Goal: Task Accomplishment & Management: Use online tool/utility

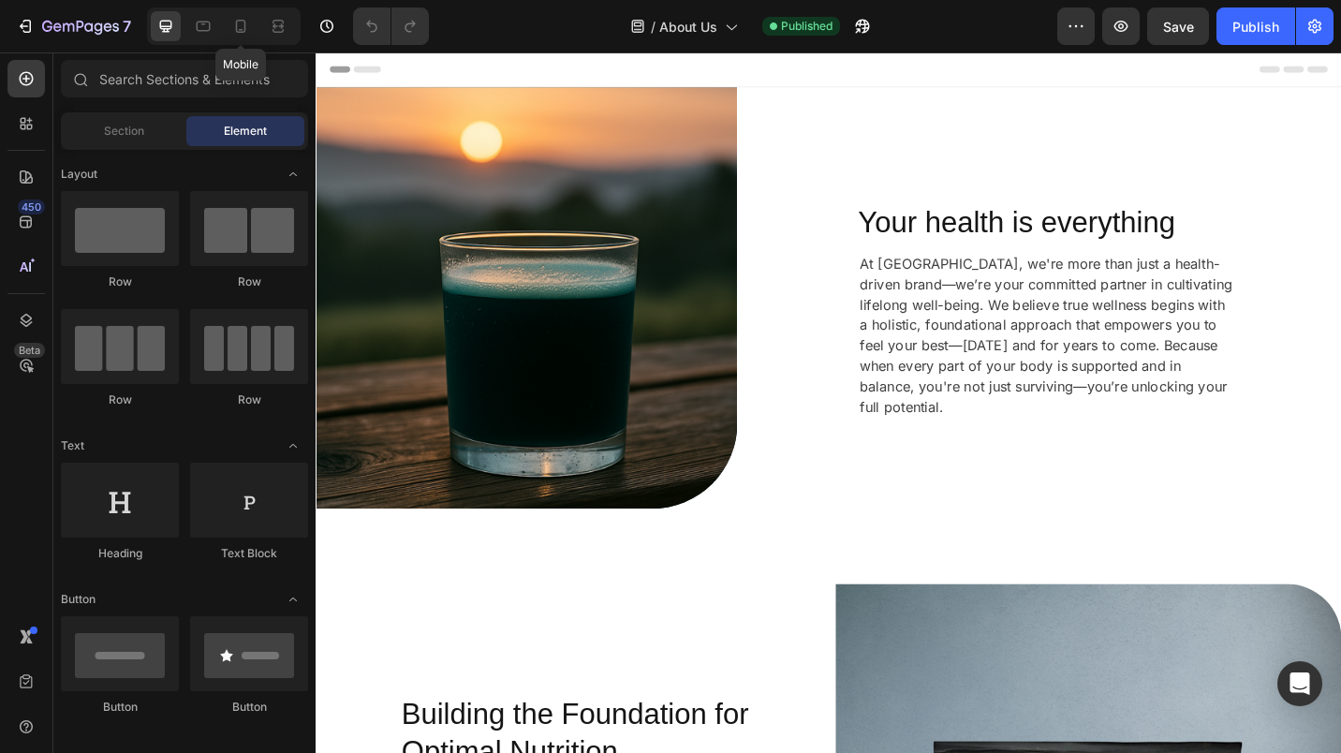
click at [239, 37] on div at bounding box center [241, 26] width 30 height 30
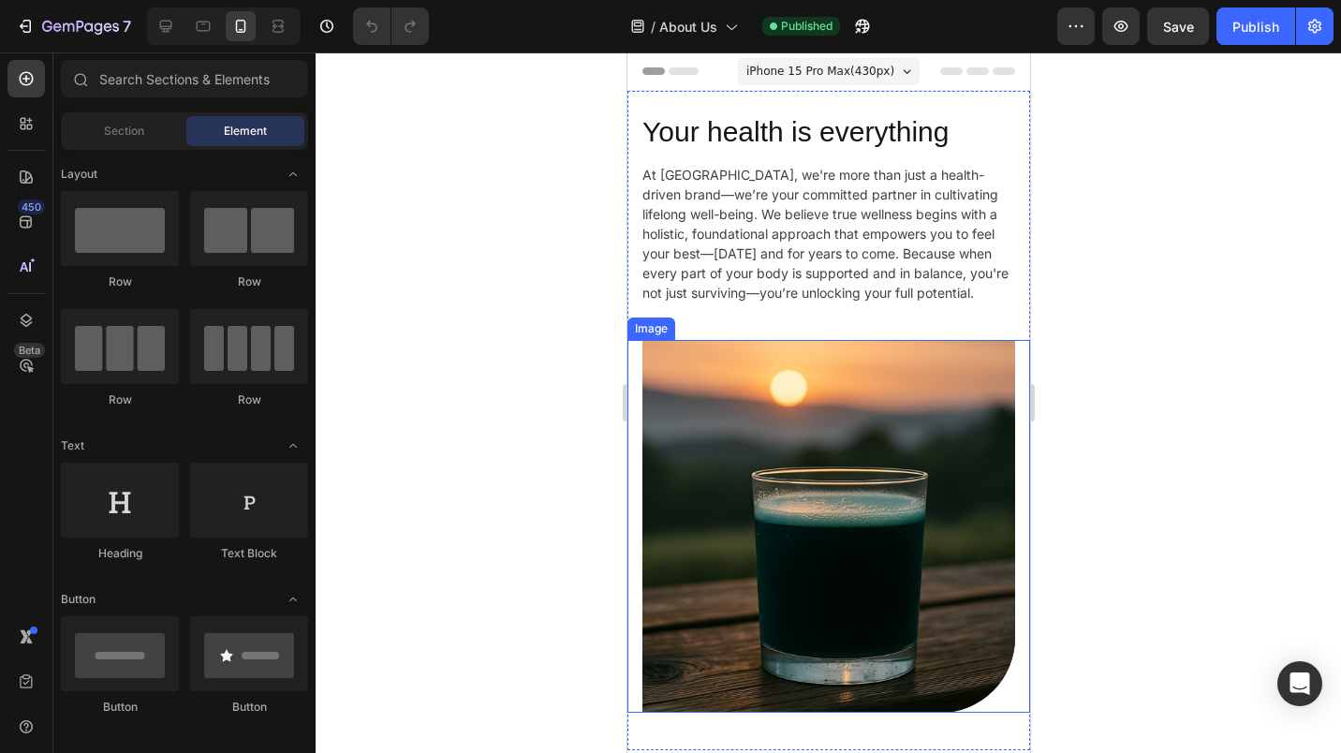
click at [729, 379] on img at bounding box center [828, 526] width 373 height 373
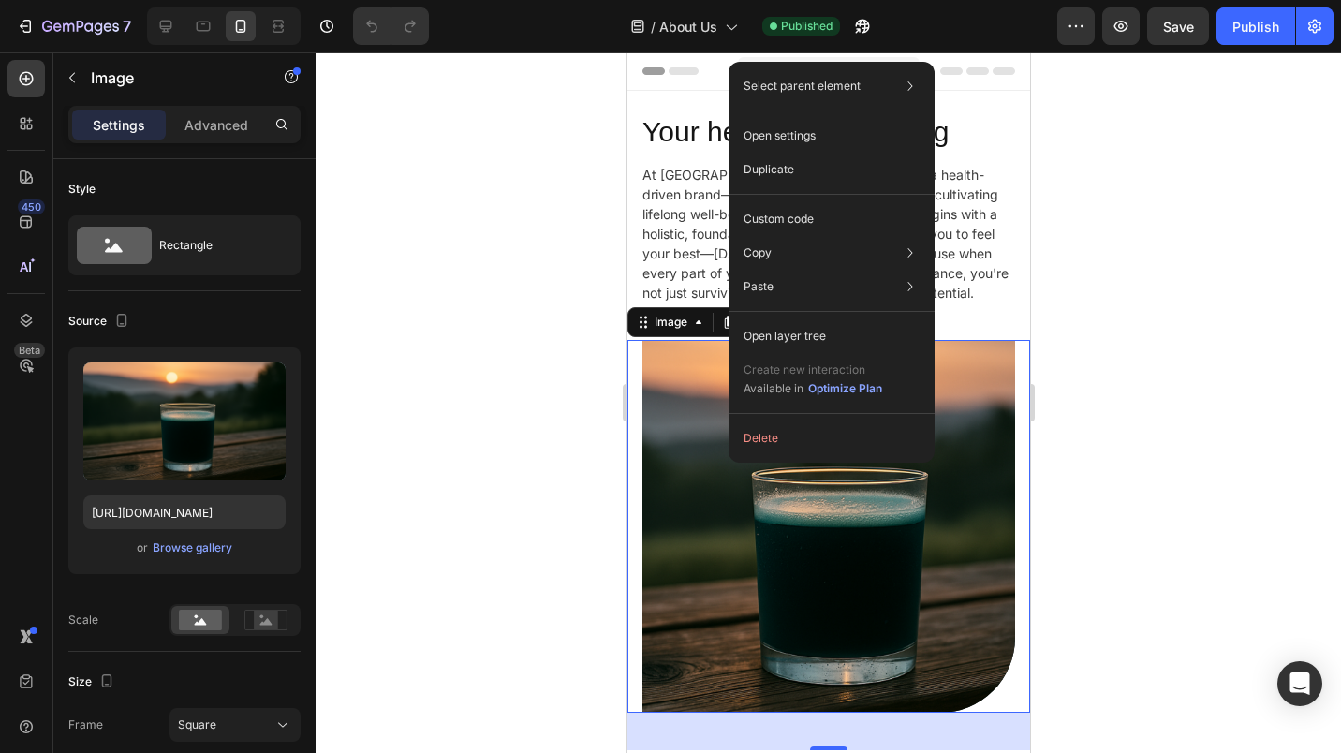
click at [782, 162] on p "Duplicate" at bounding box center [769, 169] width 51 height 17
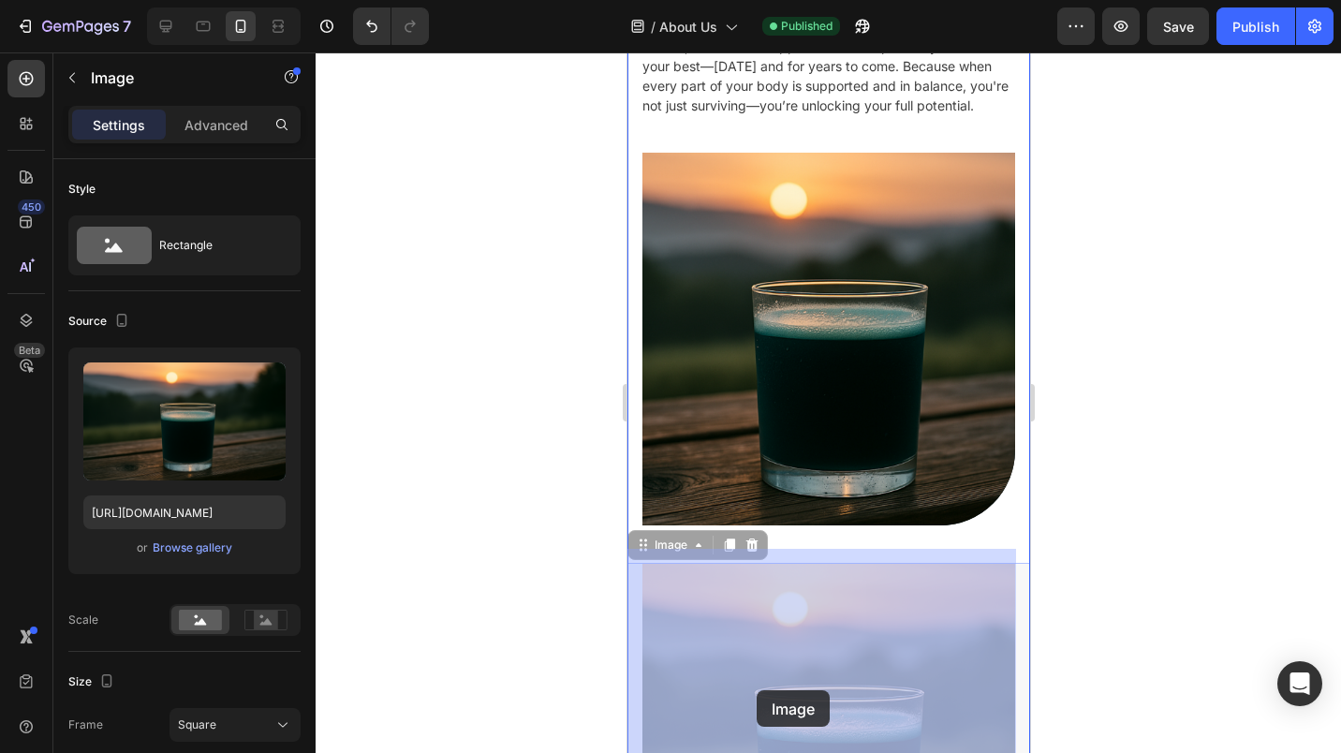
scroll to position [248, 0]
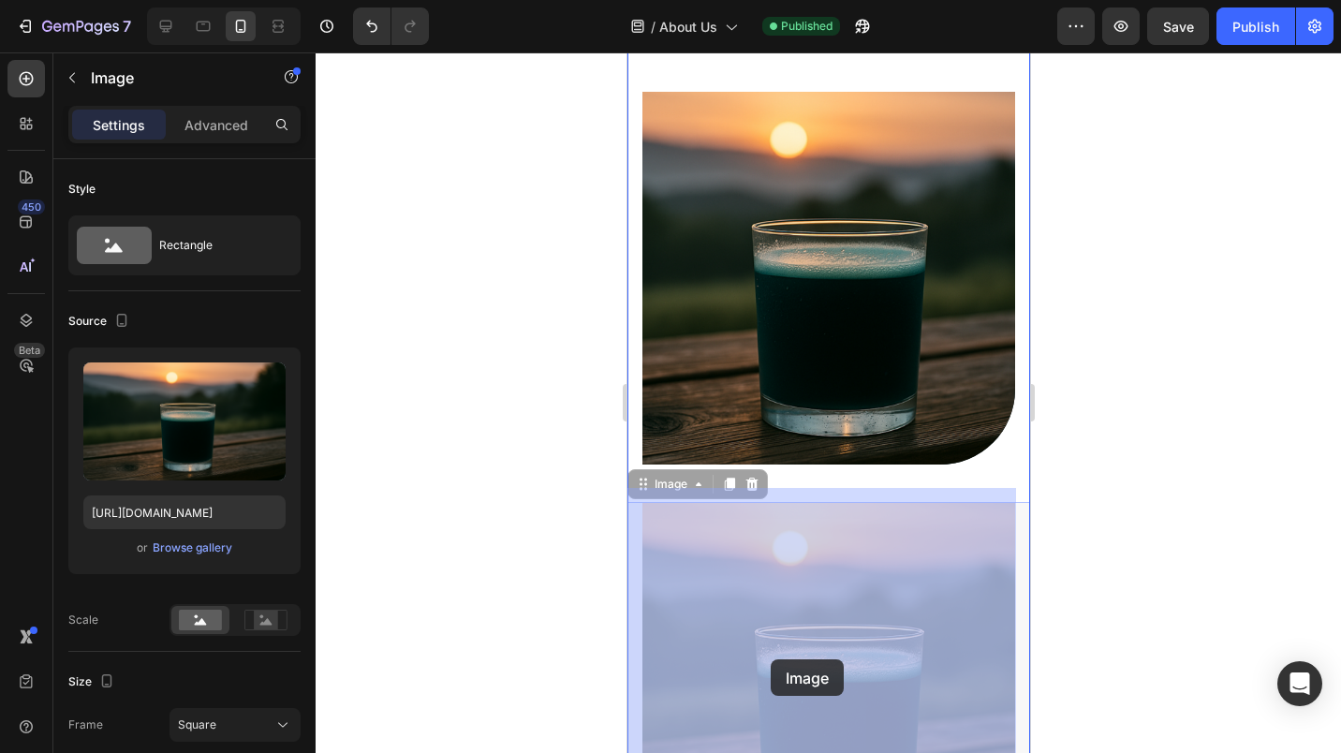
drag, startPoint x: 762, startPoint y: 370, endPoint x: 770, endPoint y: 659, distance: 289.5
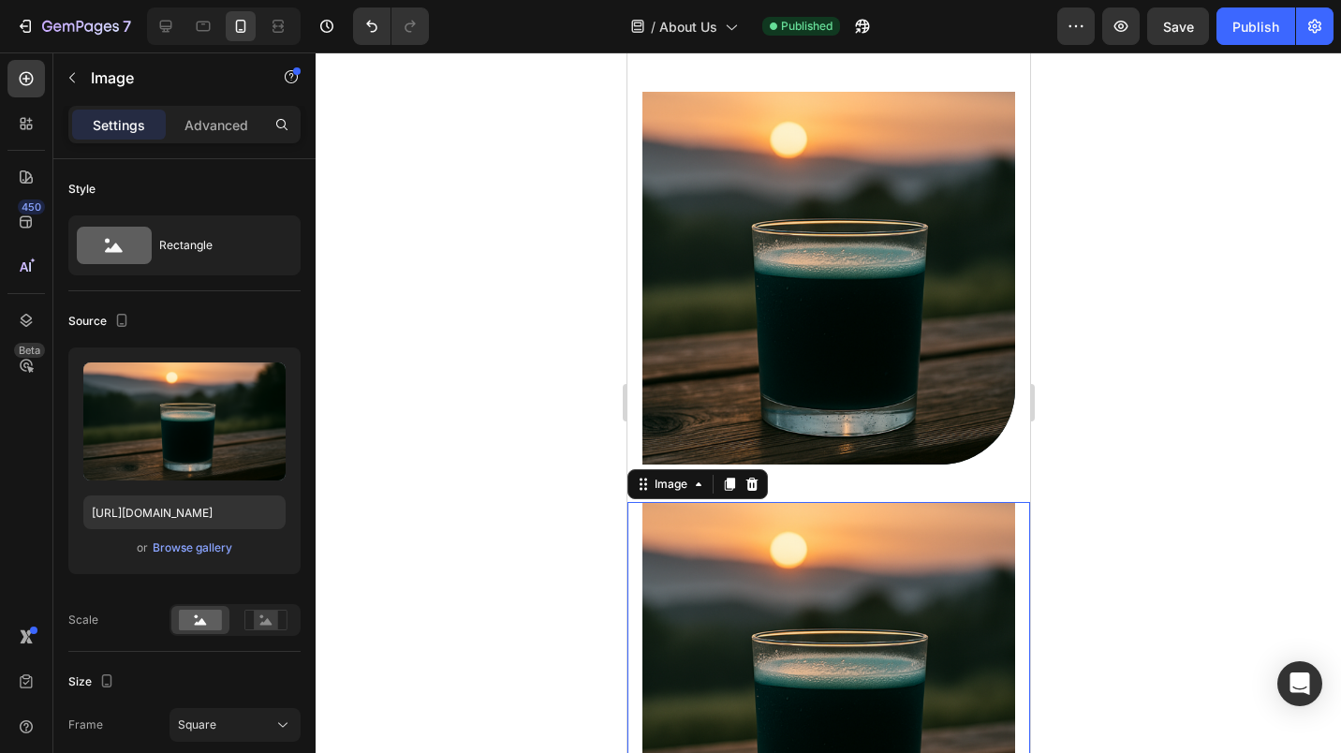
click at [754, 480] on div at bounding box center [751, 484] width 22 height 22
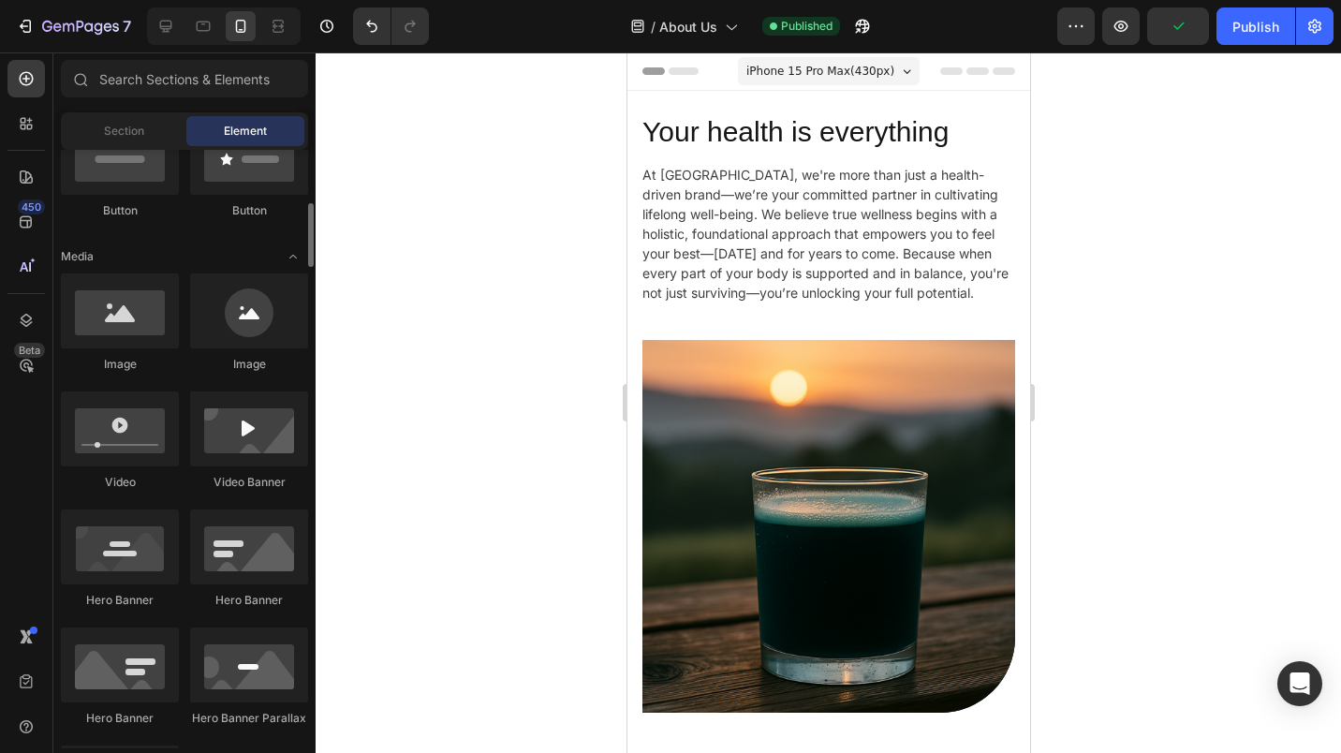
scroll to position [612, 0]
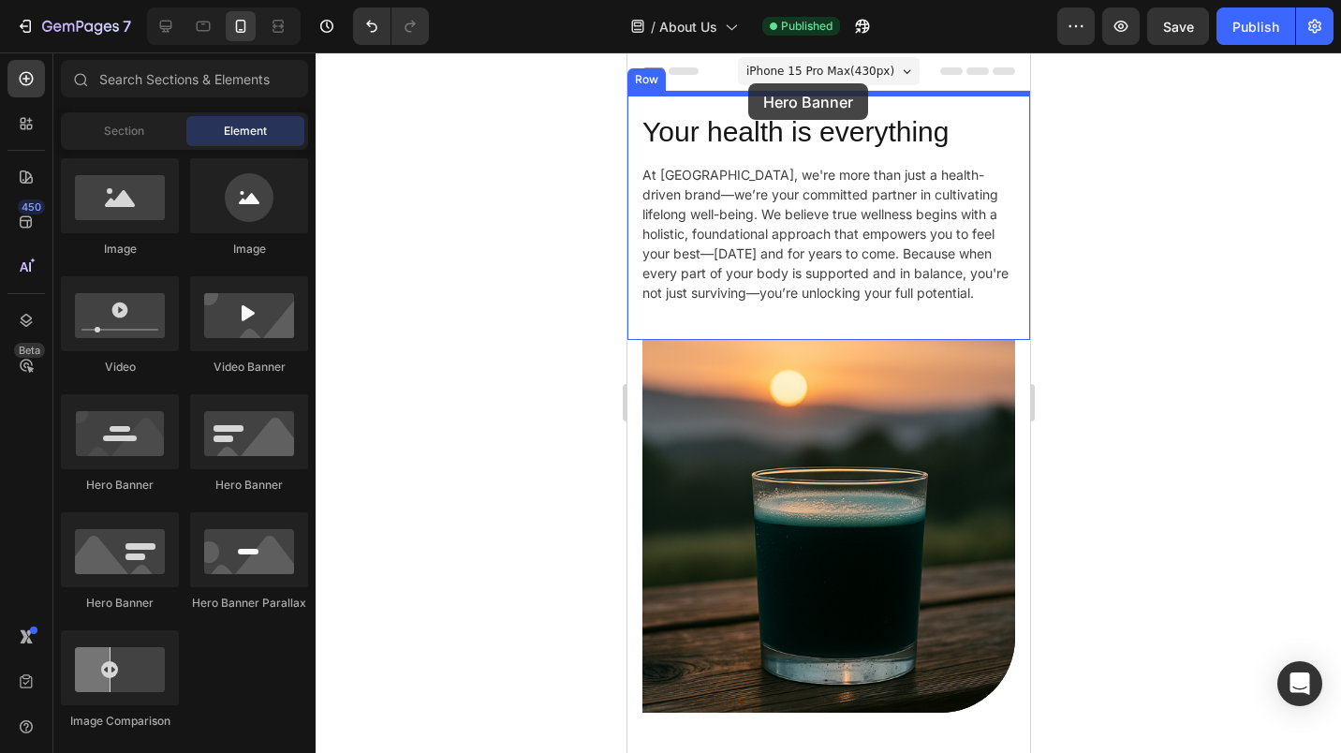
drag, startPoint x: 866, startPoint y: 495, endPoint x: 747, endPoint y: 83, distance: 428.1
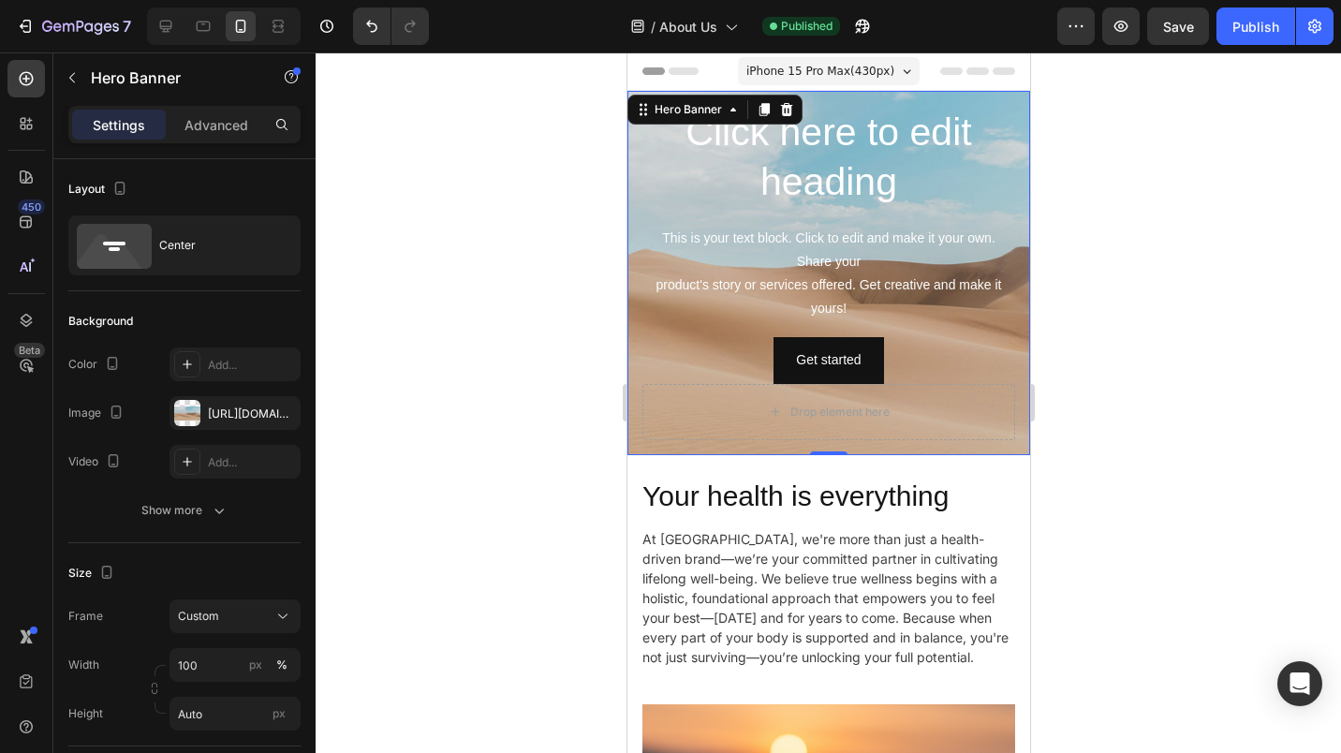
click at [210, 417] on div "[URL][DOMAIN_NAME]" at bounding box center [252, 414] width 88 height 17
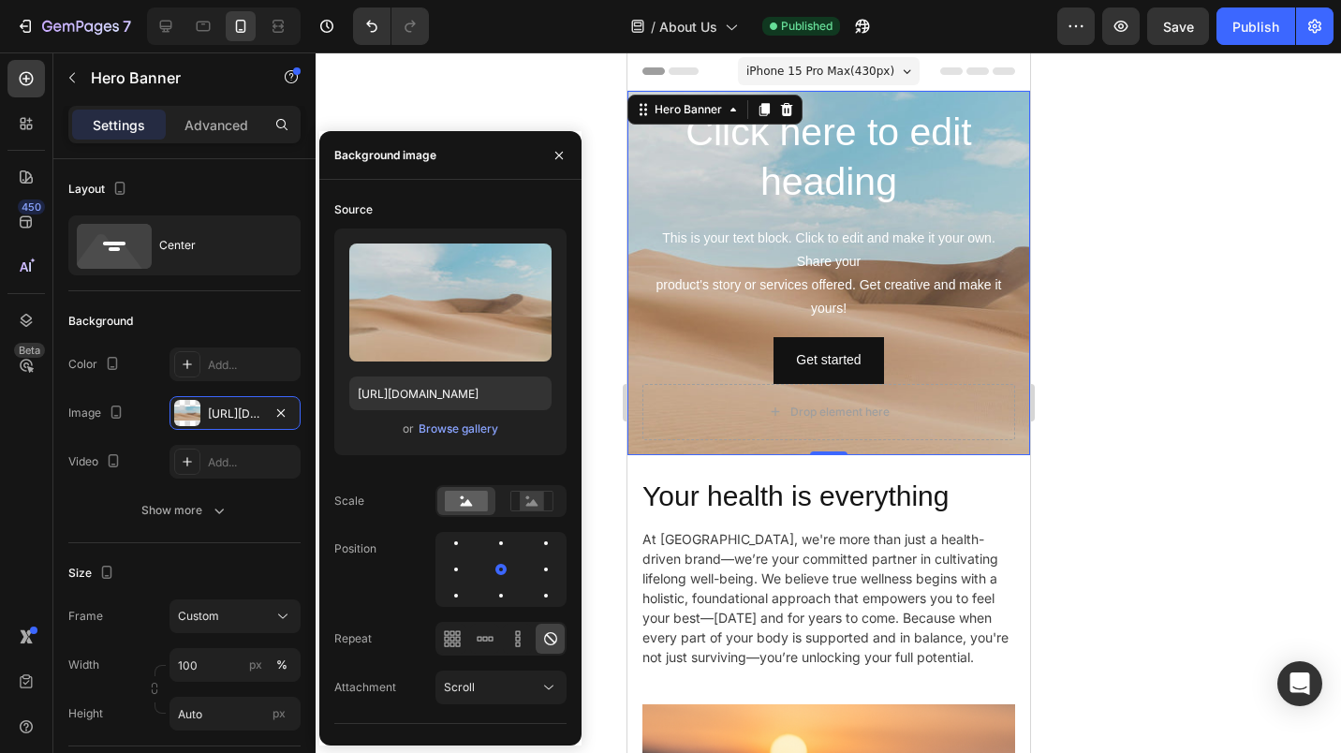
drag, startPoint x: 451, startPoint y: 333, endPoint x: 449, endPoint y: 422, distance: 89.0
click at [449, 422] on div "Upload Image [URL][DOMAIN_NAME] or Browse gallery" at bounding box center [450, 342] width 232 height 227
click at [449, 422] on div "Browse gallery" at bounding box center [459, 429] width 80 height 17
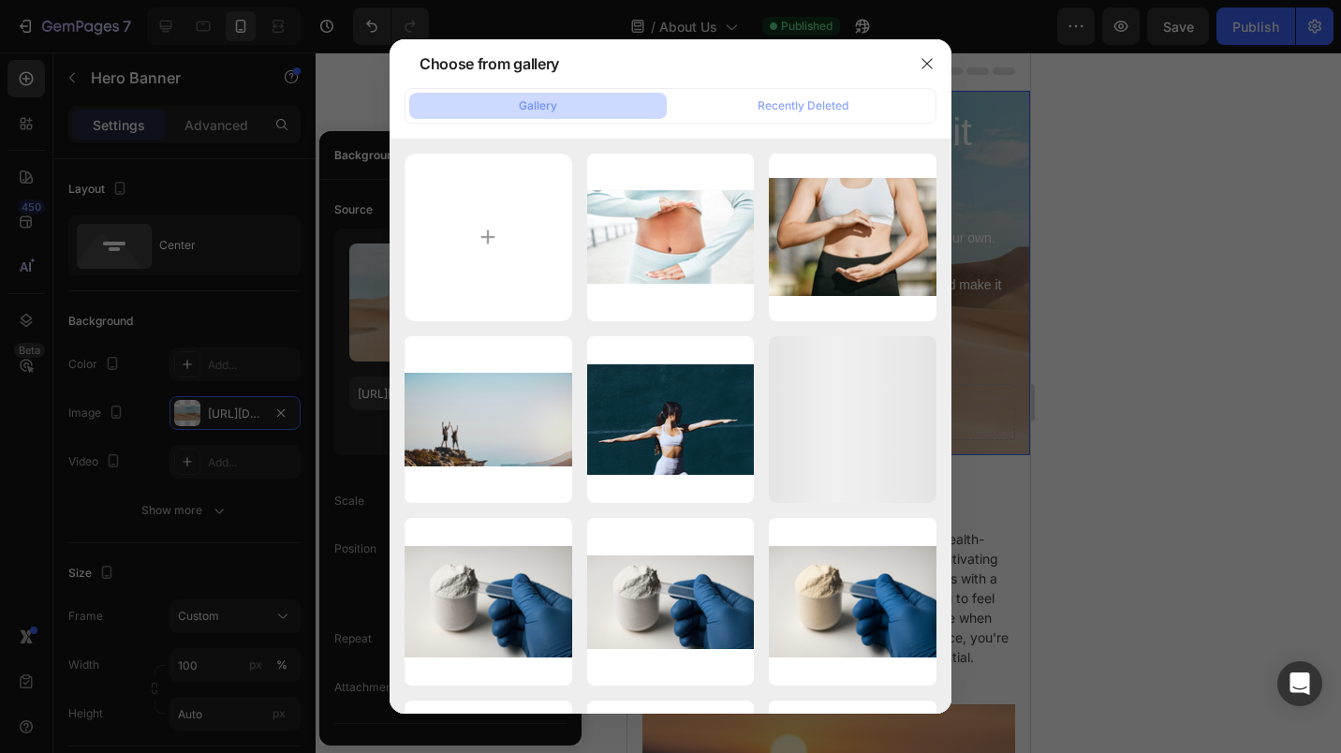
drag, startPoint x: 449, startPoint y: 422, endPoint x: 373, endPoint y: 203, distance: 231.1
click at [373, 203] on div at bounding box center [670, 376] width 1341 height 753
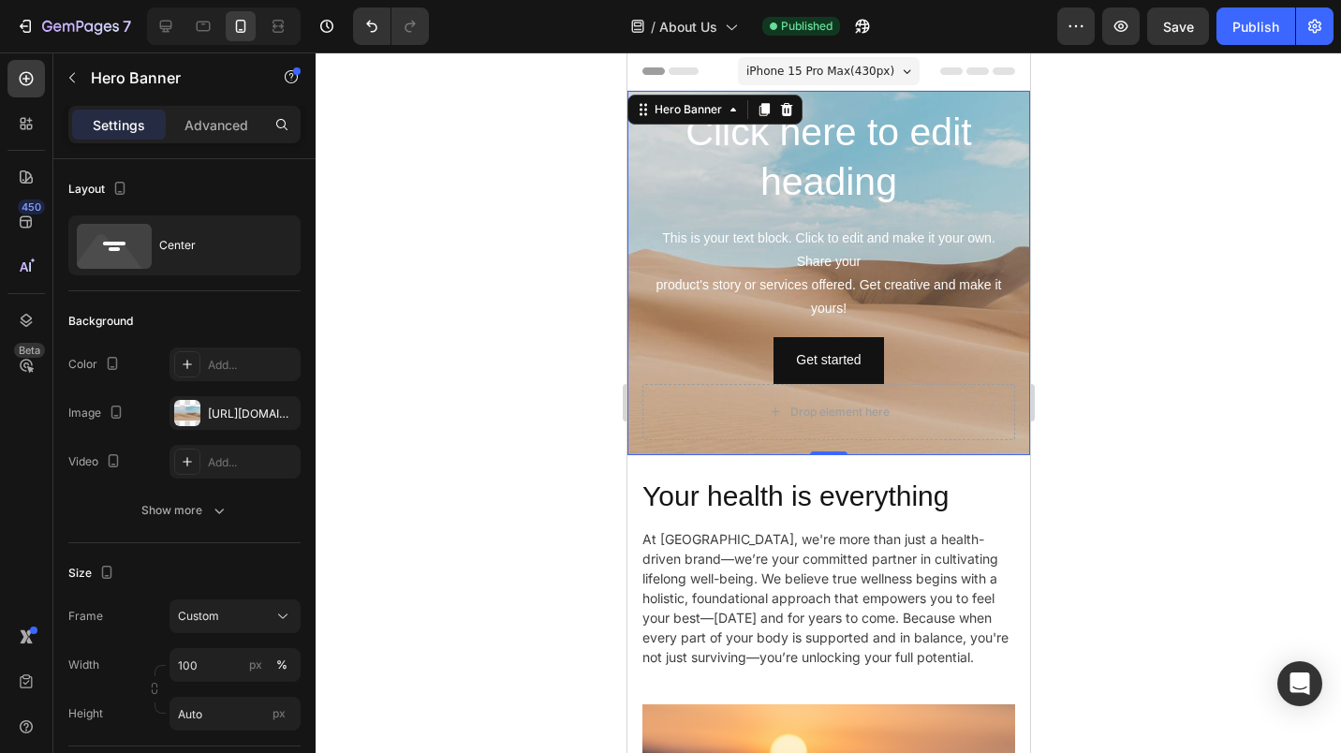
click at [240, 409] on div "[URL][DOMAIN_NAME]" at bounding box center [252, 414] width 88 height 17
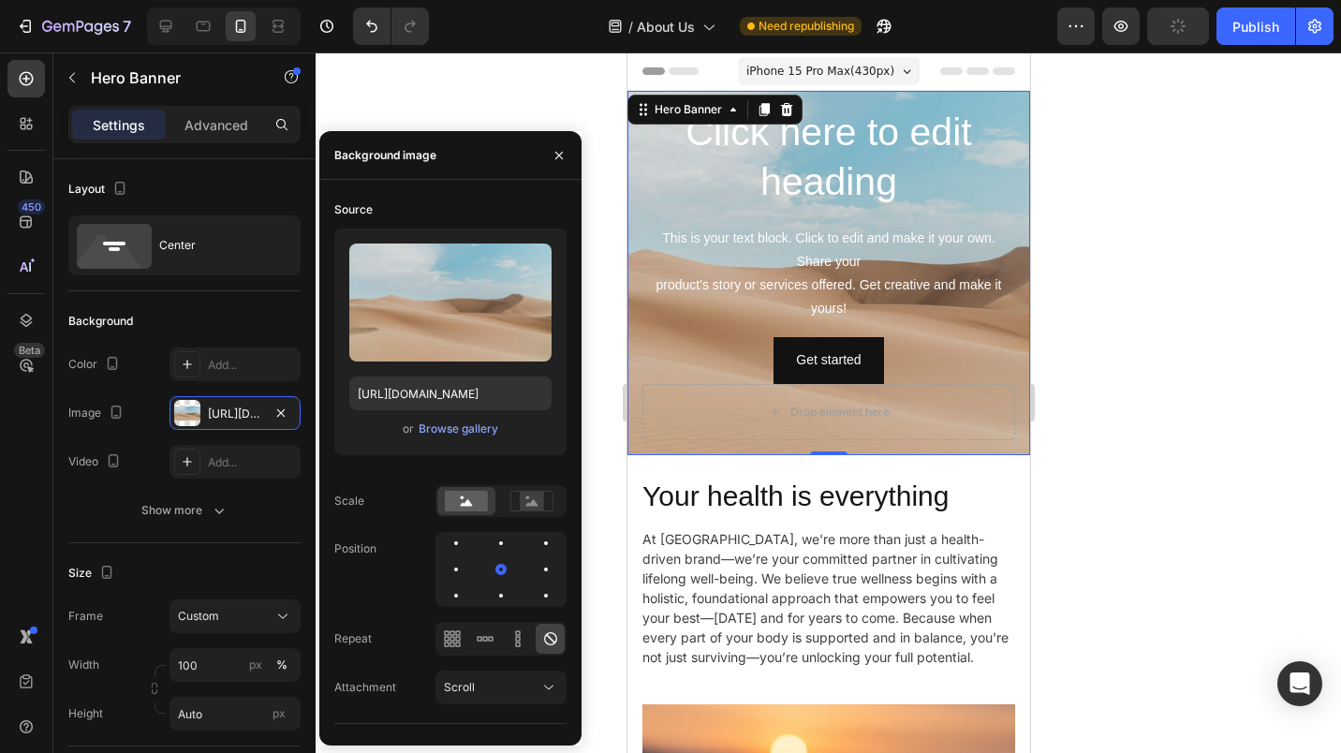
click at [454, 430] on div "Browse gallery" at bounding box center [459, 429] width 80 height 17
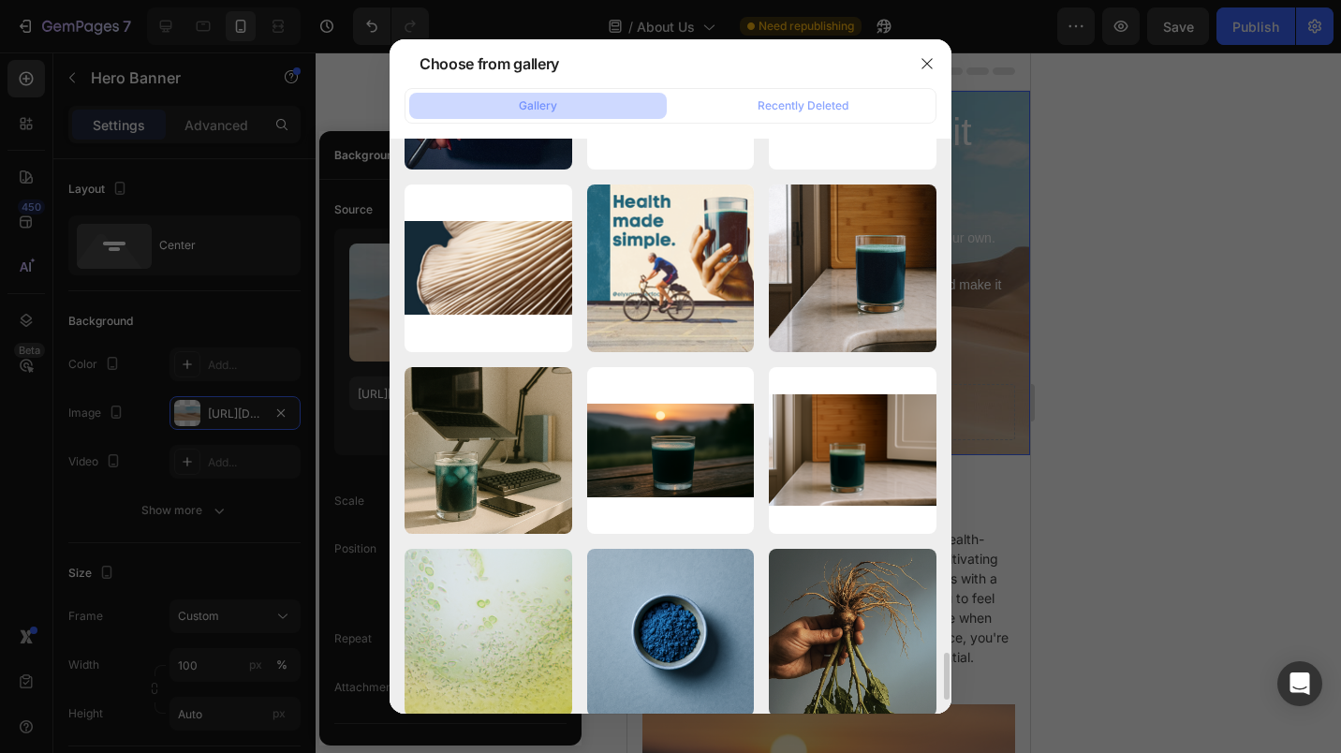
scroll to position [6173, 0]
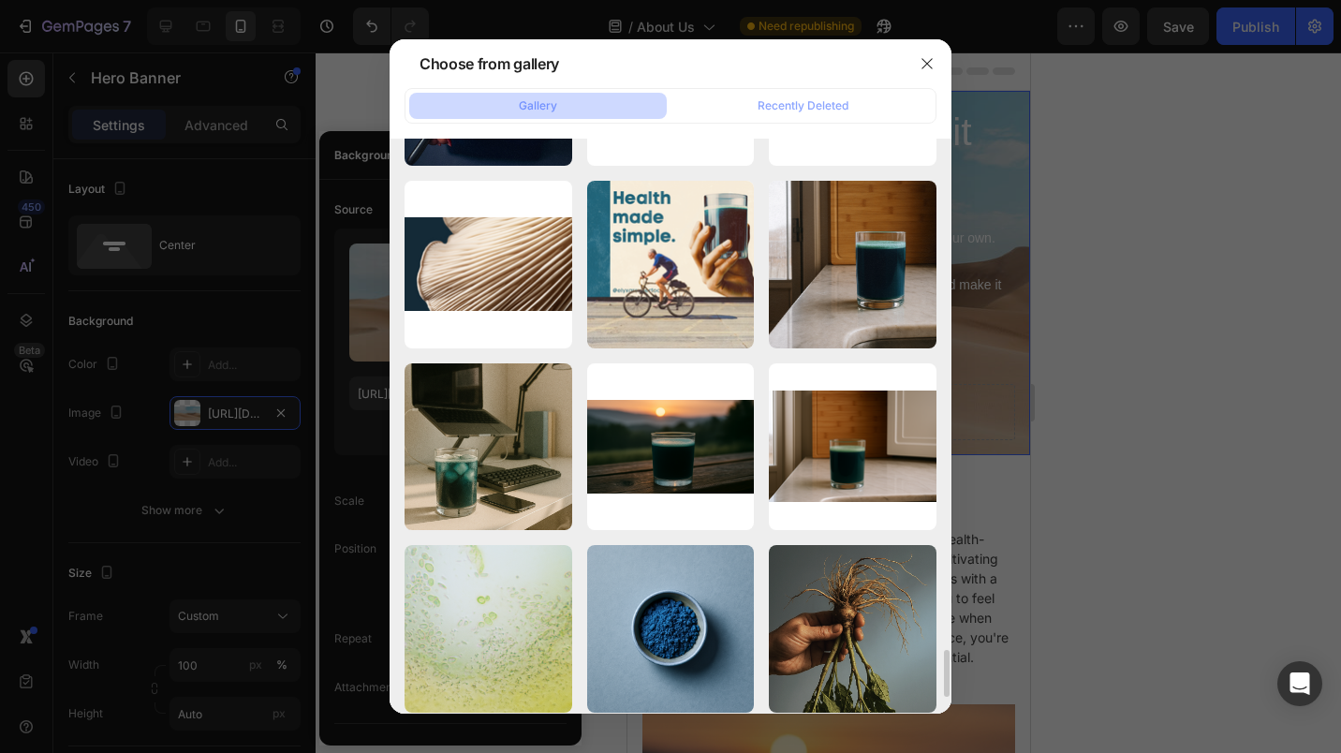
click at [0, 0] on div "Elyxar_Glass_Sunrise.svg 3050.14 kb" at bounding box center [0, 0] width 0 height 0
type input "[URL][DOMAIN_NAME]"
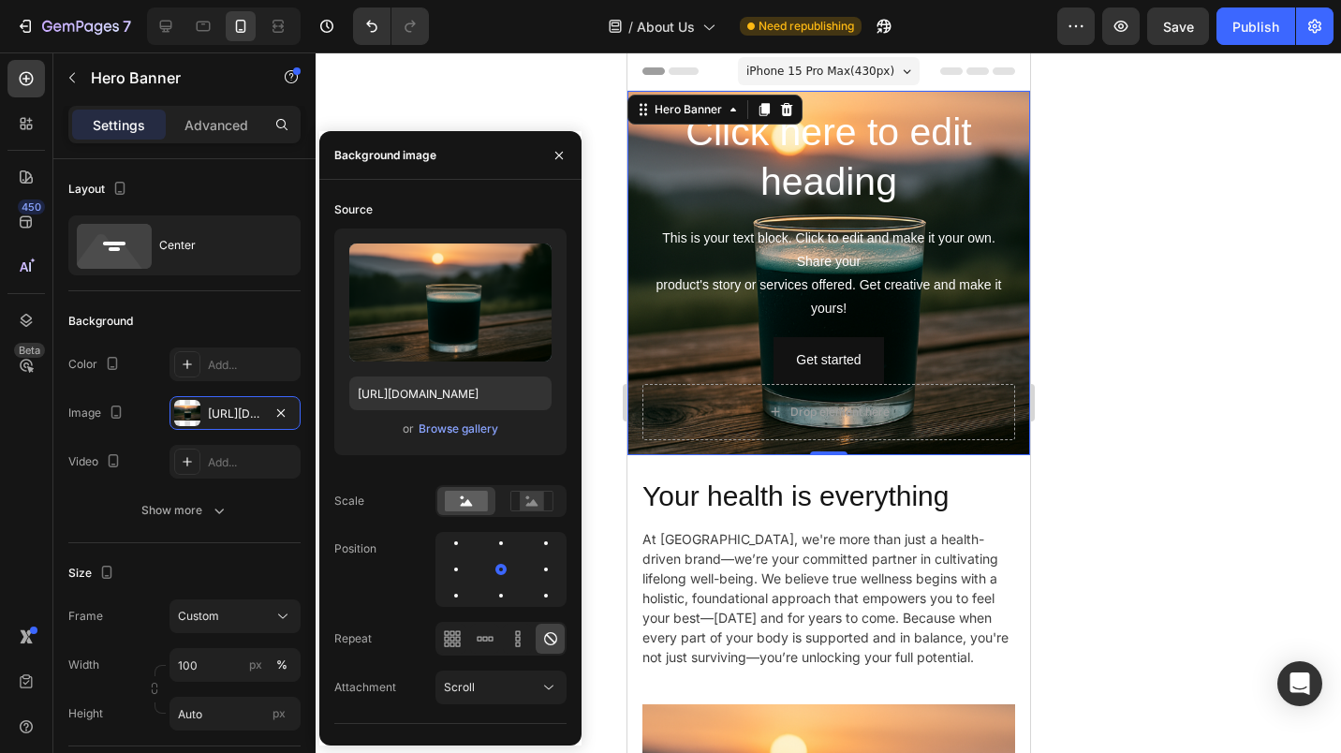
click at [265, 613] on div "Custom" at bounding box center [224, 616] width 92 height 17
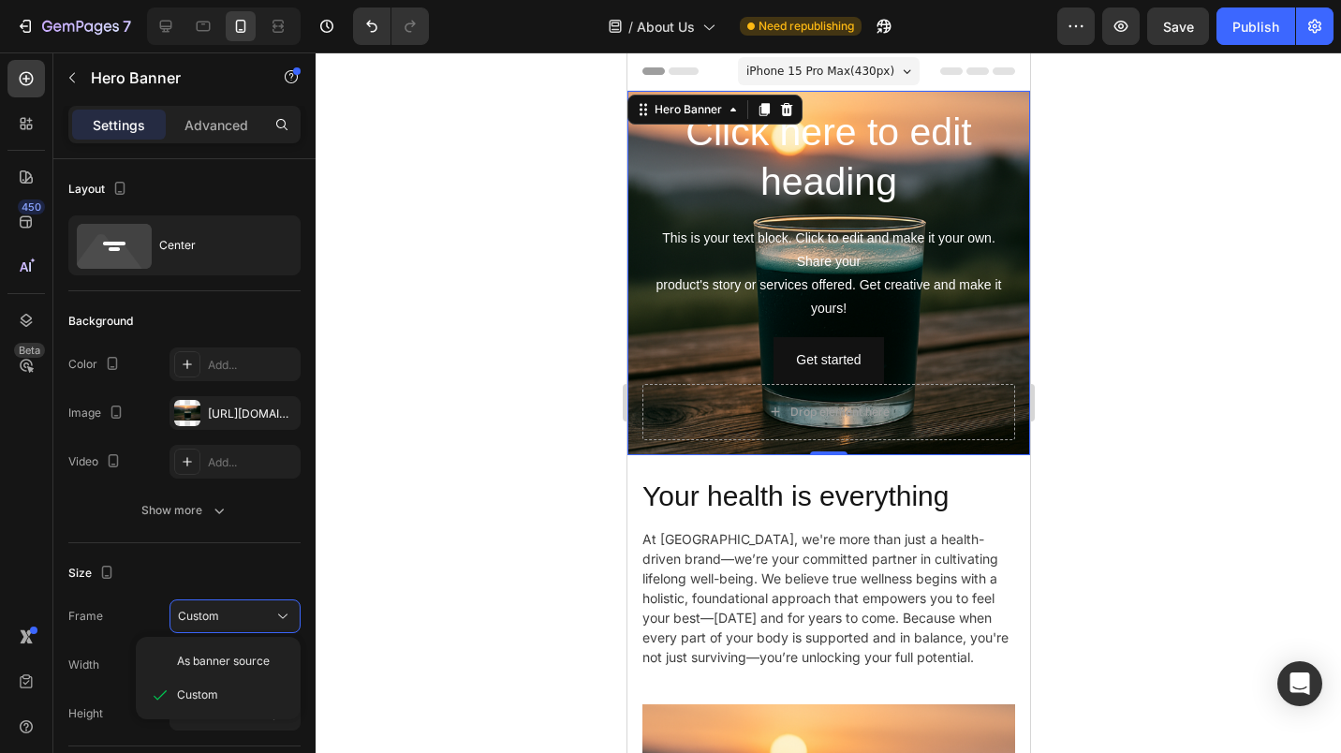
click at [222, 654] on span "As banner source" at bounding box center [223, 661] width 93 height 17
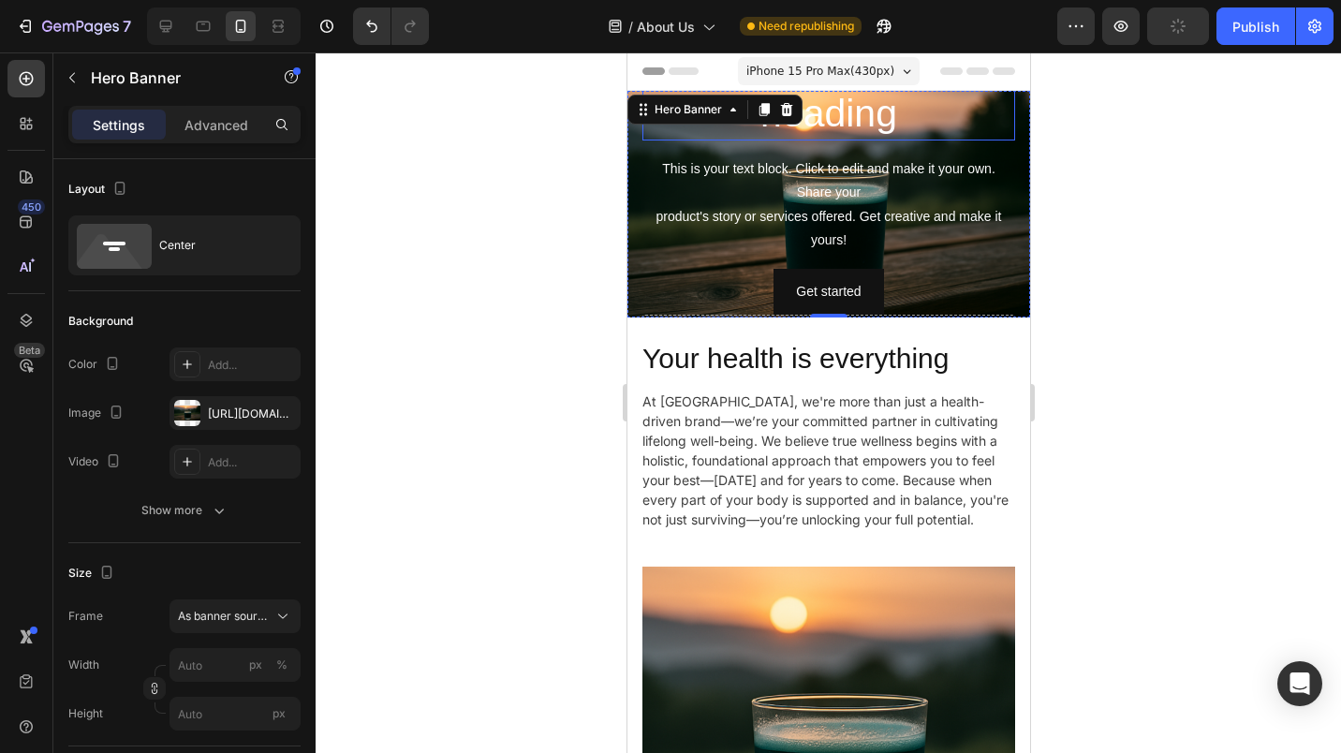
click at [830, 107] on h2 "Click here to edit heading" at bounding box center [828, 89] width 373 height 104
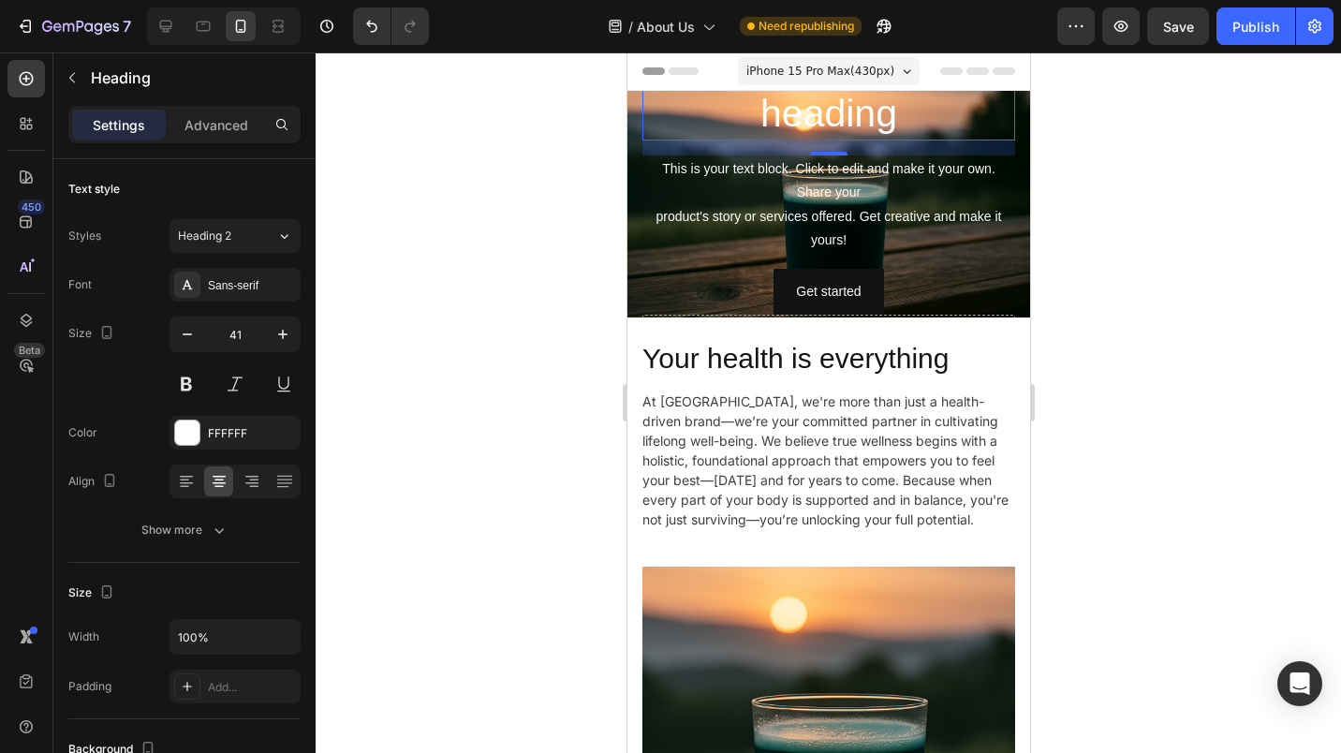
click at [762, 120] on h2 "Click here to edit heading" at bounding box center [828, 89] width 373 height 104
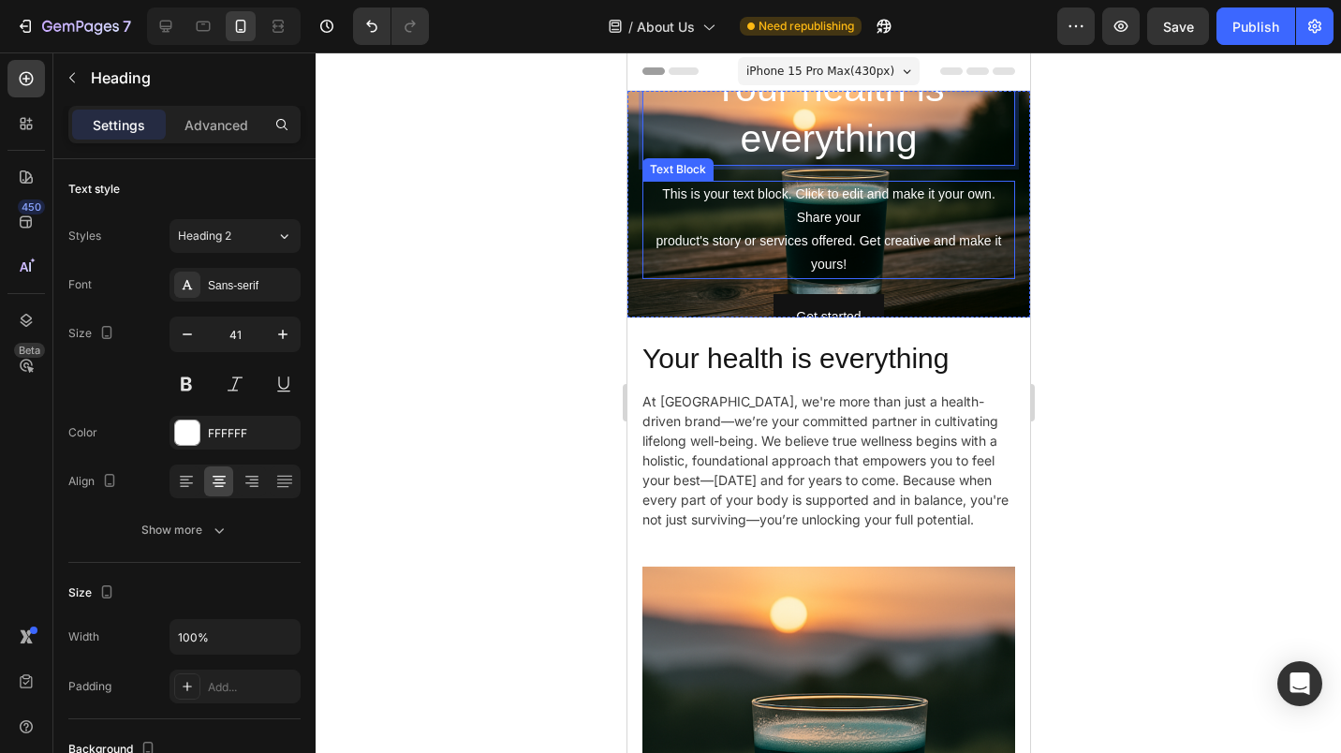
click at [766, 204] on div "This is your text block. Click to edit and make it your own. Share your product…" at bounding box center [828, 230] width 373 height 98
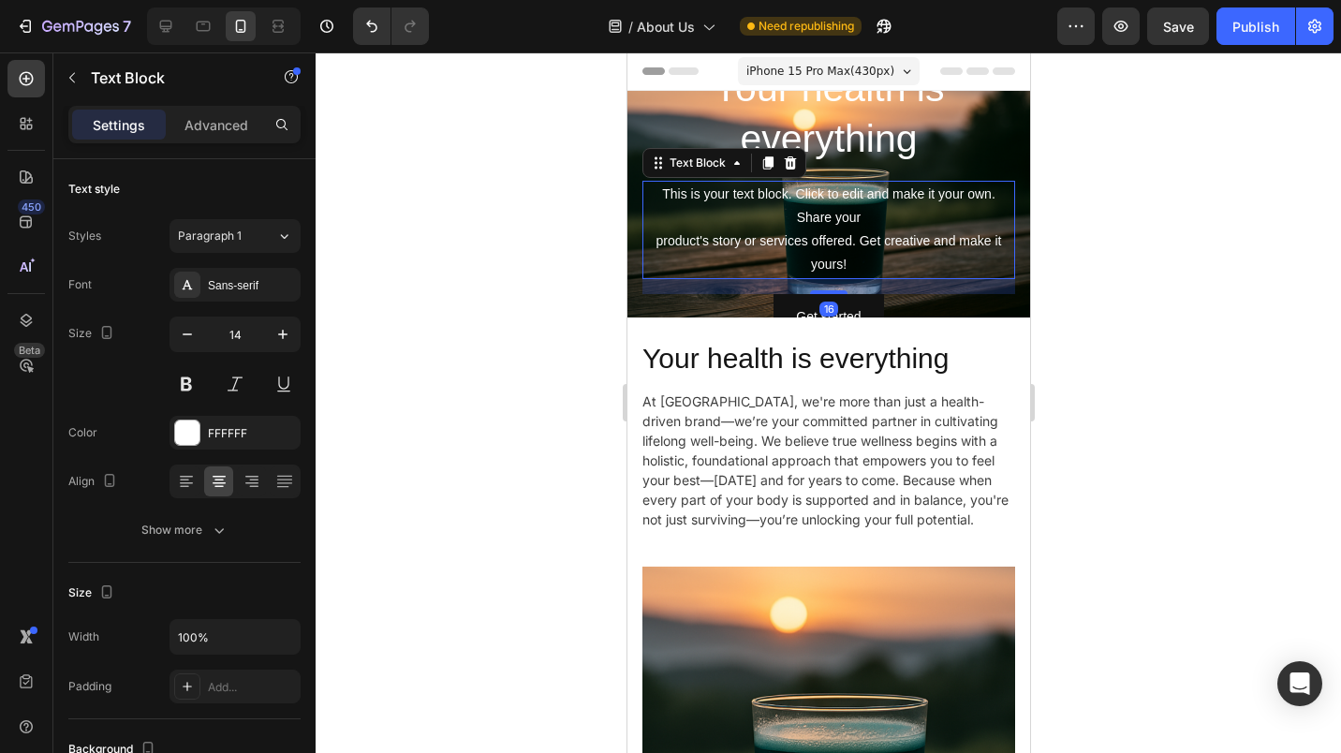
click at [790, 164] on icon at bounding box center [790, 162] width 12 height 13
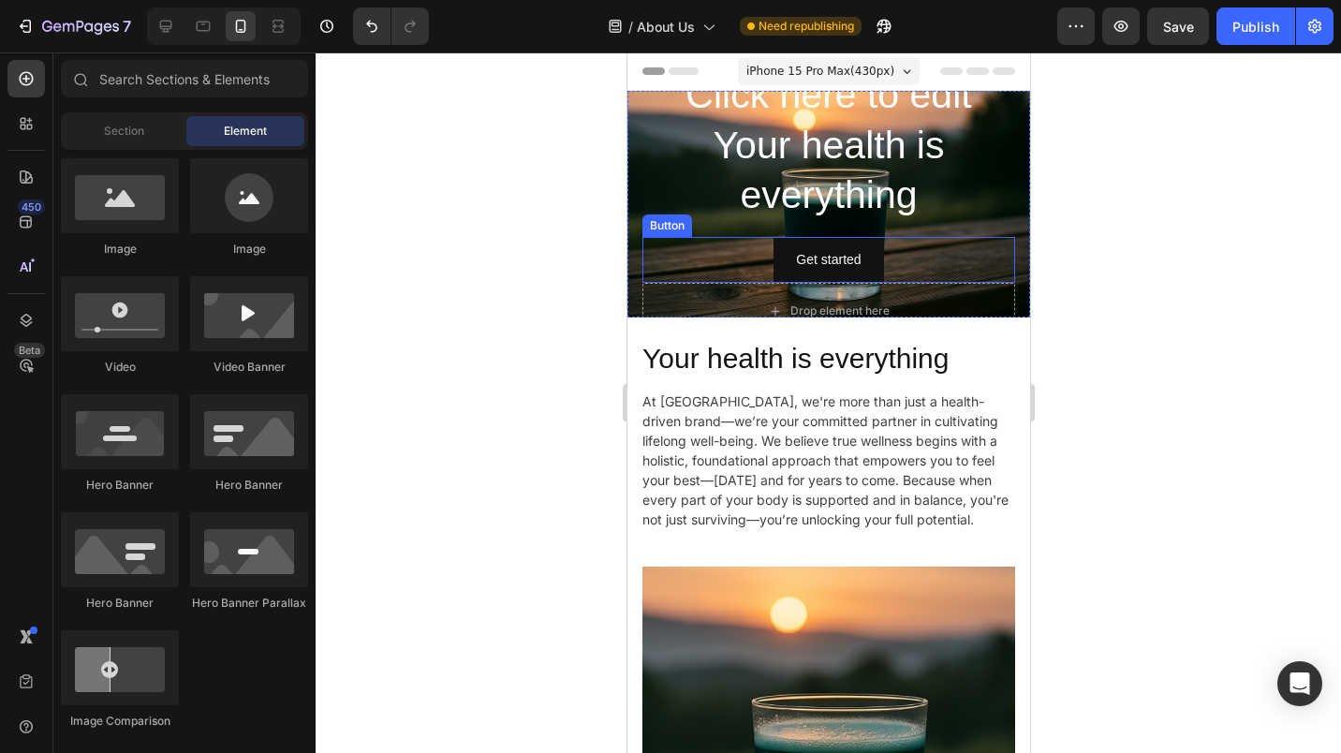
click at [886, 252] on div "Get started Button" at bounding box center [828, 260] width 373 height 46
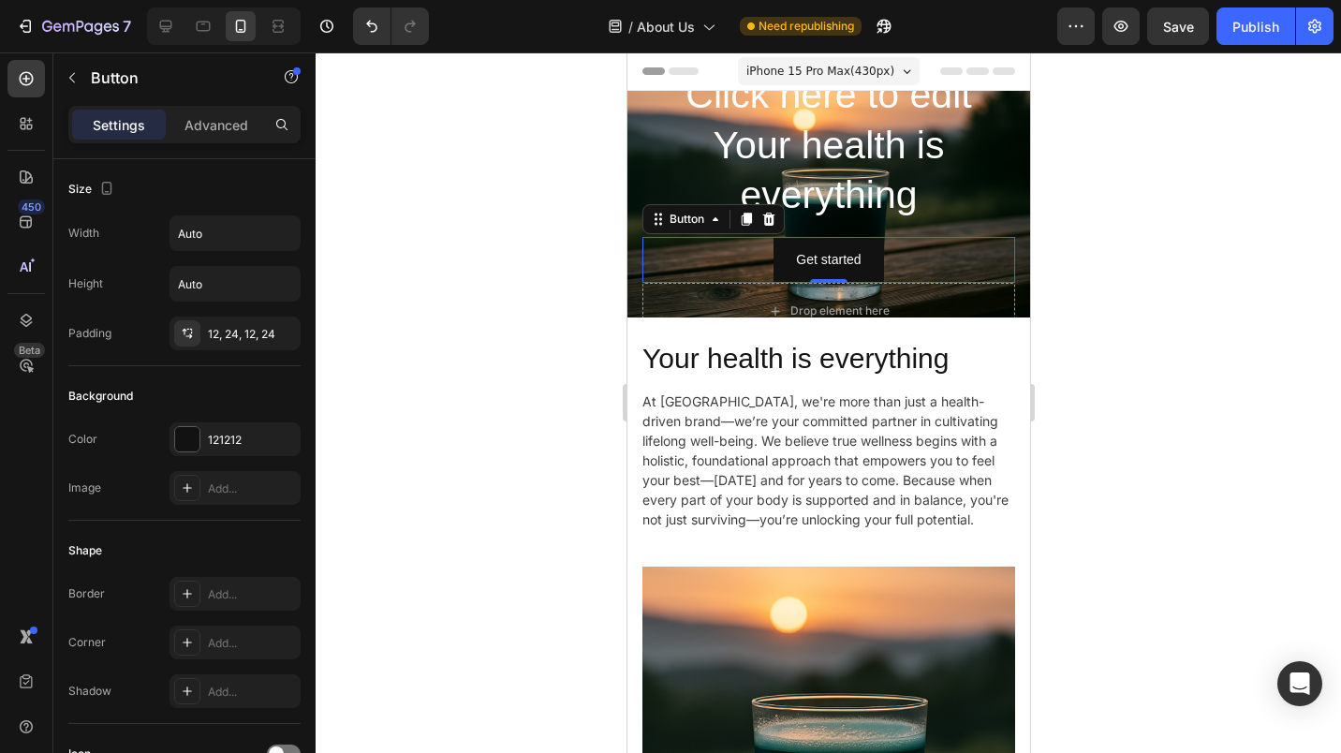
click at [769, 215] on icon at bounding box center [768, 219] width 12 height 13
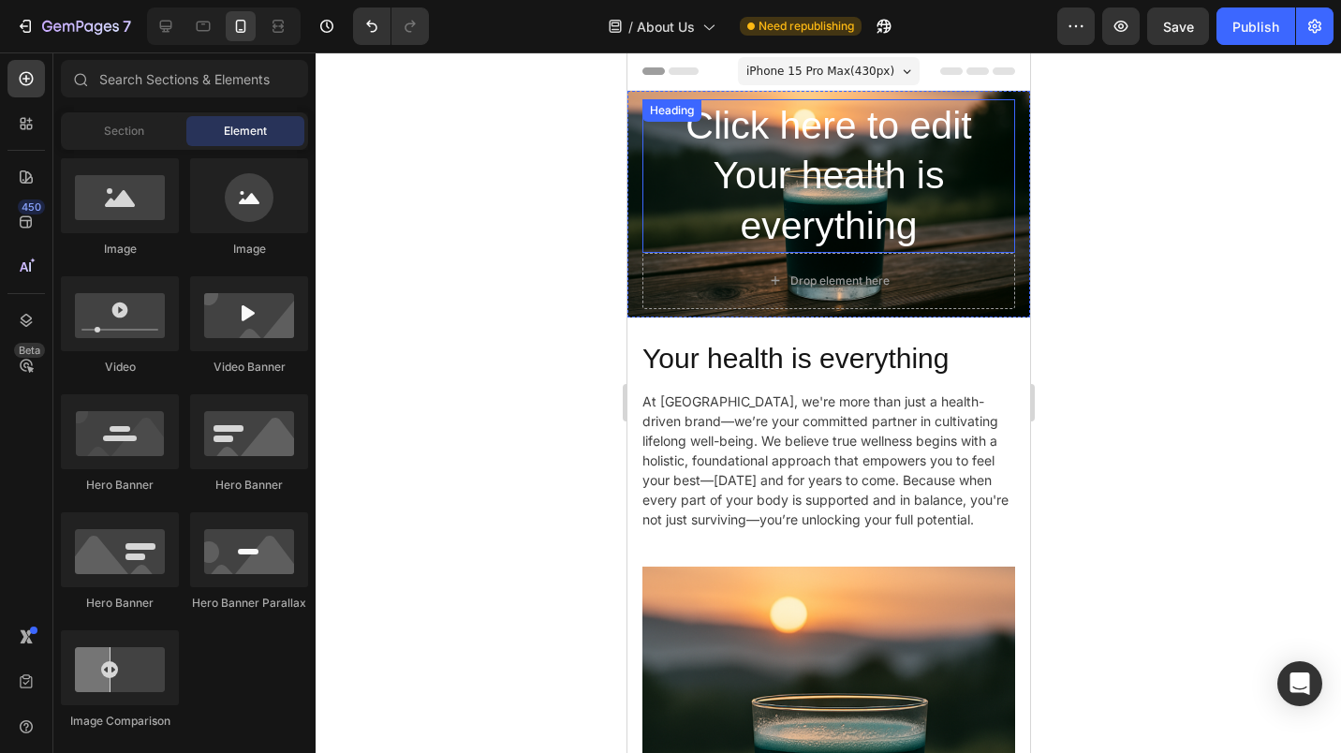
click at [832, 185] on p "Click here to edit Your health is everything" at bounding box center [827, 176] width 369 height 150
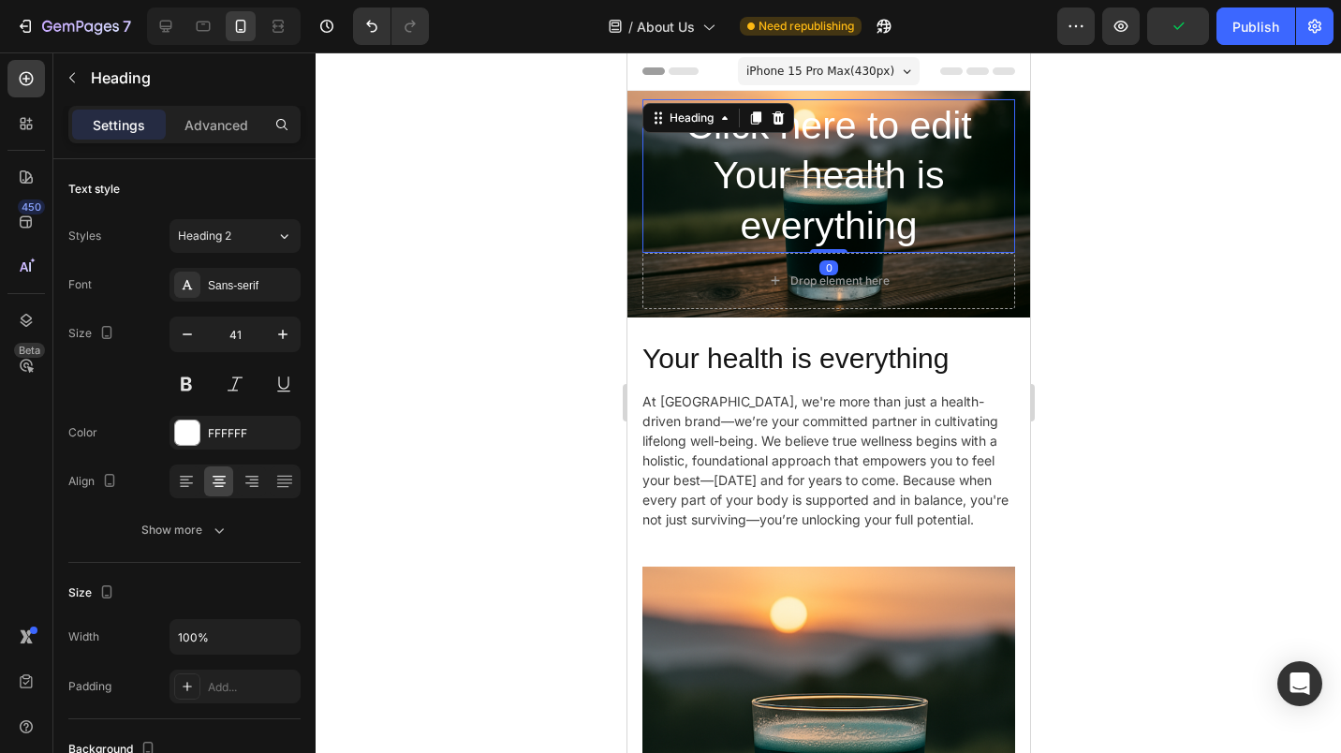
click at [195, 340] on icon "button" at bounding box center [187, 334] width 19 height 19
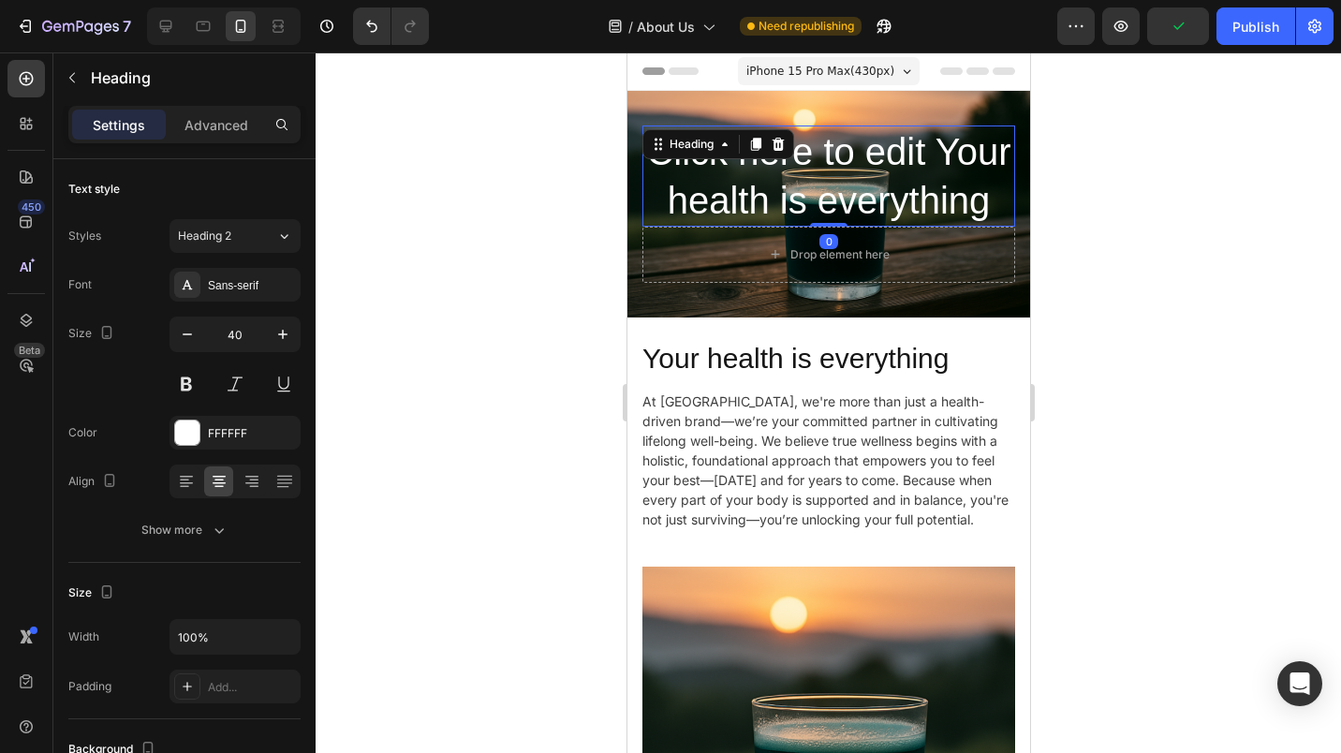
click at [195, 340] on icon "button" at bounding box center [187, 334] width 19 height 19
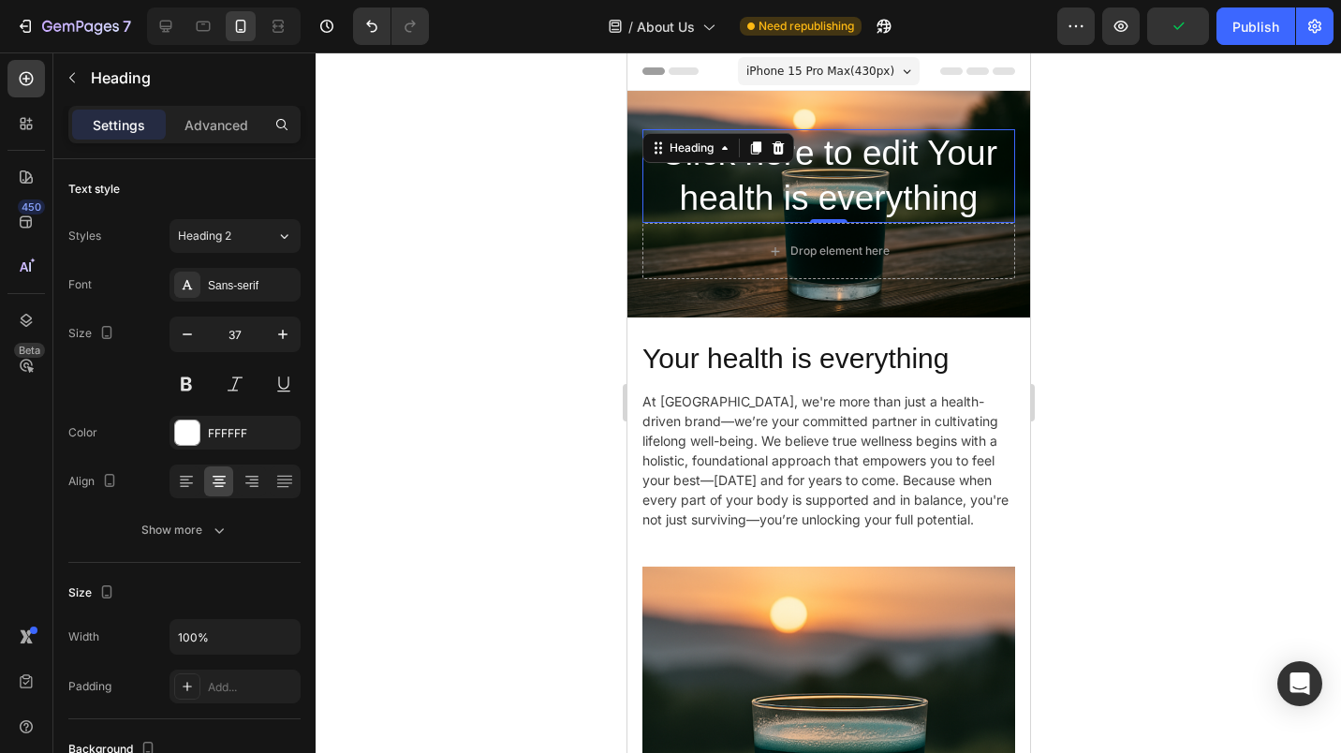
click at [195, 340] on icon "button" at bounding box center [187, 334] width 19 height 19
type input "36"
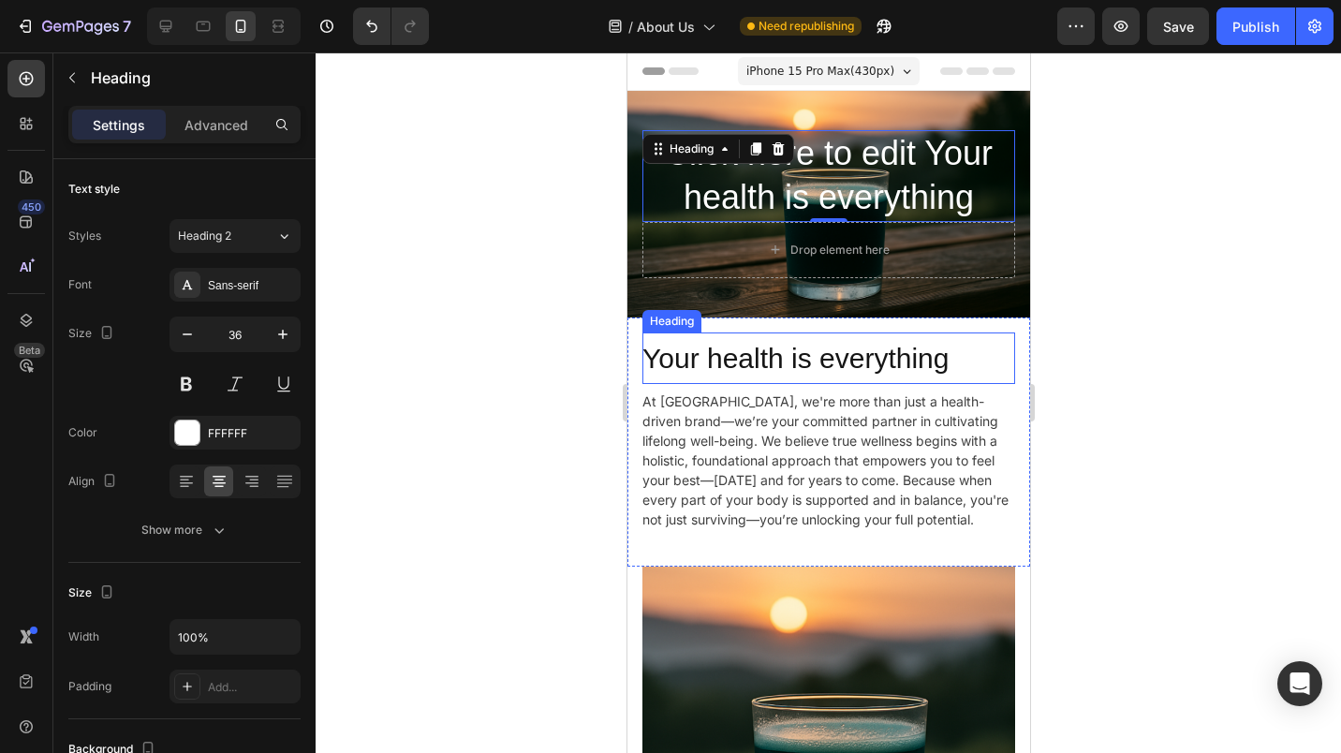
click at [778, 367] on h2 "Your health is everything" at bounding box center [828, 359] width 373 height 52
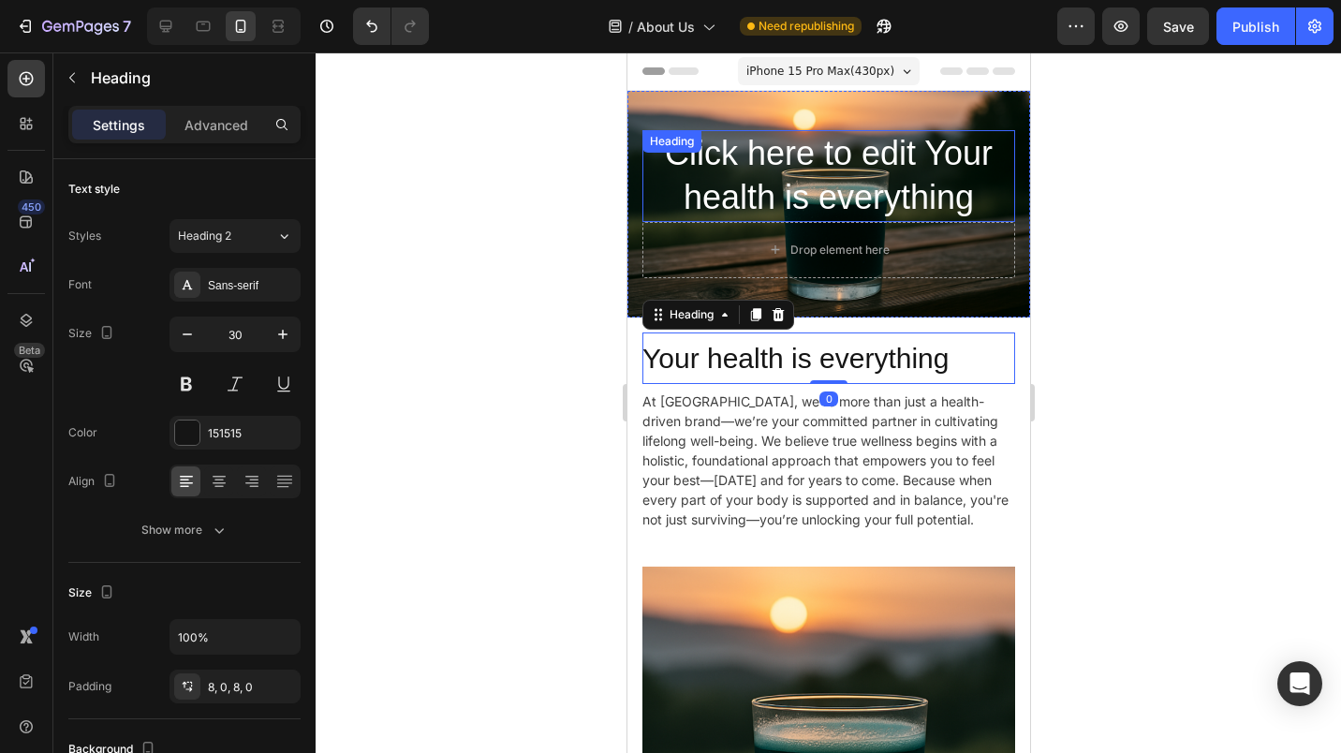
click at [755, 164] on p "Click here to edit Your health is everything" at bounding box center [827, 176] width 369 height 88
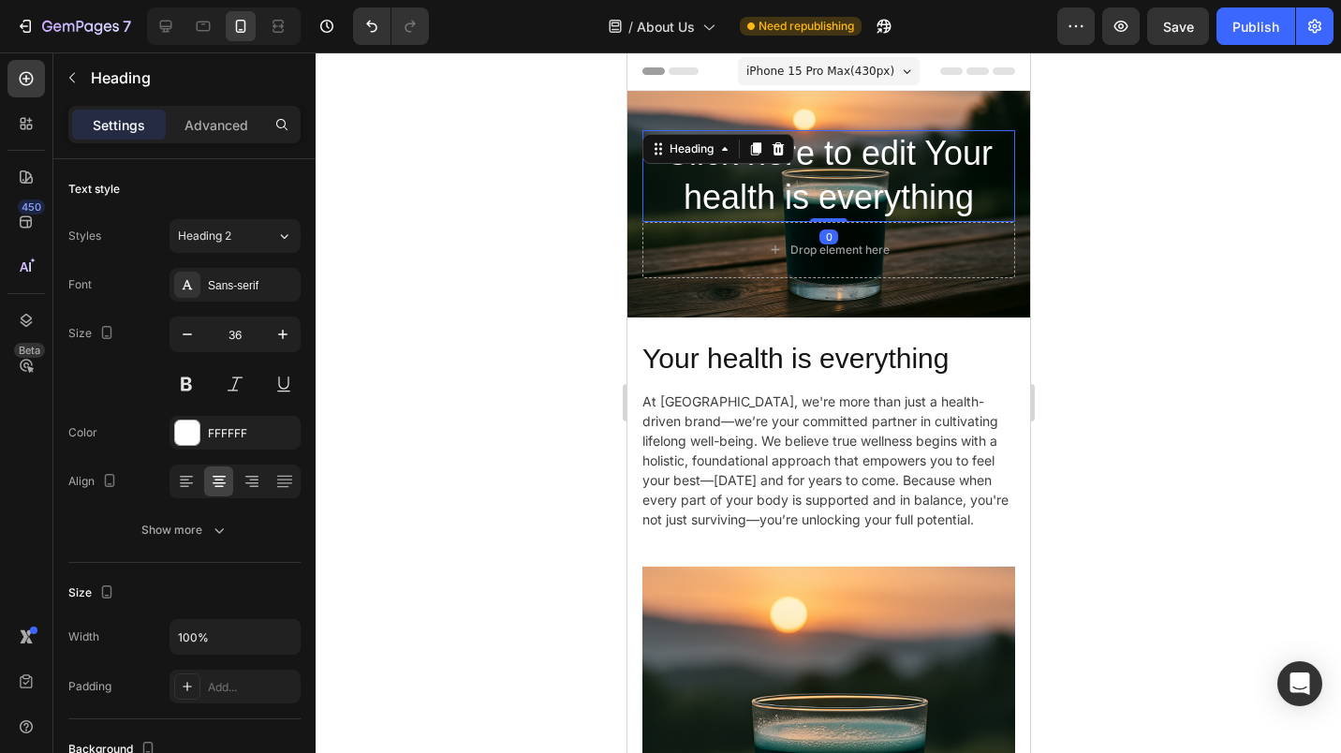
click at [186, 329] on icon "button" at bounding box center [187, 334] width 19 height 19
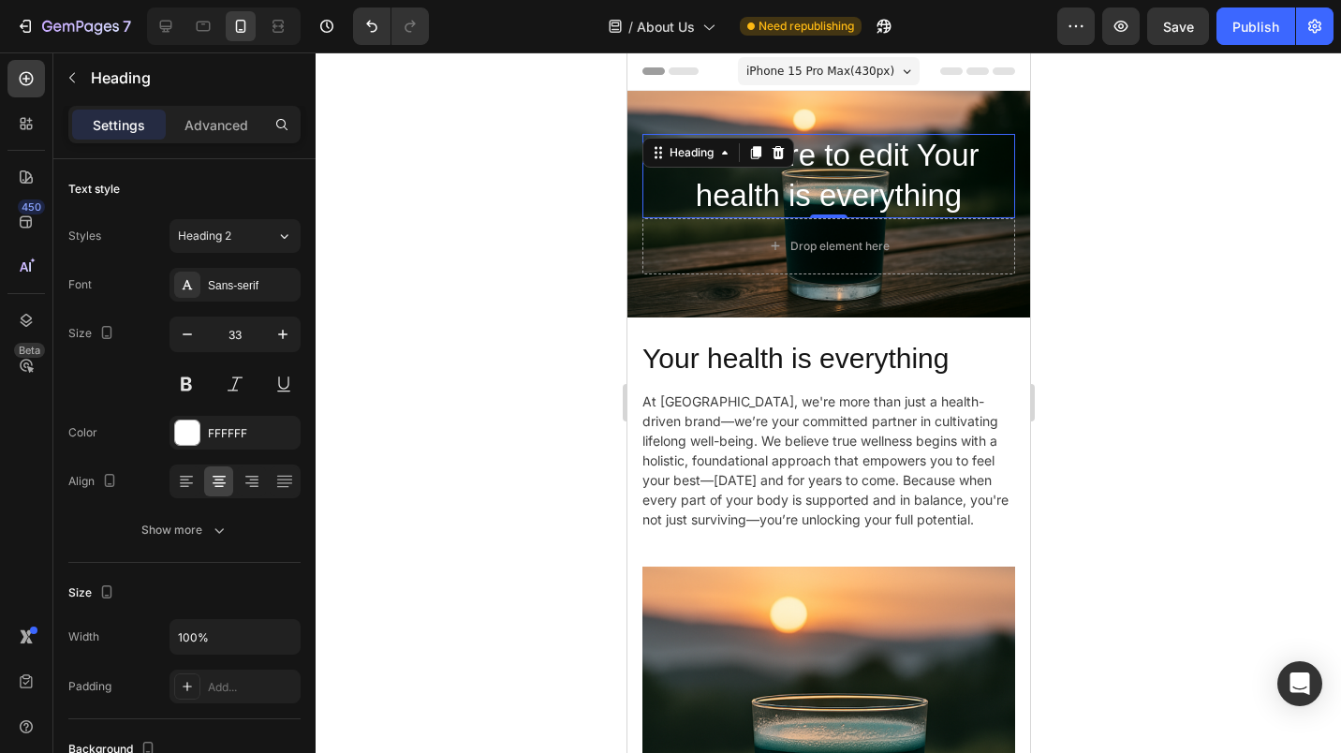
click at [186, 329] on icon "button" at bounding box center [187, 334] width 19 height 19
type input "30"
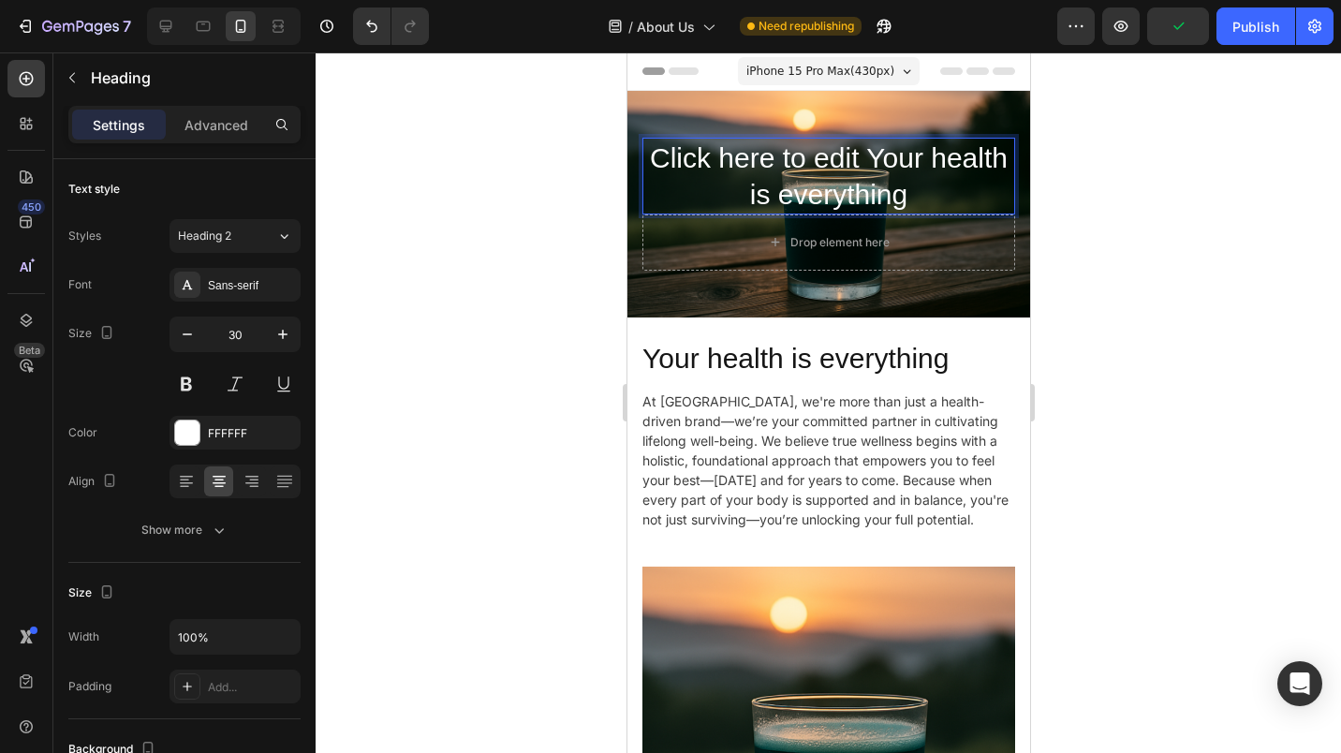
click at [899, 150] on p "Click here to edit Your health is everything" at bounding box center [827, 176] width 369 height 73
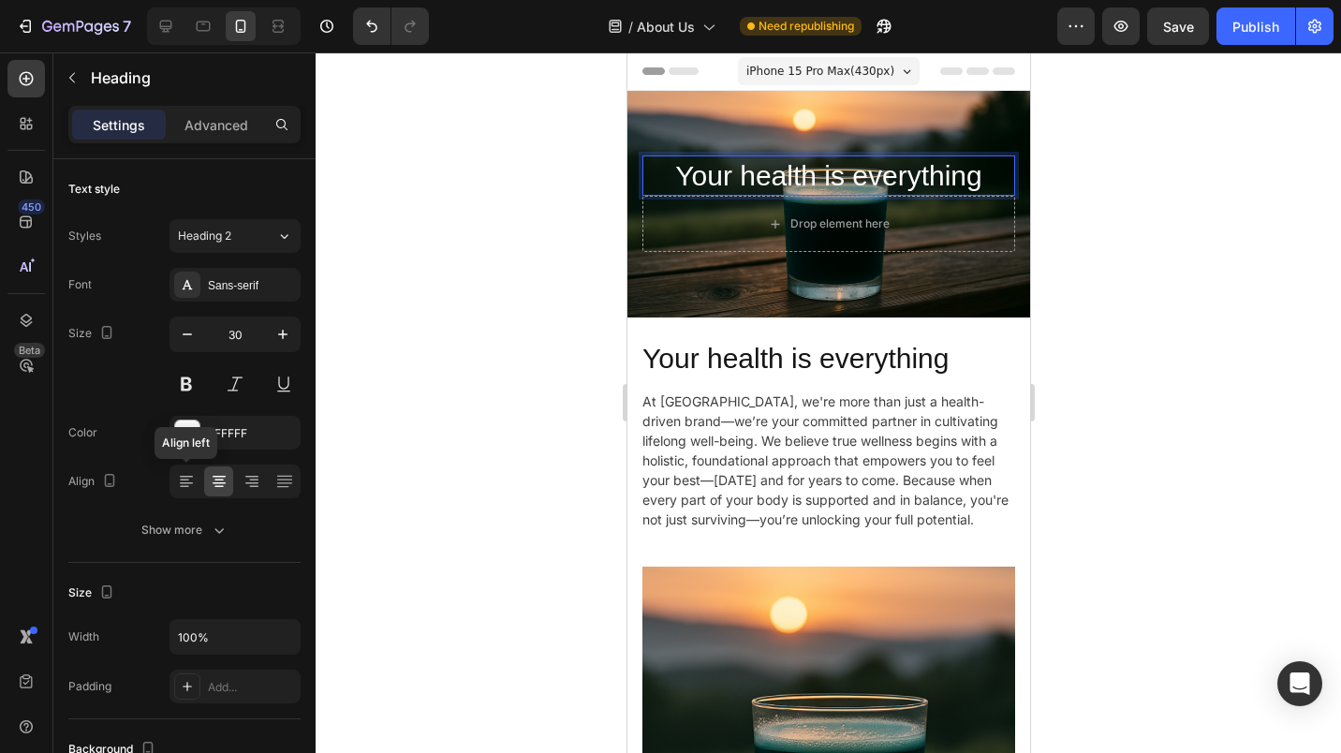
click at [188, 481] on icon at bounding box center [186, 481] width 19 height 19
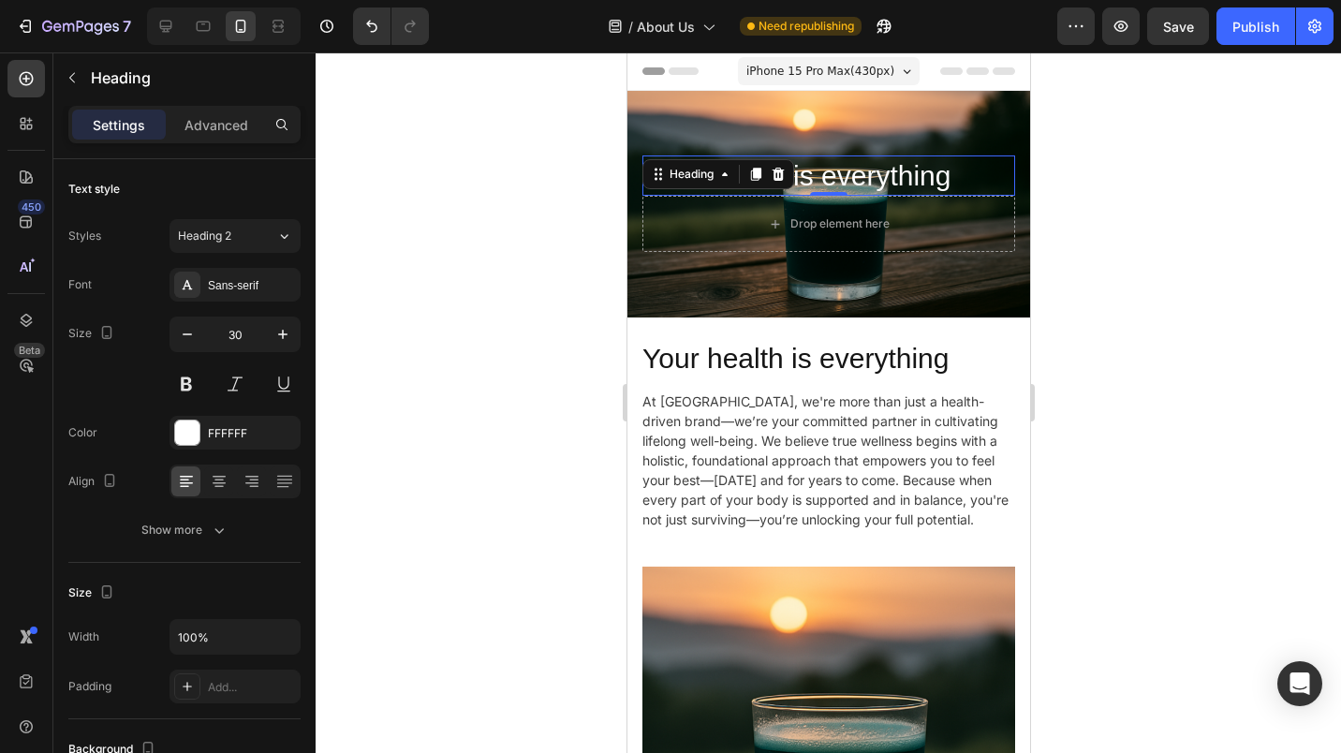
click at [218, 124] on p "Advanced" at bounding box center [217, 125] width 64 height 20
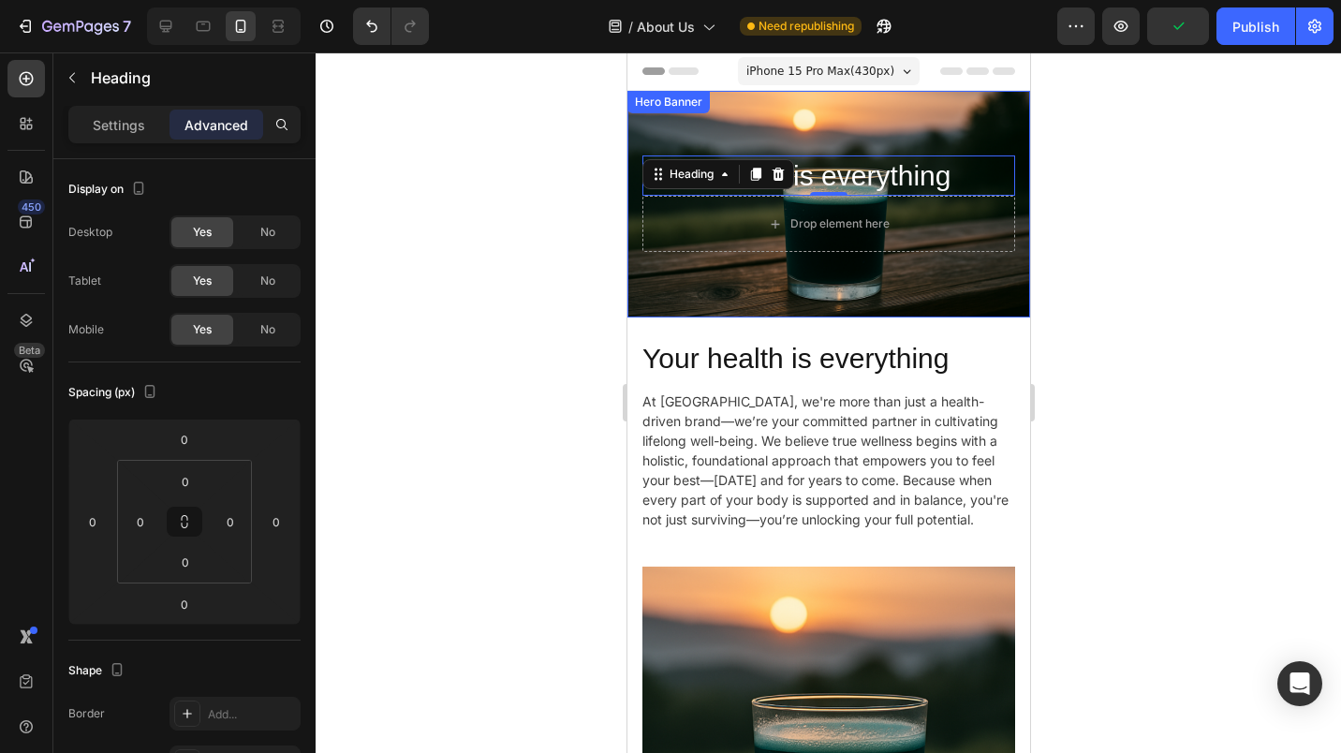
click at [738, 141] on div "Your health is everything Heading 0 Drop element here" at bounding box center [828, 204] width 403 height 126
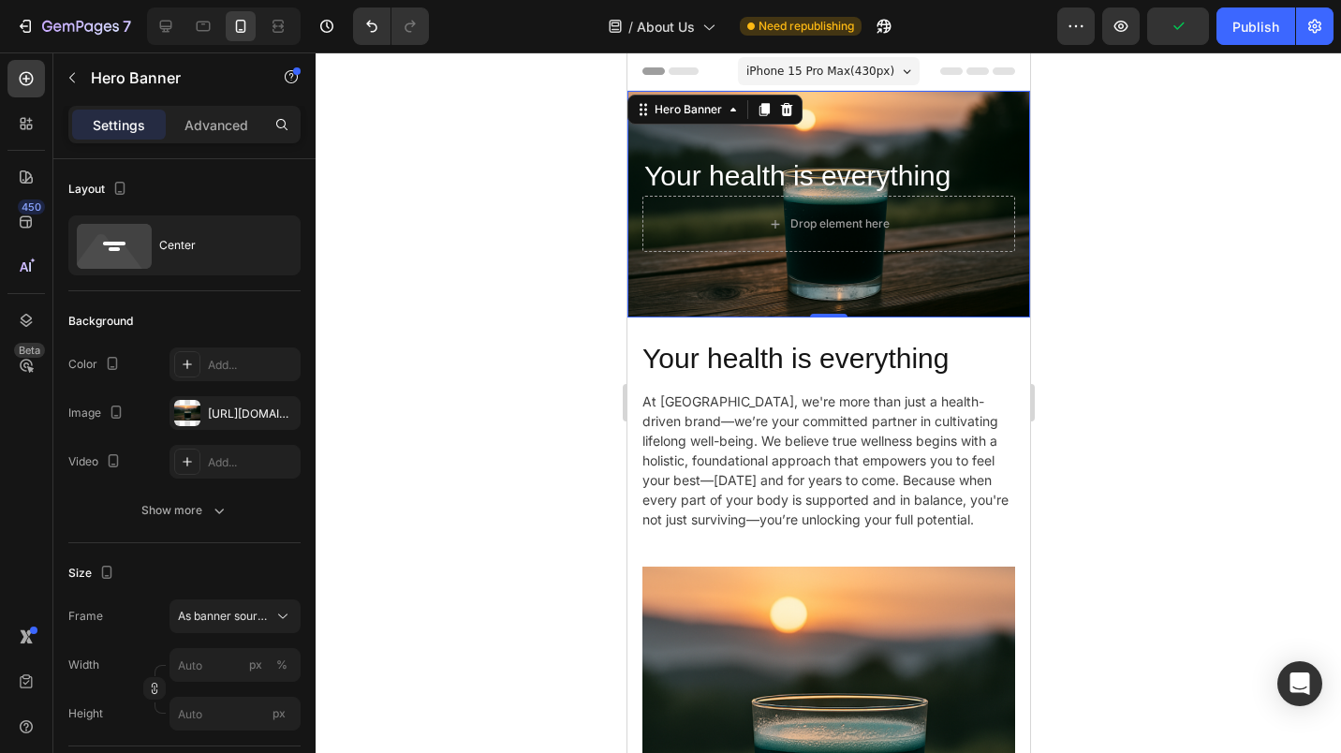
click at [194, 260] on div "Center" at bounding box center [216, 245] width 114 height 43
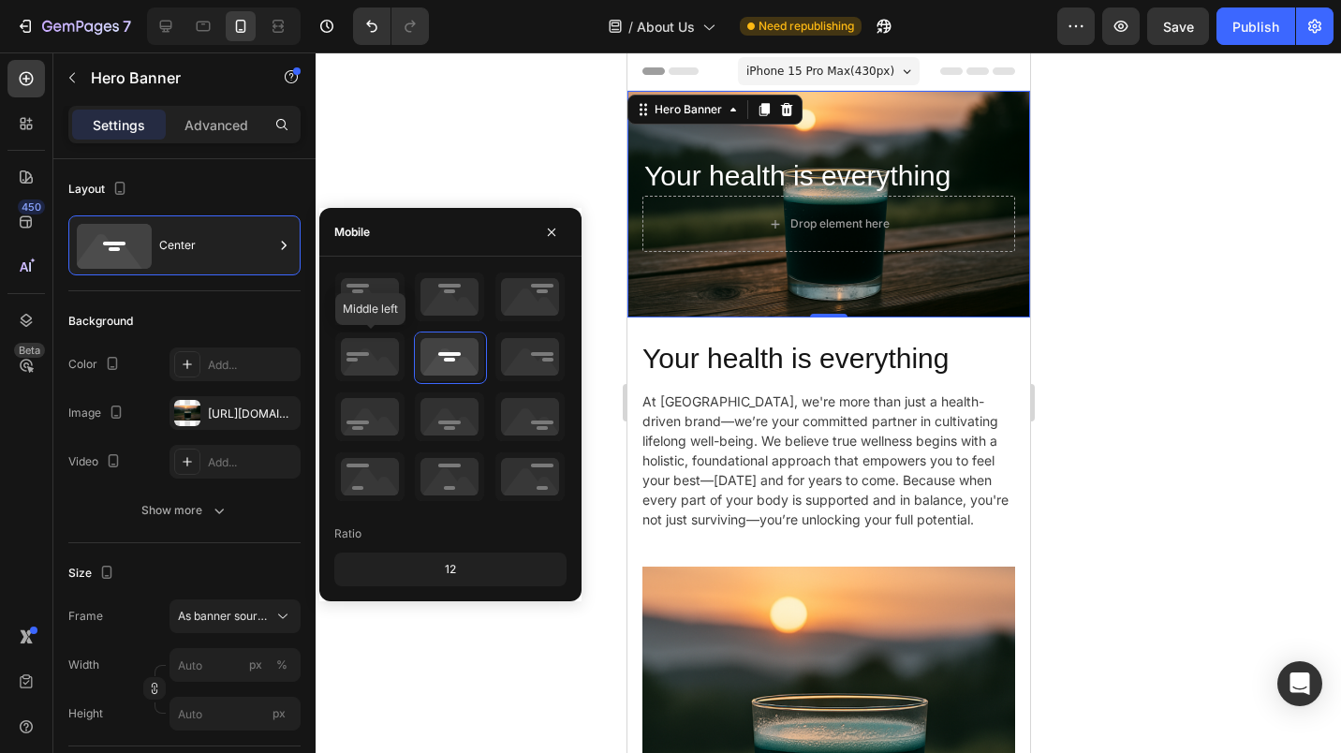
click at [355, 372] on icon at bounding box center [369, 357] width 69 height 49
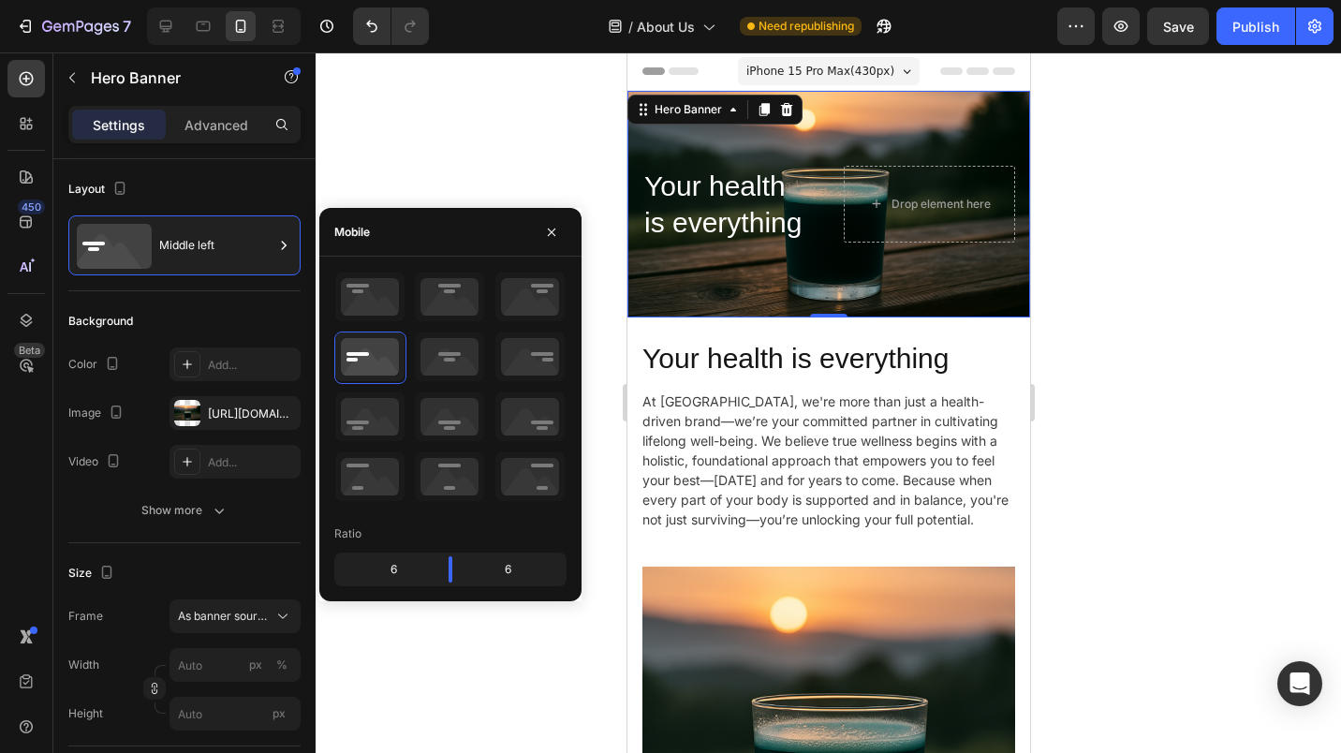
click at [1117, 292] on div at bounding box center [829, 402] width 1026 height 701
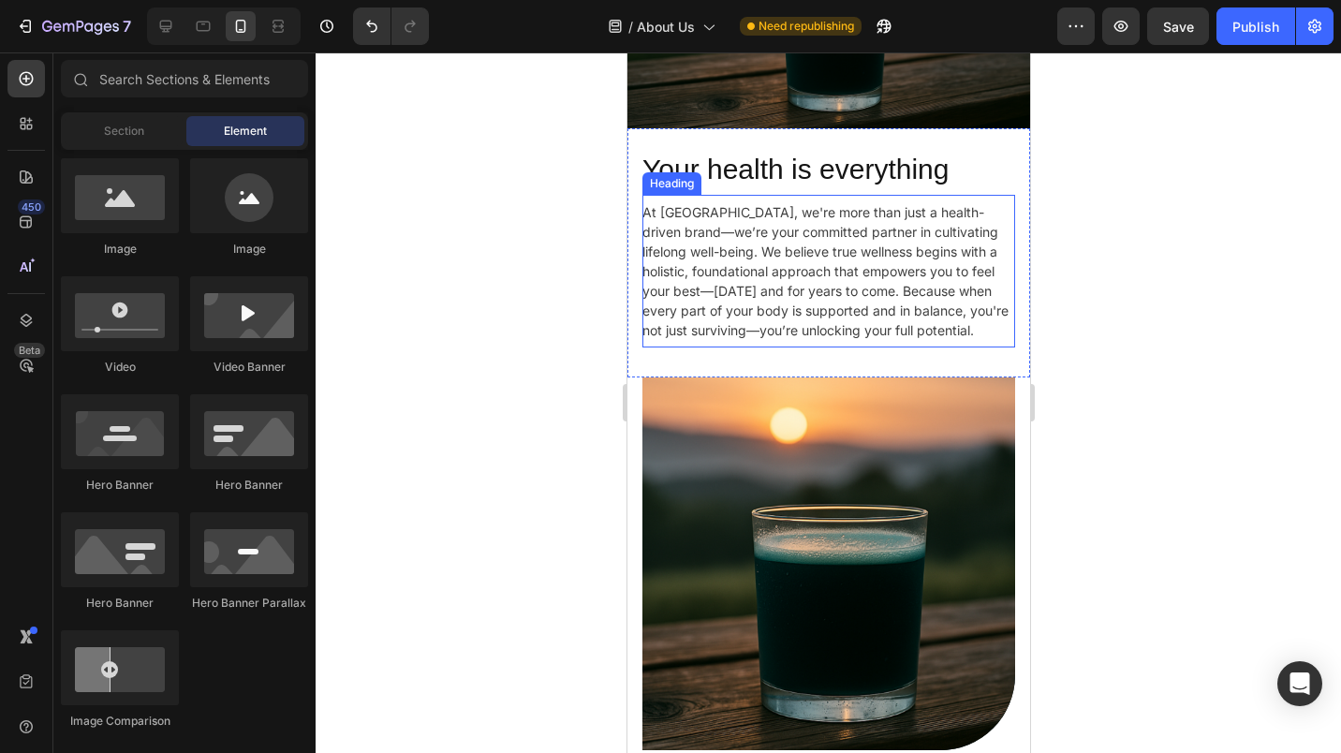
scroll to position [0, 0]
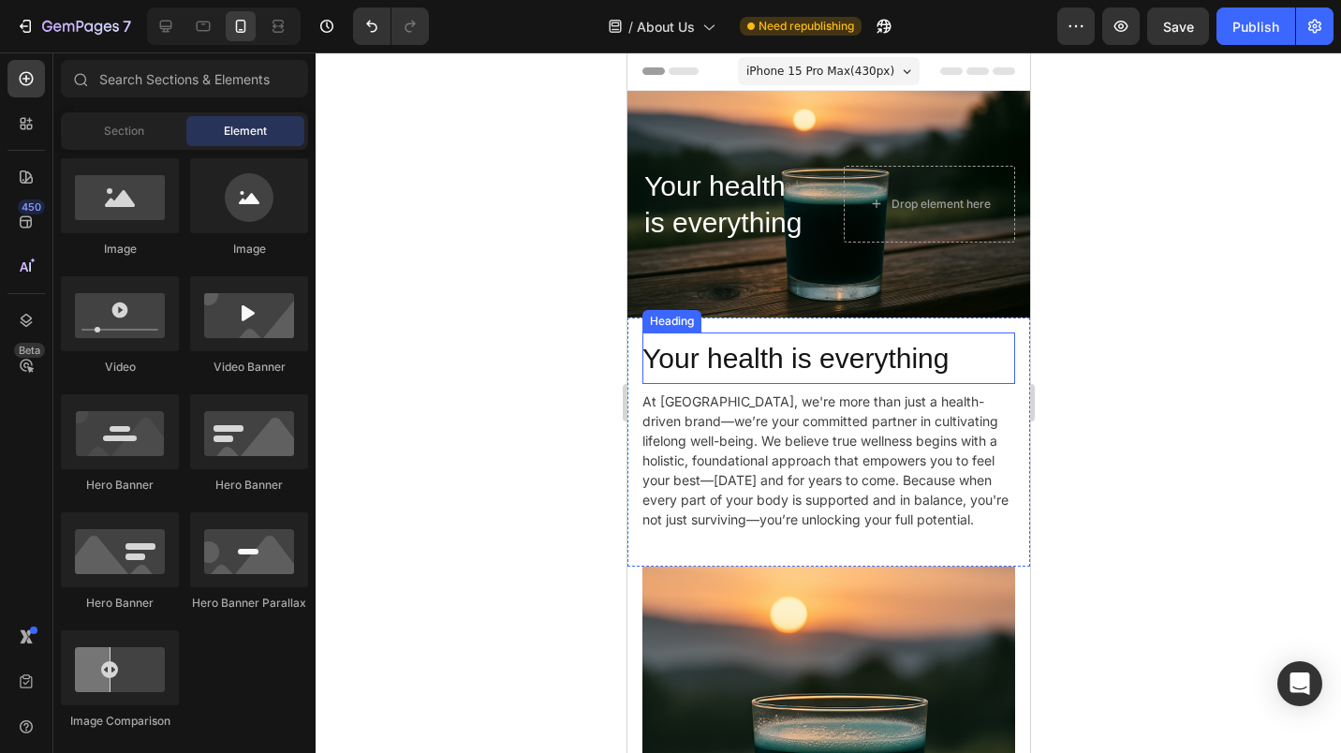
click at [969, 353] on h2 "Your health is everything" at bounding box center [828, 359] width 373 height 52
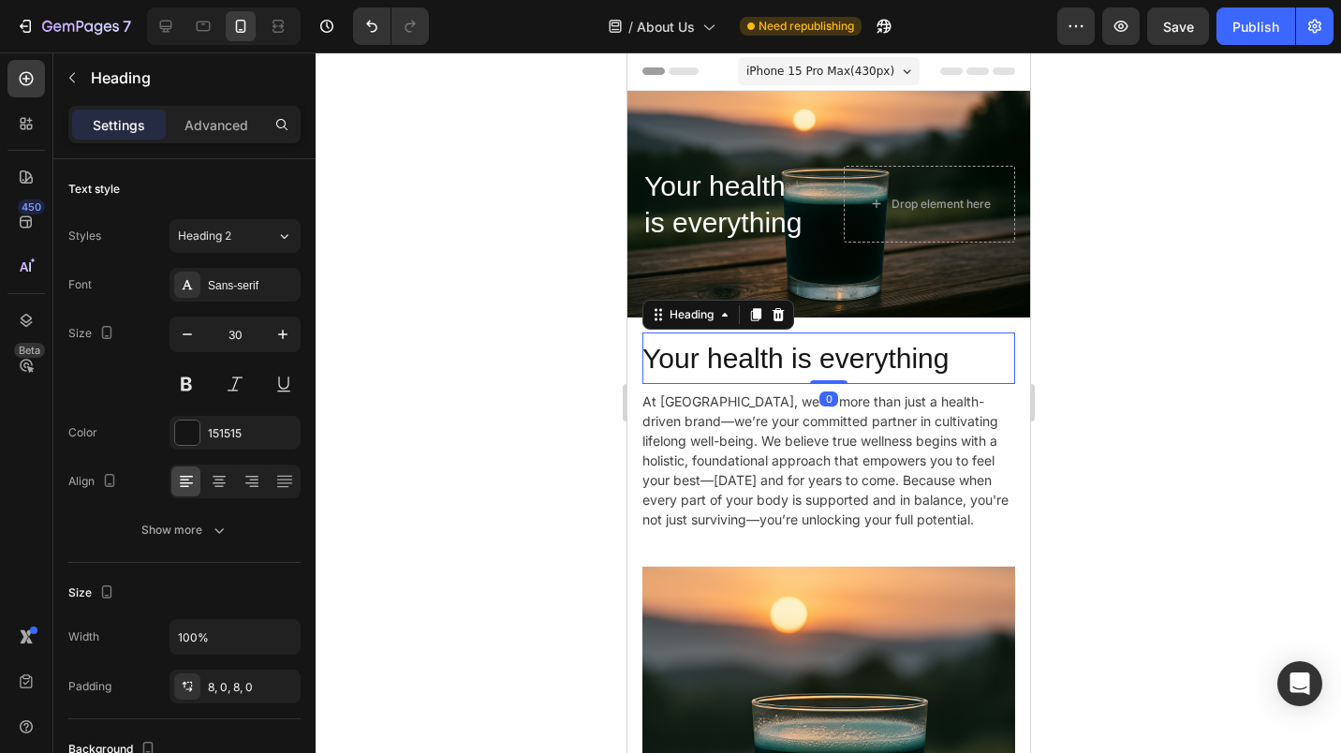
click at [225, 118] on p "Advanced" at bounding box center [217, 125] width 64 height 20
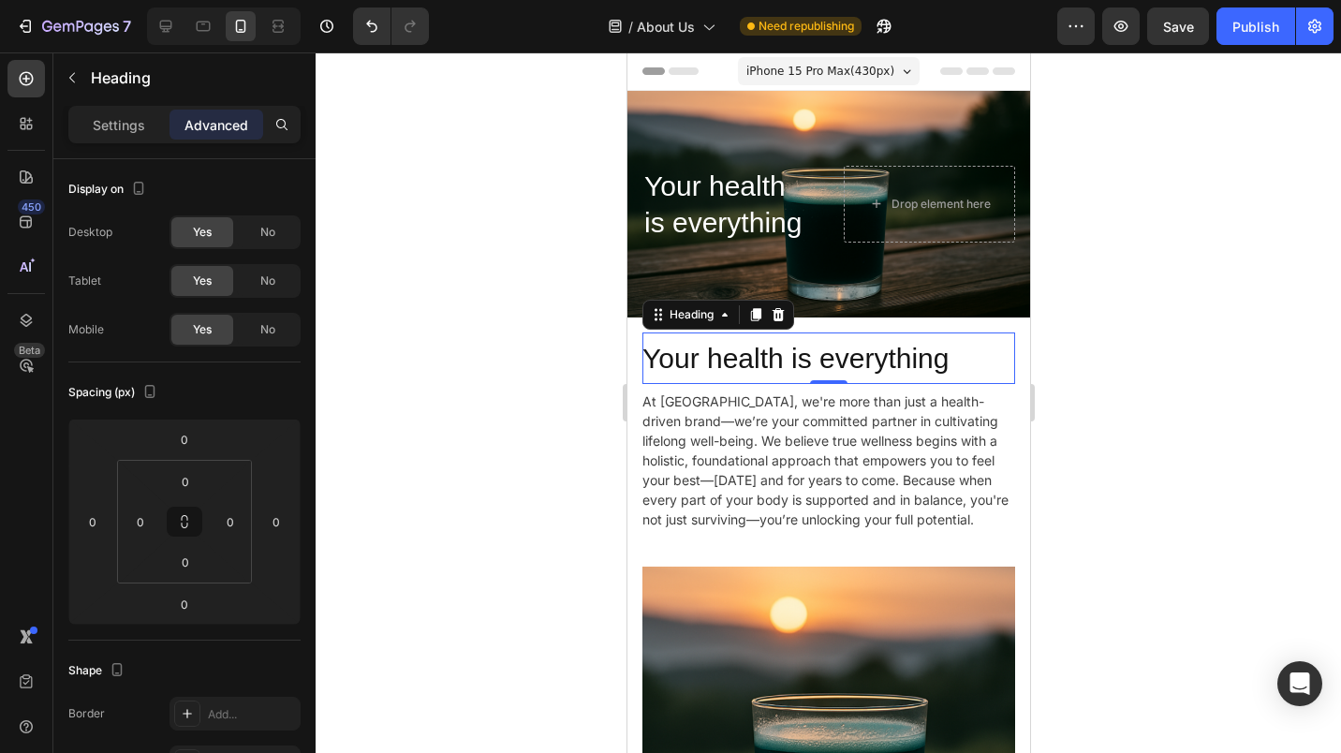
click at [252, 344] on div "No" at bounding box center [268, 330] width 62 height 30
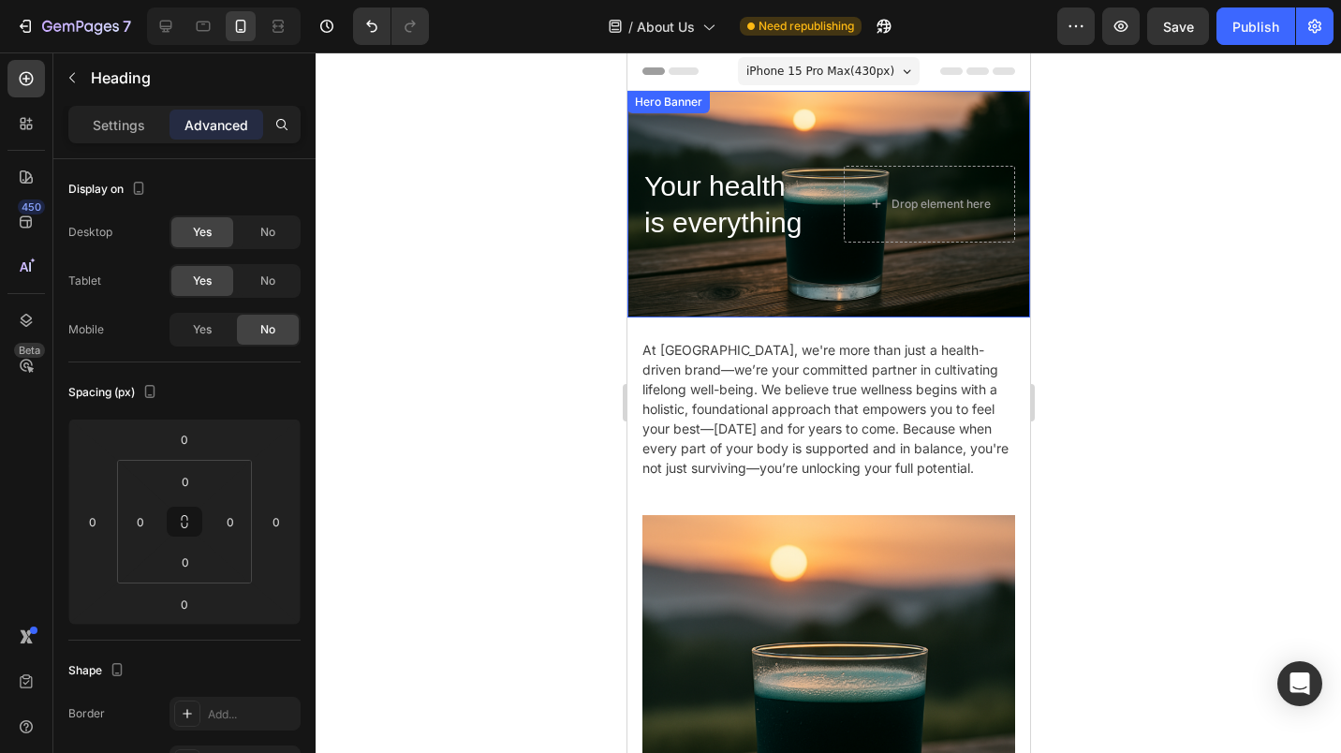
click at [888, 110] on div "Background Image" at bounding box center [828, 204] width 403 height 227
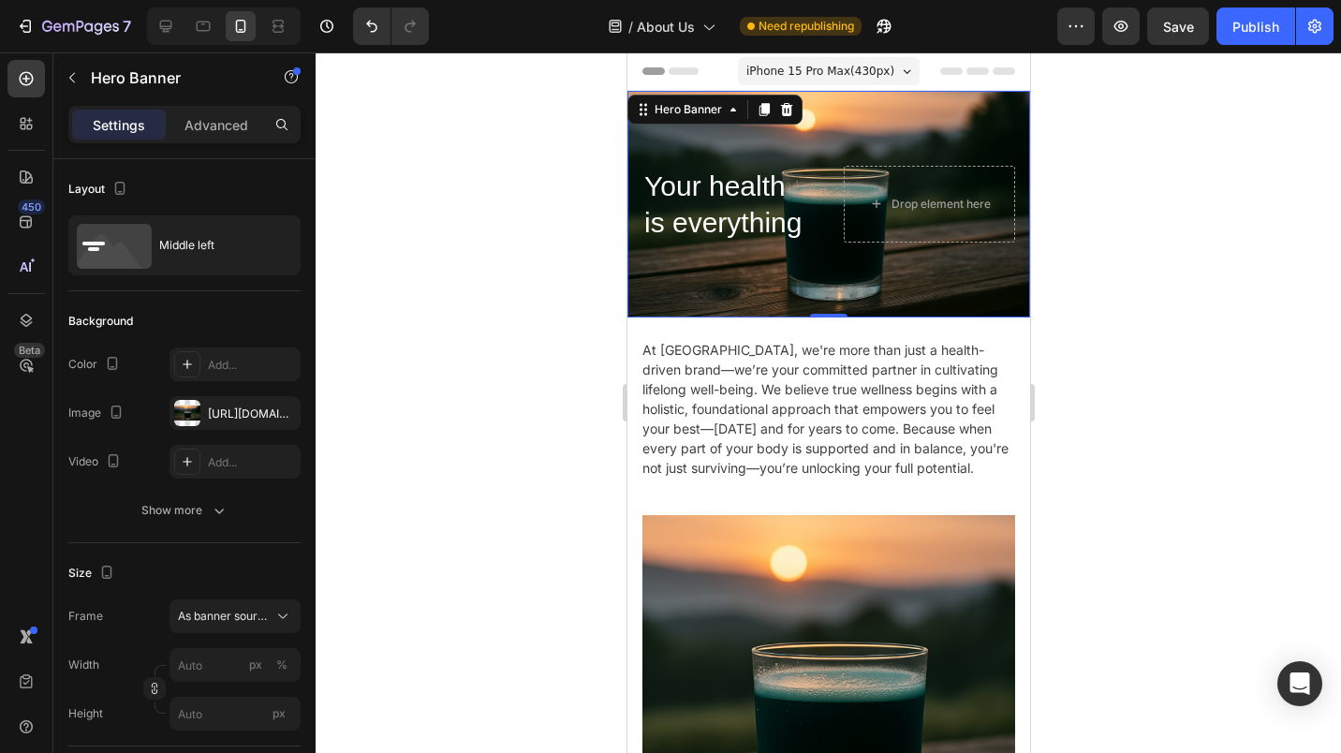
click at [213, 114] on div "Advanced" at bounding box center [217, 125] width 94 height 30
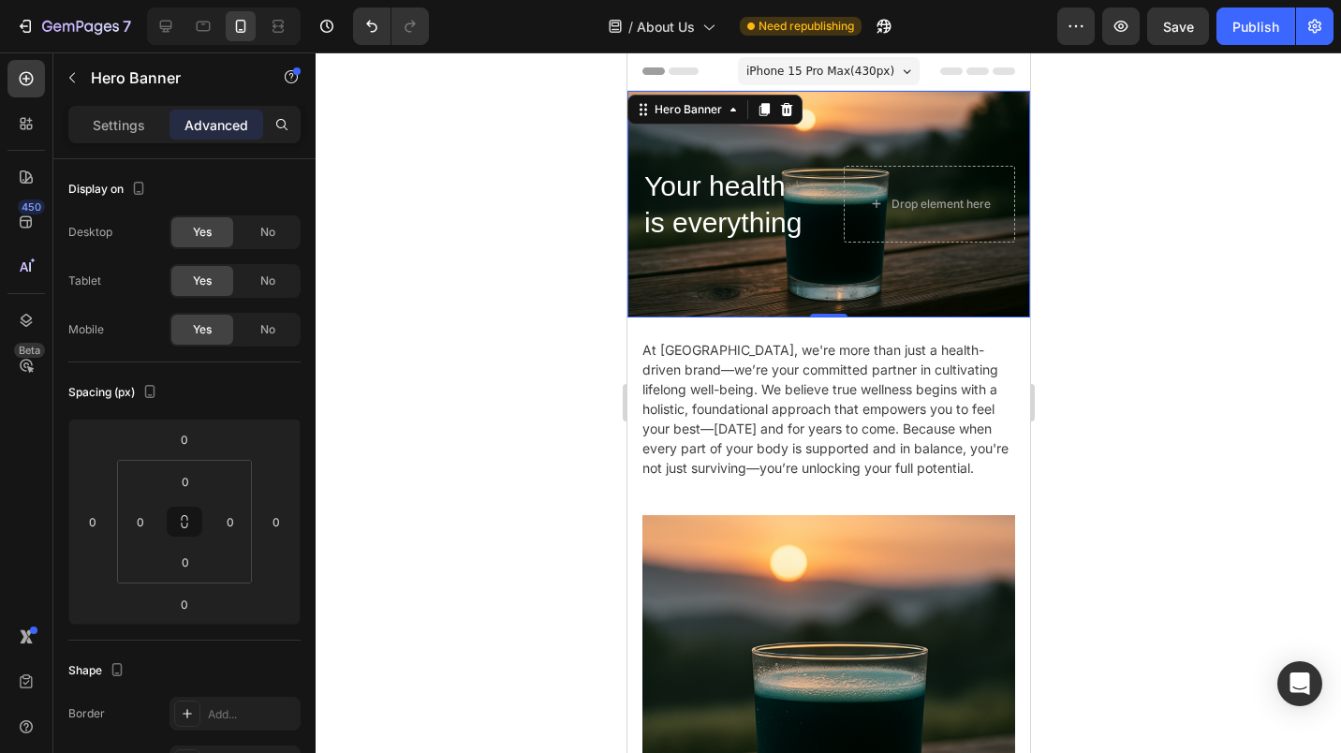
click at [269, 236] on span "No" at bounding box center [267, 232] width 15 height 17
click at [279, 281] on div "No" at bounding box center [268, 281] width 62 height 30
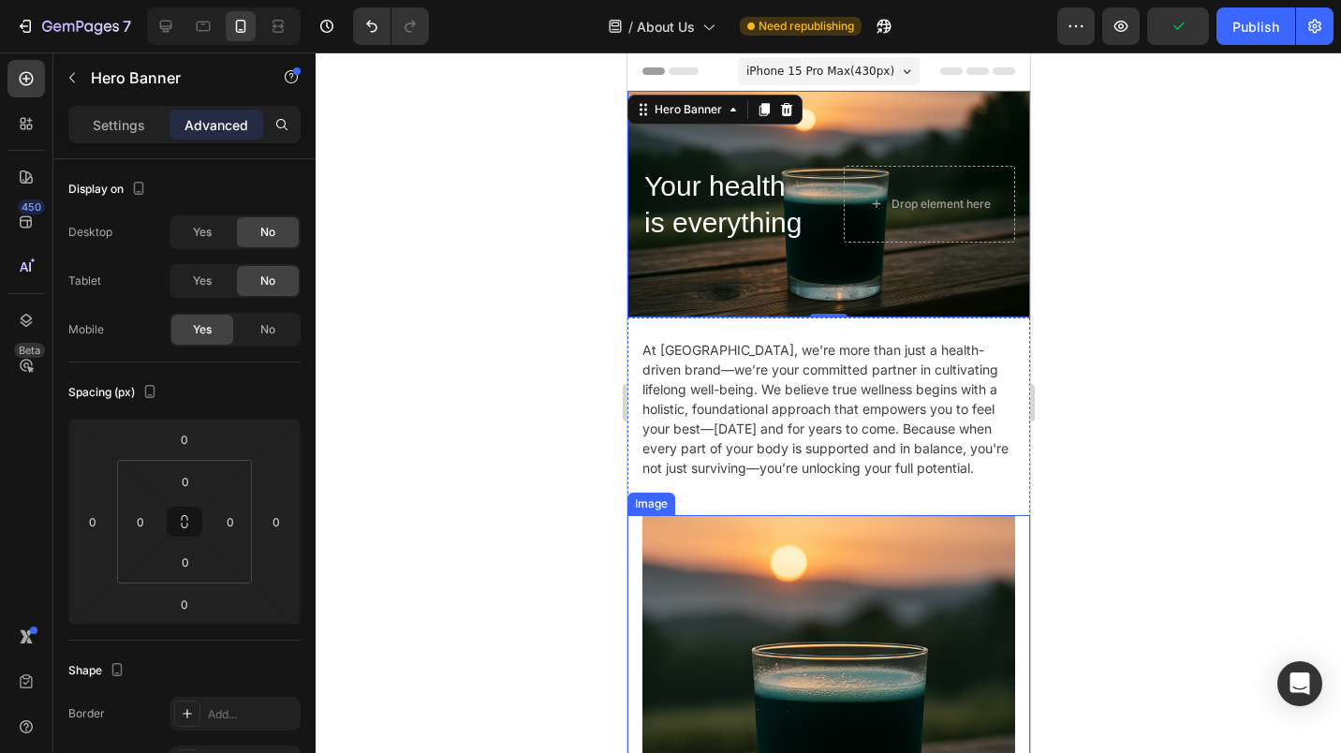
click at [774, 519] on img at bounding box center [828, 701] width 373 height 373
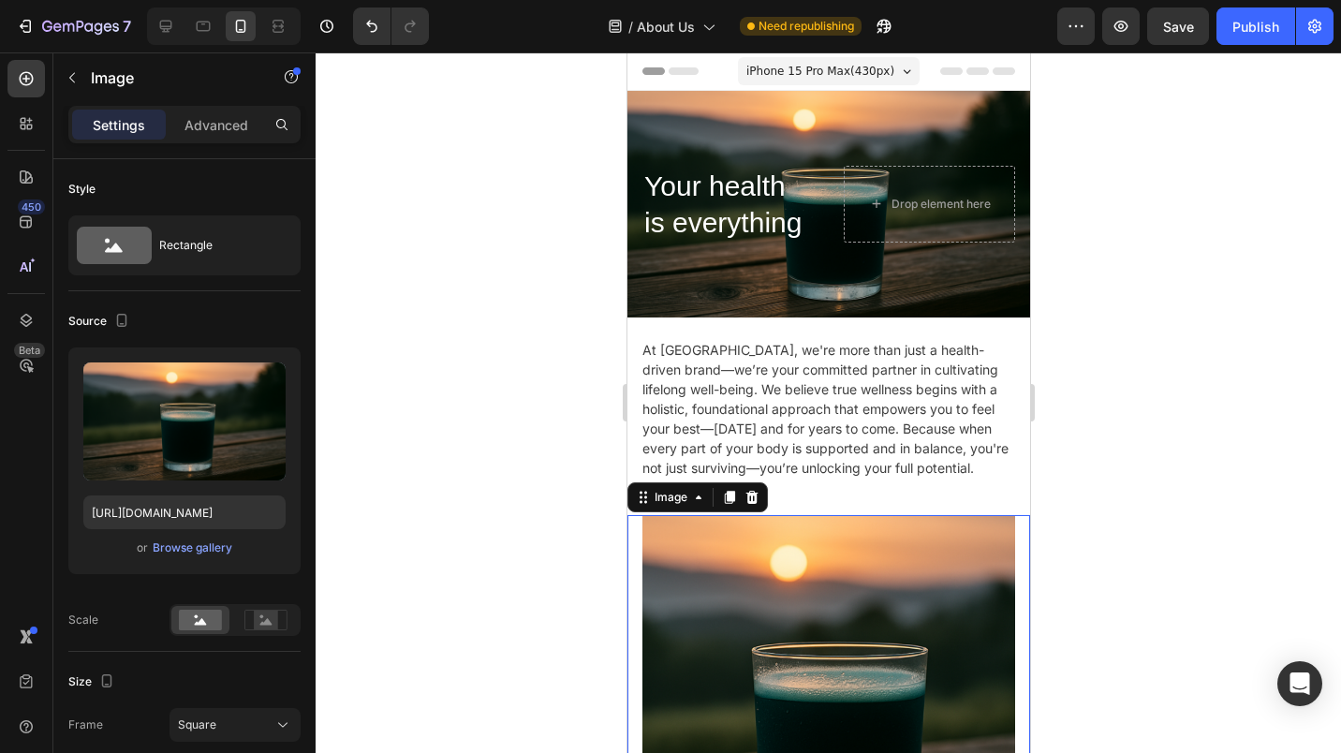
click at [200, 133] on p "Advanced" at bounding box center [217, 125] width 64 height 20
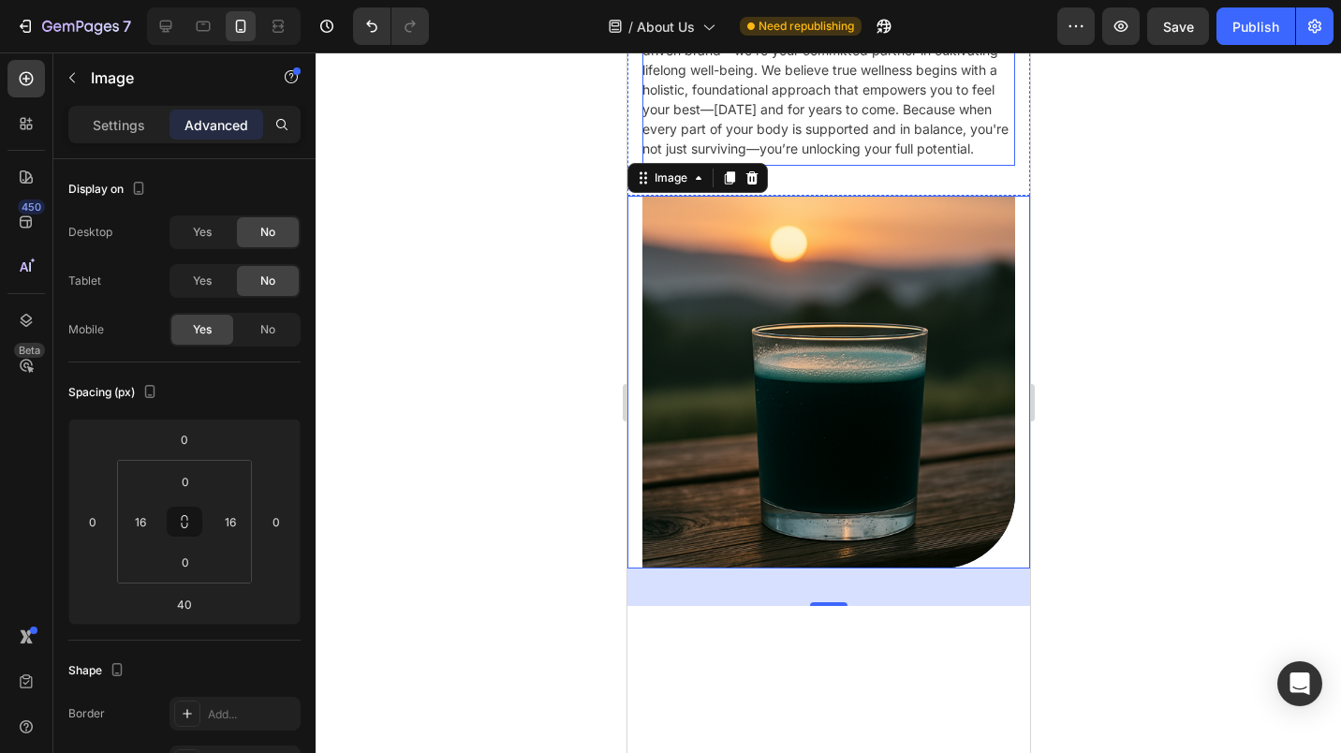
scroll to position [295, 0]
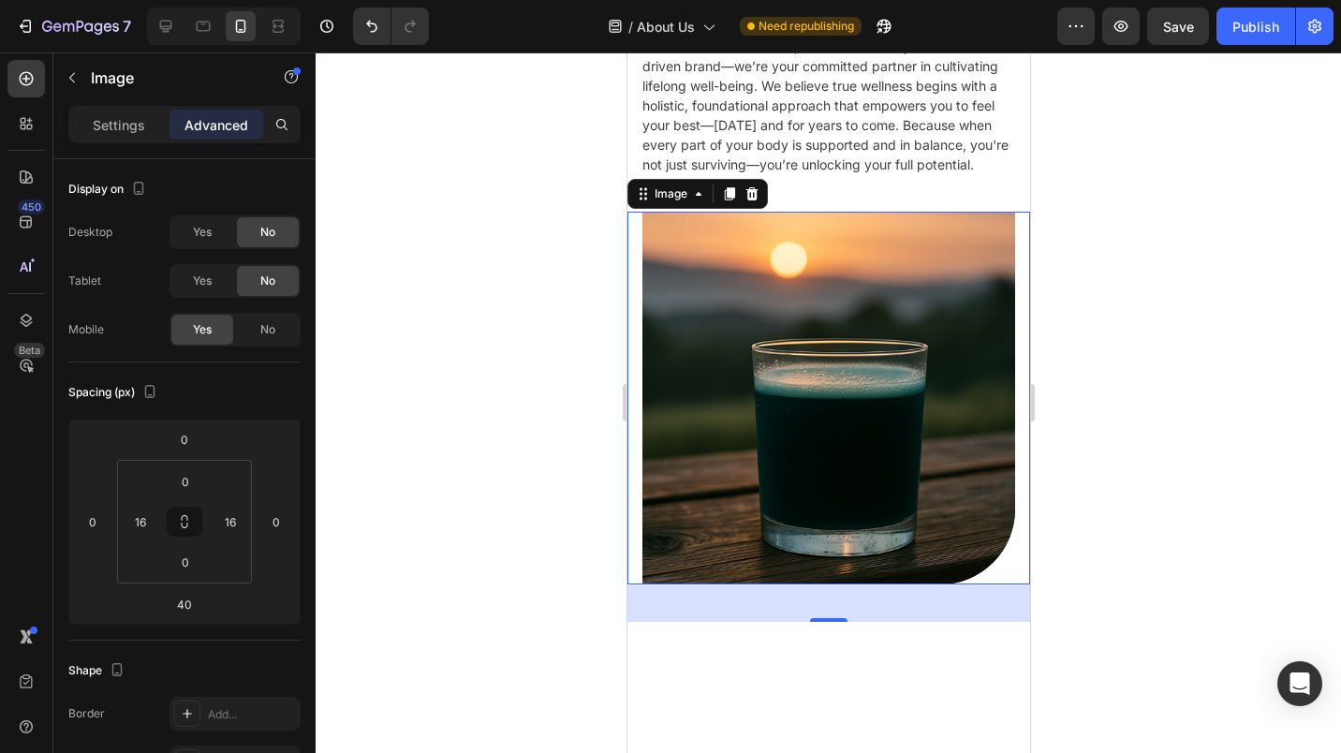
click at [267, 326] on span "No" at bounding box center [267, 329] width 15 height 17
click at [202, 227] on span "Yes" at bounding box center [202, 232] width 19 height 17
click at [205, 283] on span "Yes" at bounding box center [202, 281] width 19 height 17
click at [285, 324] on div "No" at bounding box center [268, 330] width 62 height 30
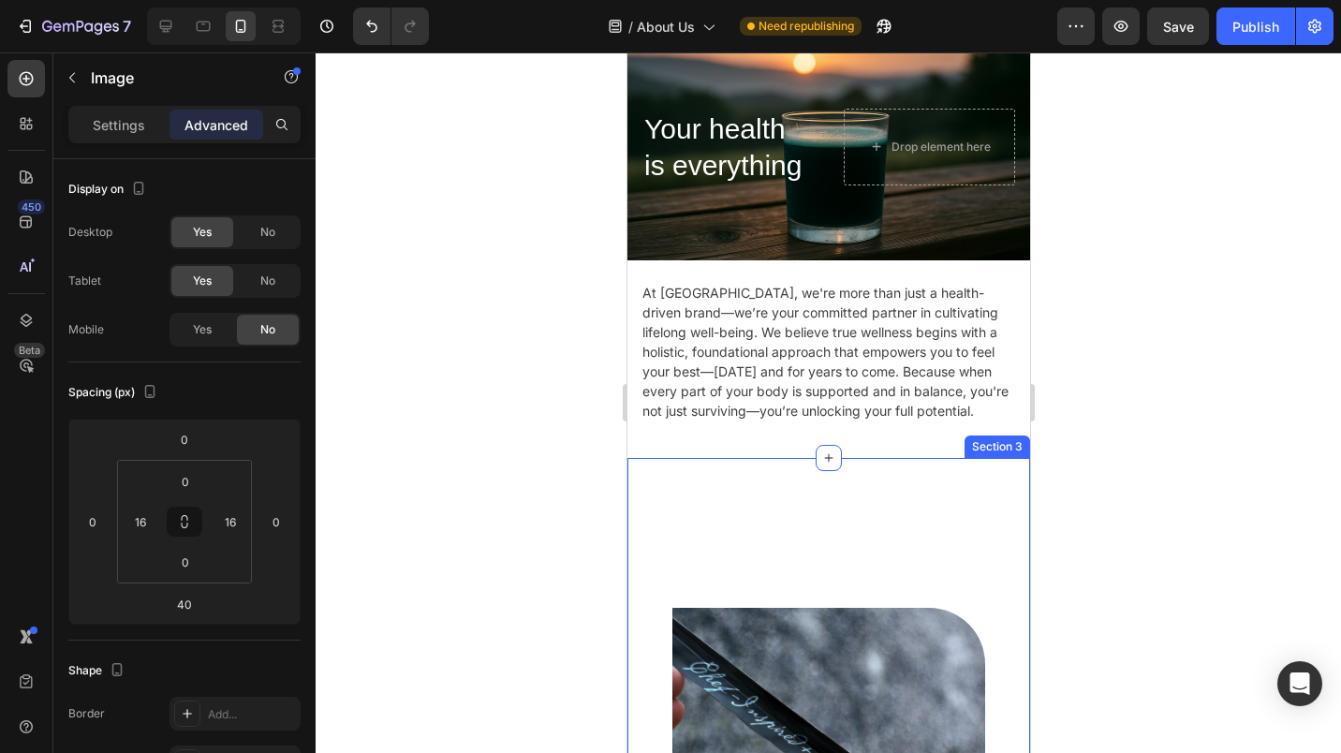
scroll to position [60, 0]
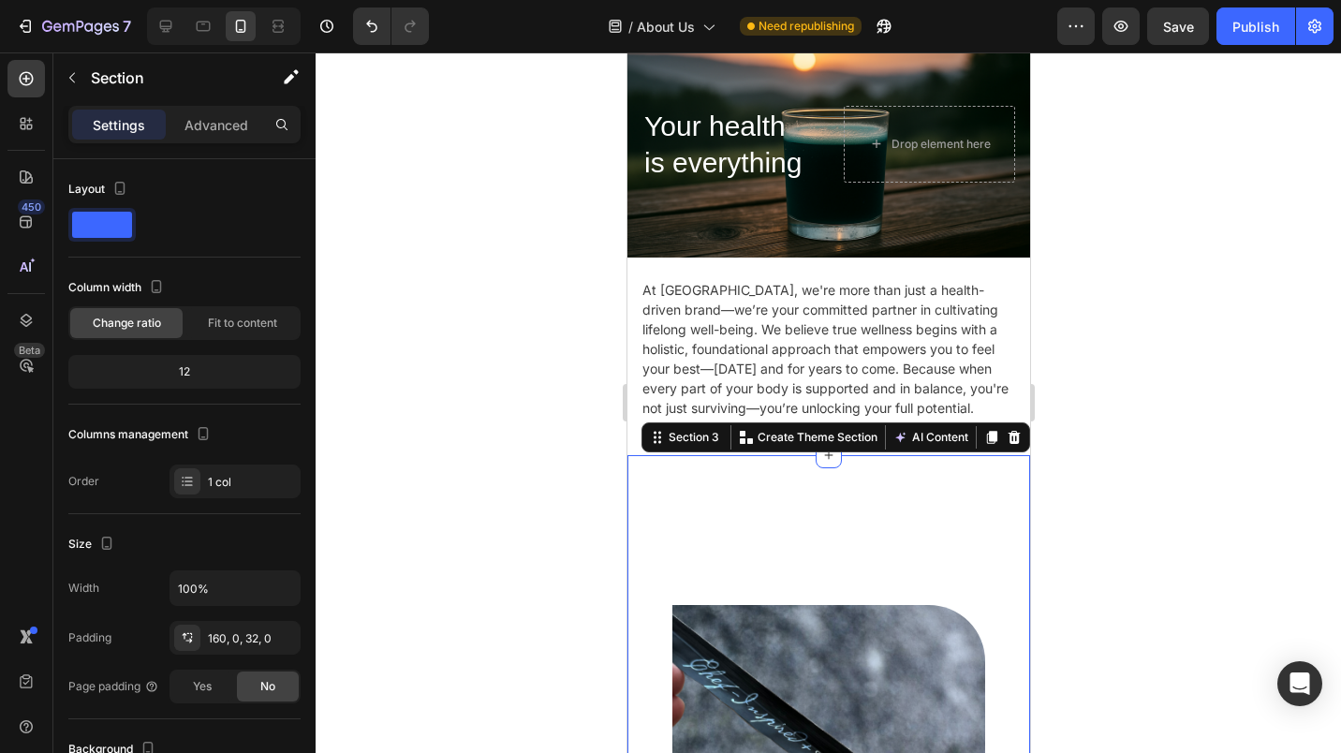
click at [229, 122] on p "Advanced" at bounding box center [217, 125] width 64 height 20
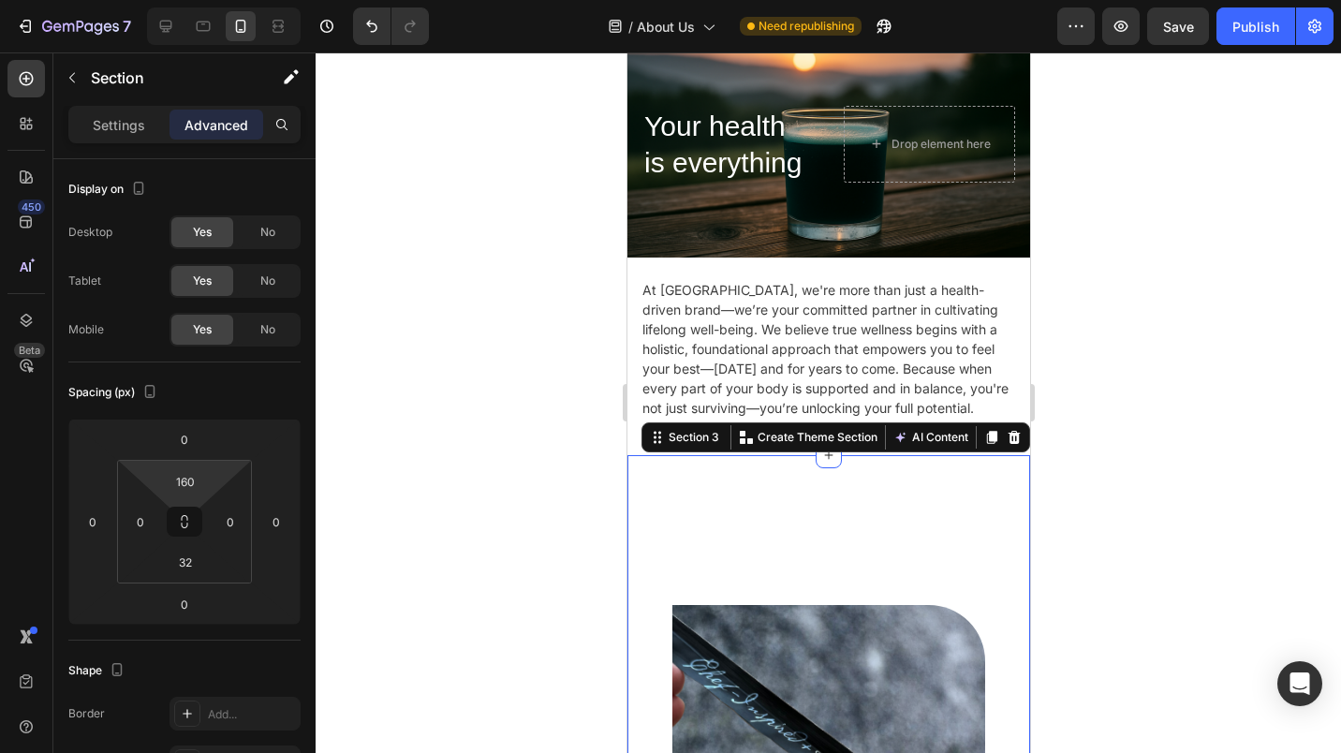
click at [170, 473] on input "160" at bounding box center [185, 481] width 37 height 28
type input "50"
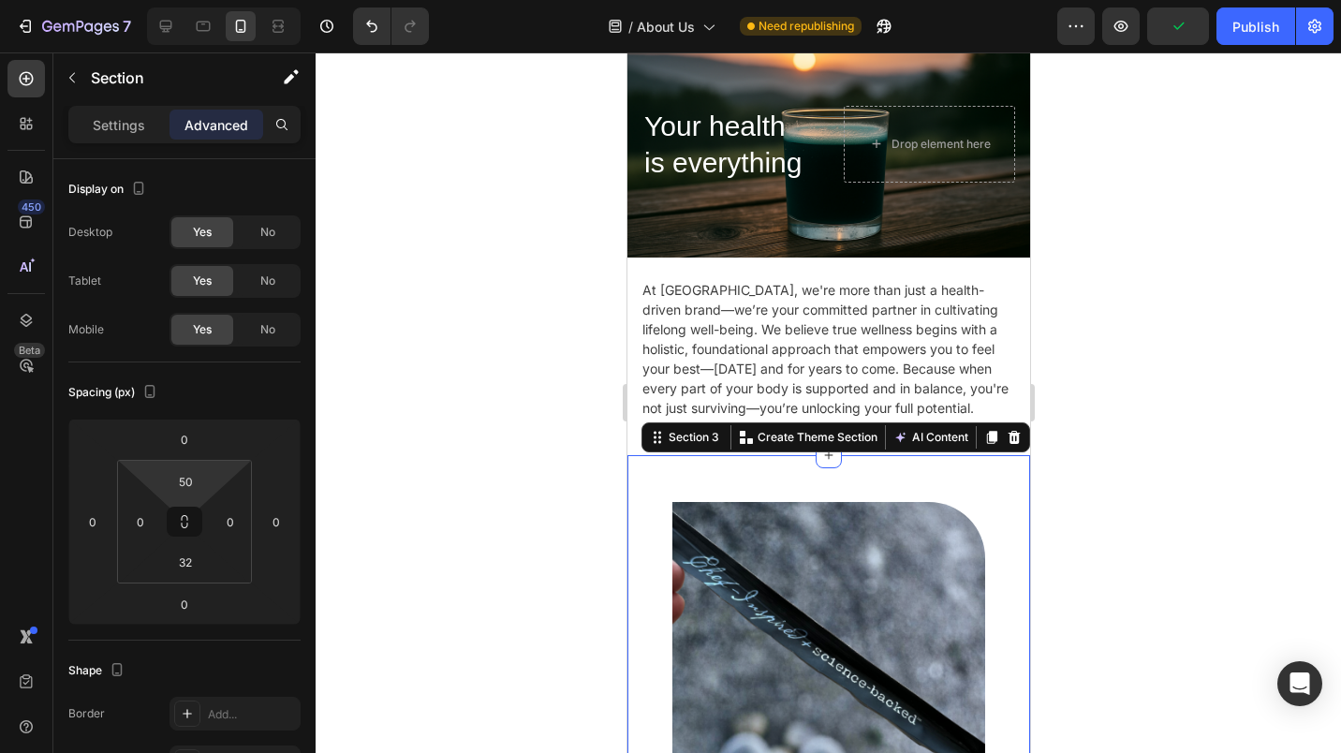
click at [1164, 360] on div at bounding box center [829, 402] width 1026 height 701
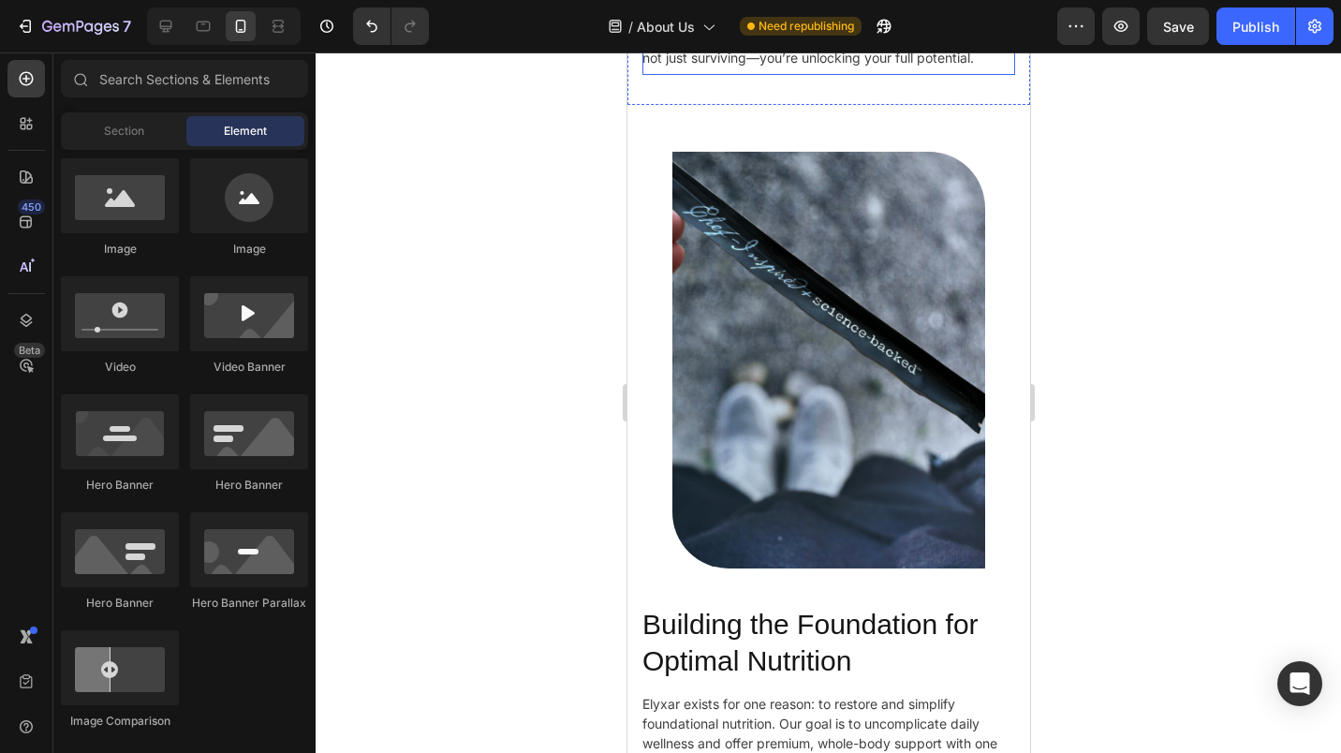
scroll to position [0, 0]
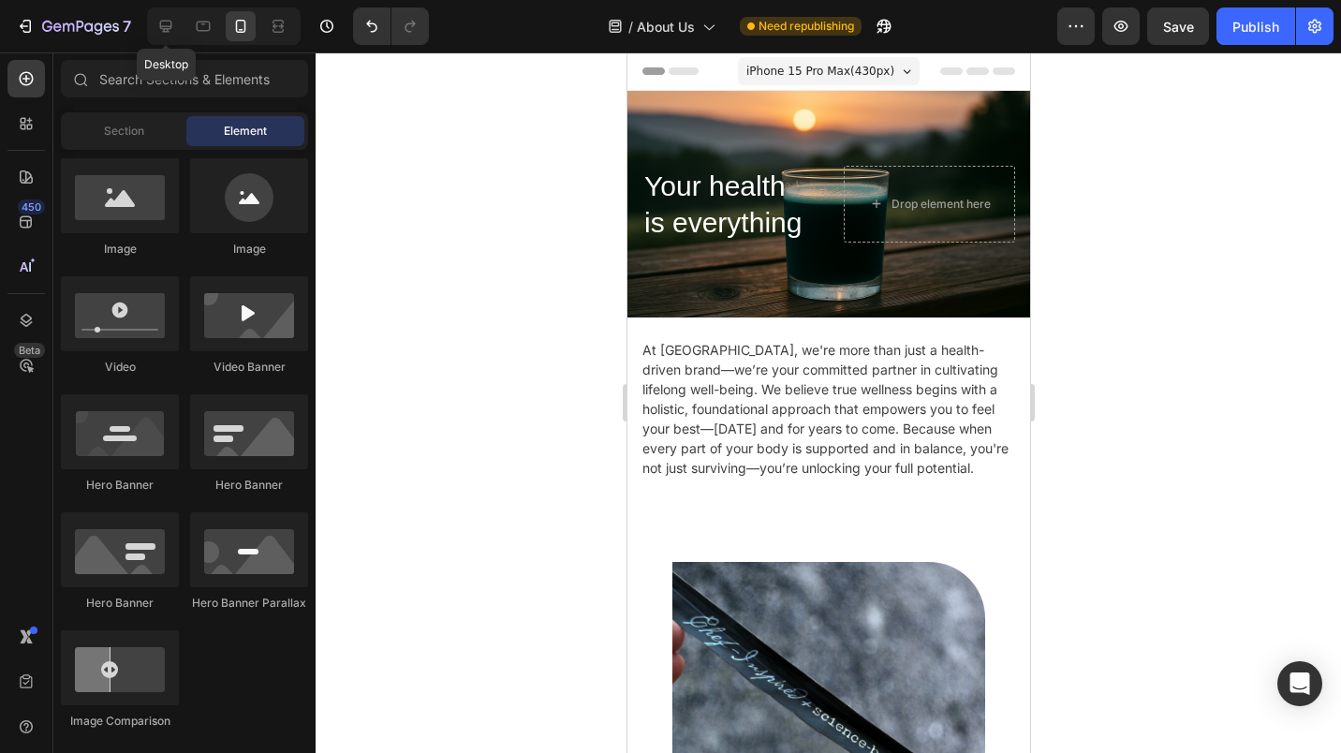
click at [170, 25] on icon at bounding box center [166, 27] width 12 height 12
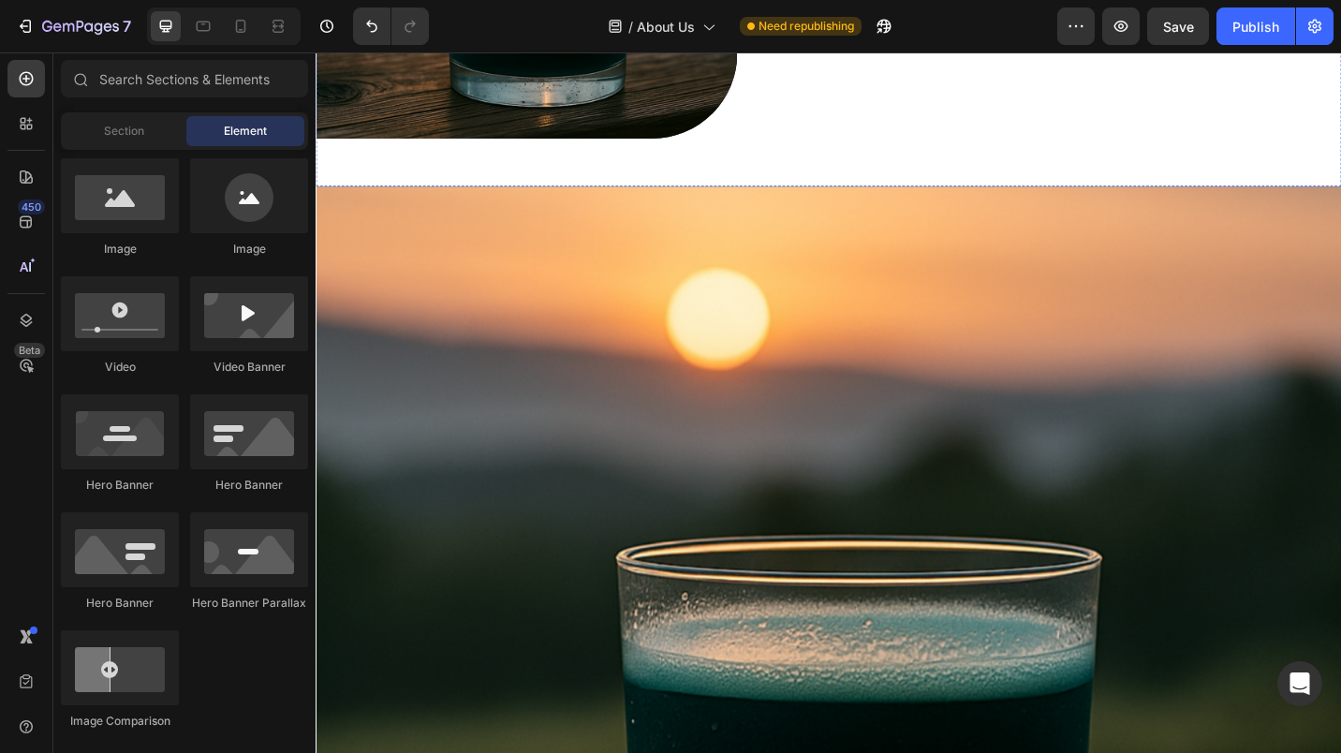
scroll to position [185, 0]
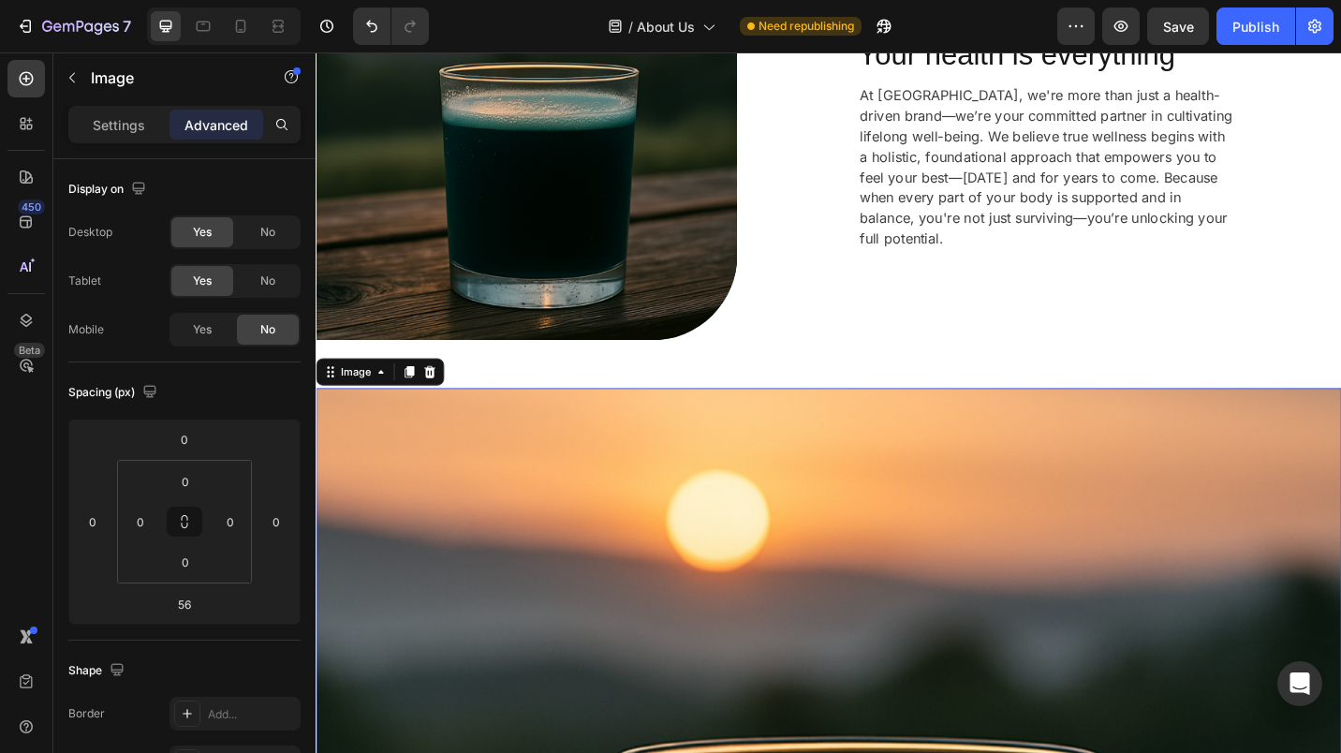
click at [269, 230] on span "No" at bounding box center [267, 232] width 15 height 17
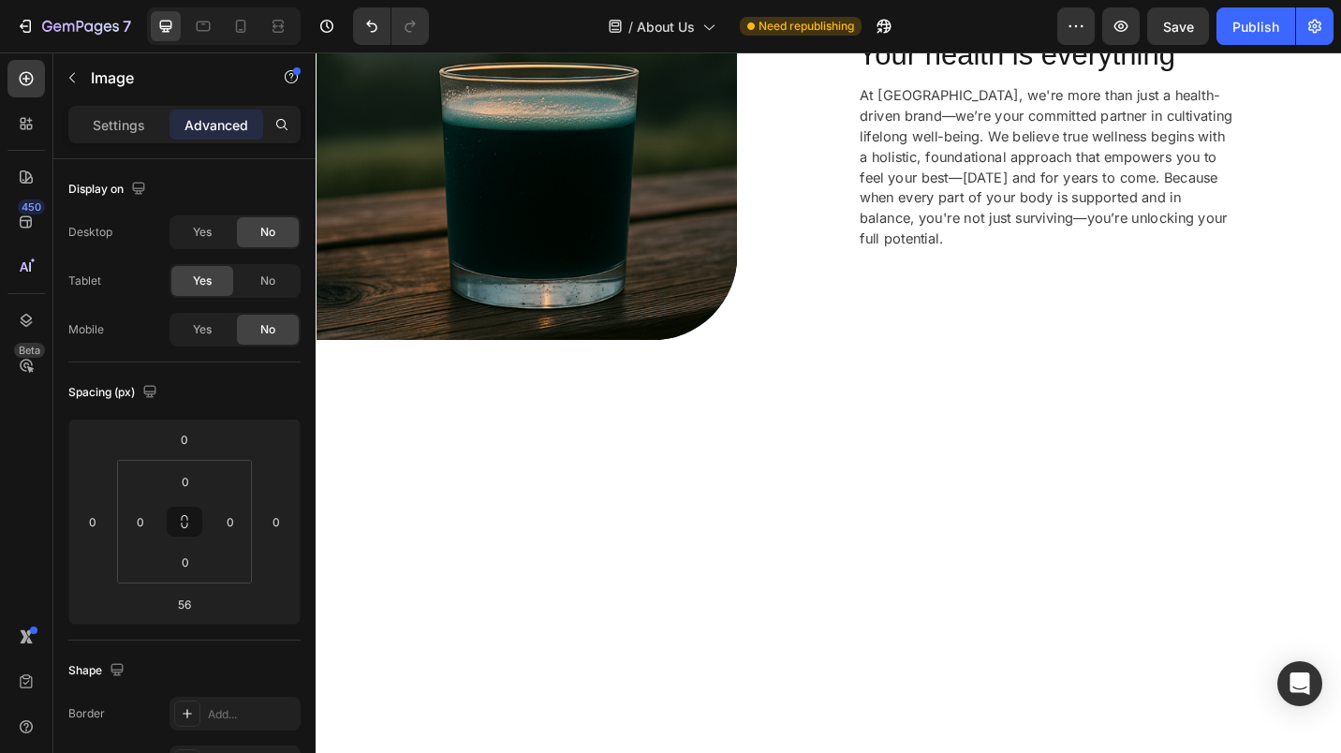
drag, startPoint x: 288, startPoint y: 275, endPoint x: 538, endPoint y: 4, distance: 369.2
click at [288, 275] on div "No" at bounding box center [268, 281] width 62 height 30
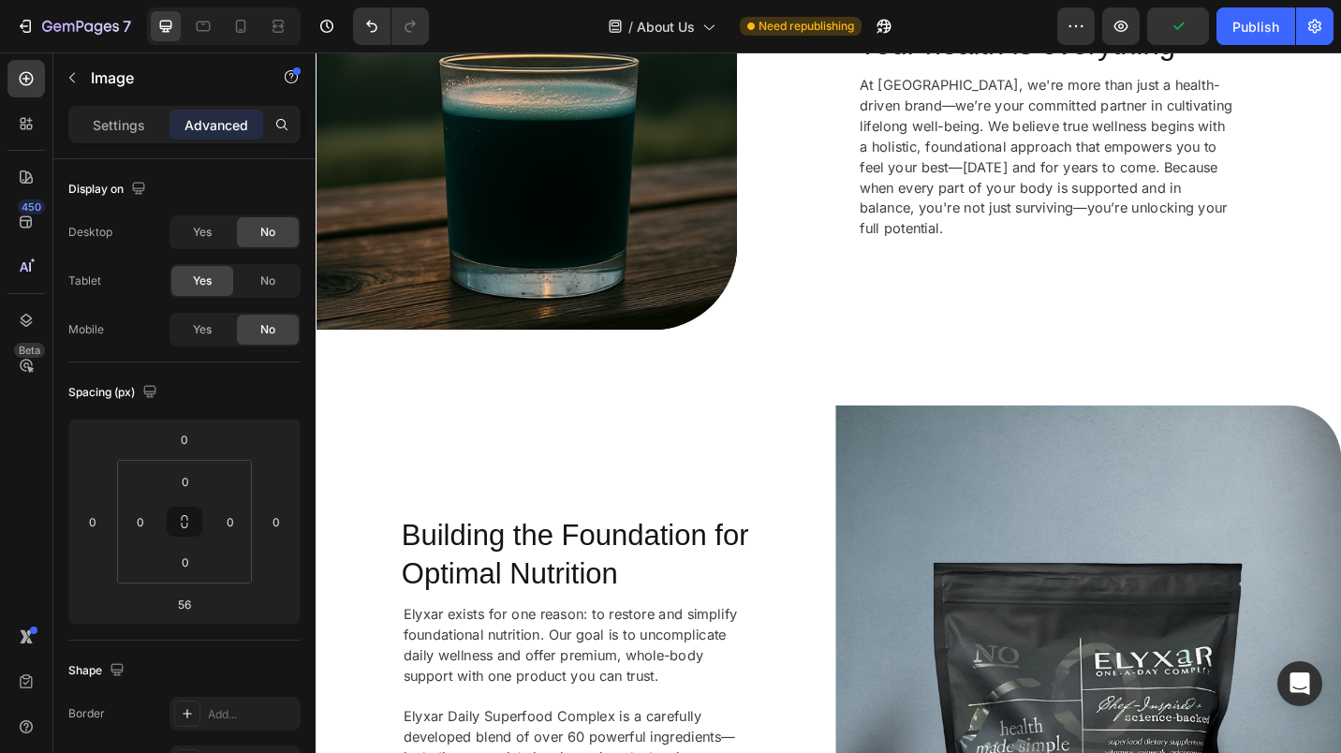
scroll to position [0, 0]
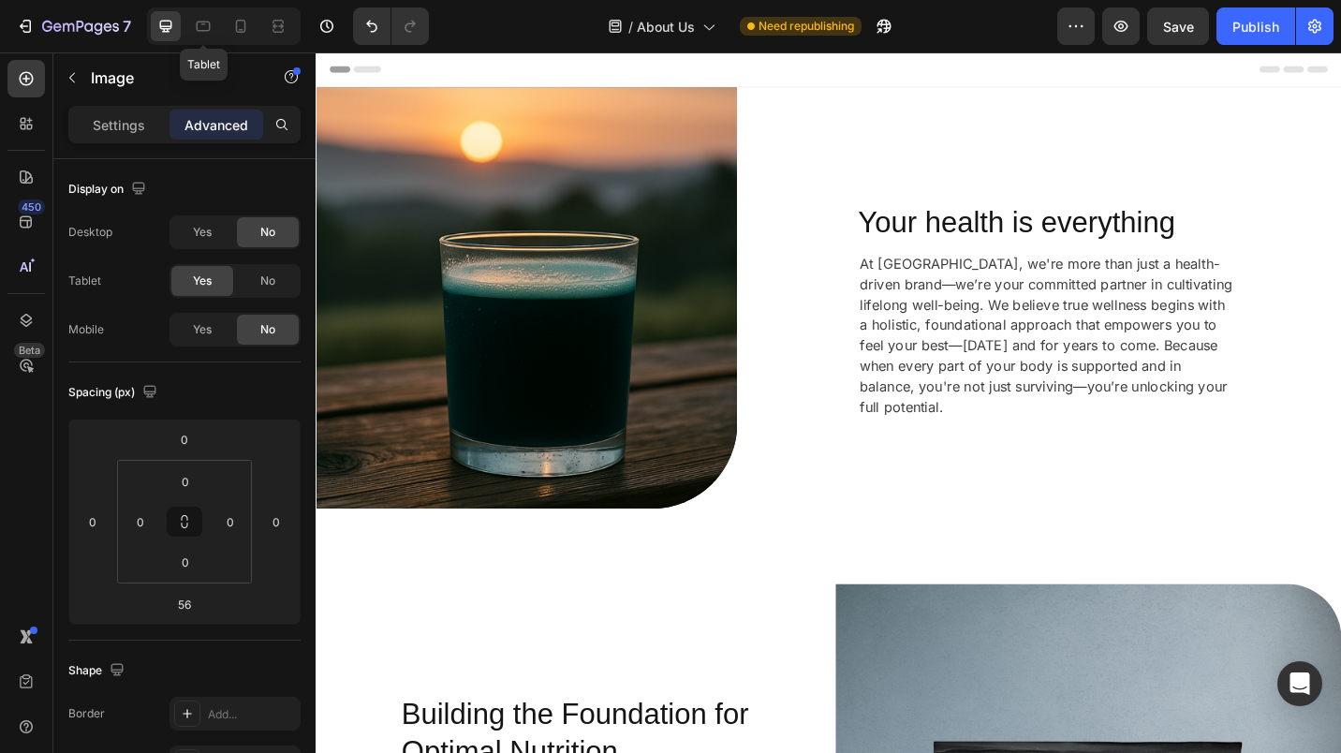
click at [205, 29] on icon at bounding box center [203, 26] width 19 height 19
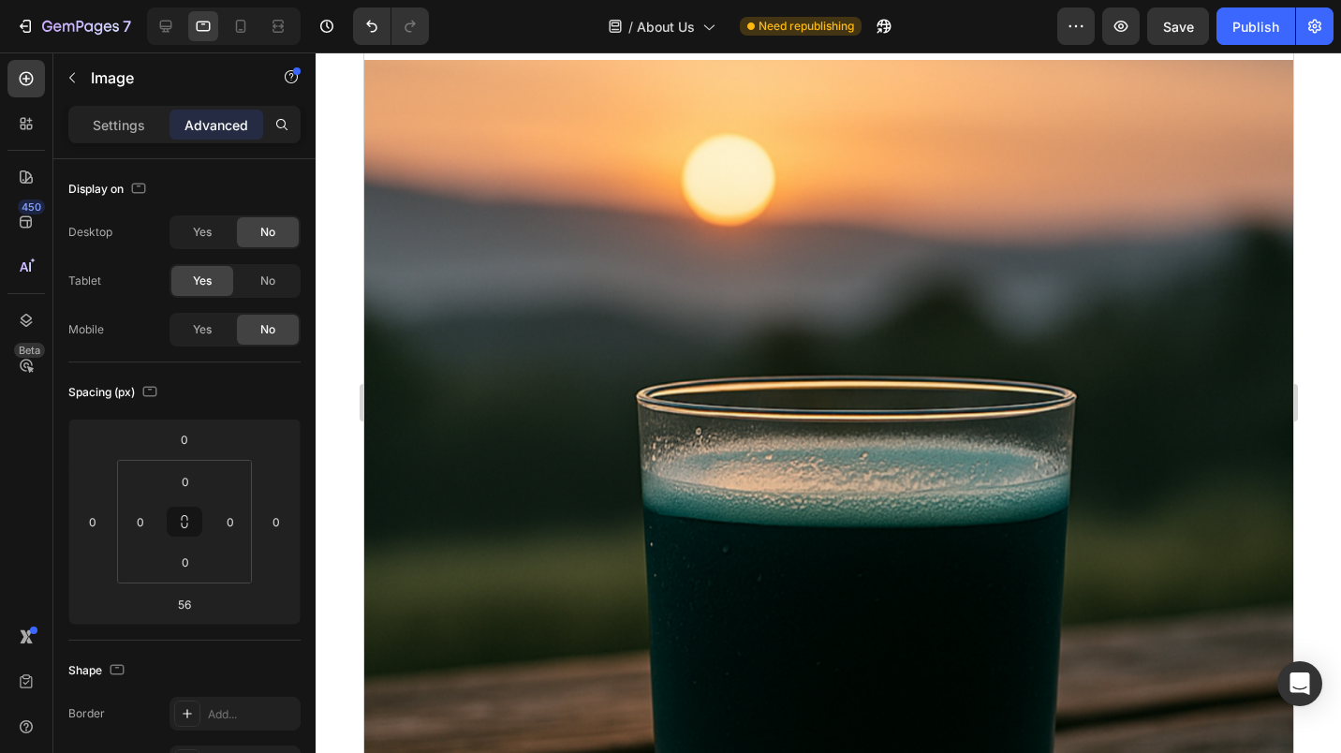
scroll to position [471, 0]
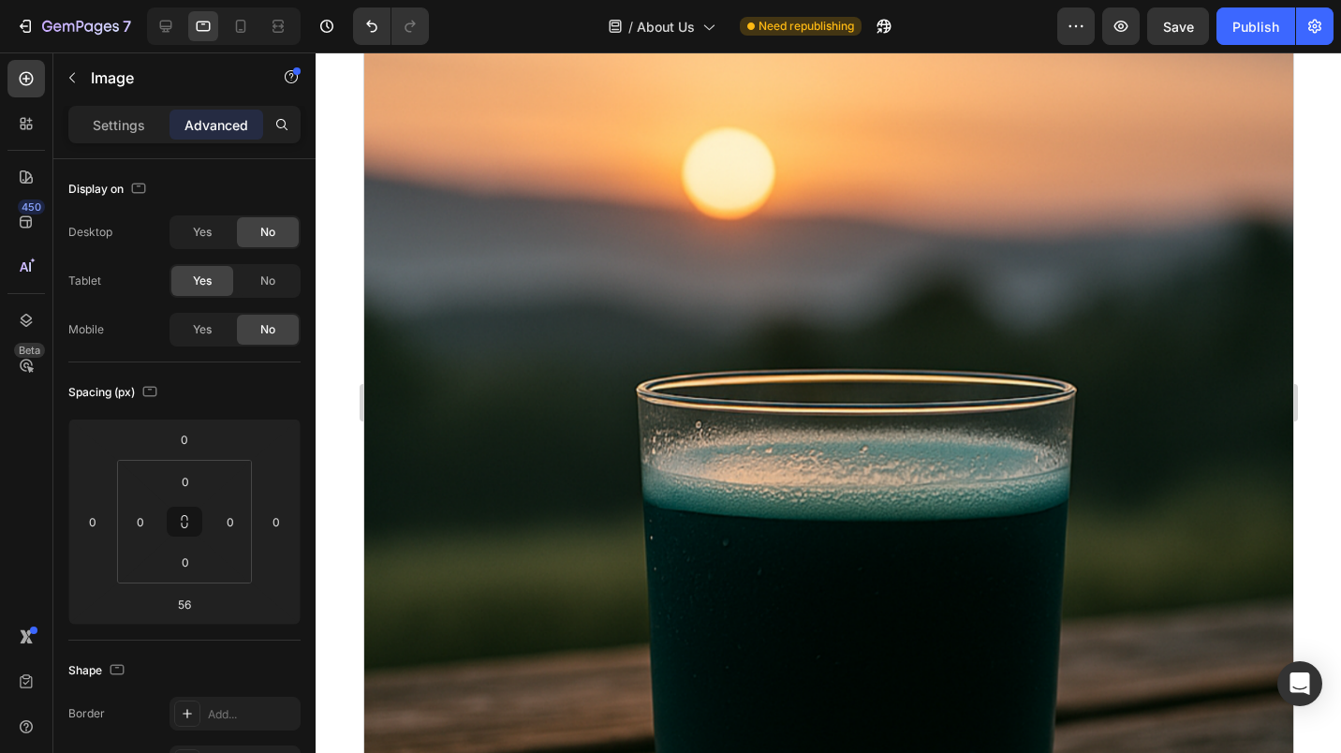
click at [528, 148] on img at bounding box center [827, 517] width 929 height 929
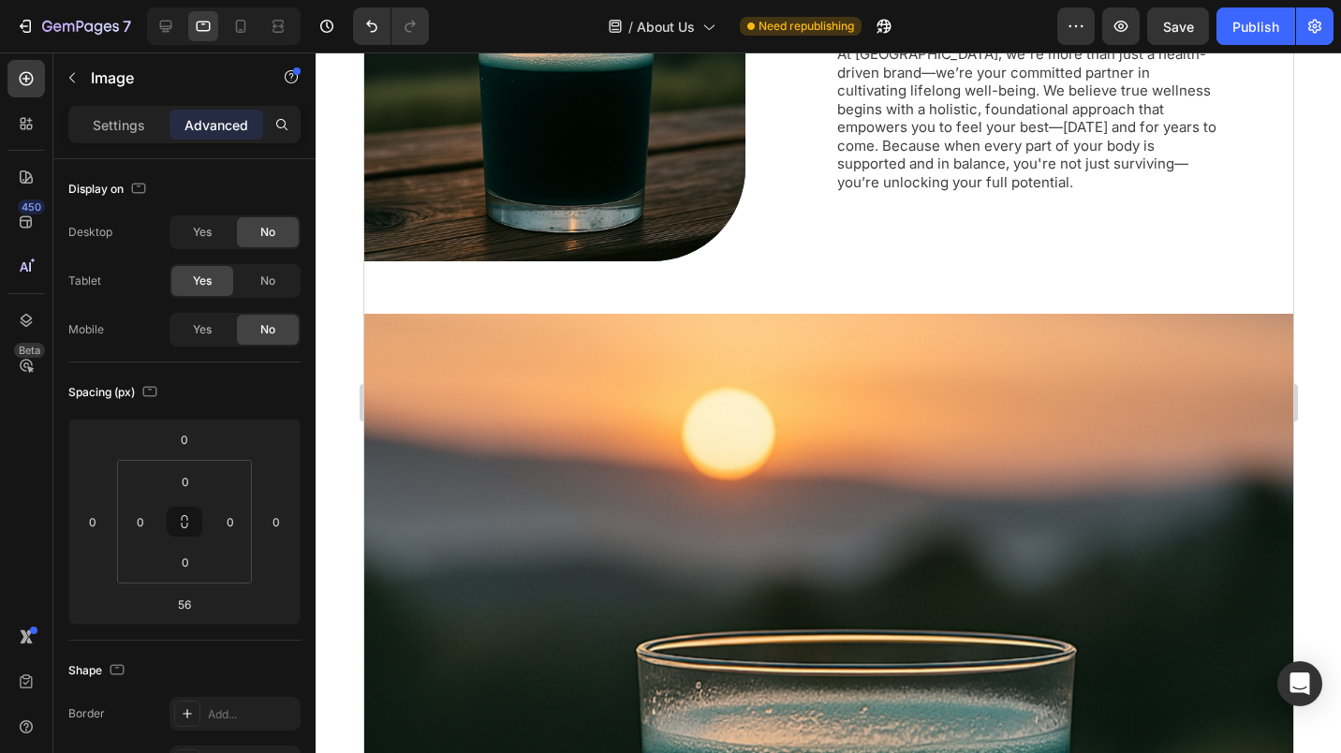
scroll to position [141, 0]
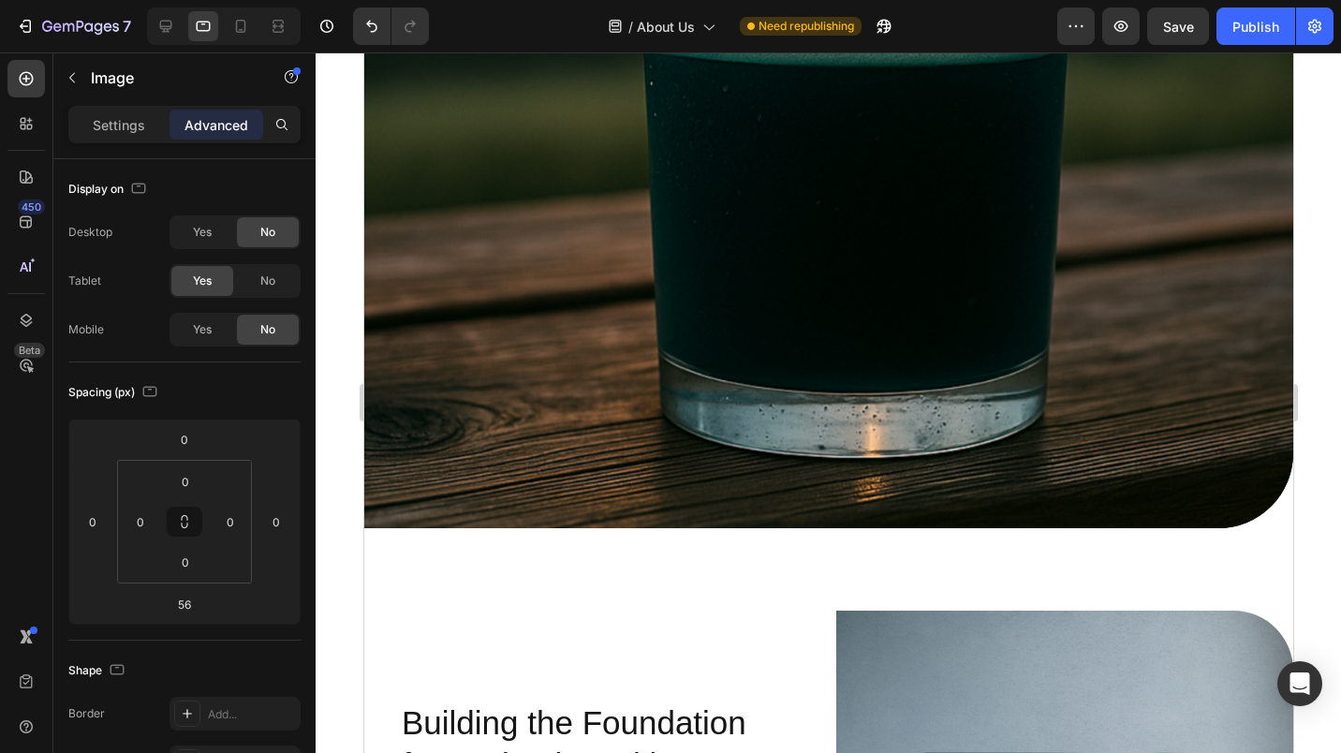
scroll to position [926, 0]
click at [1087, 445] on img at bounding box center [827, 62] width 929 height 929
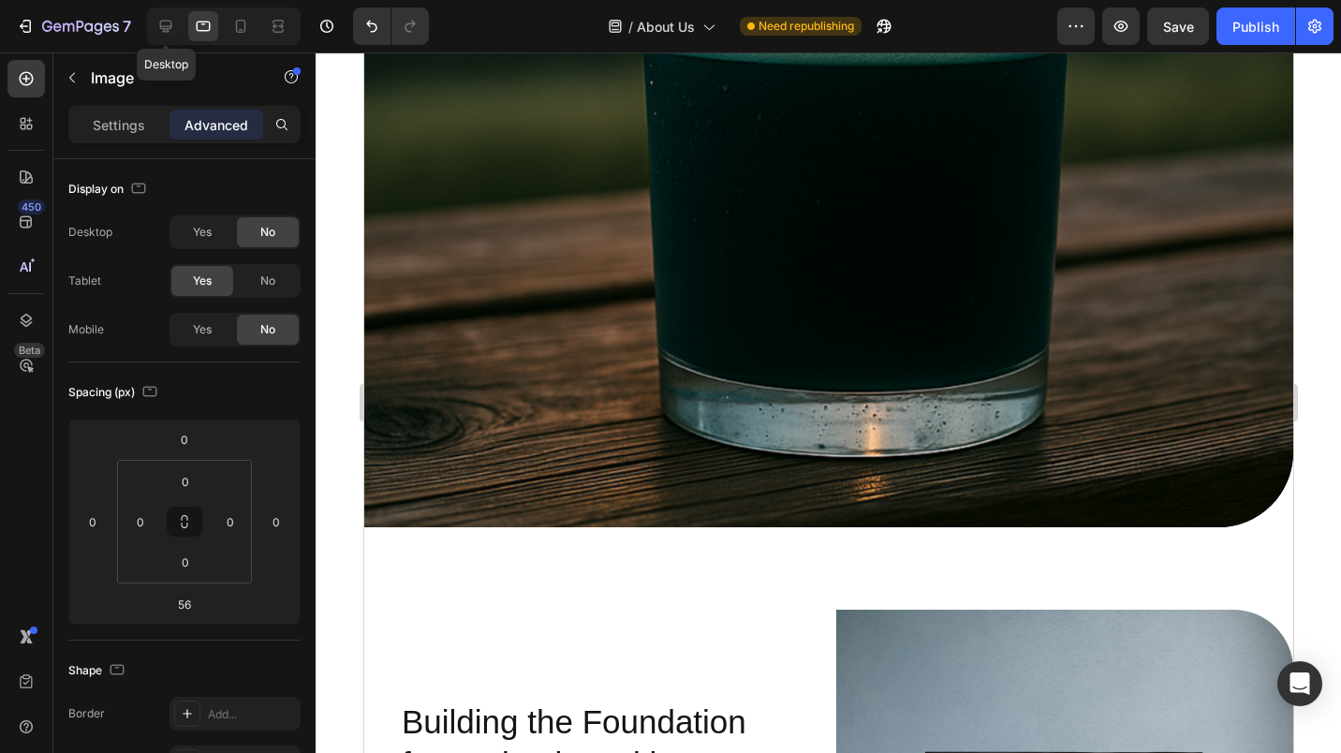
click at [161, 31] on icon at bounding box center [165, 26] width 19 height 19
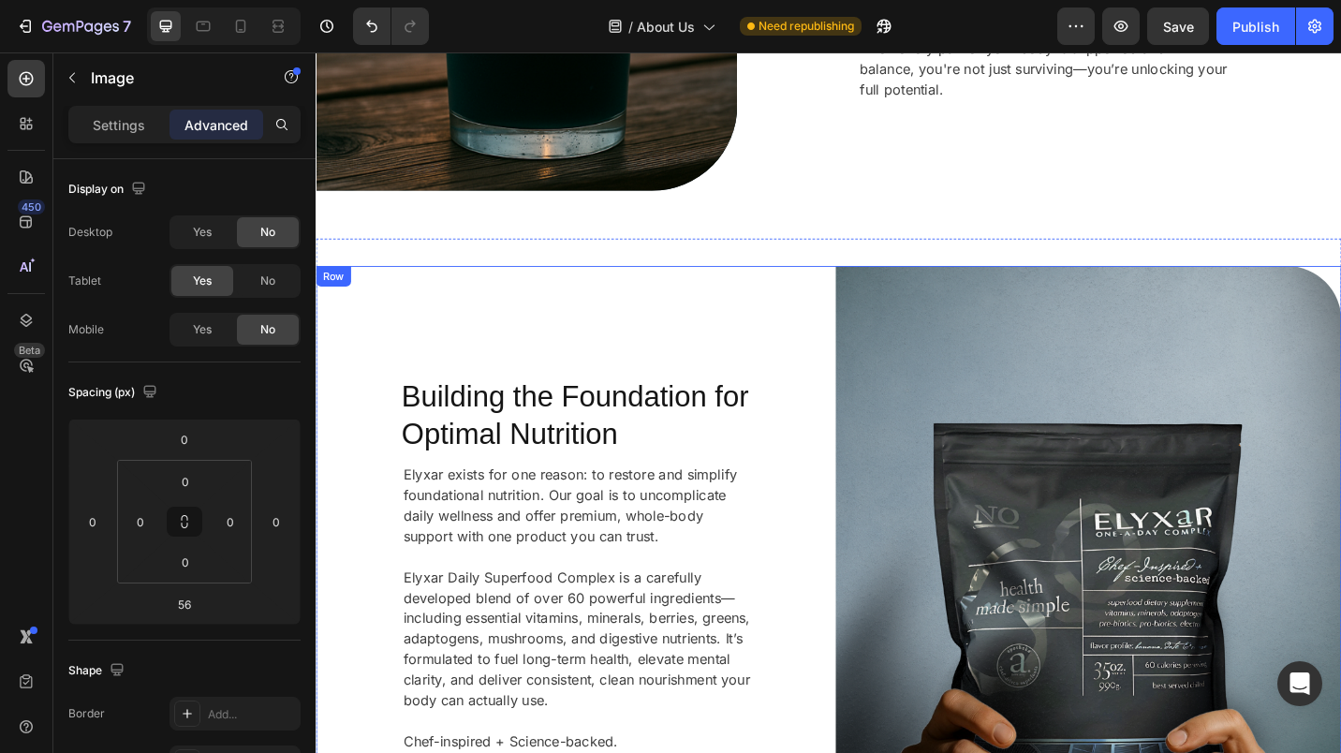
scroll to position [289, 0]
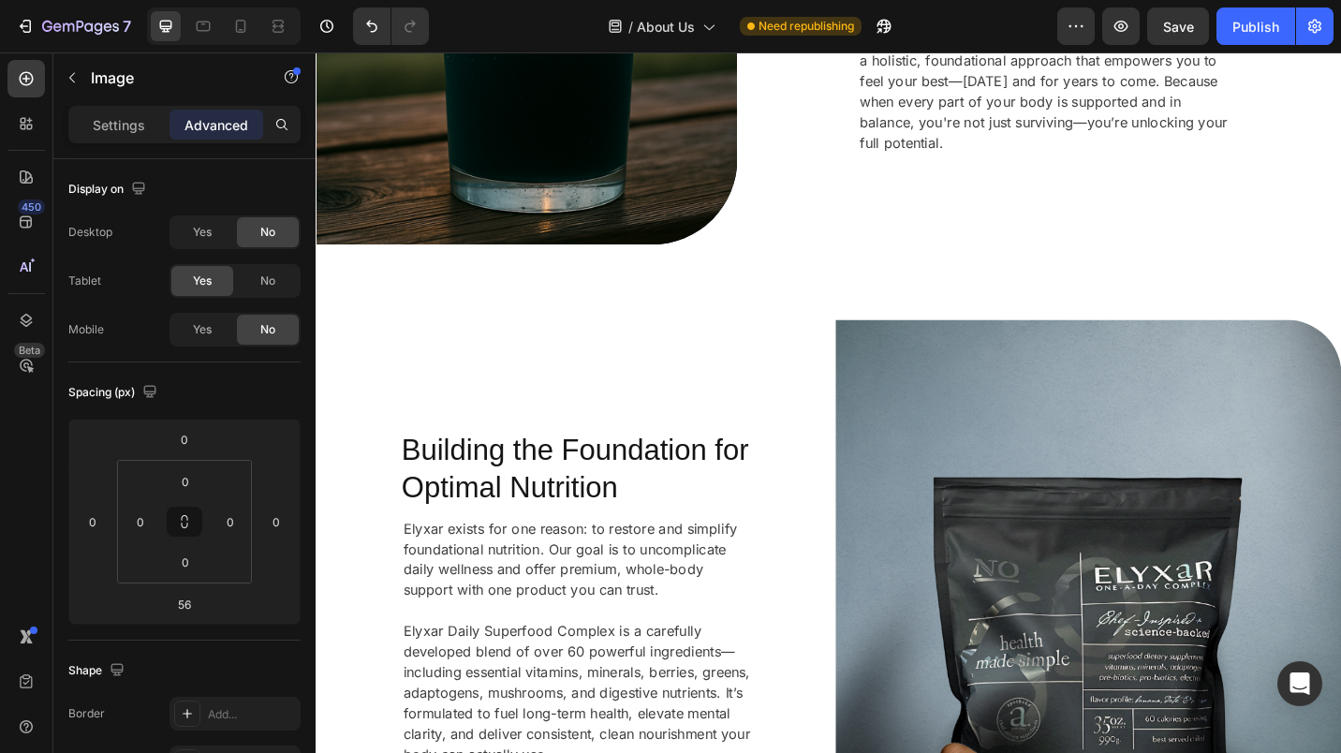
click at [213, 232] on div "Yes" at bounding box center [202, 232] width 62 height 30
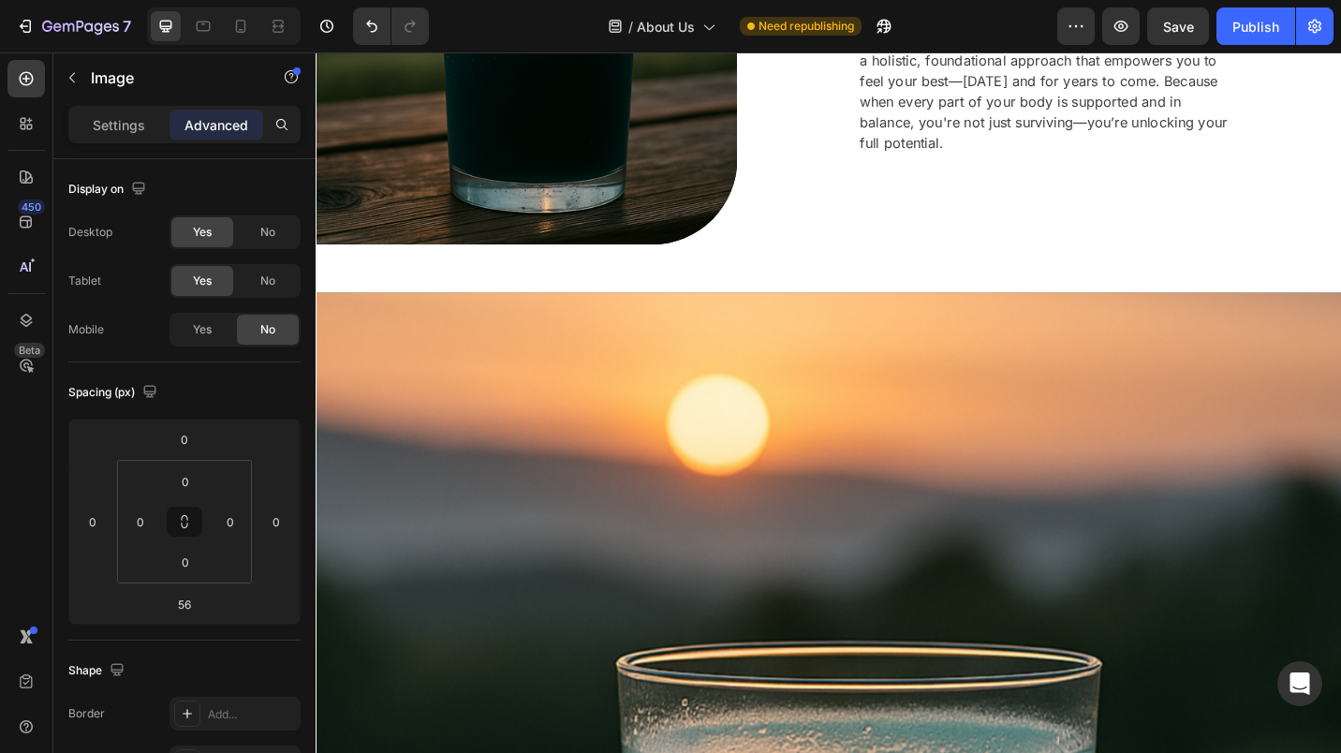
click at [900, 255] on div "Your health is everything Heading At [GEOGRAPHIC_DATA], we're more than just a …" at bounding box center [1115, 58] width 647 height 514
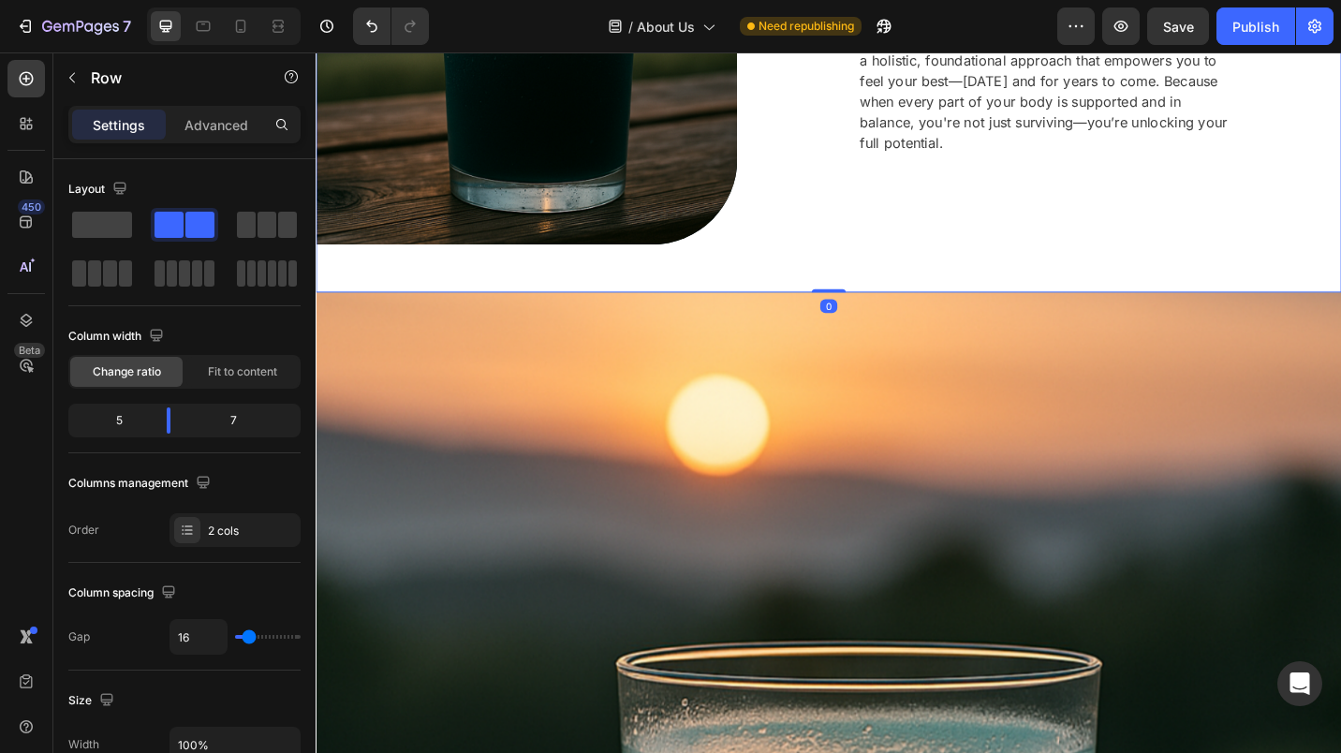
click at [459, 300] on div "Image" at bounding box center [547, 58] width 462 height 514
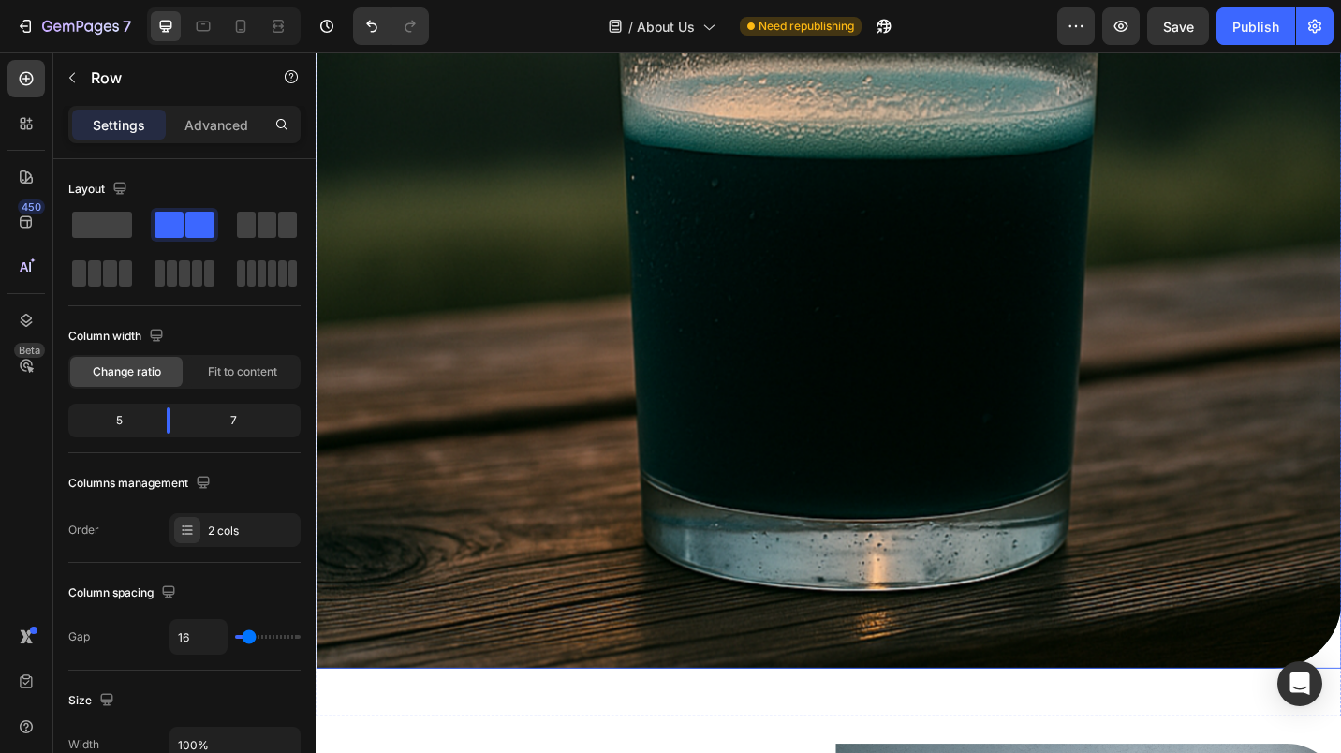
scroll to position [1062, 0]
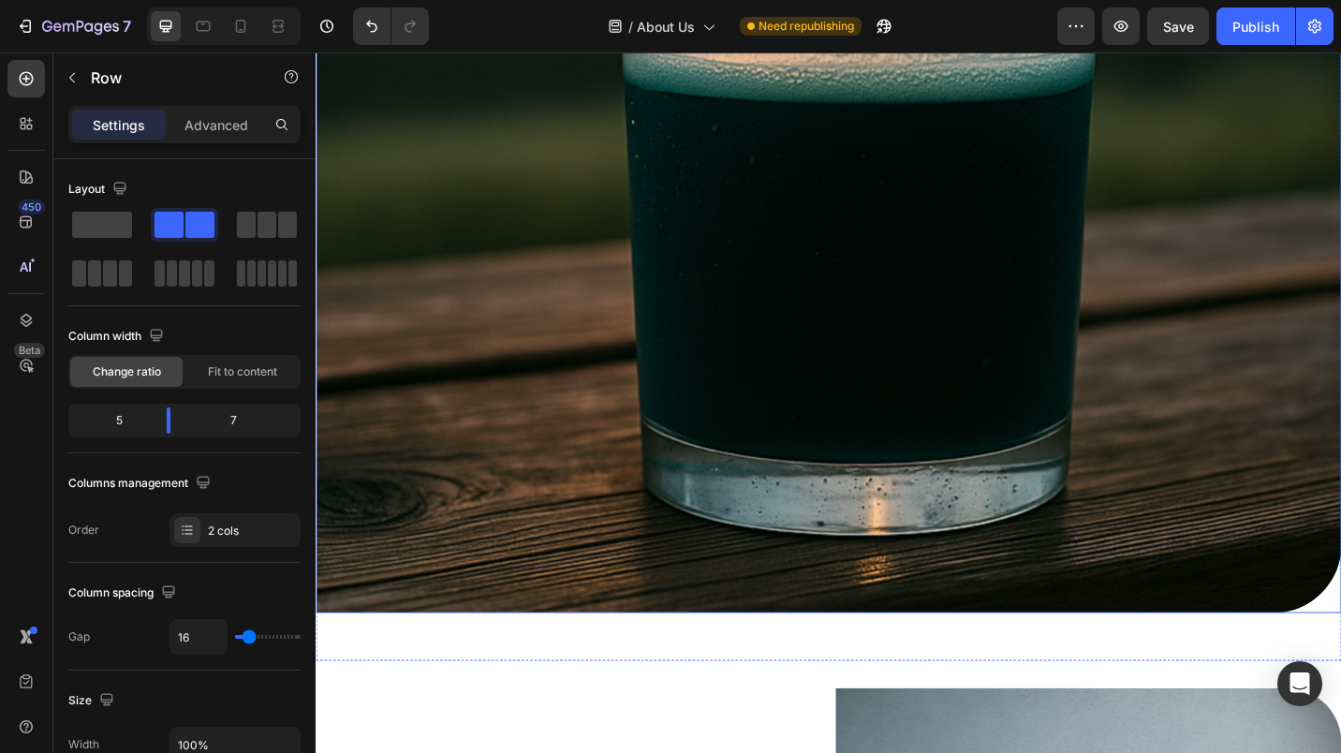
click at [557, 600] on img at bounding box center [878, 105] width 1124 height 1124
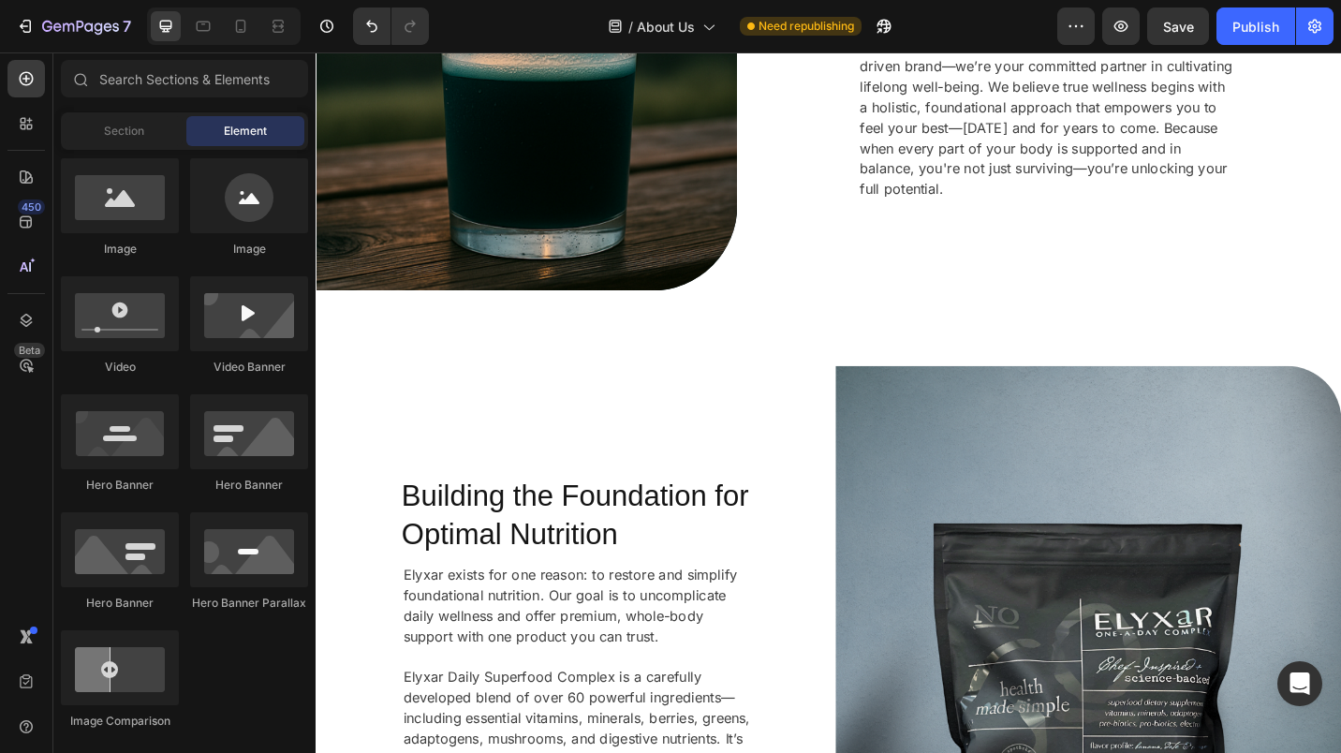
scroll to position [0, 0]
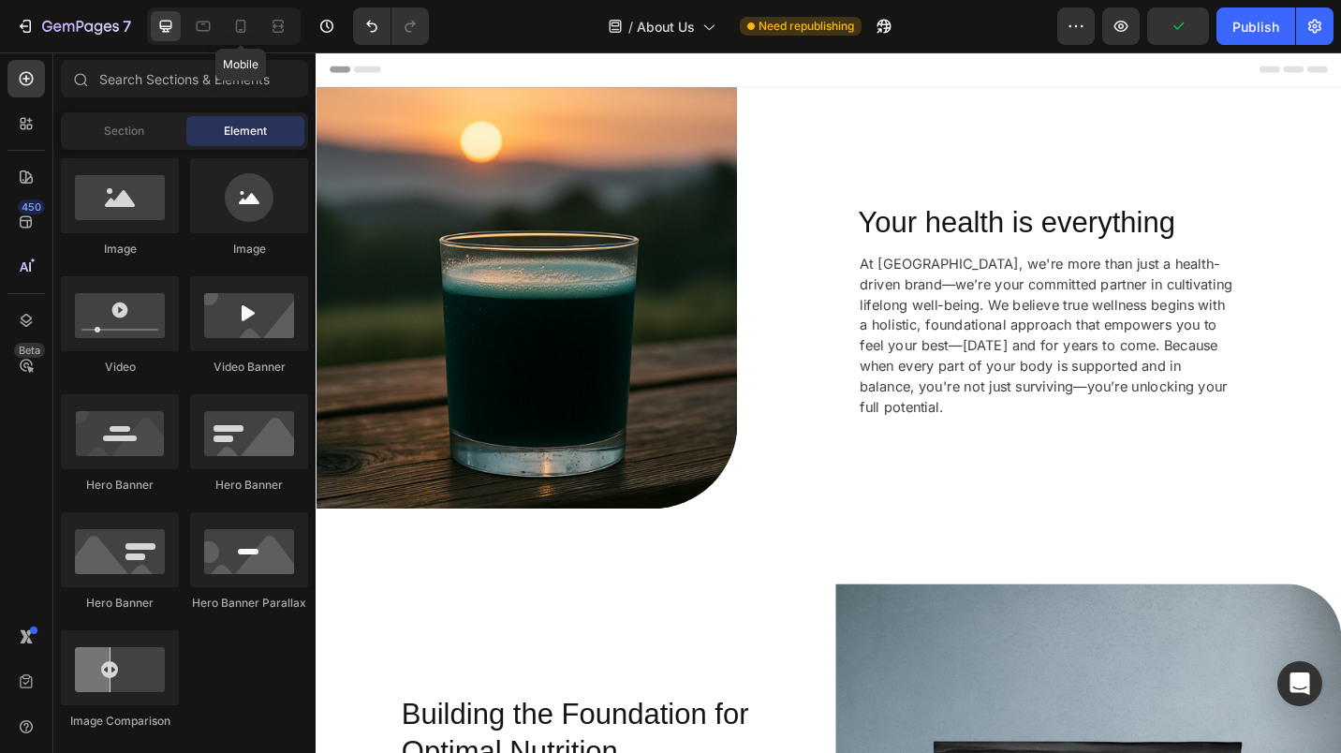
click at [236, 36] on div at bounding box center [241, 26] width 30 height 30
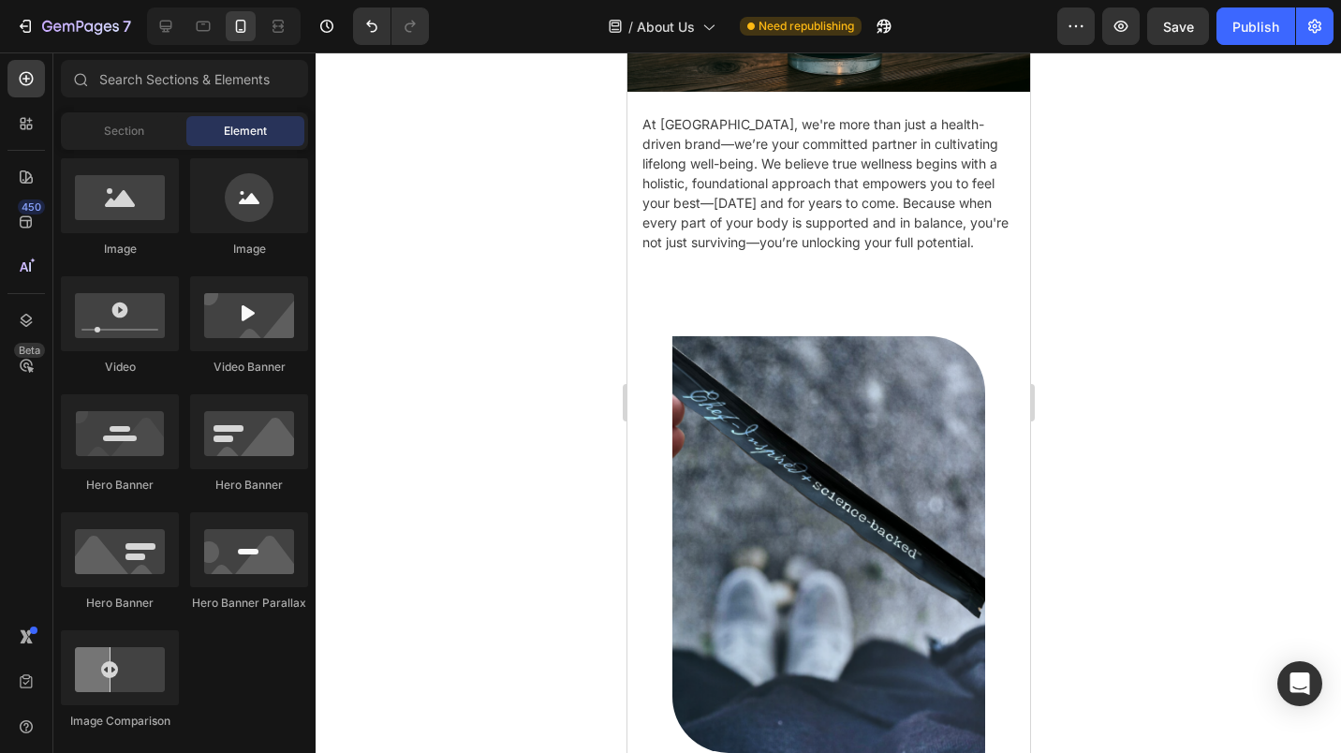
scroll to position [229, 0]
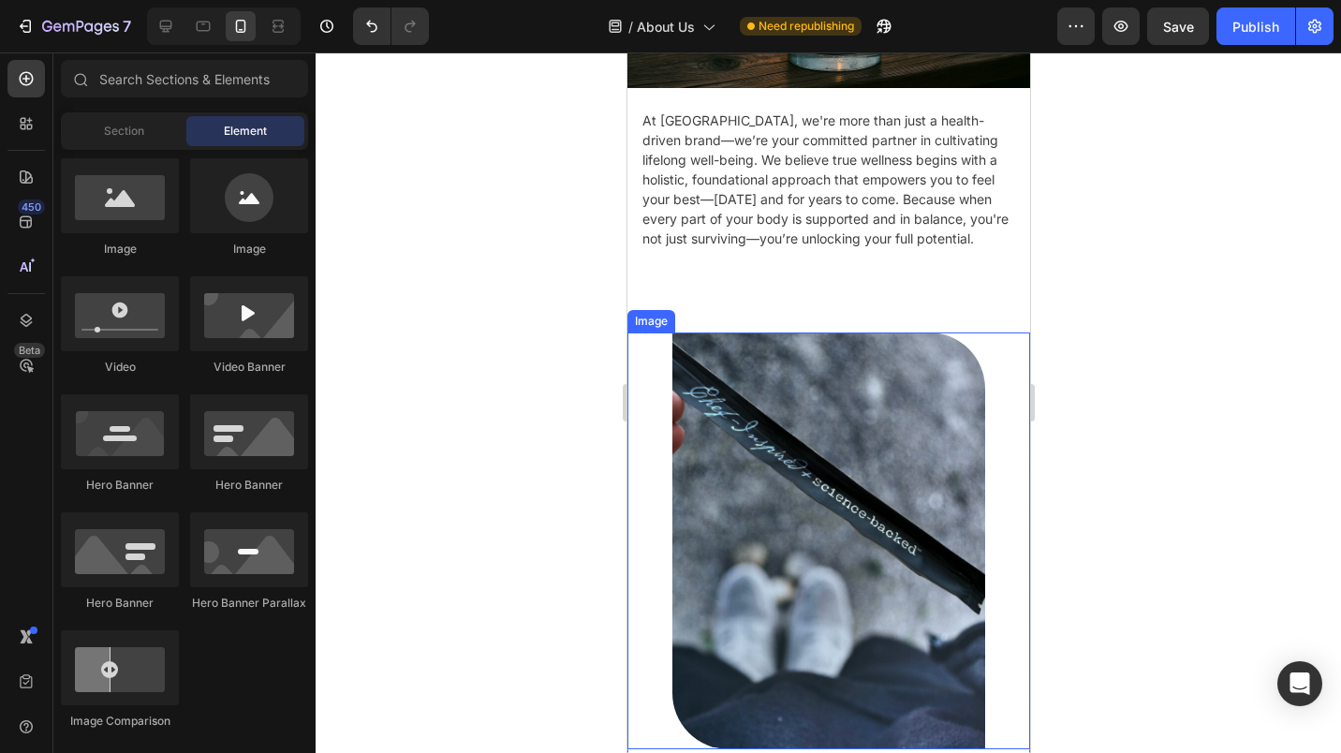
click at [658, 406] on div "Image" at bounding box center [828, 541] width 403 height 417
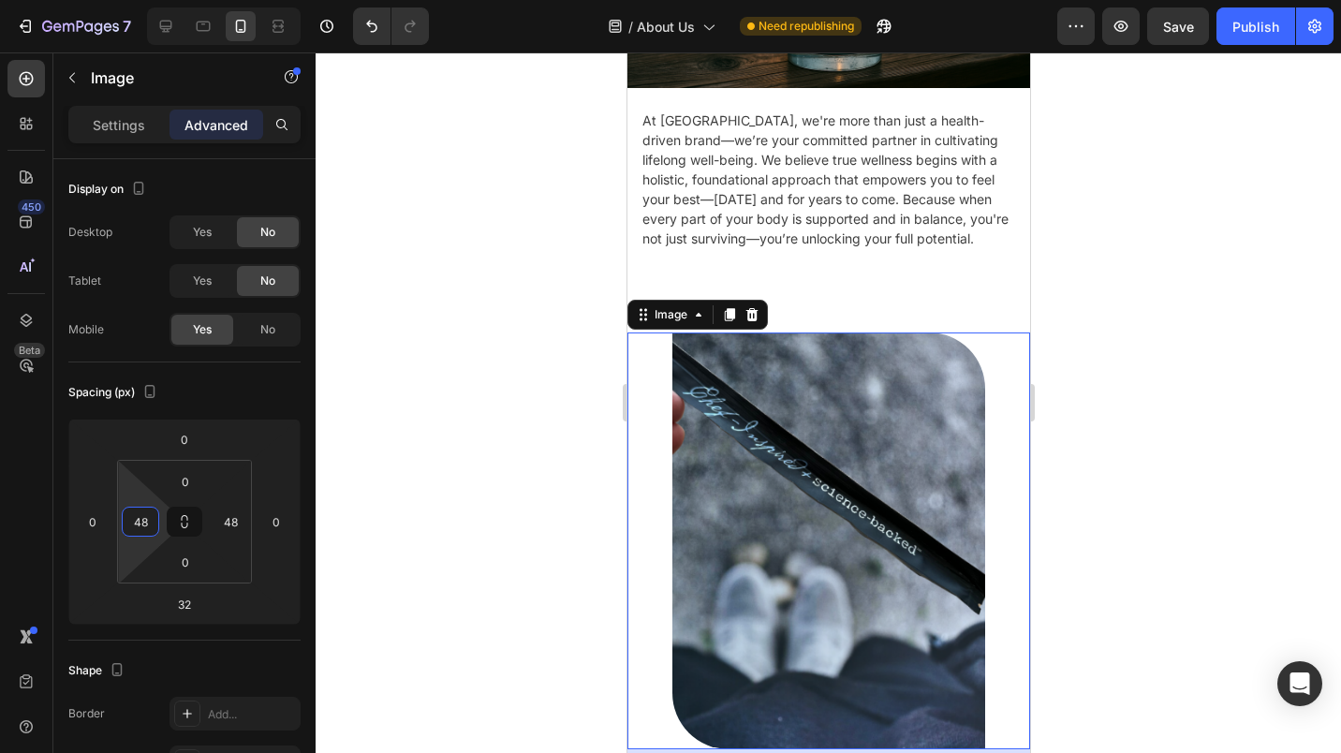
click at [145, 517] on input "48" at bounding box center [140, 522] width 28 height 28
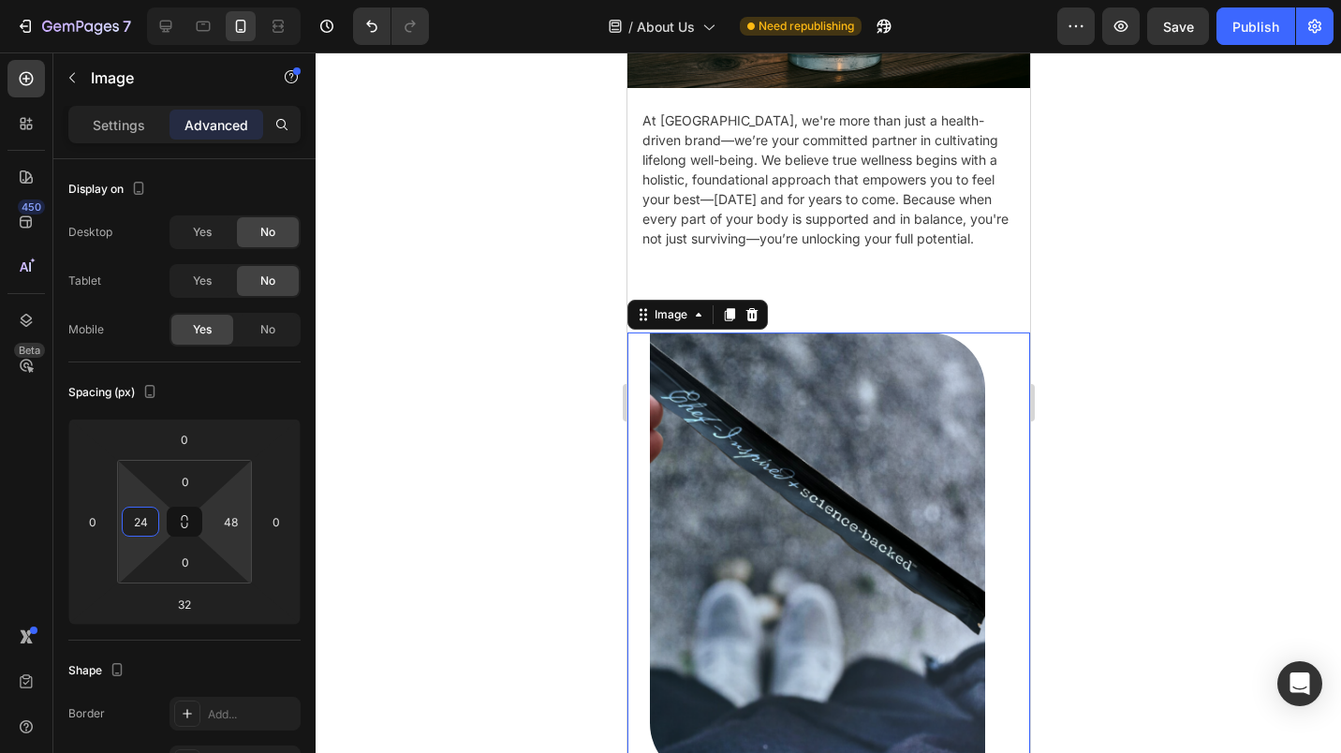
type input "24"
click at [230, 517] on input "48" at bounding box center [230, 522] width 28 height 28
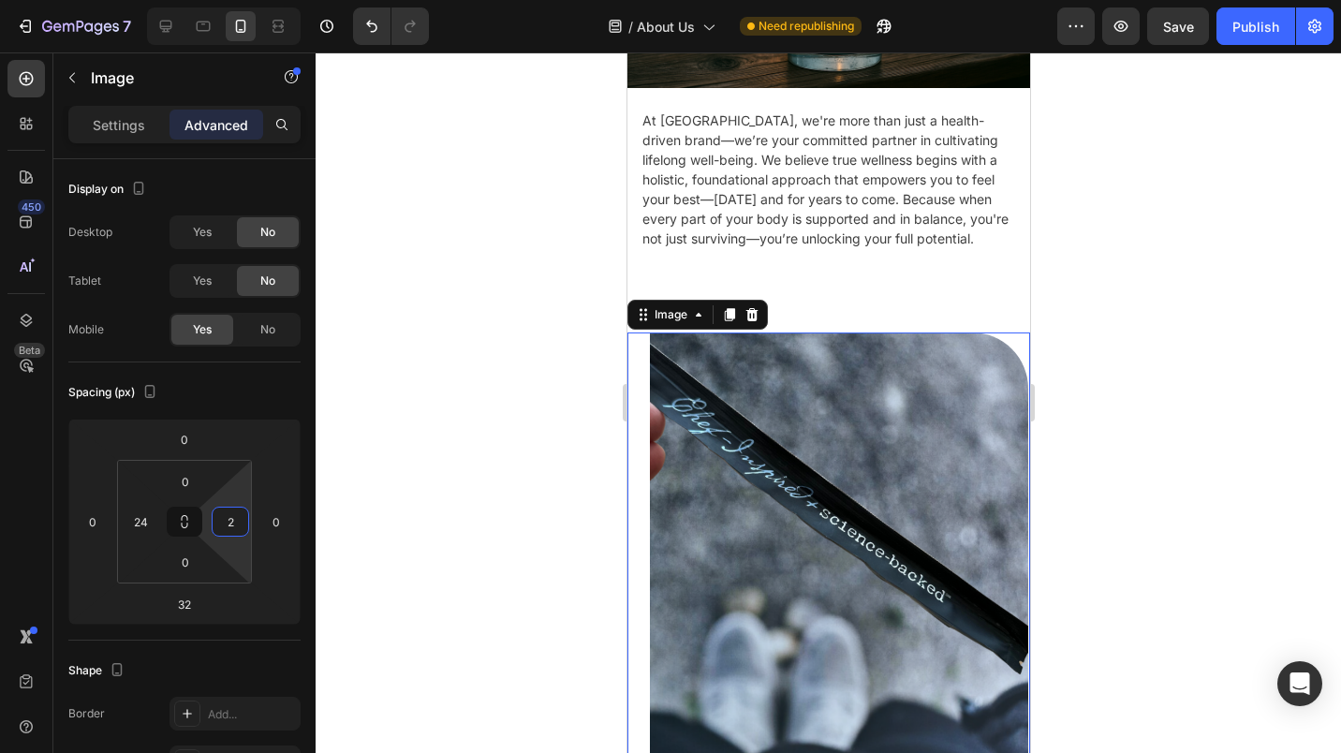
type input "24"
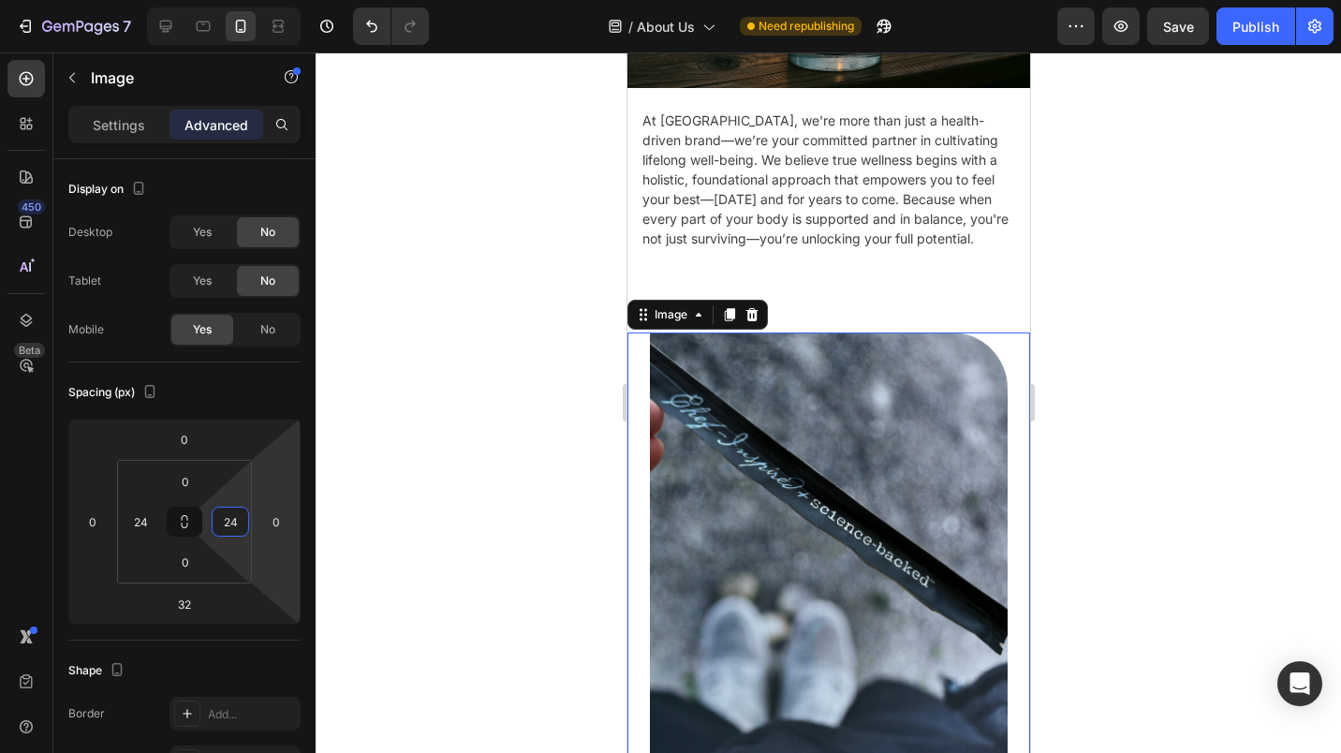
click at [451, 519] on div at bounding box center [829, 402] width 1026 height 701
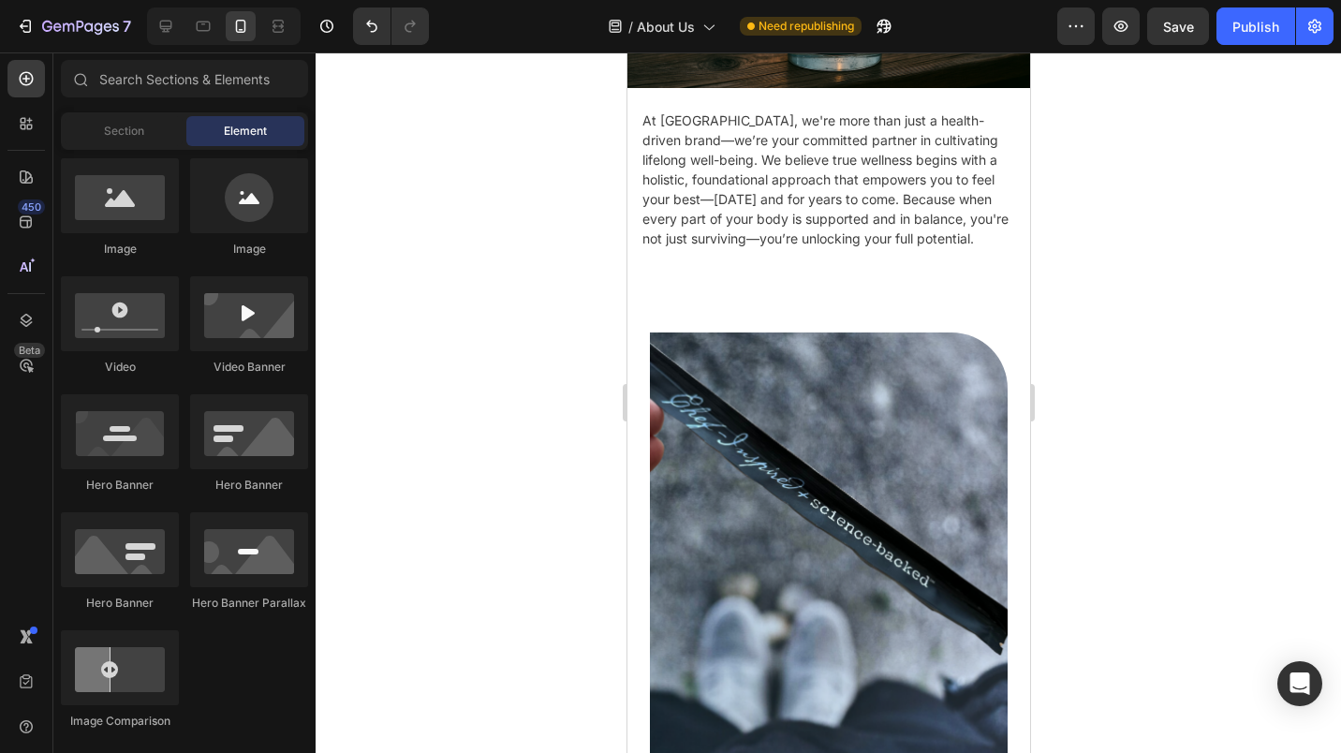
click at [1087, 419] on div at bounding box center [829, 402] width 1026 height 701
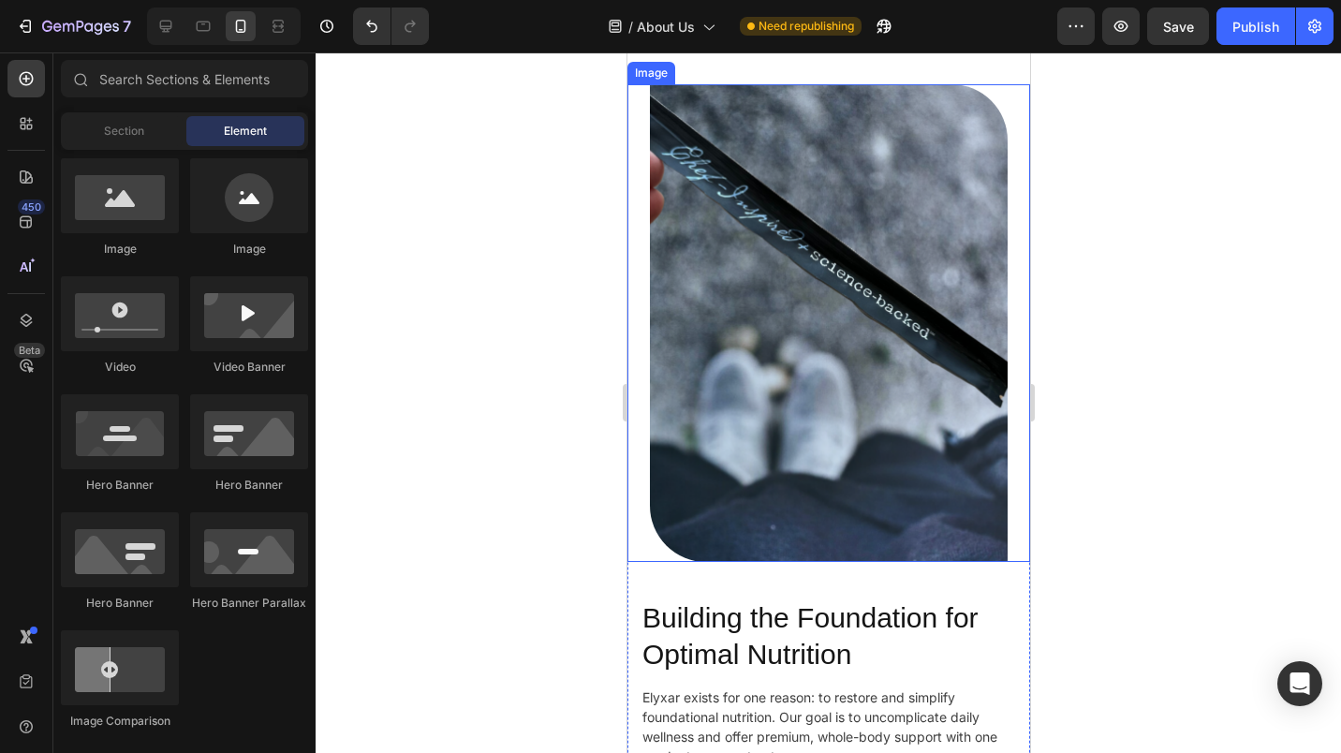
scroll to position [468, 0]
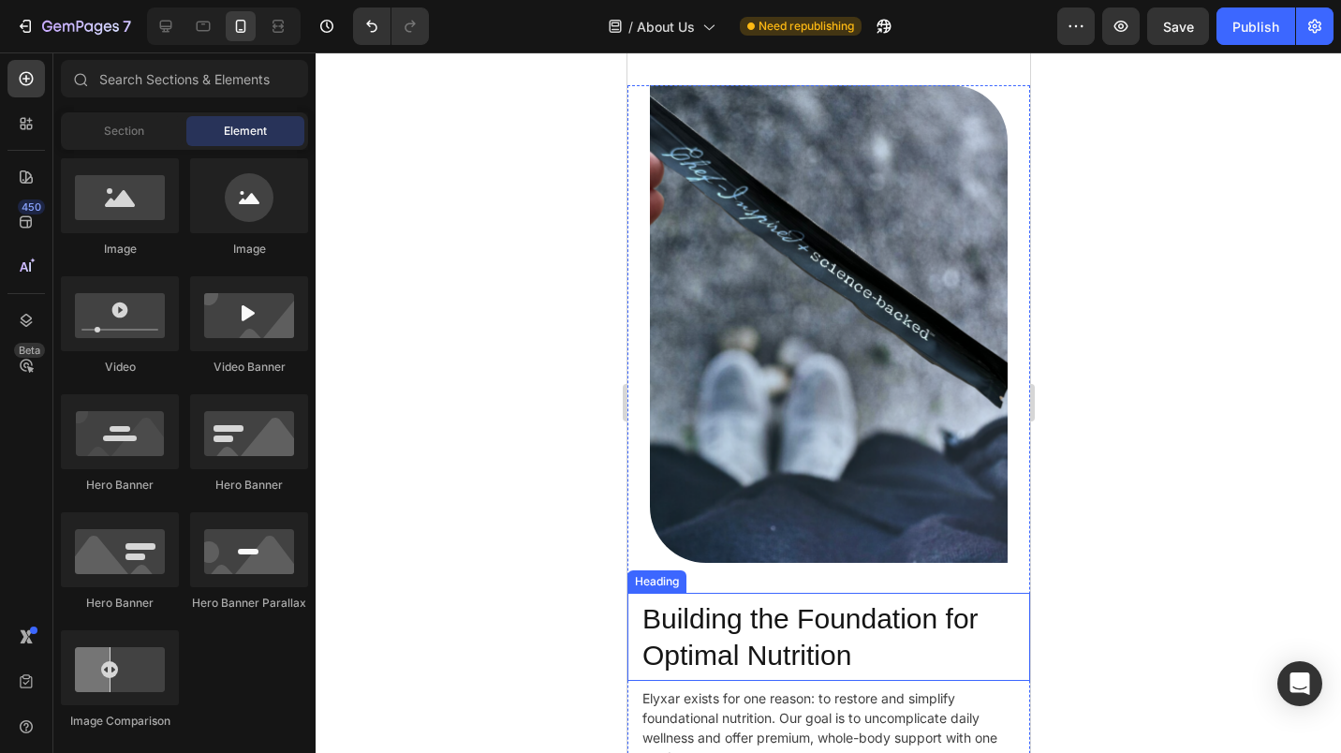
click at [740, 597] on h2 "Building the Foundation for Optimal Nutrition" at bounding box center [828, 637] width 373 height 88
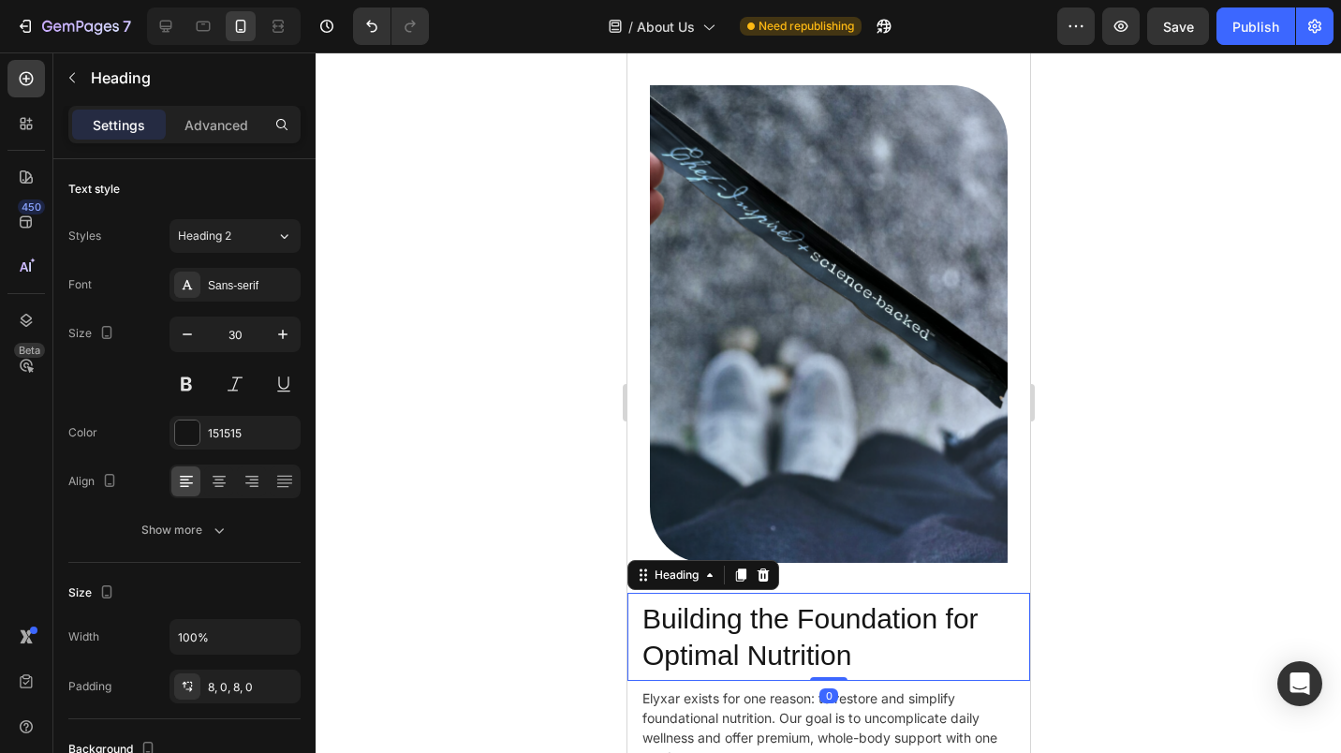
click at [223, 127] on p "Advanced" at bounding box center [217, 125] width 64 height 20
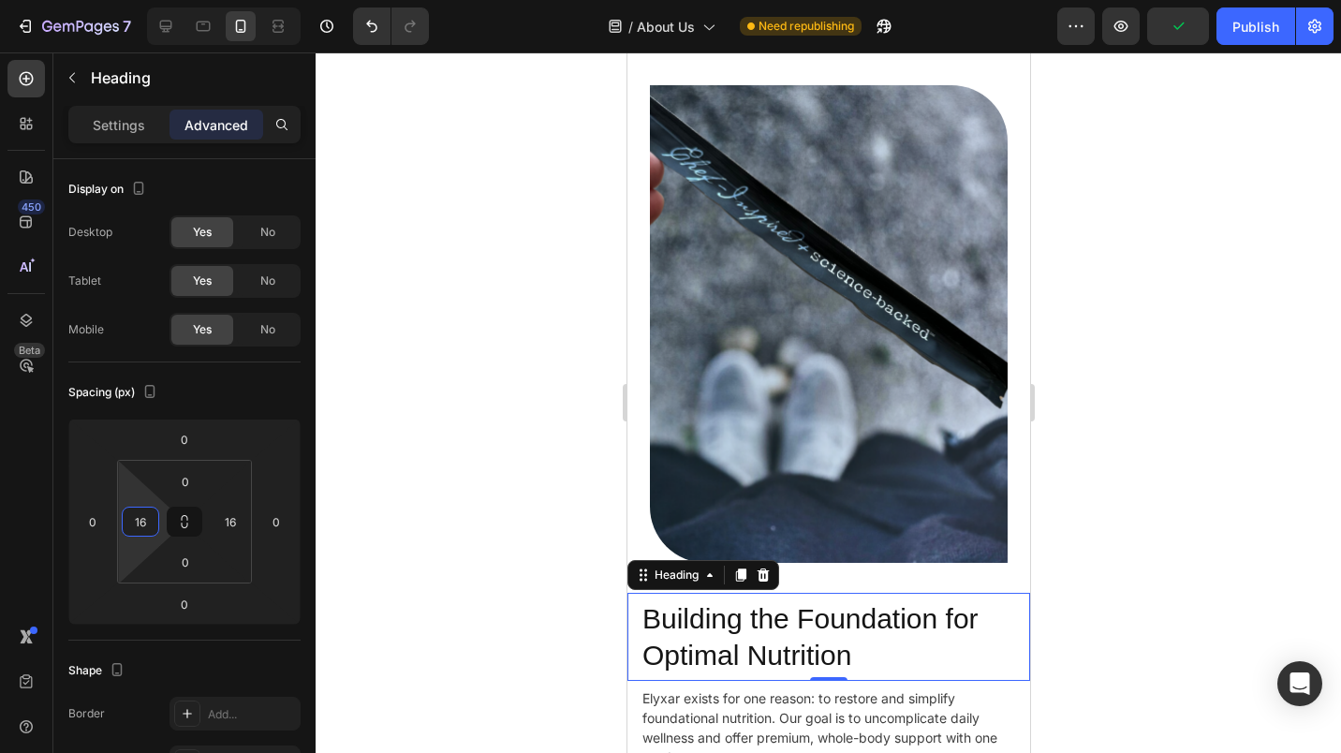
click at [140, 521] on input "16" at bounding box center [140, 522] width 28 height 28
type input "24"
click at [222, 525] on input "16" at bounding box center [230, 522] width 28 height 28
type input "24"
click at [685, 523] on img at bounding box center [828, 323] width 358 height 477
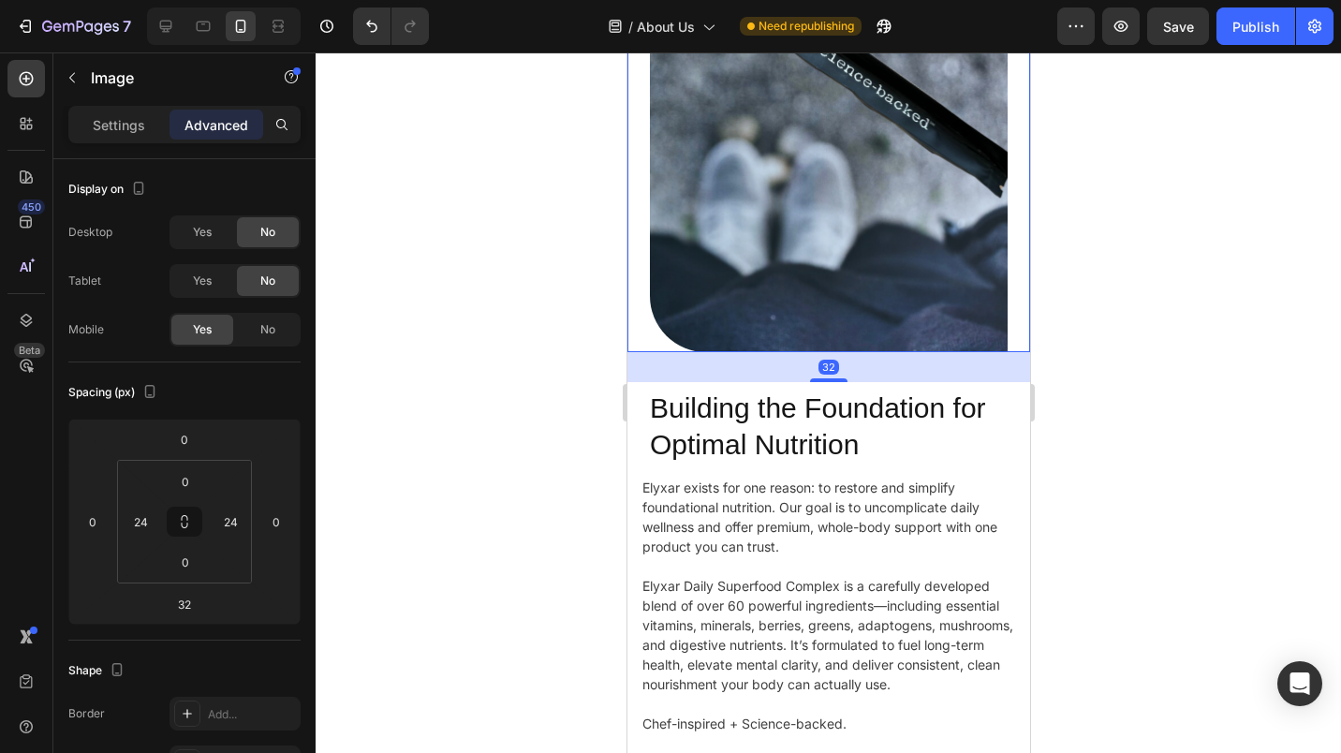
scroll to position [884, 0]
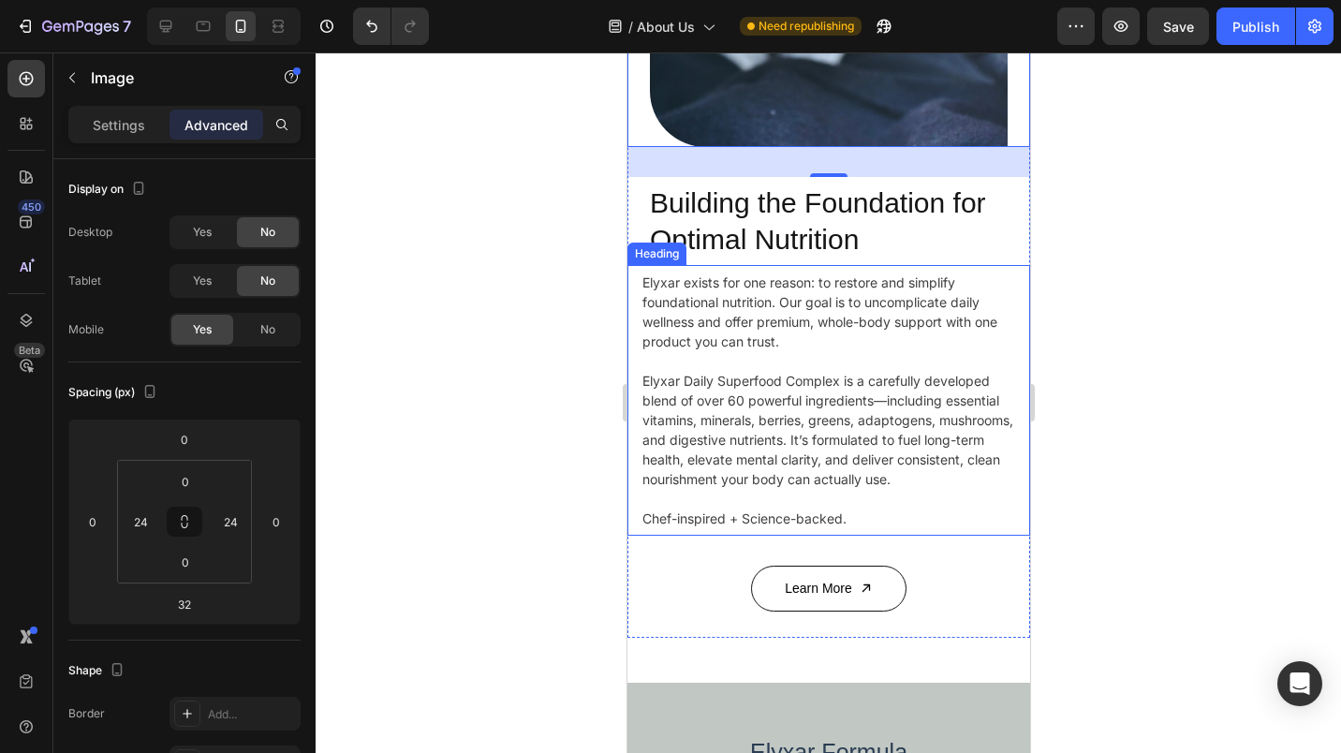
click at [735, 393] on h2 "Elyxar exists for one reason: to restore and simplify foundational nutrition. O…" at bounding box center [828, 400] width 373 height 271
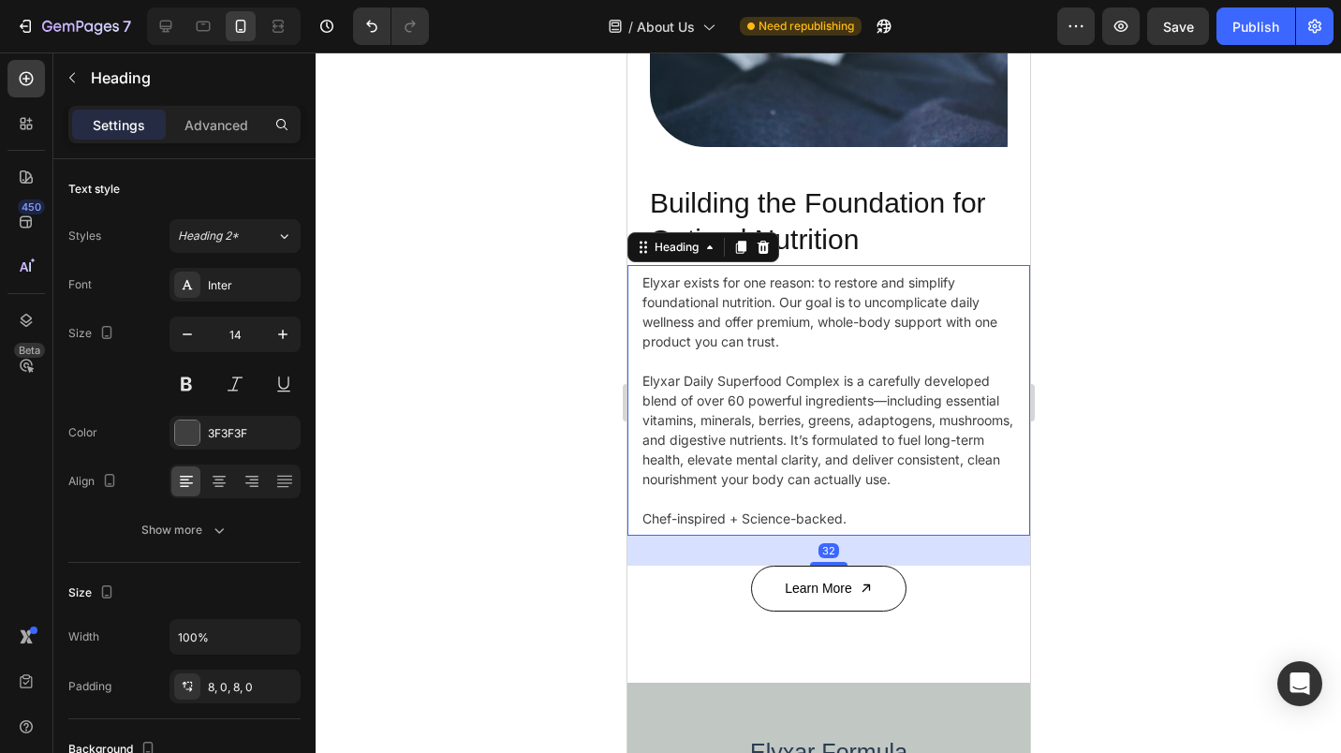
click at [210, 124] on p "Advanced" at bounding box center [217, 125] width 64 height 20
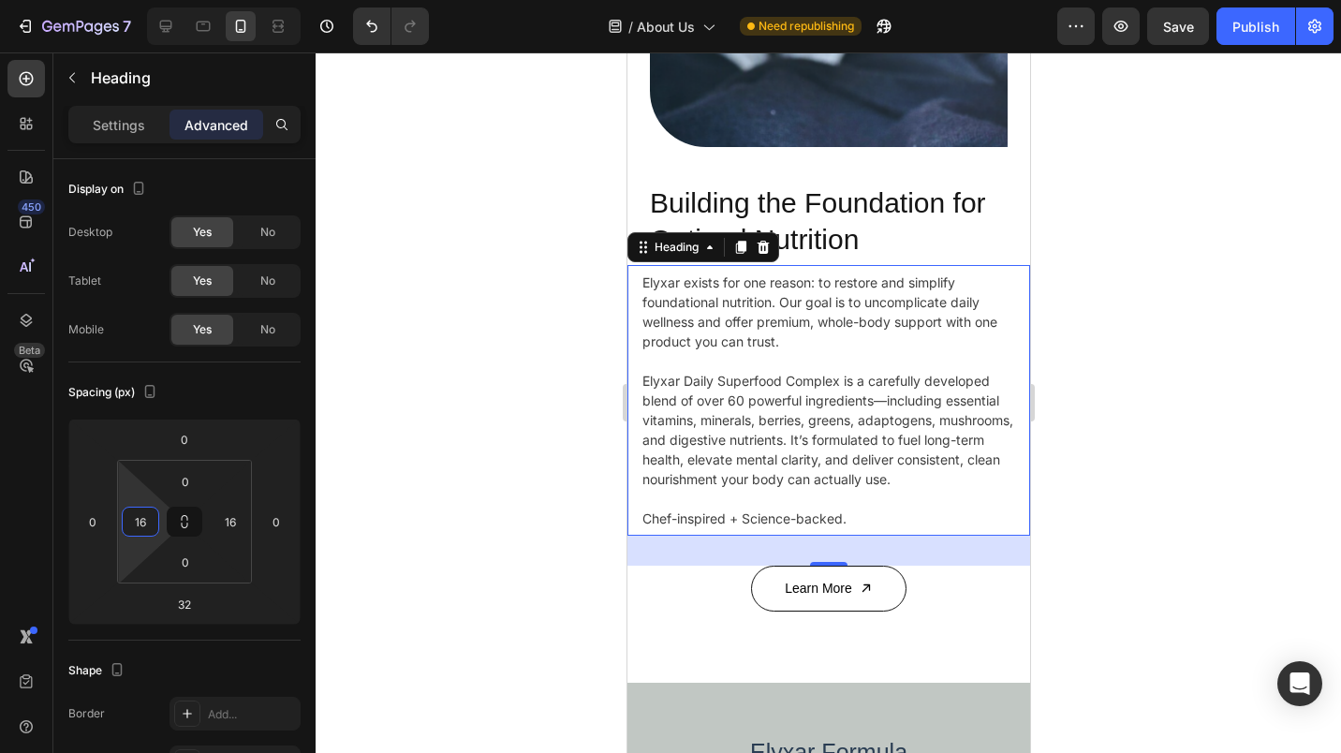
click at [149, 531] on input "16" at bounding box center [140, 522] width 28 height 28
type input "24"
click at [227, 525] on input "16" at bounding box center [230, 522] width 28 height 28
type input "24"
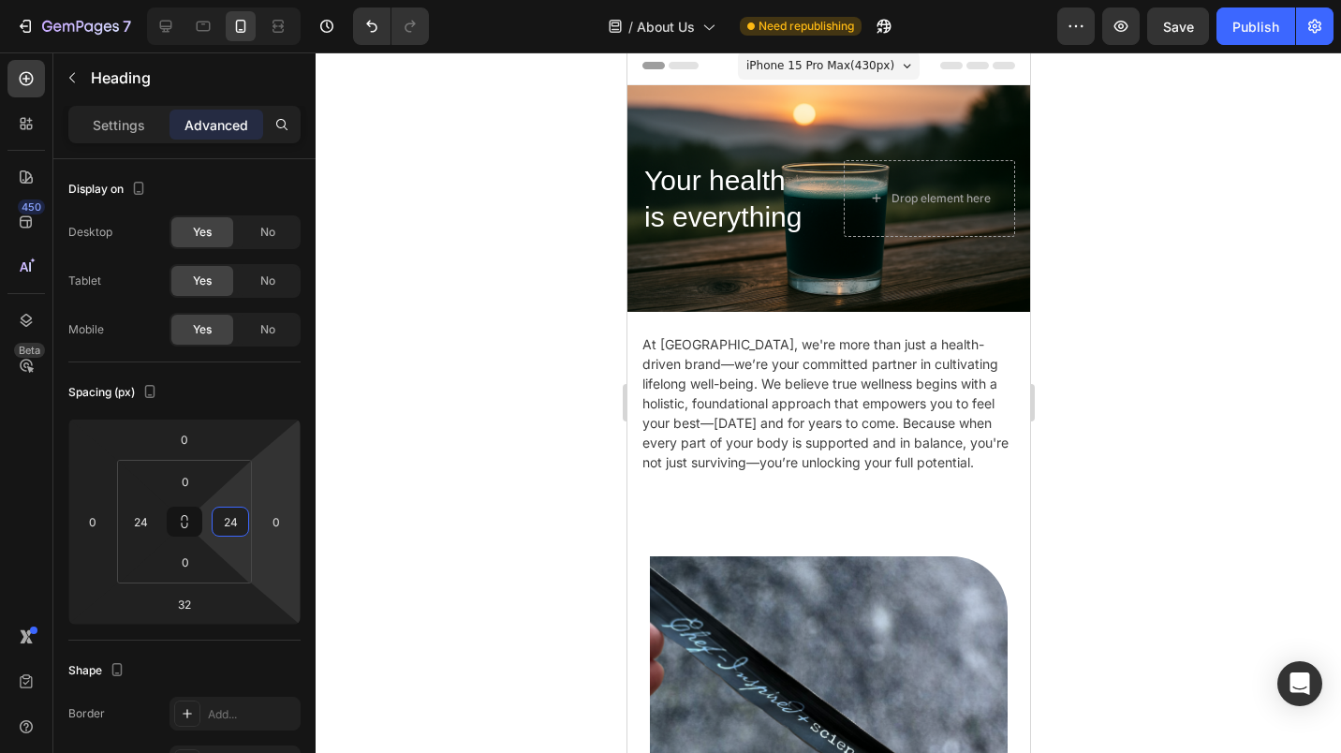
scroll to position [0, 0]
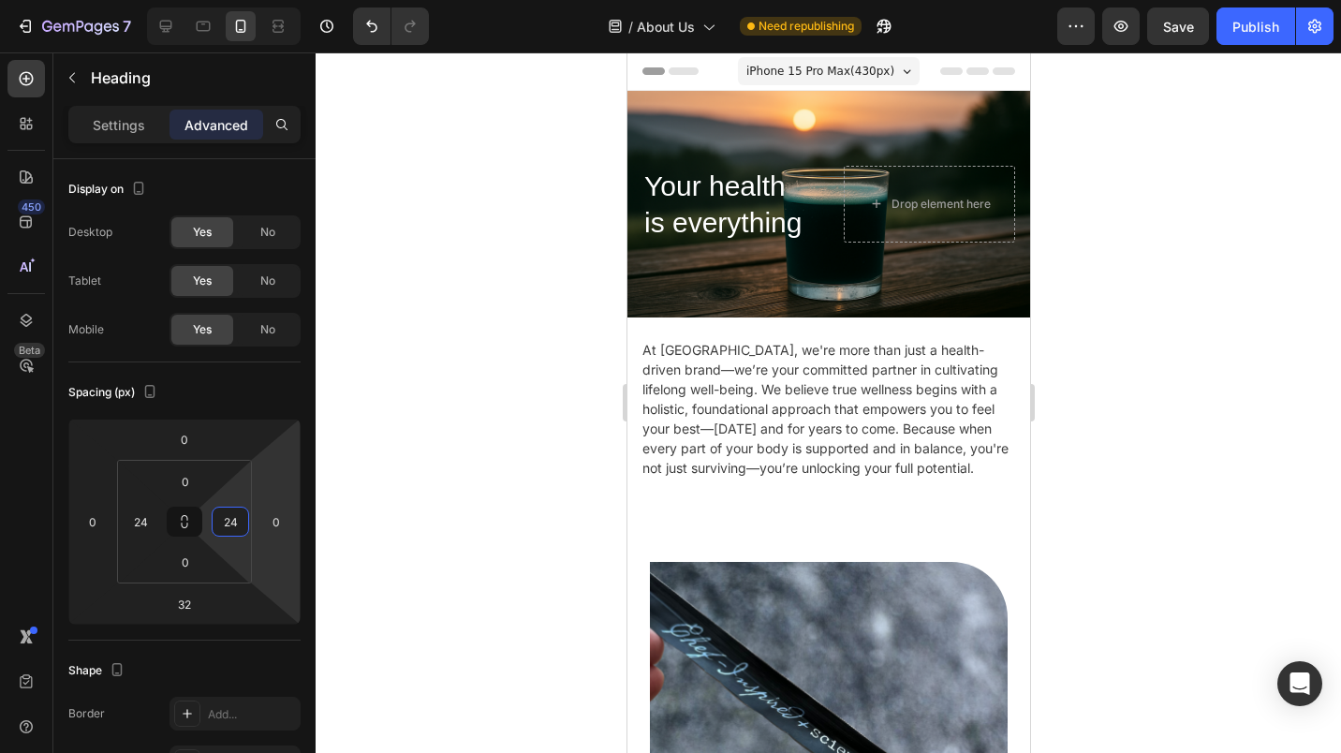
click at [852, 419] on h2 "At [GEOGRAPHIC_DATA], we're more than just a health-driven brand—we’re your com…" at bounding box center [828, 409] width 373 height 153
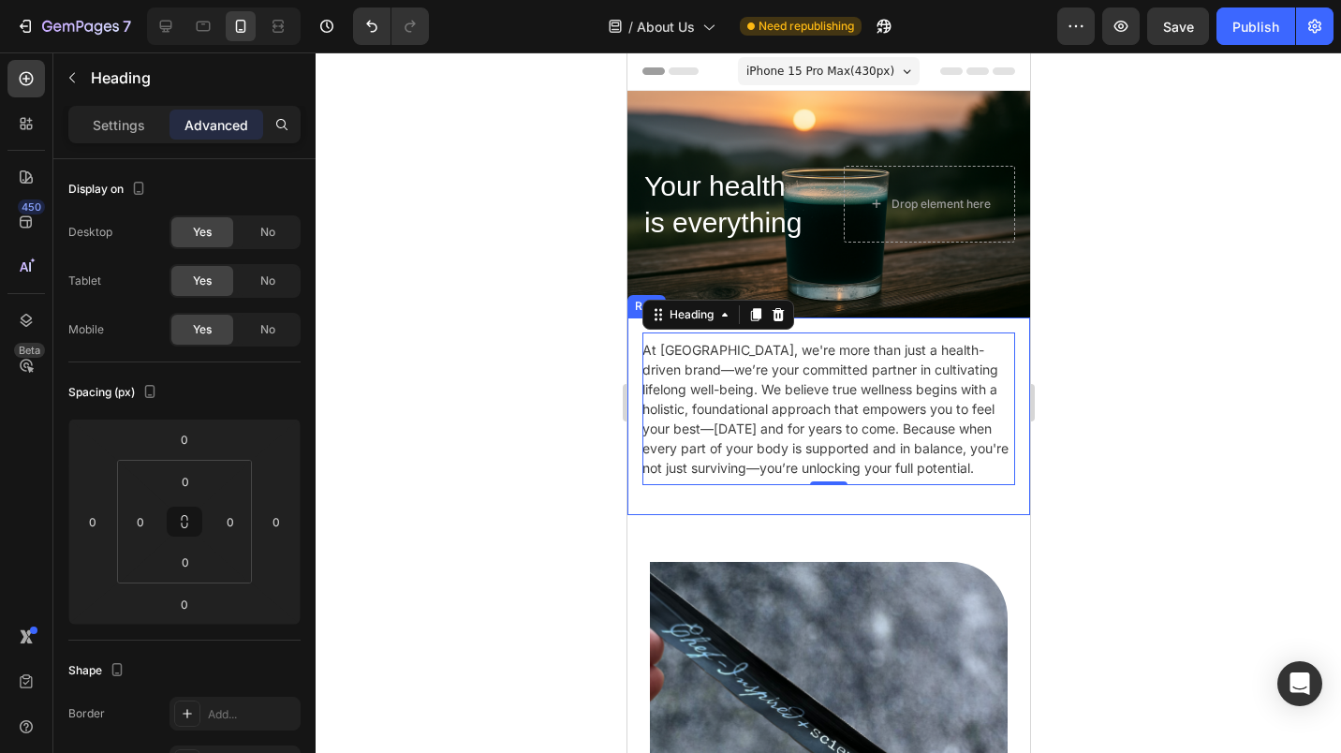
click at [635, 364] on div "Image Your health is everything Heading At [GEOGRAPHIC_DATA], we're more than j…" at bounding box center [828, 417] width 403 height 198
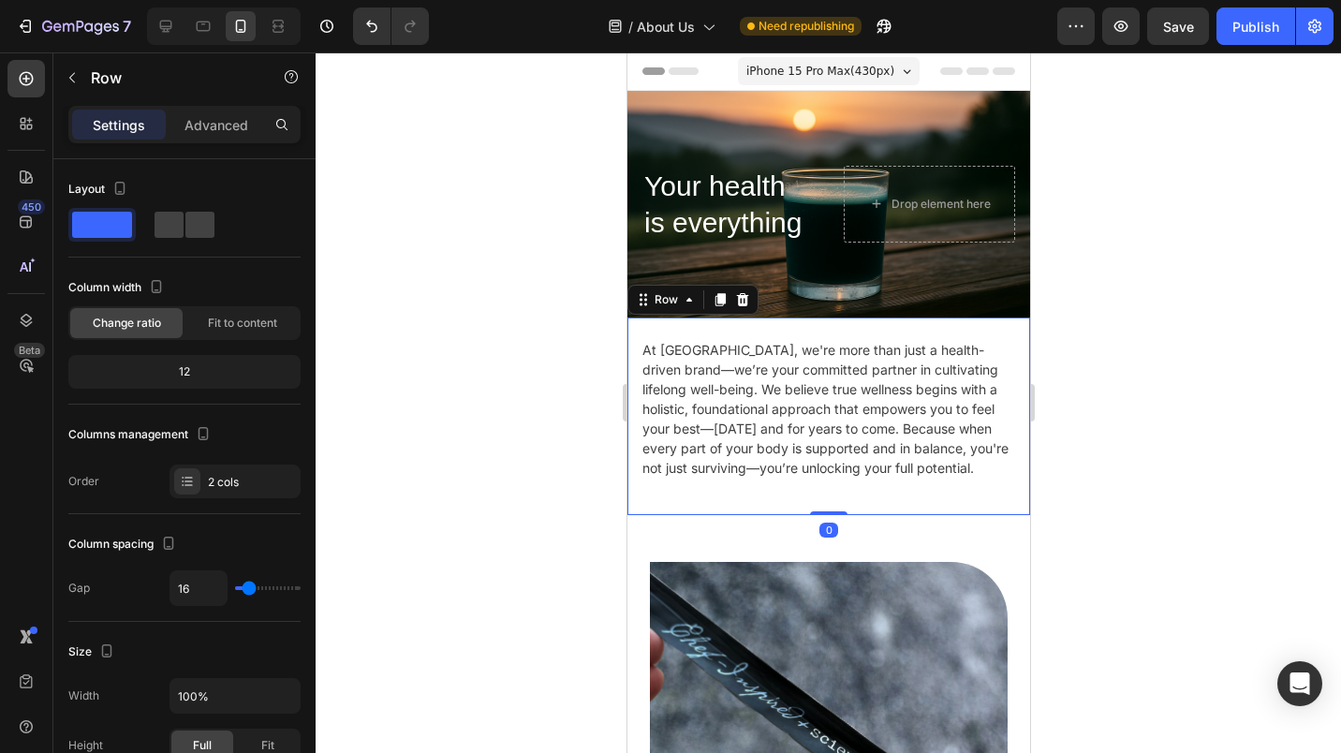
click at [205, 120] on p "Advanced" at bounding box center [217, 125] width 64 height 20
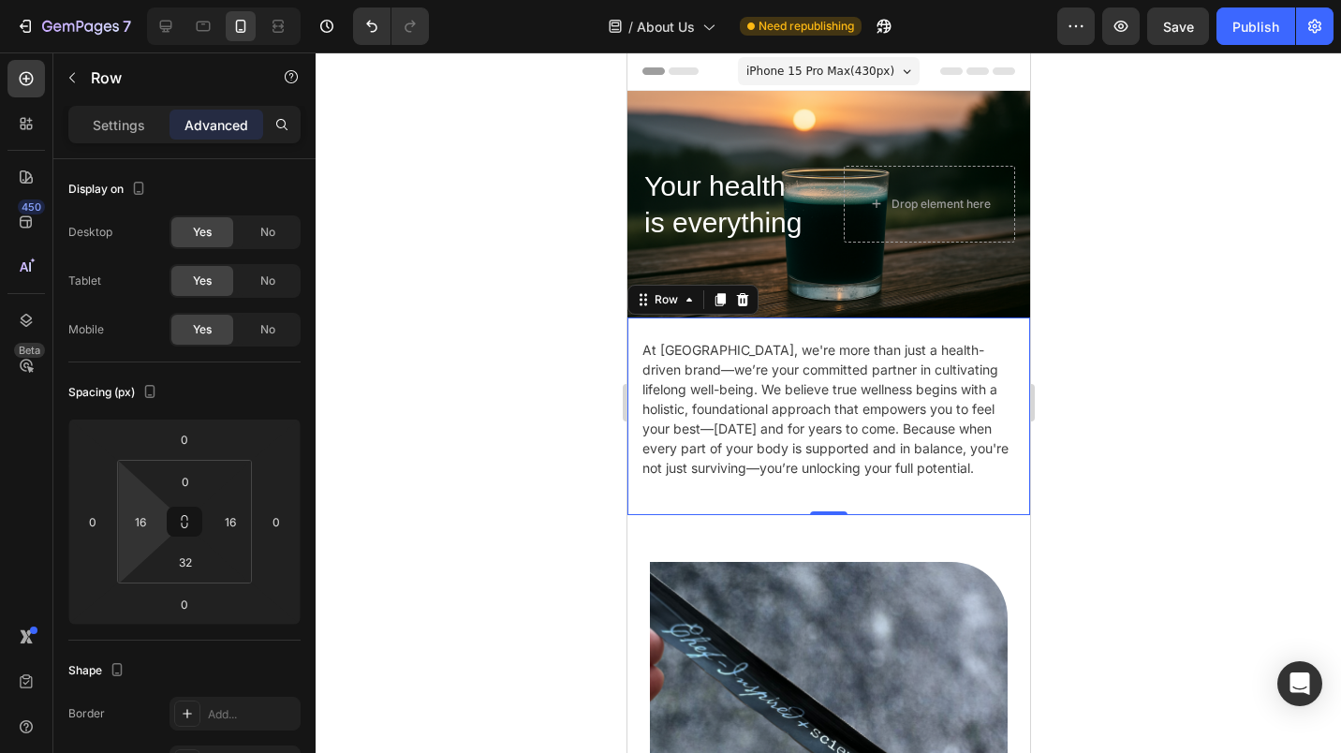
click at [133, 514] on input "16" at bounding box center [140, 522] width 28 height 28
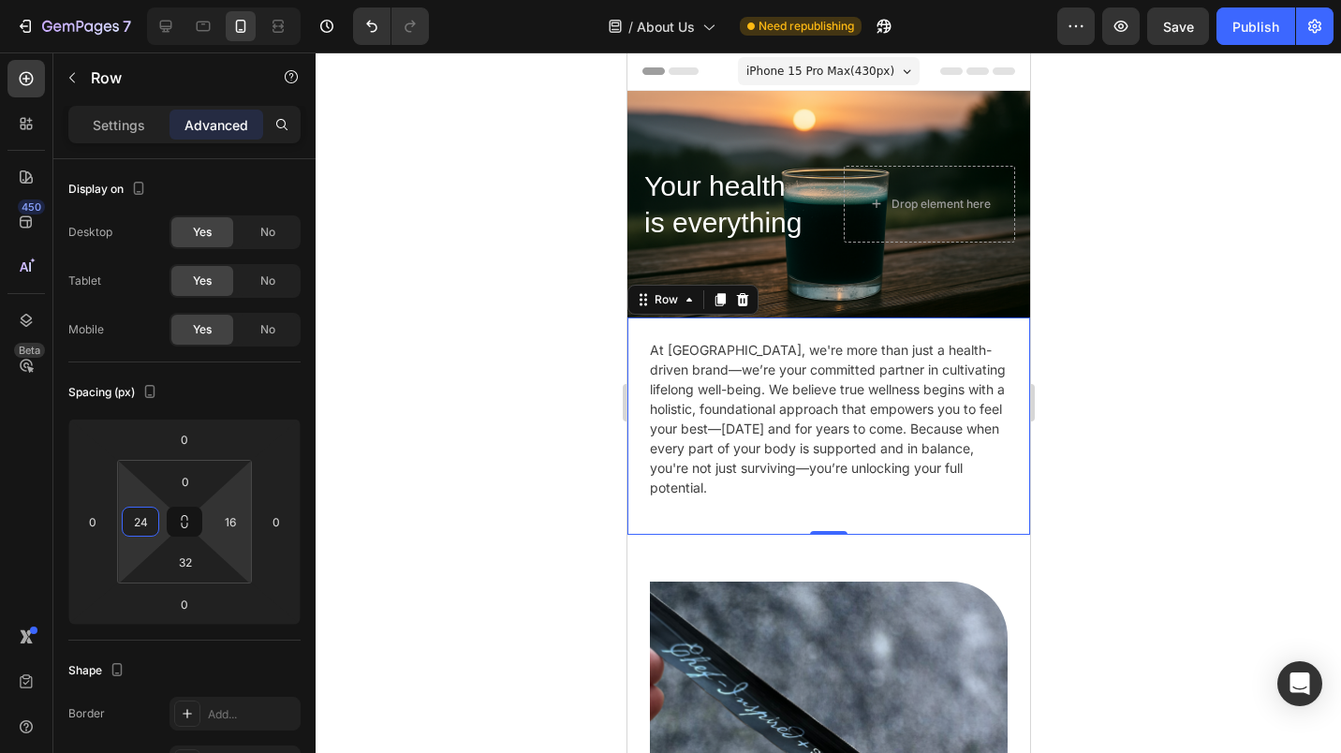
type input "24"
click at [223, 525] on input "16" at bounding box center [230, 522] width 28 height 28
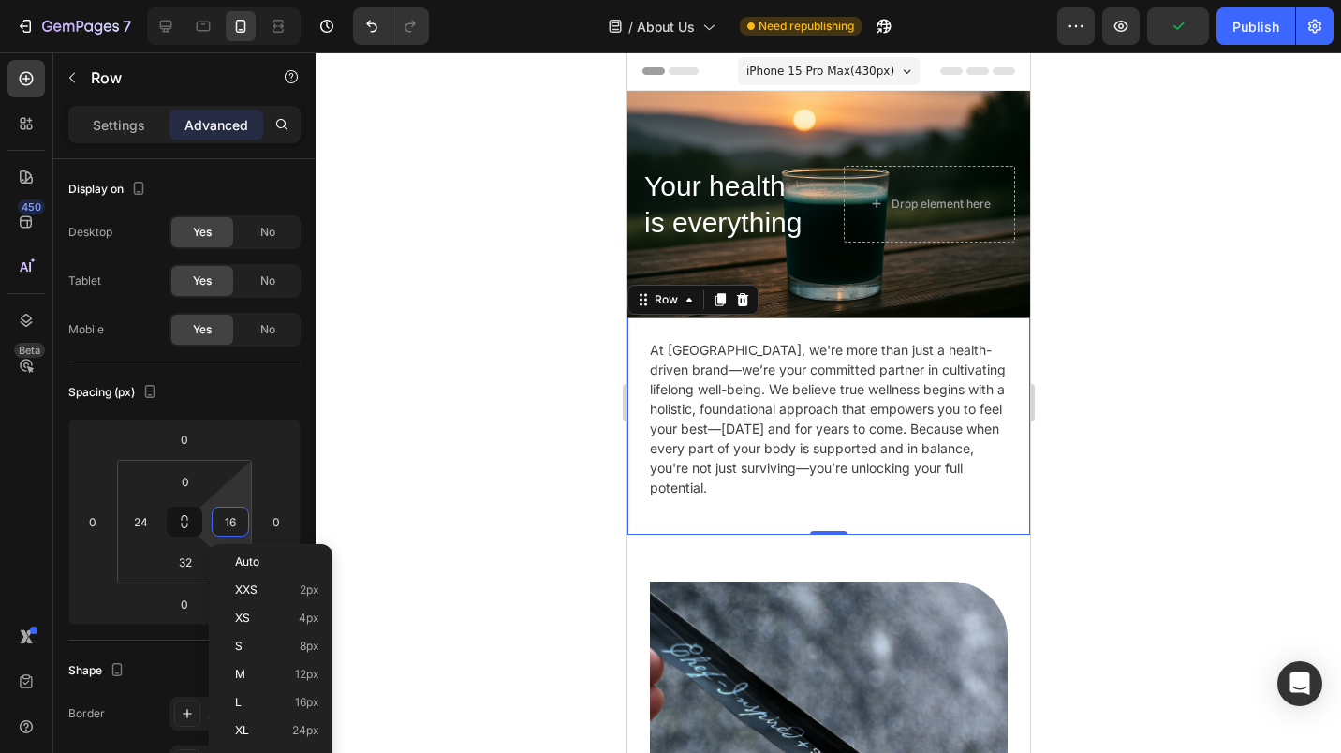
type input "3"
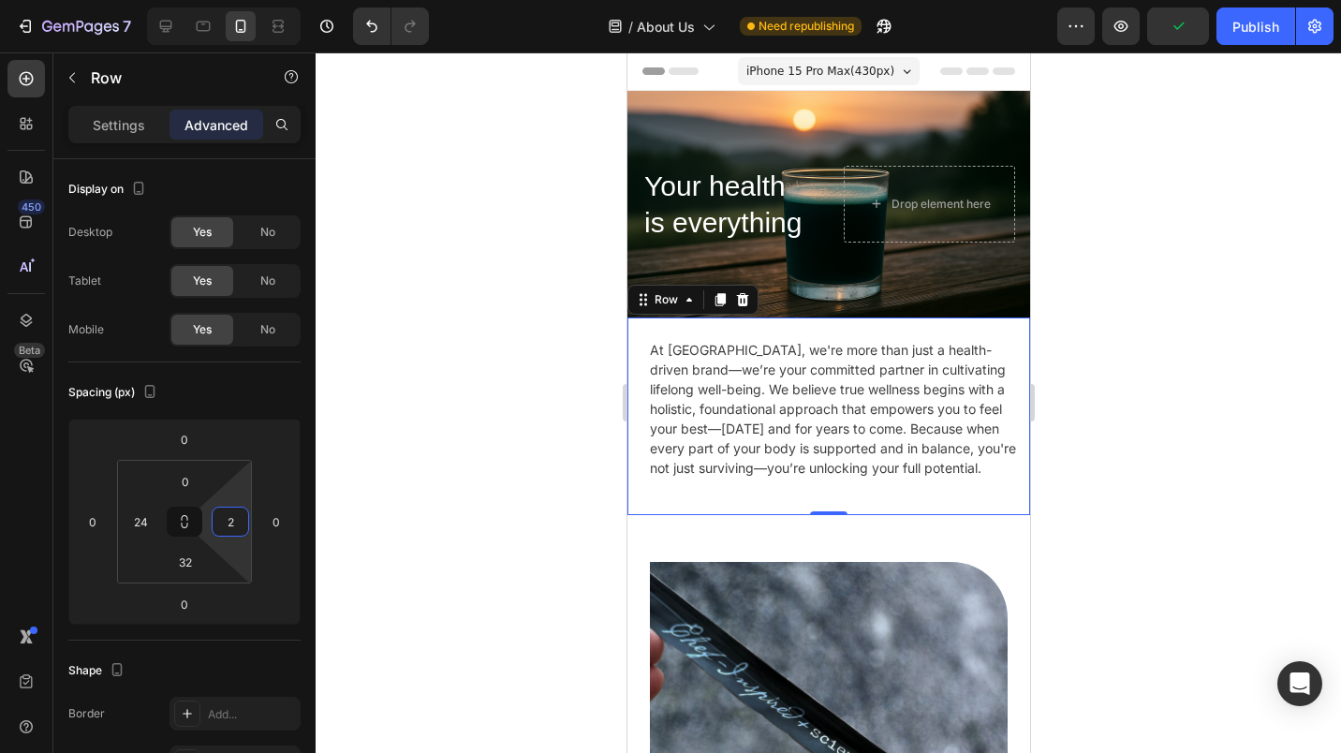
type input "24"
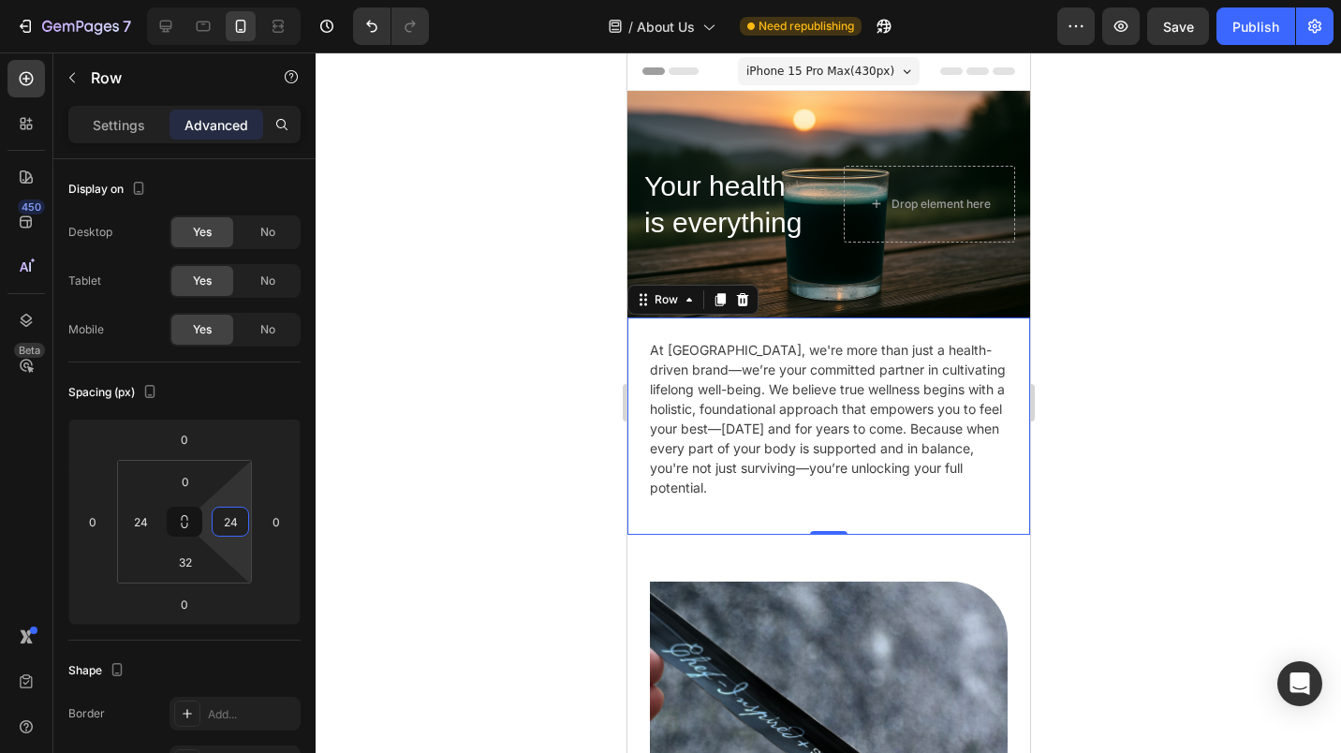
click at [1196, 283] on div at bounding box center [829, 402] width 1026 height 701
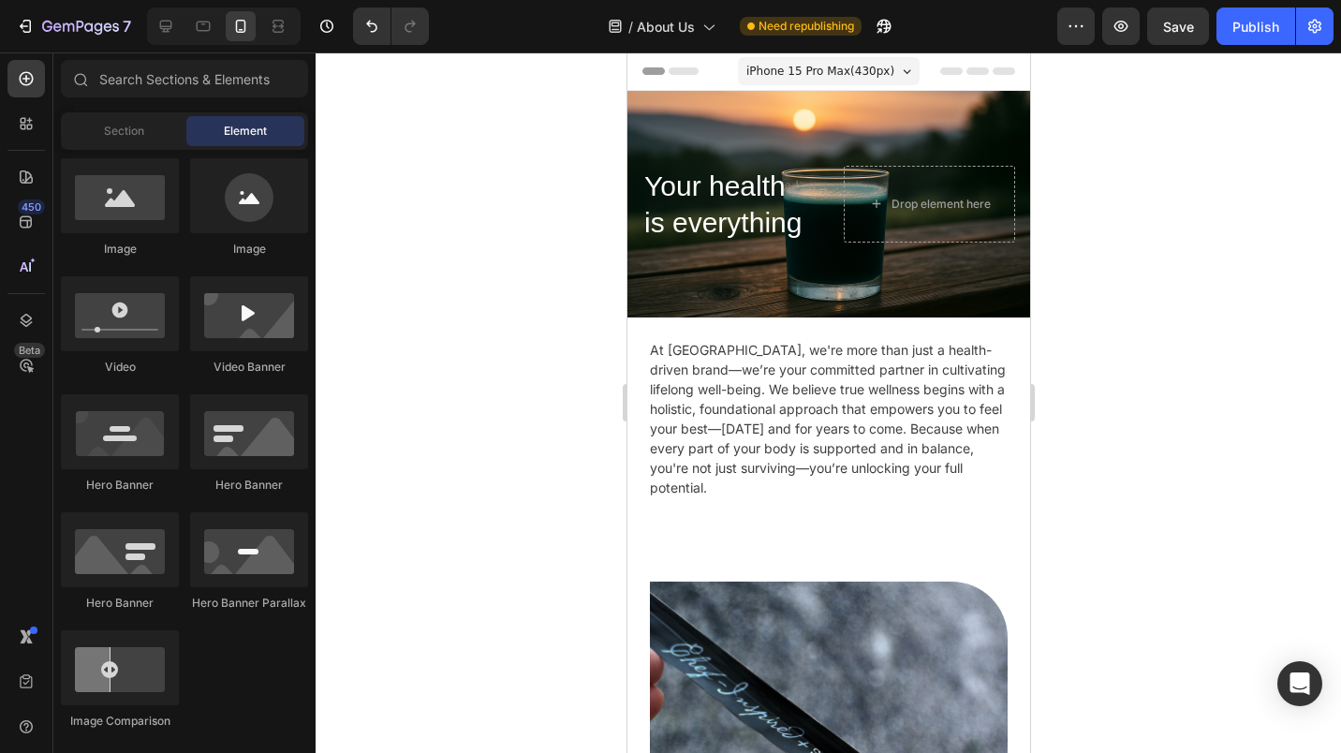
click at [1274, 15] on button "Publish" at bounding box center [1256, 25] width 79 height 37
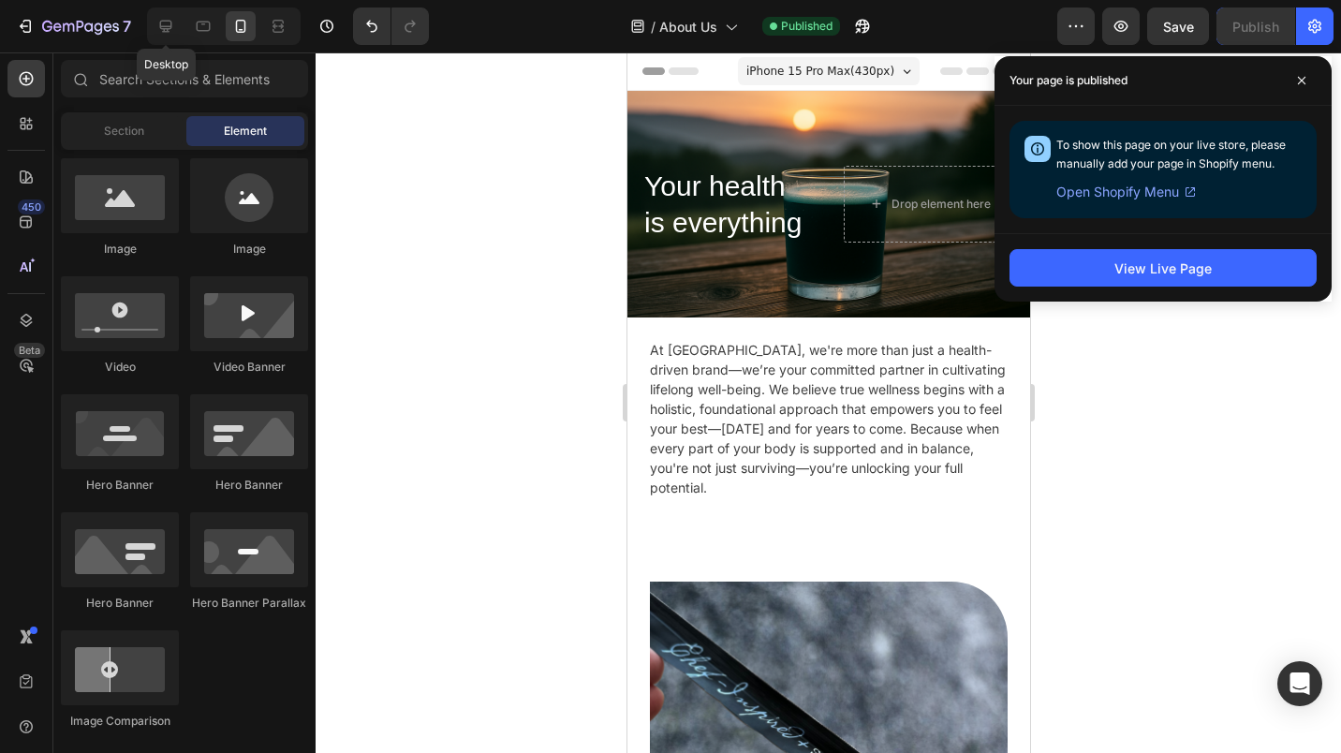
click at [156, 35] on icon at bounding box center [165, 26] width 19 height 19
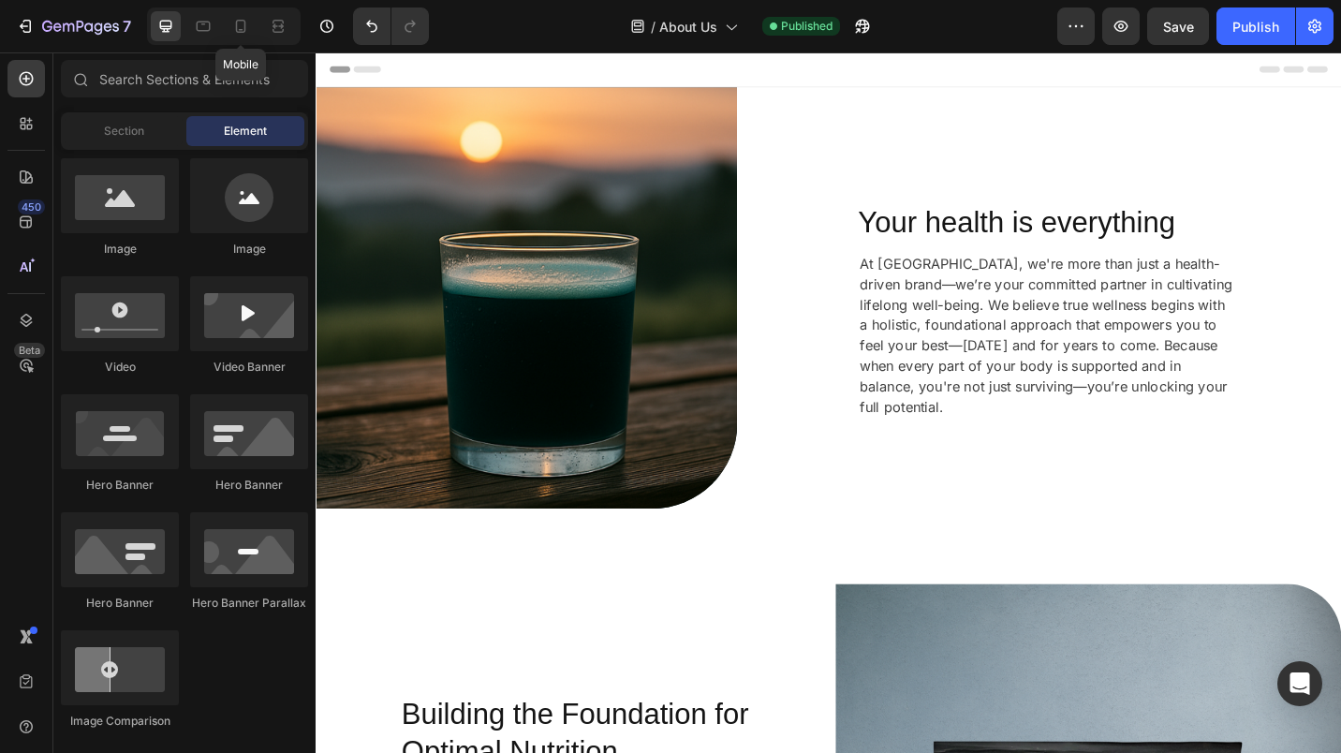
click at [242, 22] on icon at bounding box center [240, 26] width 19 height 19
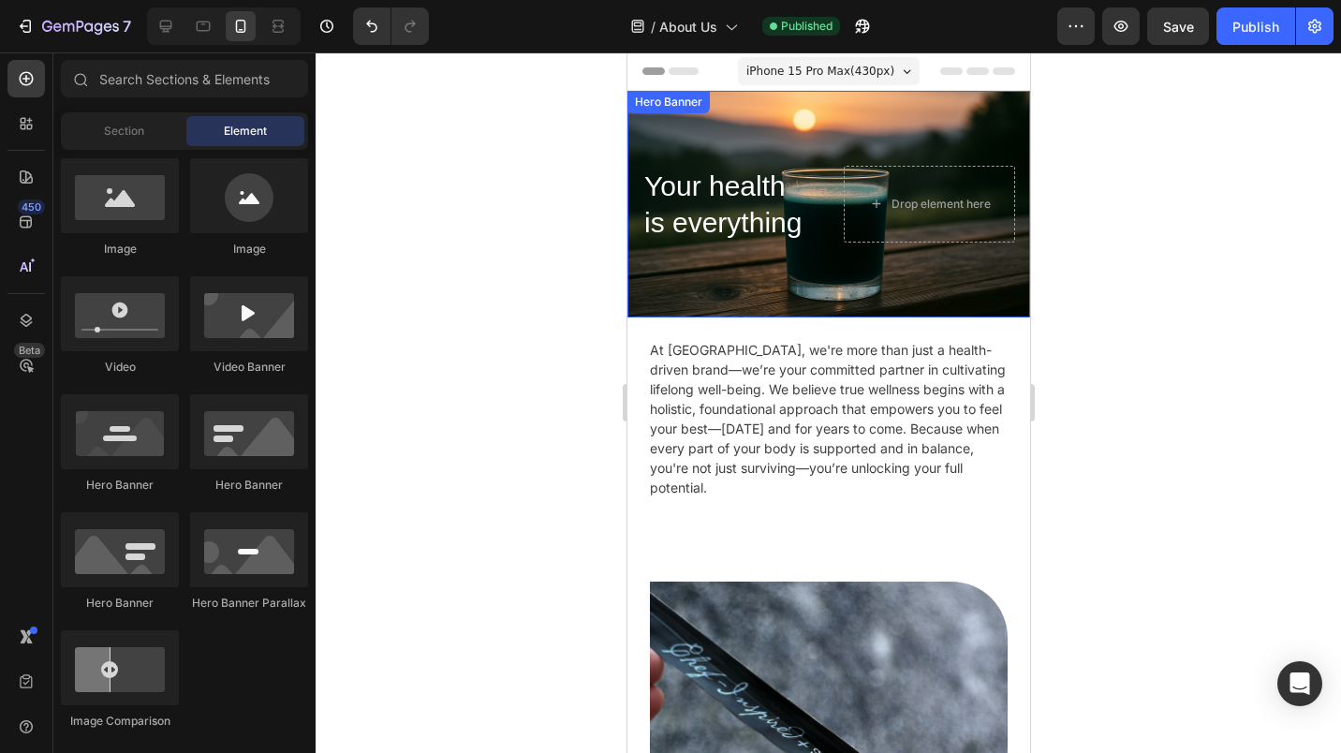
click at [962, 127] on div "Background Image" at bounding box center [828, 204] width 403 height 227
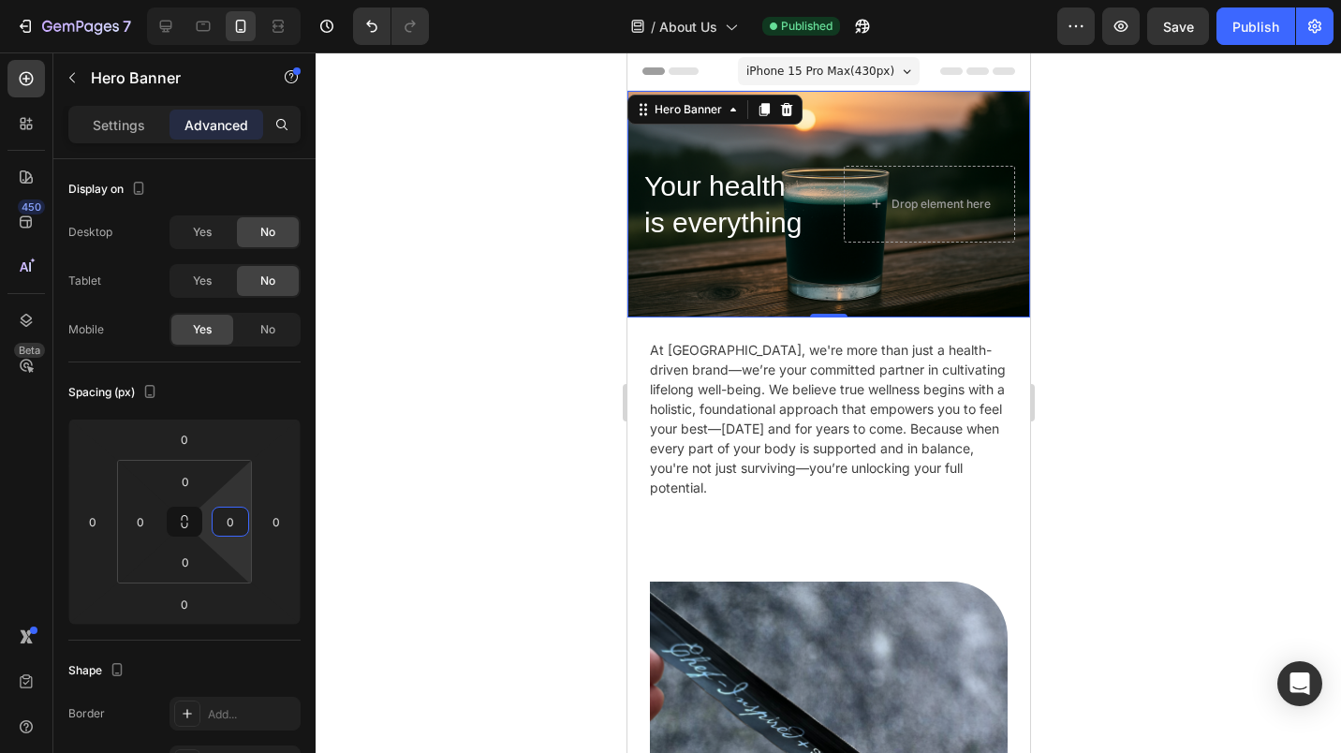
click at [223, 527] on input "0" at bounding box center [230, 522] width 28 height 28
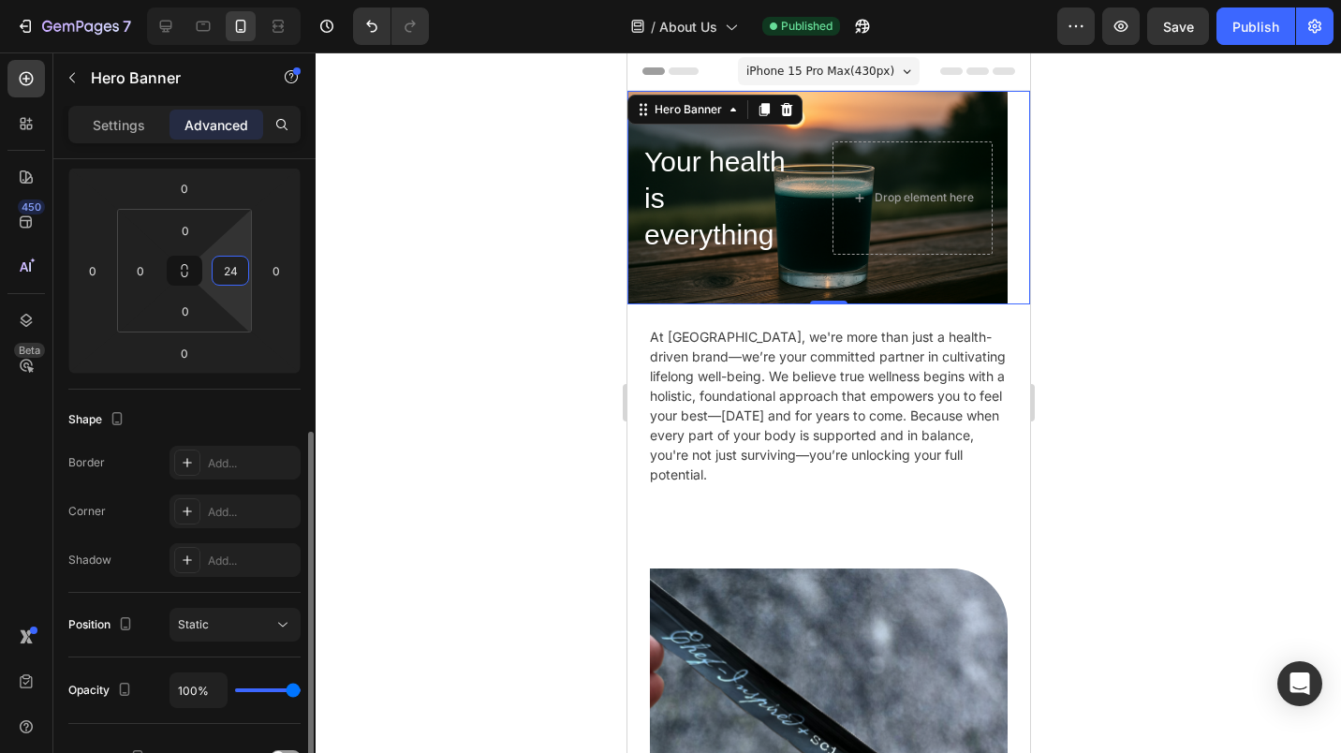
scroll to position [362, 0]
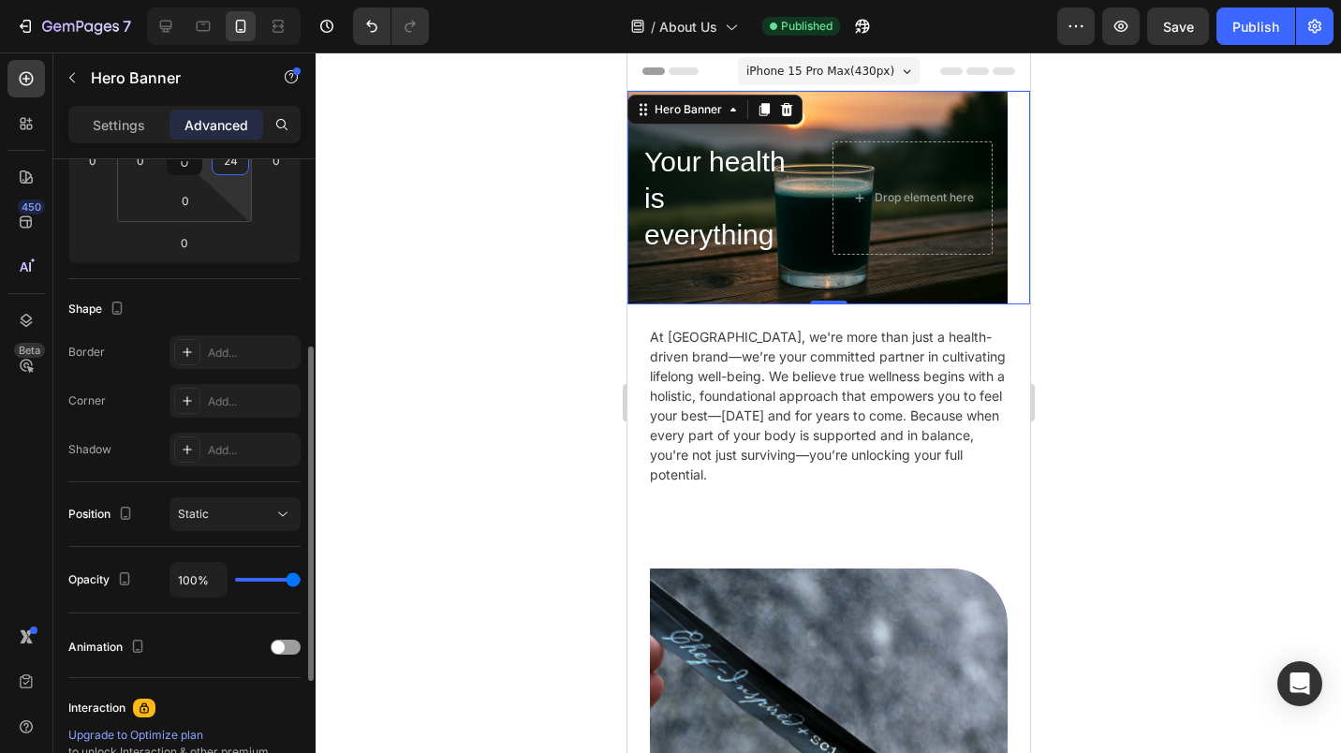
type input "24"
click at [228, 403] on div "Add..." at bounding box center [252, 401] width 88 height 17
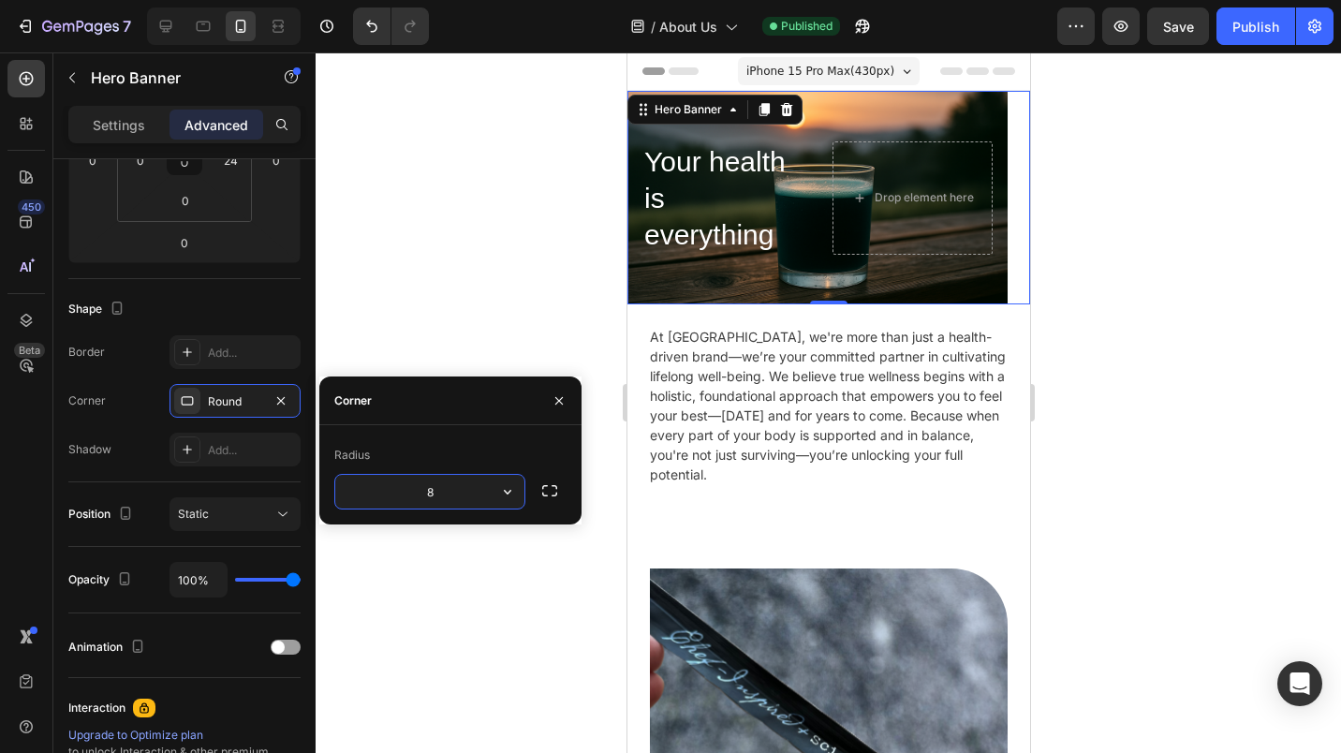
click at [422, 497] on input "8" at bounding box center [429, 492] width 189 height 34
type input "8"
click at [541, 513] on div "Radius 8" at bounding box center [450, 474] width 262 height 99
click at [555, 572] on div at bounding box center [829, 402] width 1026 height 701
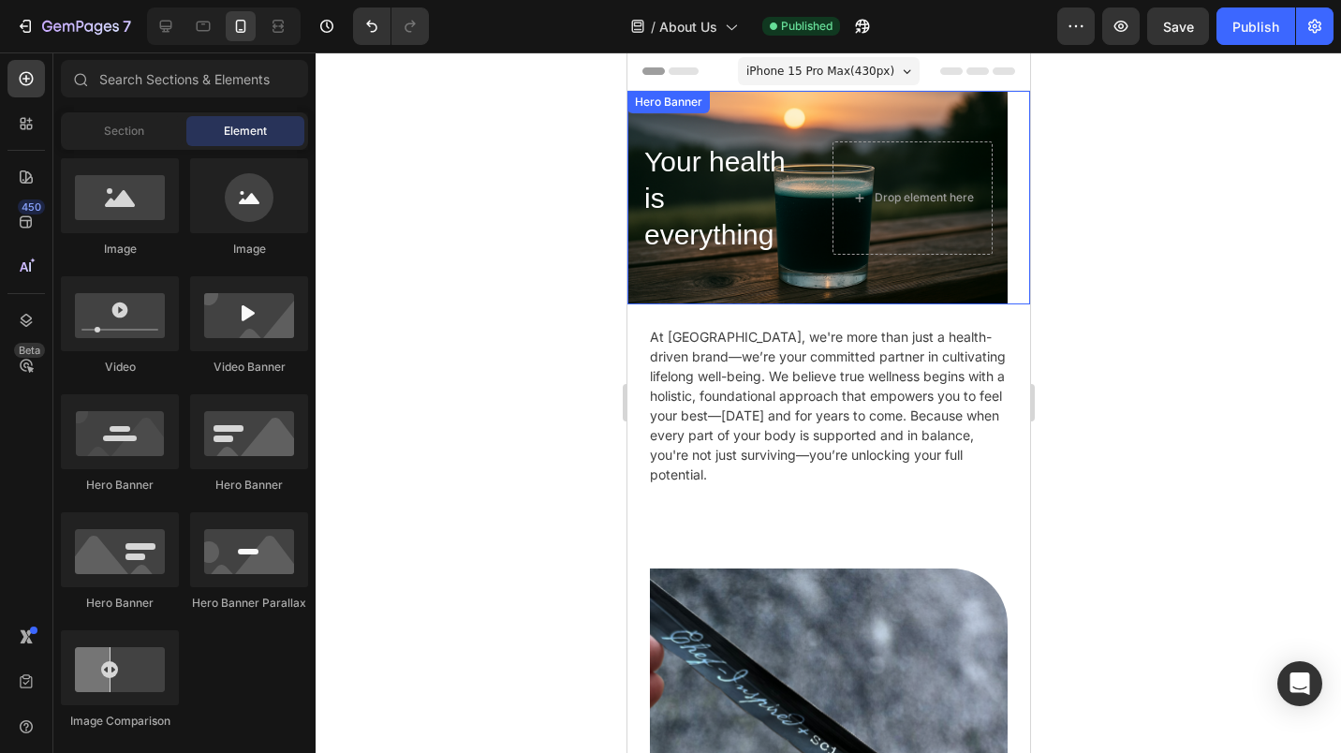
click at [793, 269] on div "Background Image" at bounding box center [817, 198] width 380 height 214
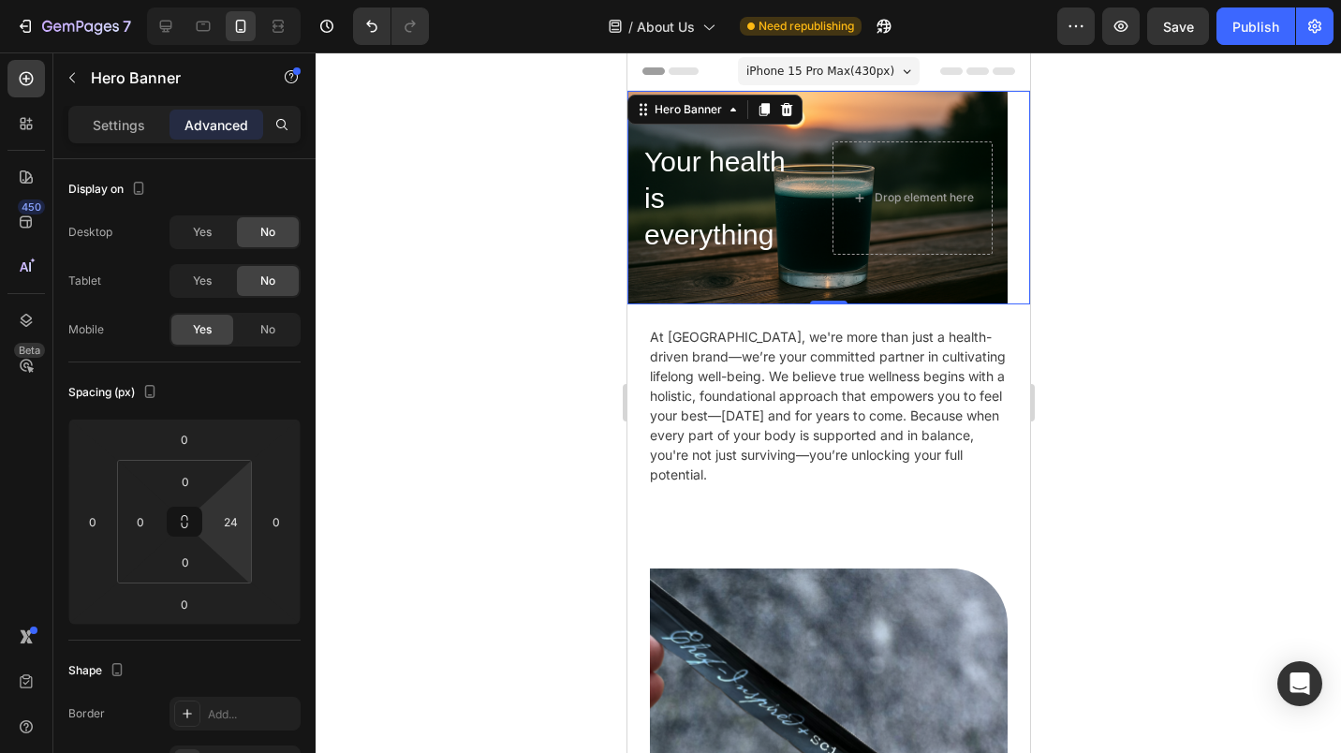
click at [221, 516] on input "24" at bounding box center [230, 522] width 28 height 28
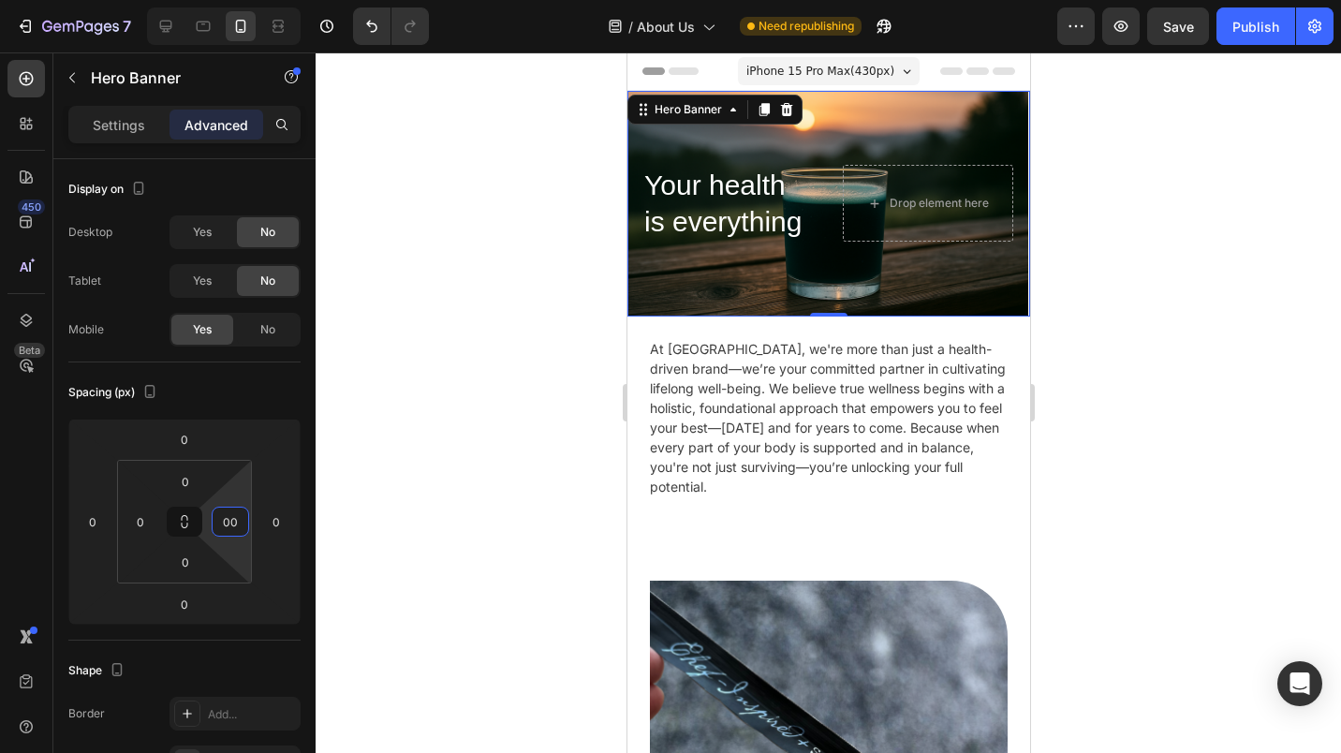
type input "0"
type input "24"
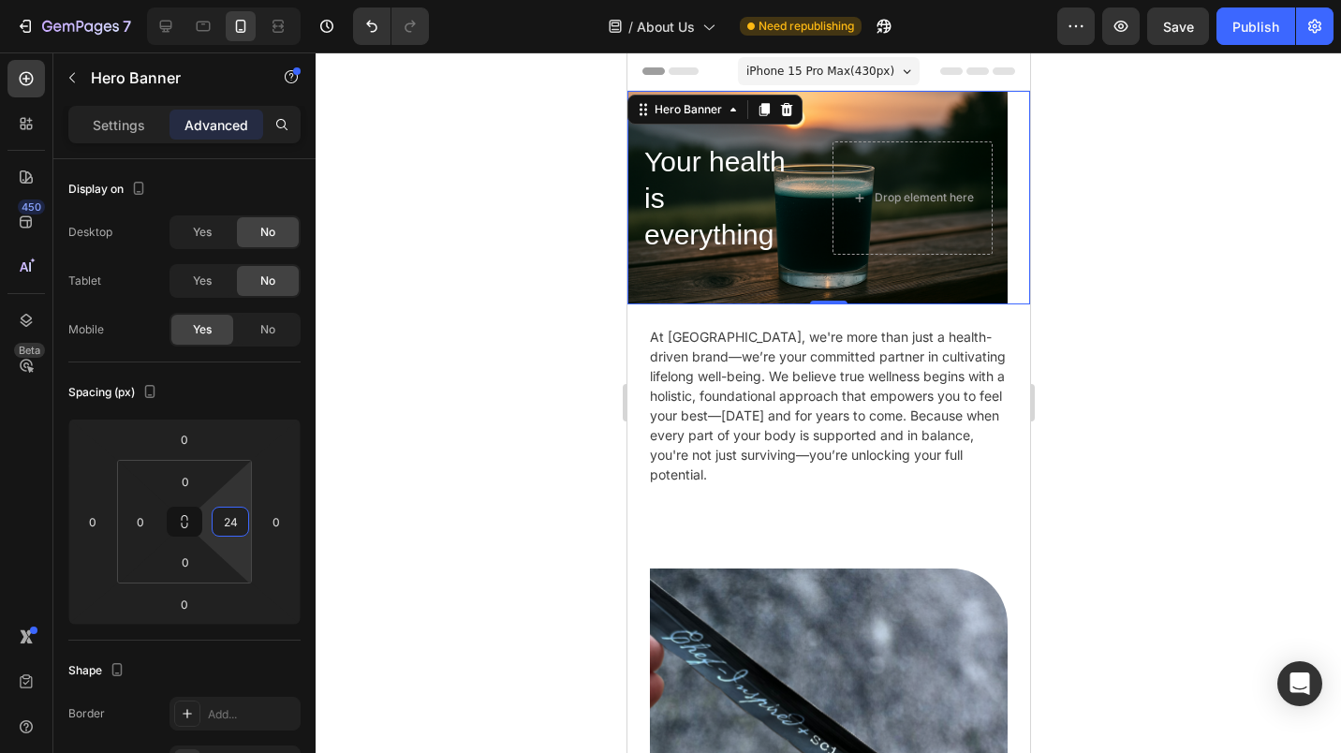
click at [219, 0] on html "7 Version history / About Us Need republishing Preview Save Publish 450 Beta Se…" at bounding box center [670, 0] width 1341 height 0
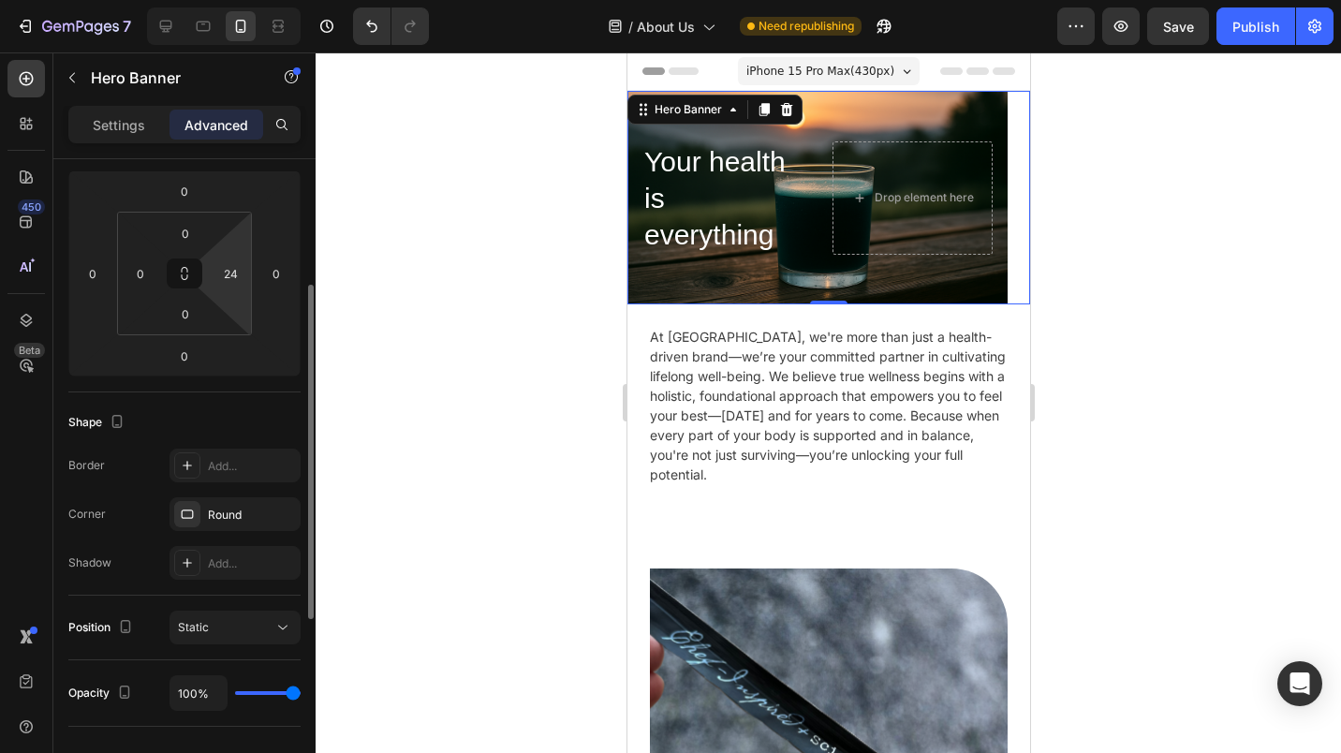
scroll to position [249, 0]
click at [262, 513] on div "Round" at bounding box center [235, 513] width 131 height 34
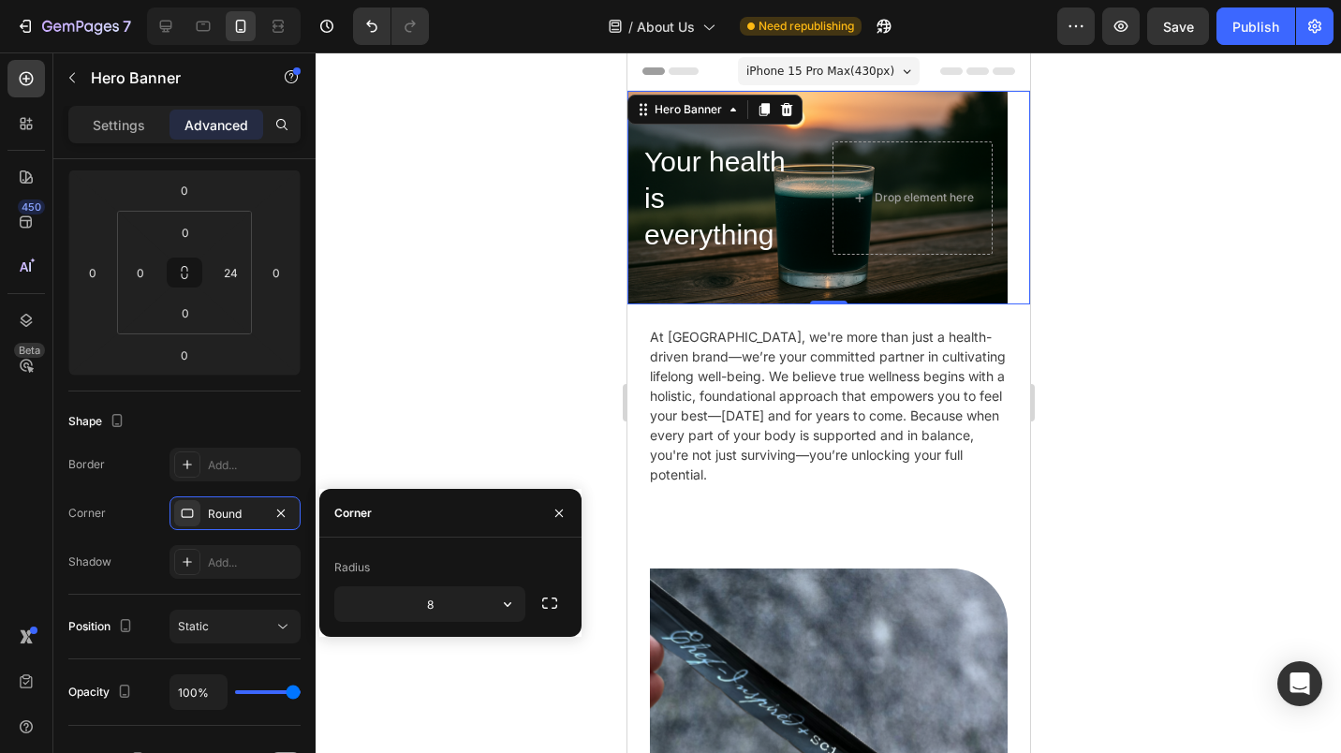
click at [404, 603] on input "8" at bounding box center [429, 604] width 189 height 34
type input "64"
click at [441, 652] on div at bounding box center [829, 402] width 1026 height 701
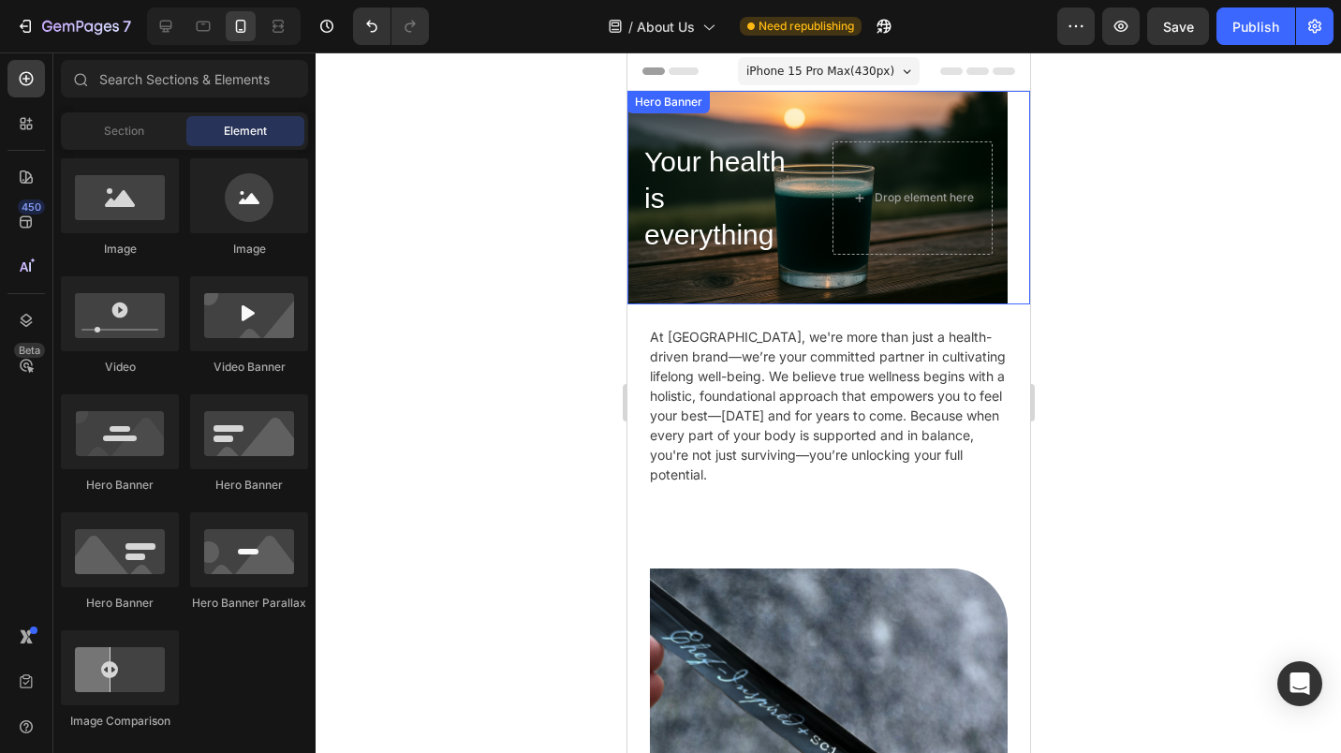
click at [738, 259] on div "Your health is everything Heading Drop element here" at bounding box center [817, 197] width 380 height 143
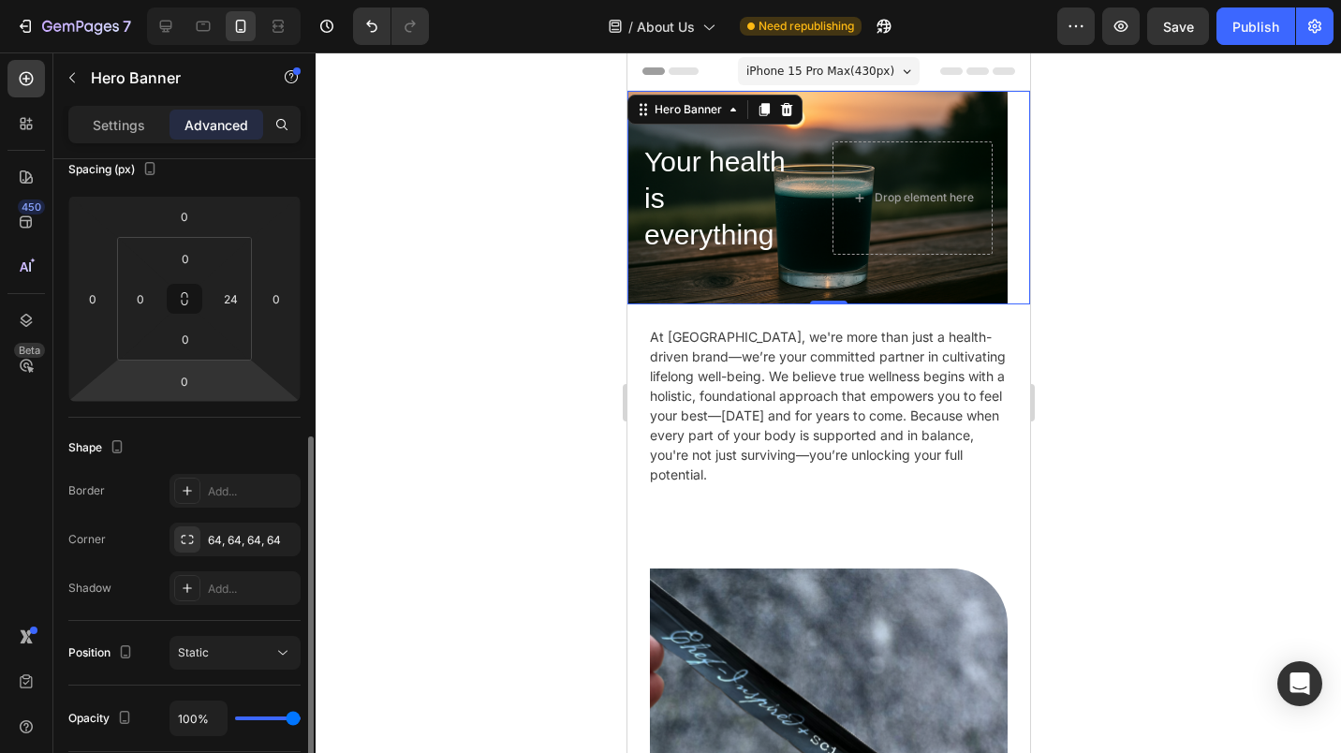
scroll to position [330, 0]
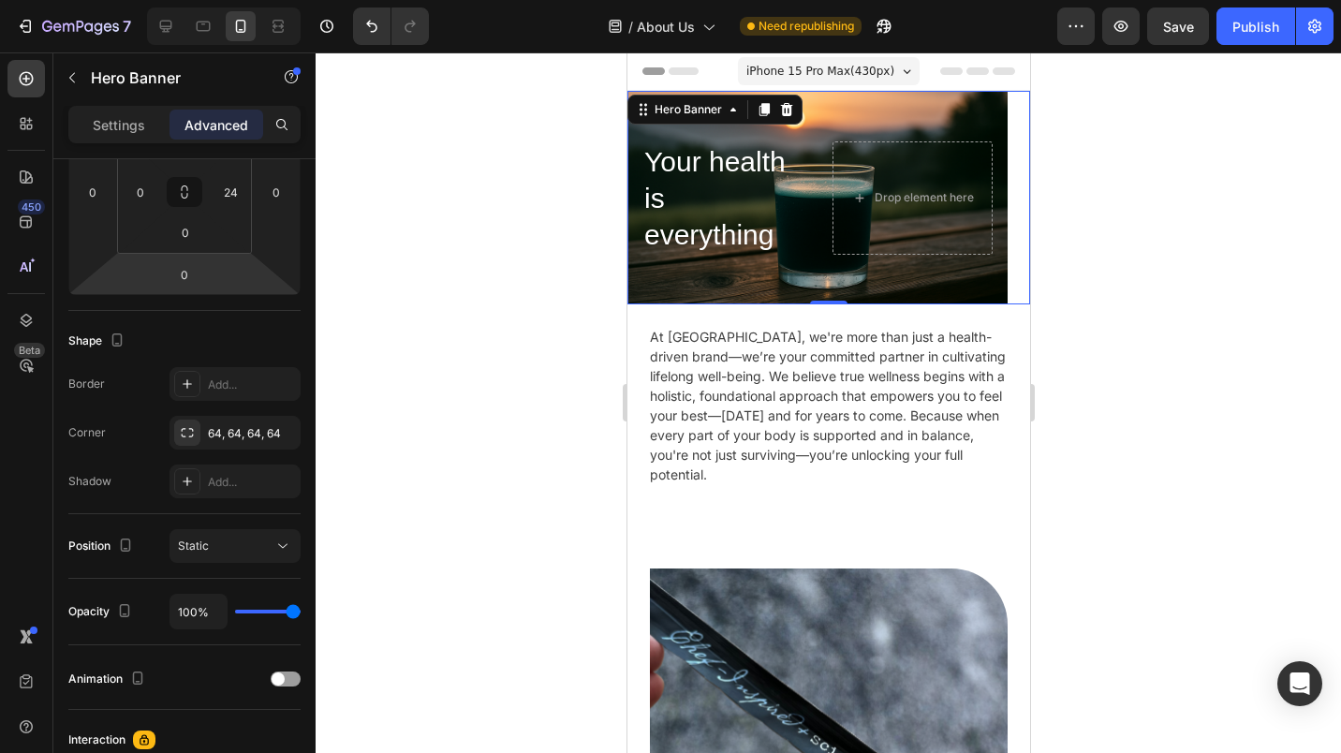
click at [218, 434] on div "64, 64, 64, 64" at bounding box center [252, 433] width 88 height 17
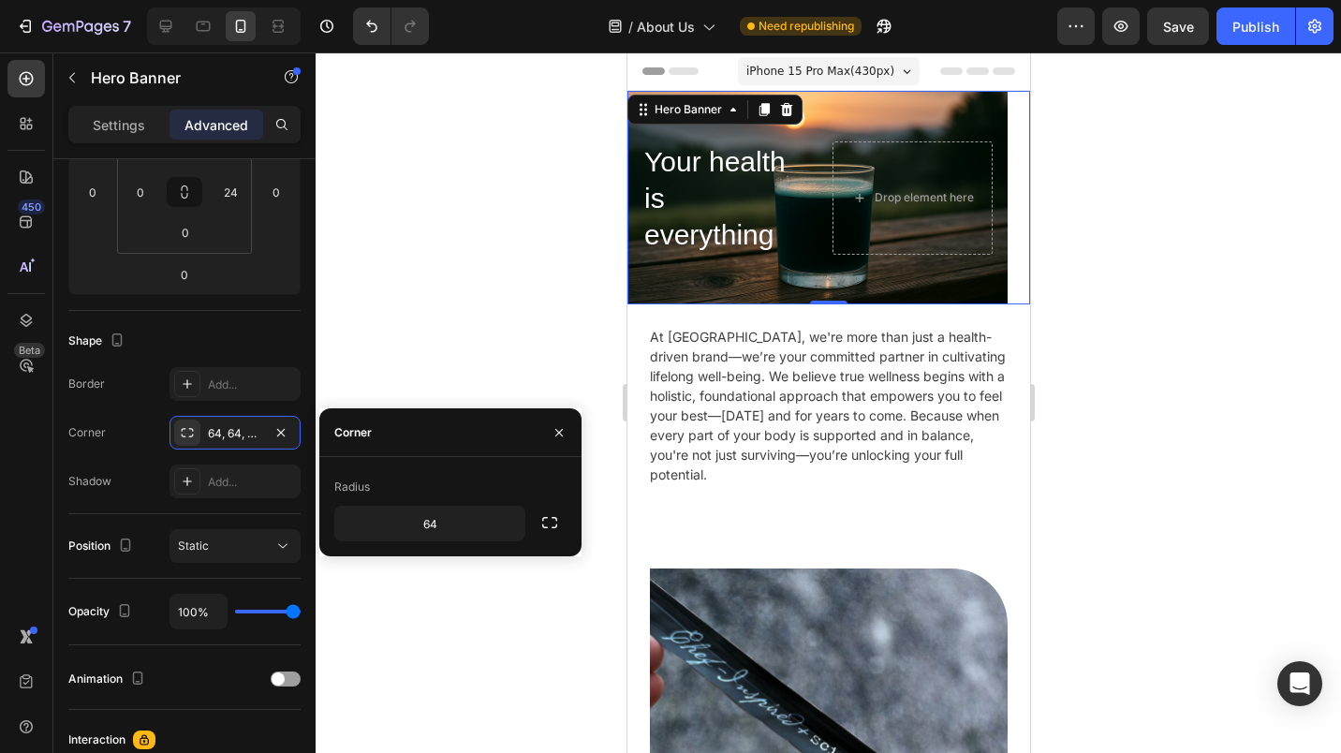
click at [535, 515] on button "button" at bounding box center [550, 523] width 34 height 34
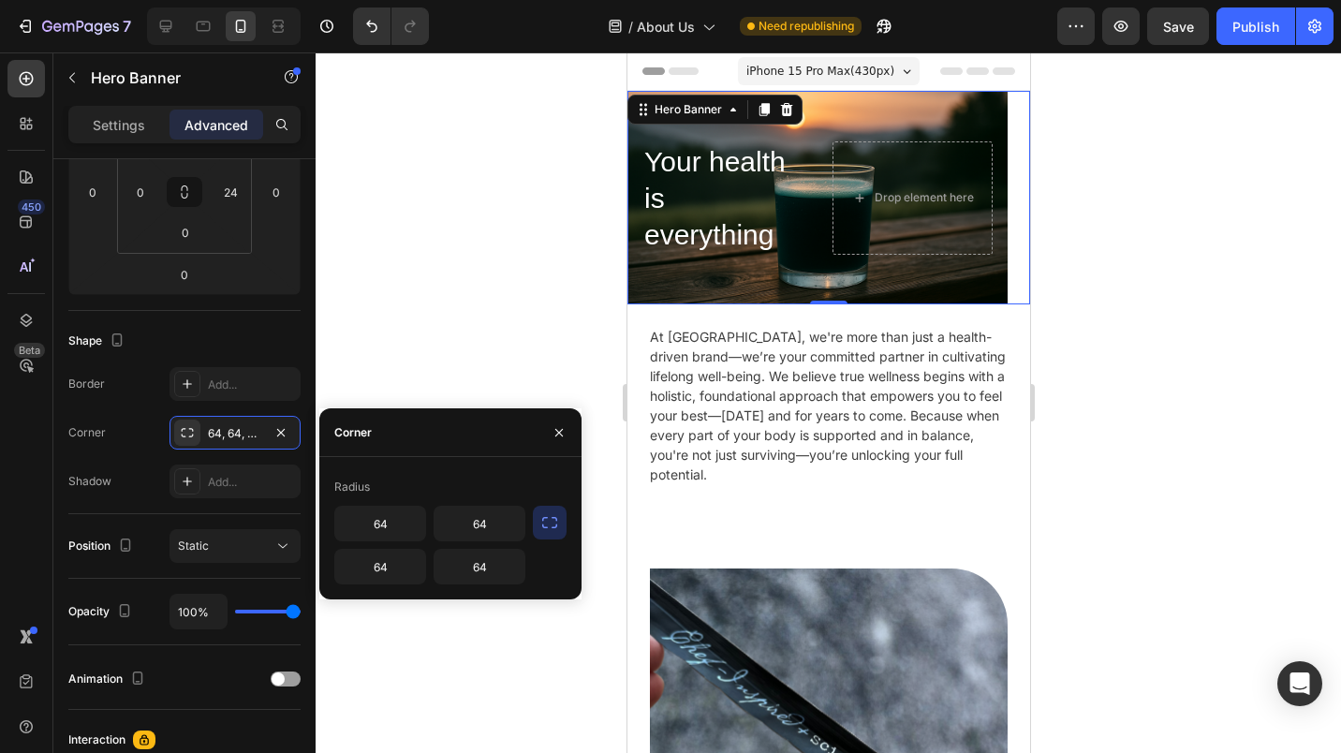
click at [389, 527] on input "64" at bounding box center [380, 524] width 90 height 34
type input "0"
click at [476, 527] on input "64" at bounding box center [480, 524] width 90 height 34
type input "0"
click at [382, 572] on input "64" at bounding box center [380, 567] width 90 height 34
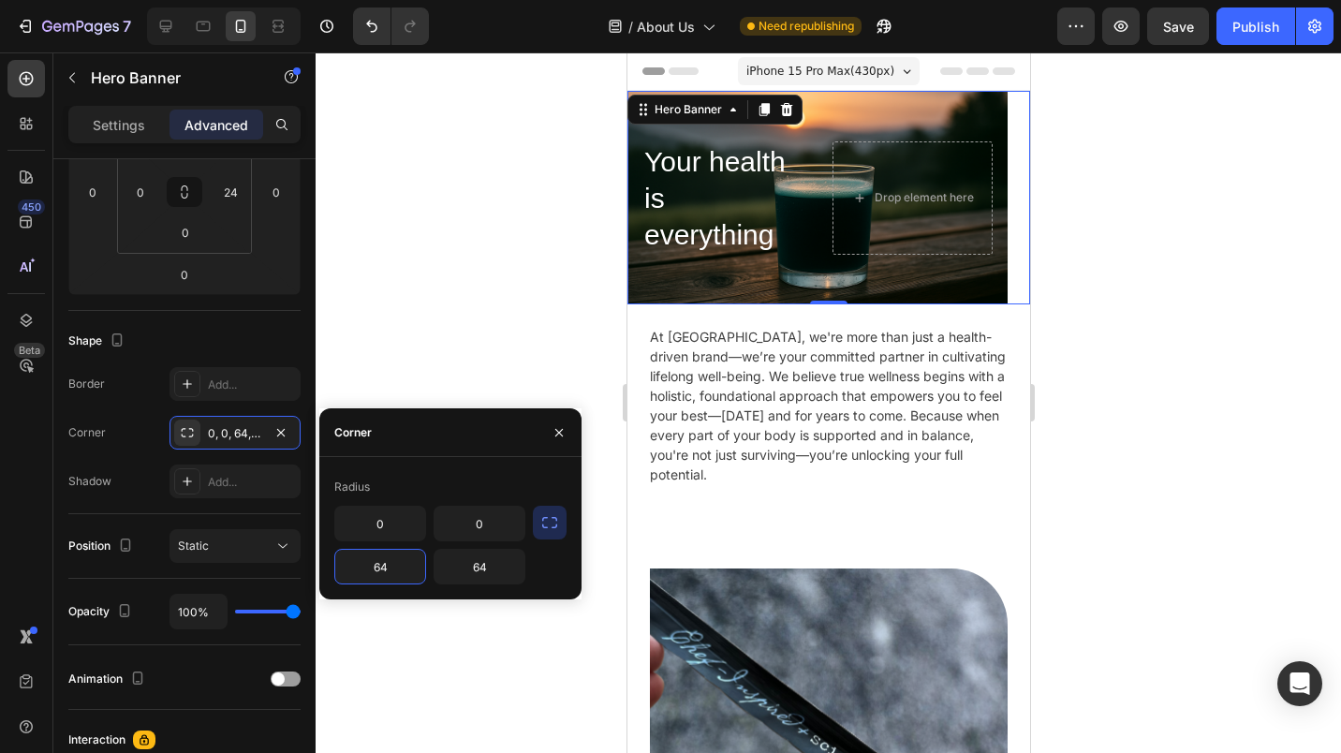
type input "0"
click at [481, 258] on div at bounding box center [829, 402] width 1026 height 701
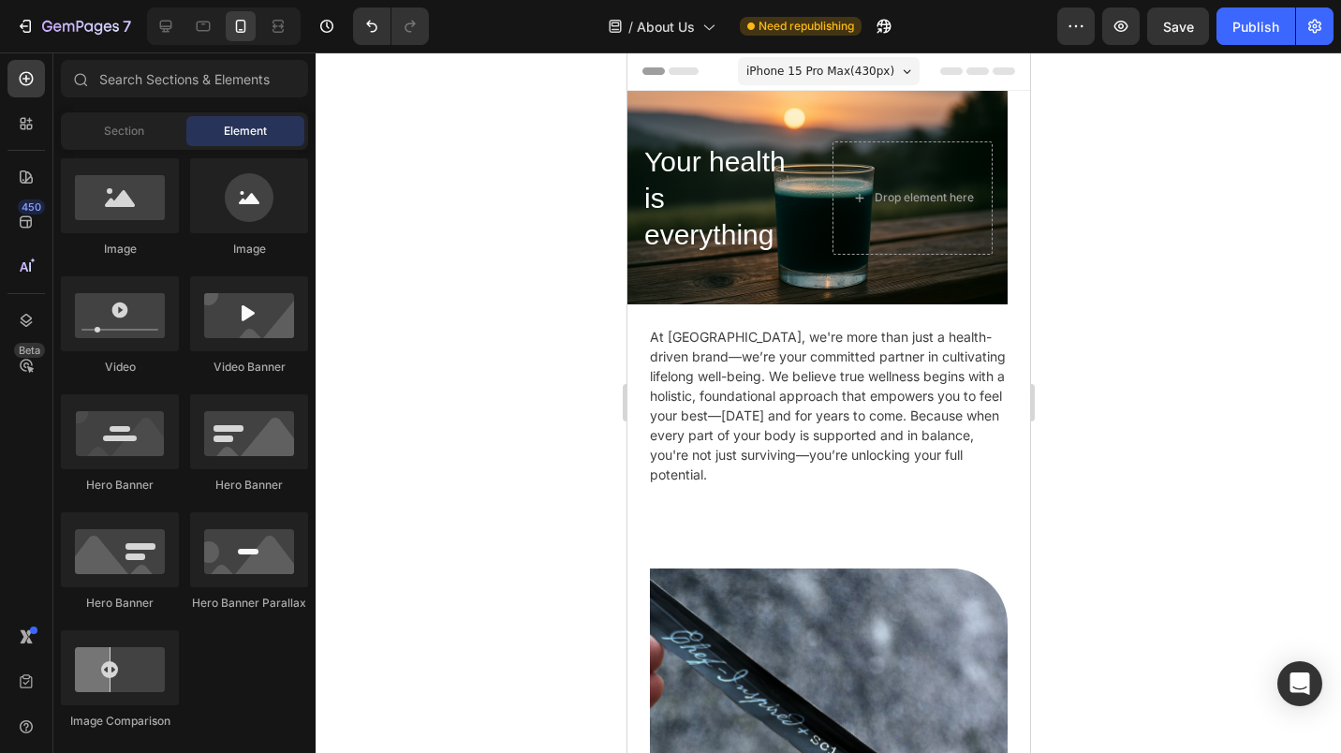
click at [1240, 35] on div "Publish" at bounding box center [1256, 27] width 47 height 20
click at [384, 20] on button "Undo/Redo" at bounding box center [371, 25] width 37 height 37
click at [377, 33] on icon "Undo/Redo" at bounding box center [371, 26] width 19 height 19
click at [691, 235] on h2 "Your health is everything" at bounding box center [722, 197] width 160 height 113
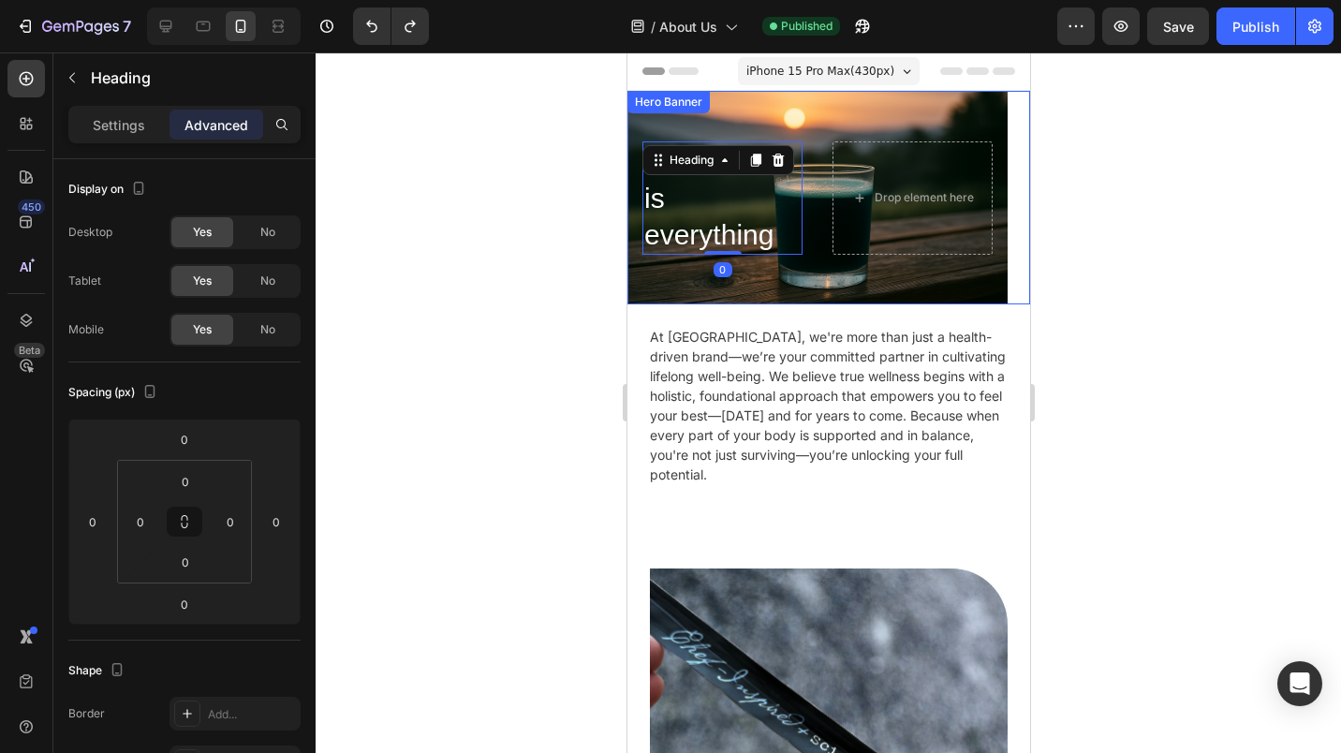
click at [800, 268] on div "Background Image" at bounding box center [817, 198] width 380 height 214
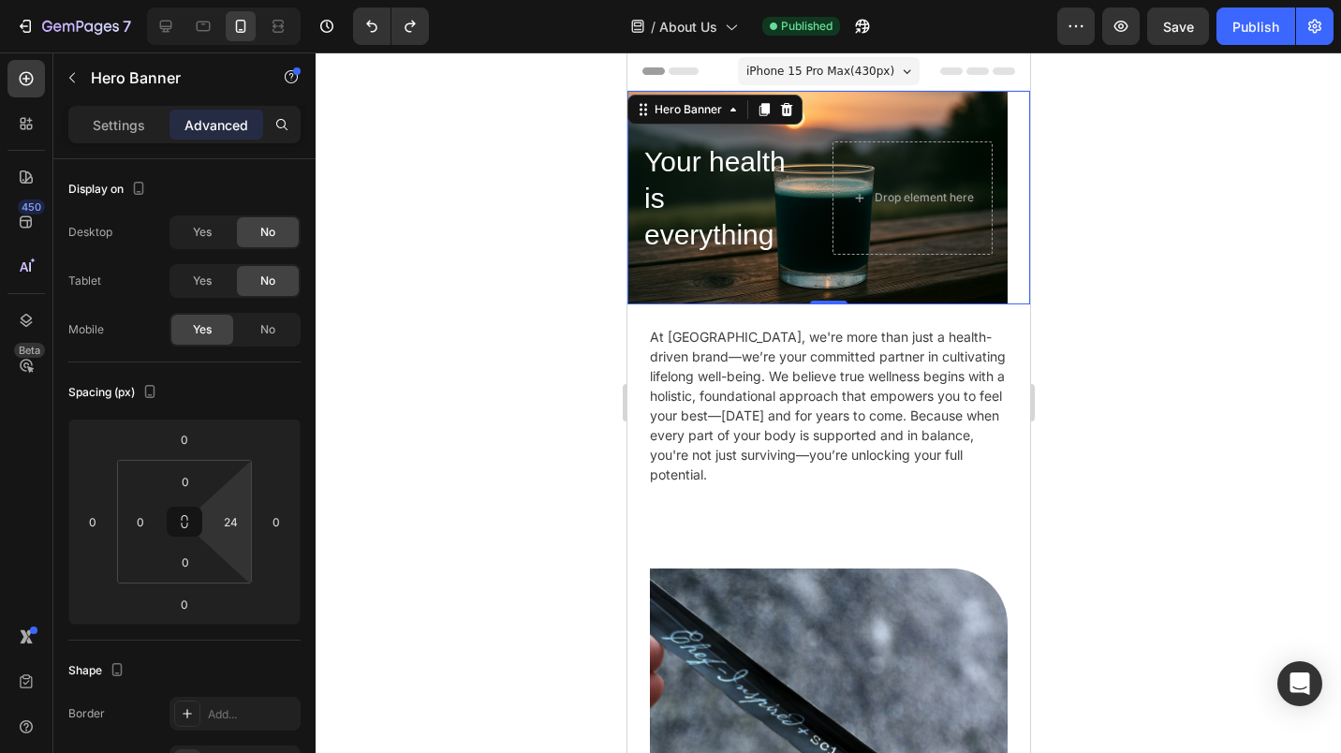
click at [217, 532] on input "24" at bounding box center [230, 522] width 28 height 28
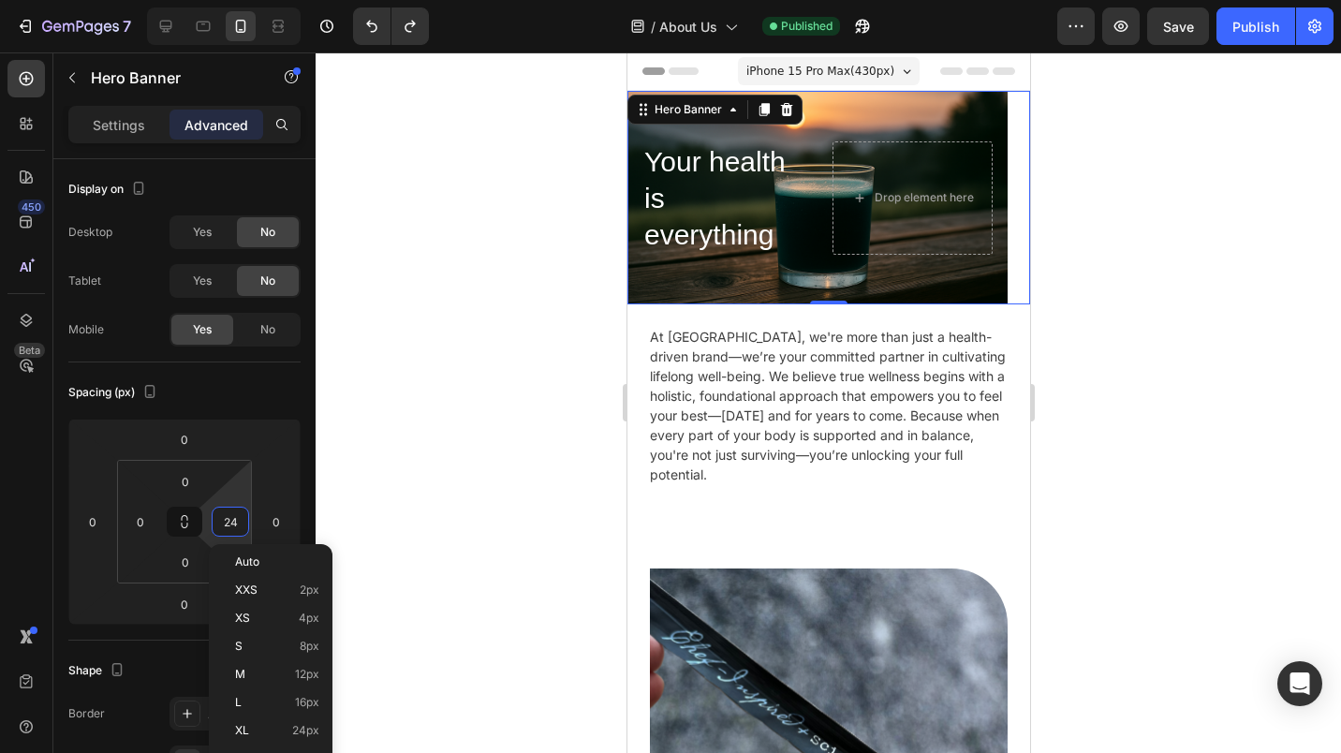
type input "0"
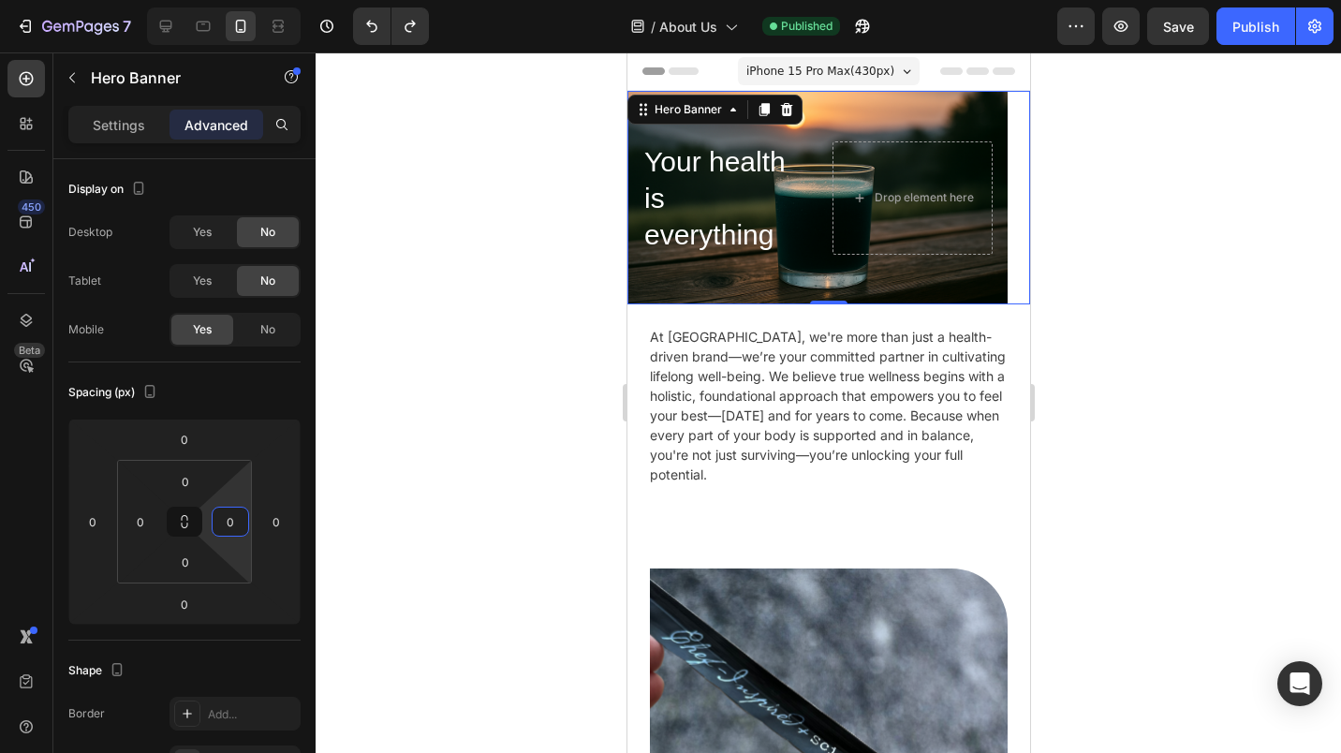
click at [382, 524] on div at bounding box center [829, 402] width 1026 height 701
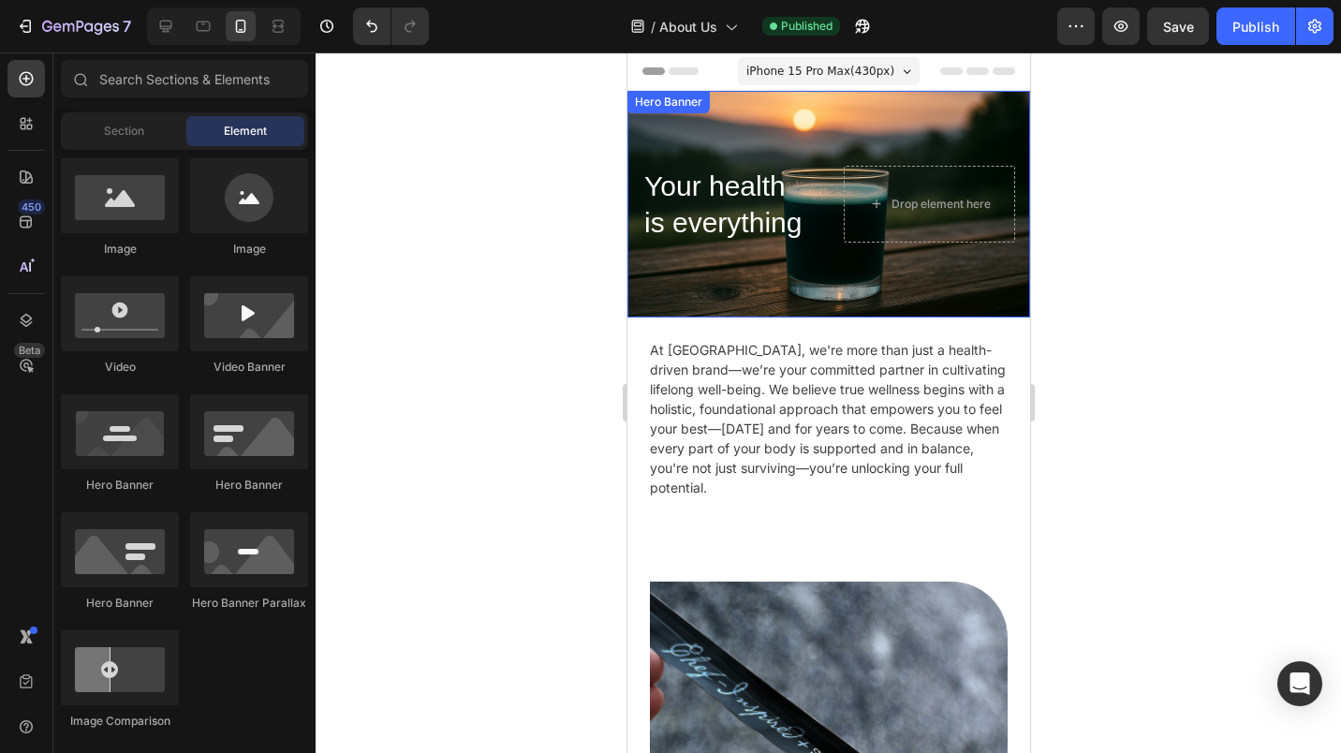
click at [738, 271] on div "Background Image" at bounding box center [828, 204] width 403 height 227
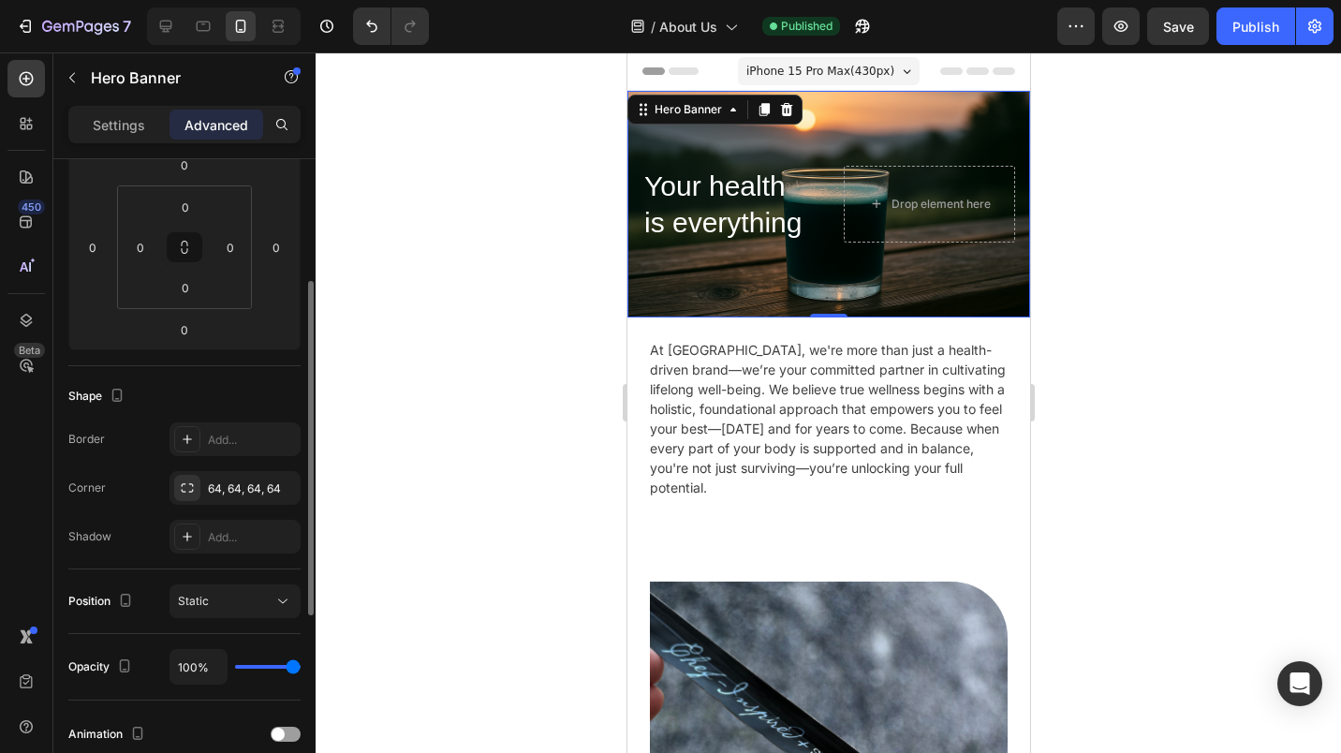
scroll to position [362, 0]
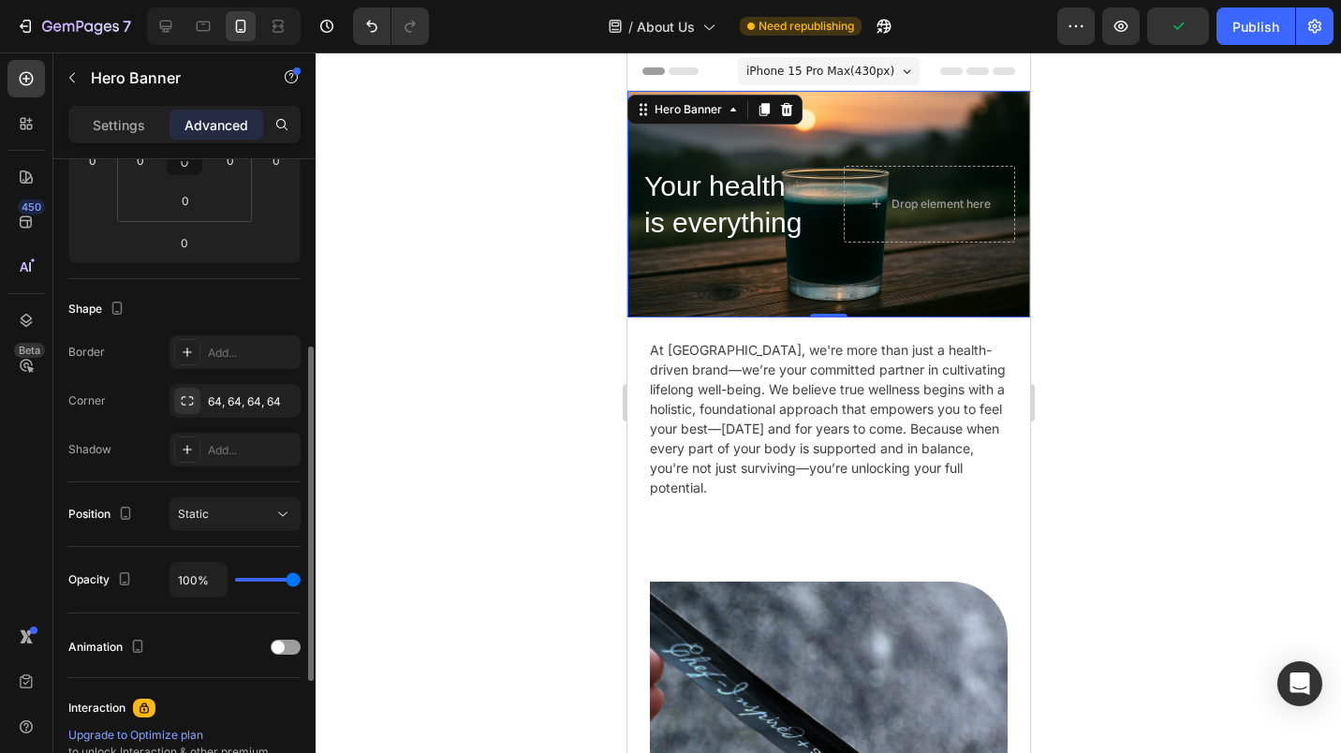
click at [0, 0] on icon "button" at bounding box center [0, 0] width 0 height 0
click at [742, 276] on div "Background Image" at bounding box center [828, 204] width 403 height 227
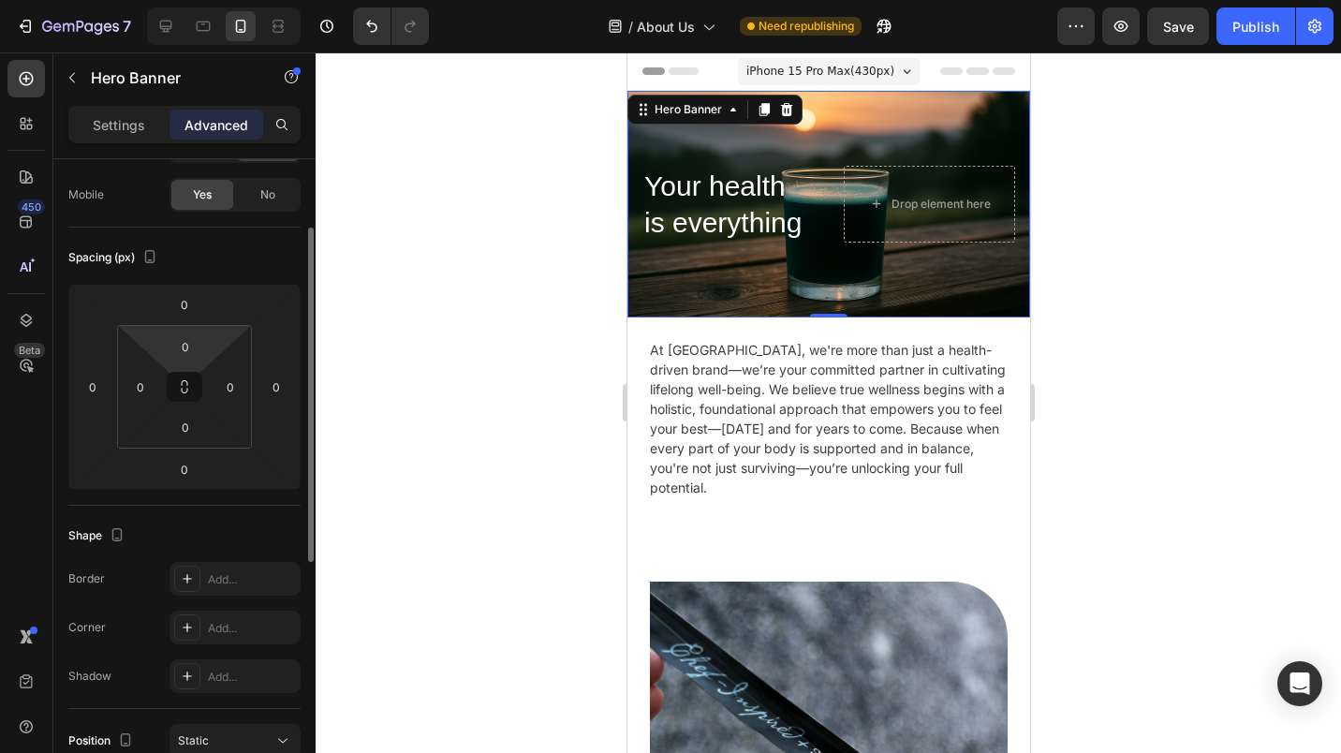
scroll to position [134, 0]
click at [106, 121] on p "Settings" at bounding box center [119, 125] width 52 height 20
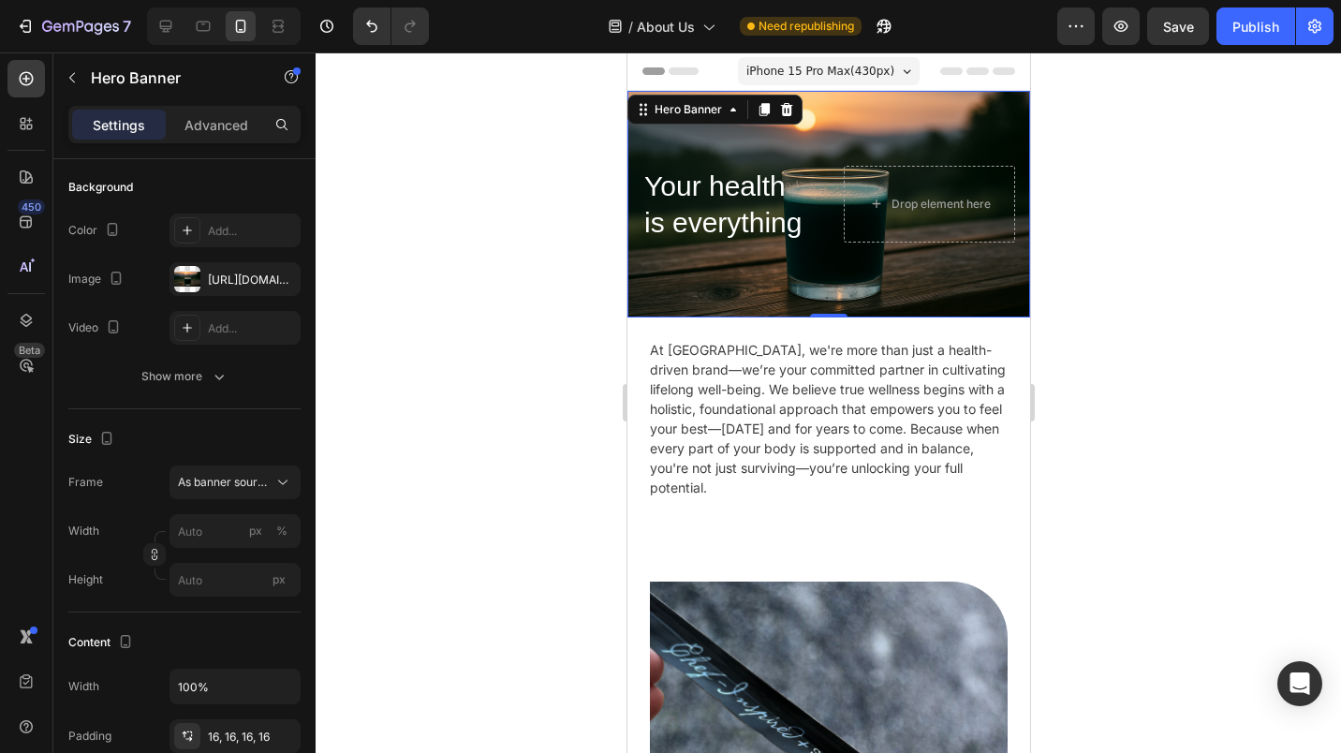
click at [218, 373] on icon "button" at bounding box center [219, 376] width 19 height 19
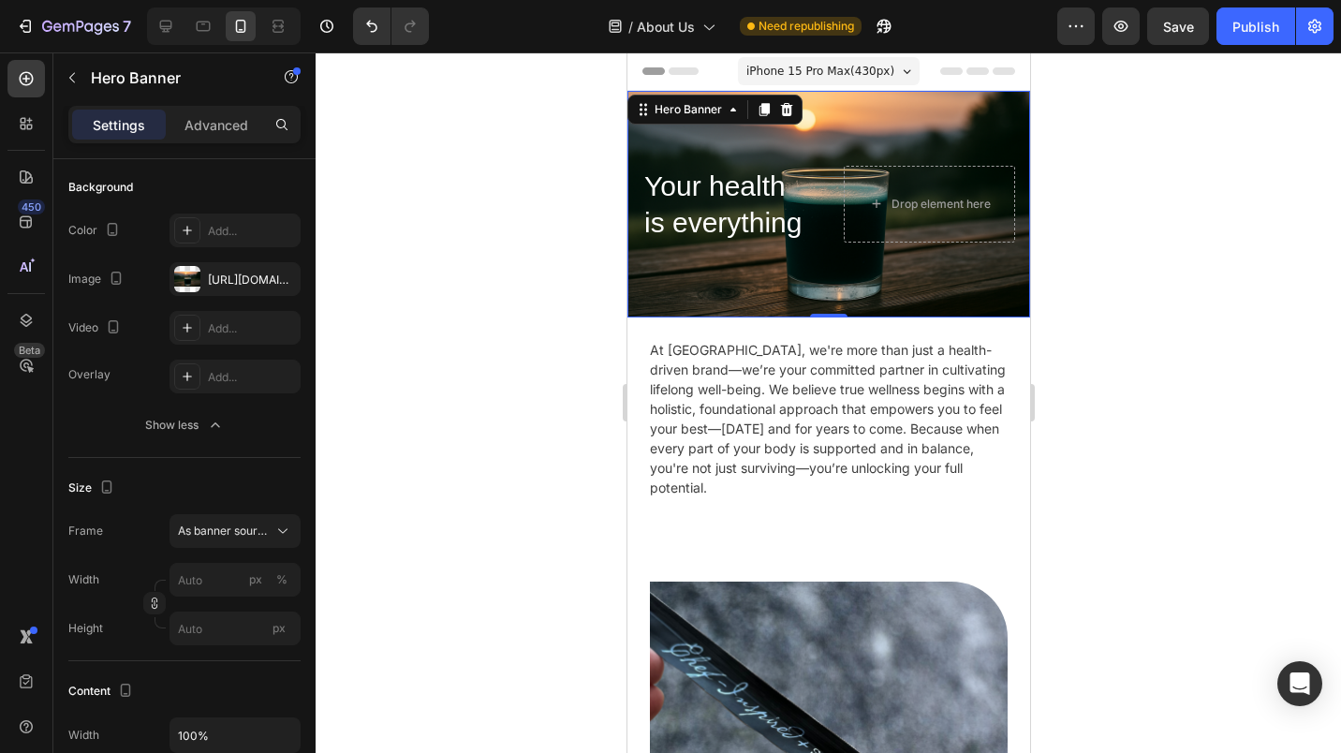
click at [190, 427] on div "Show less" at bounding box center [185, 425] width 80 height 19
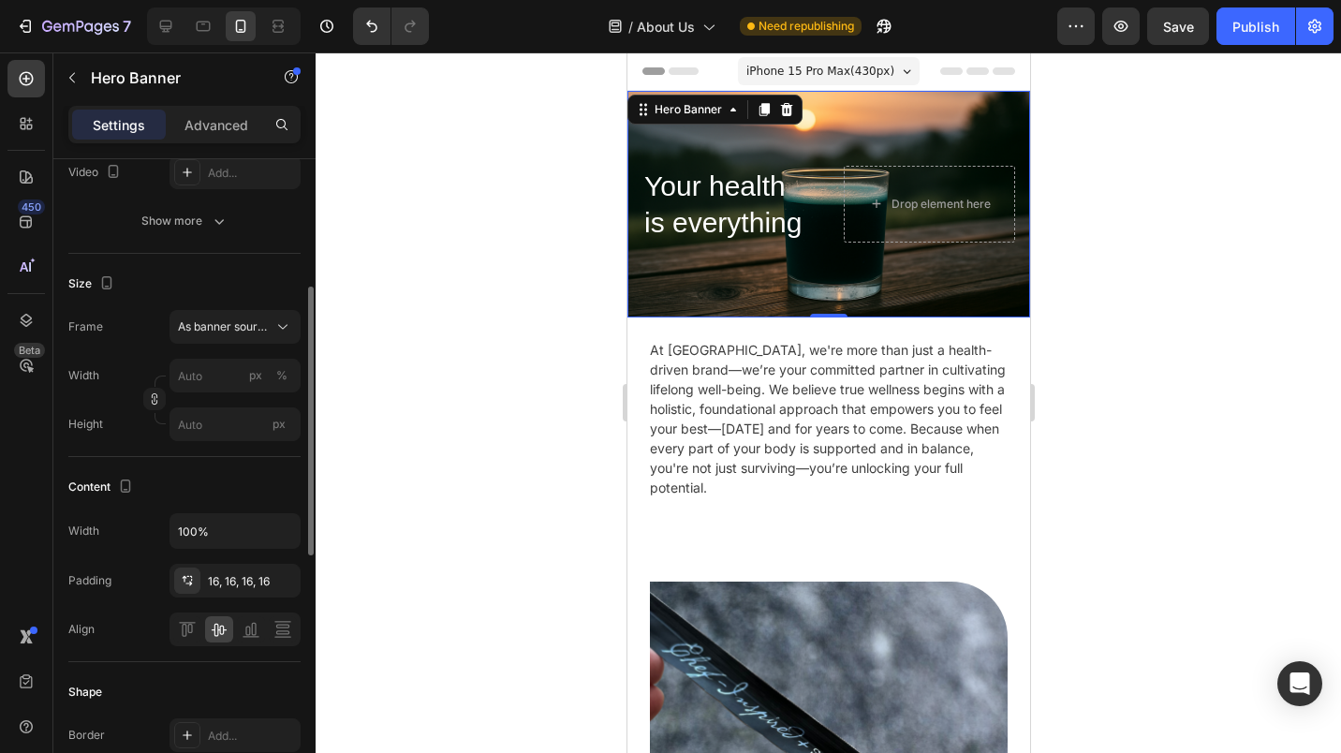
scroll to position [378, 0]
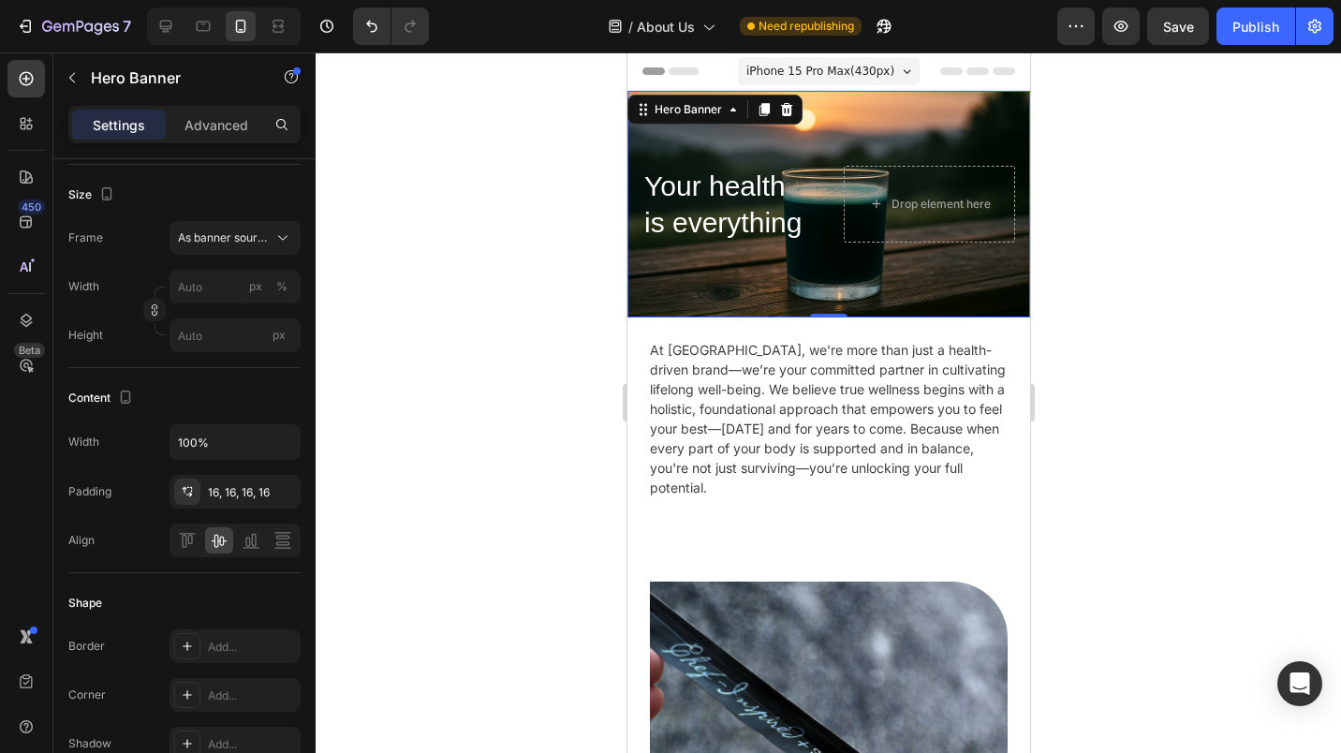
click at [251, 492] on div "16, 16, 16, 16" at bounding box center [252, 492] width 88 height 17
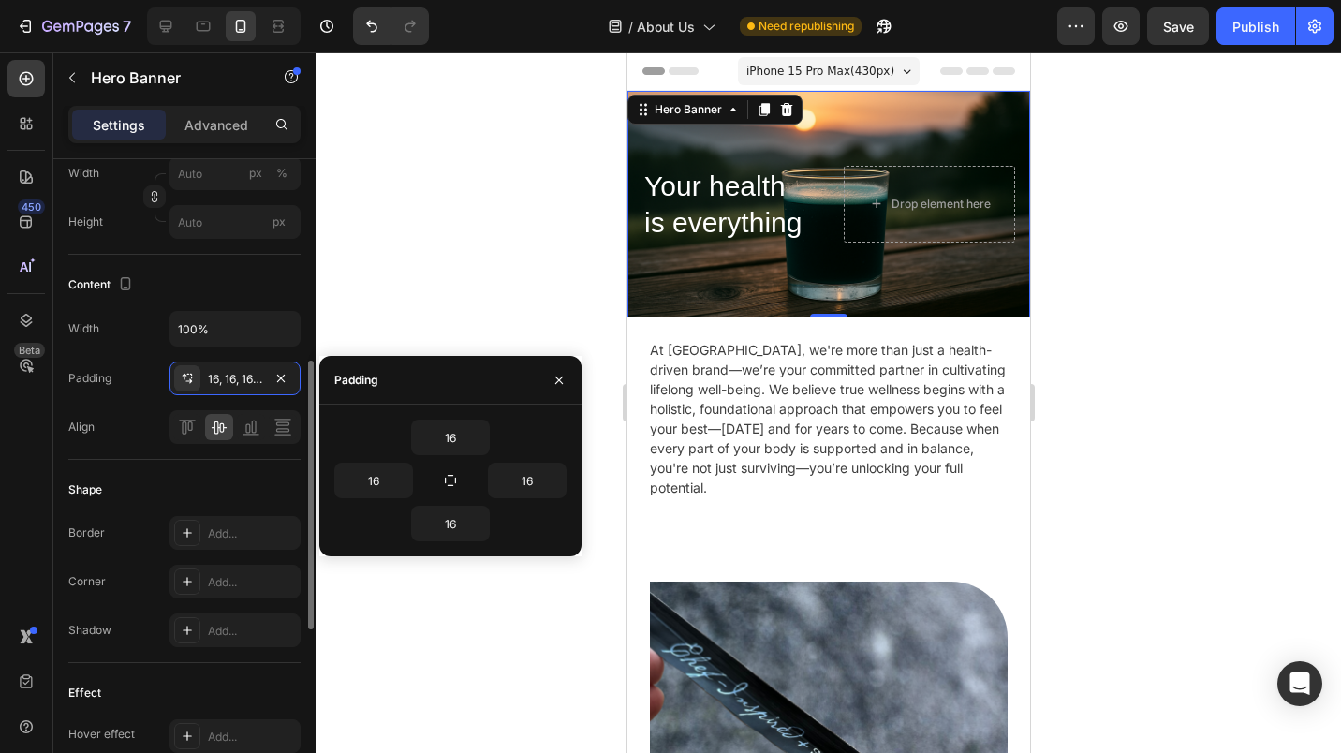
scroll to position [493, 0]
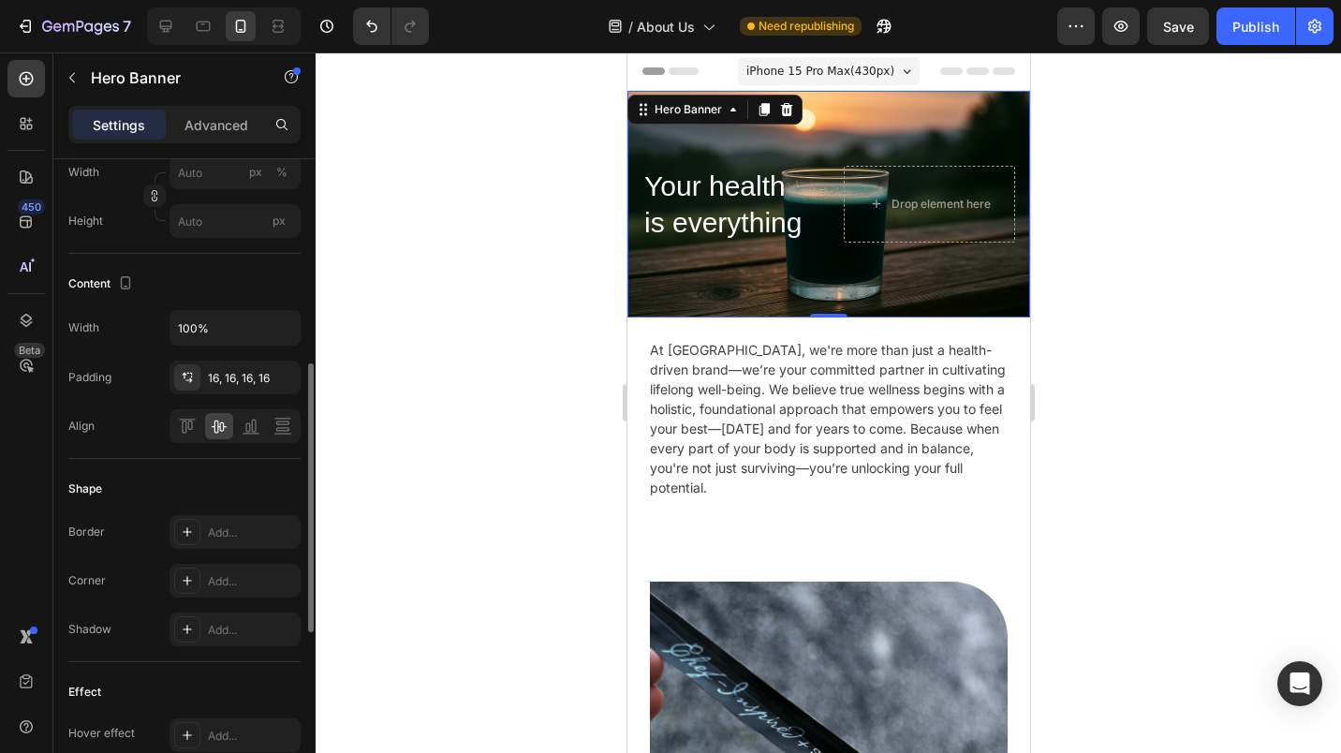
click at [234, 582] on div "Add..." at bounding box center [252, 581] width 88 height 17
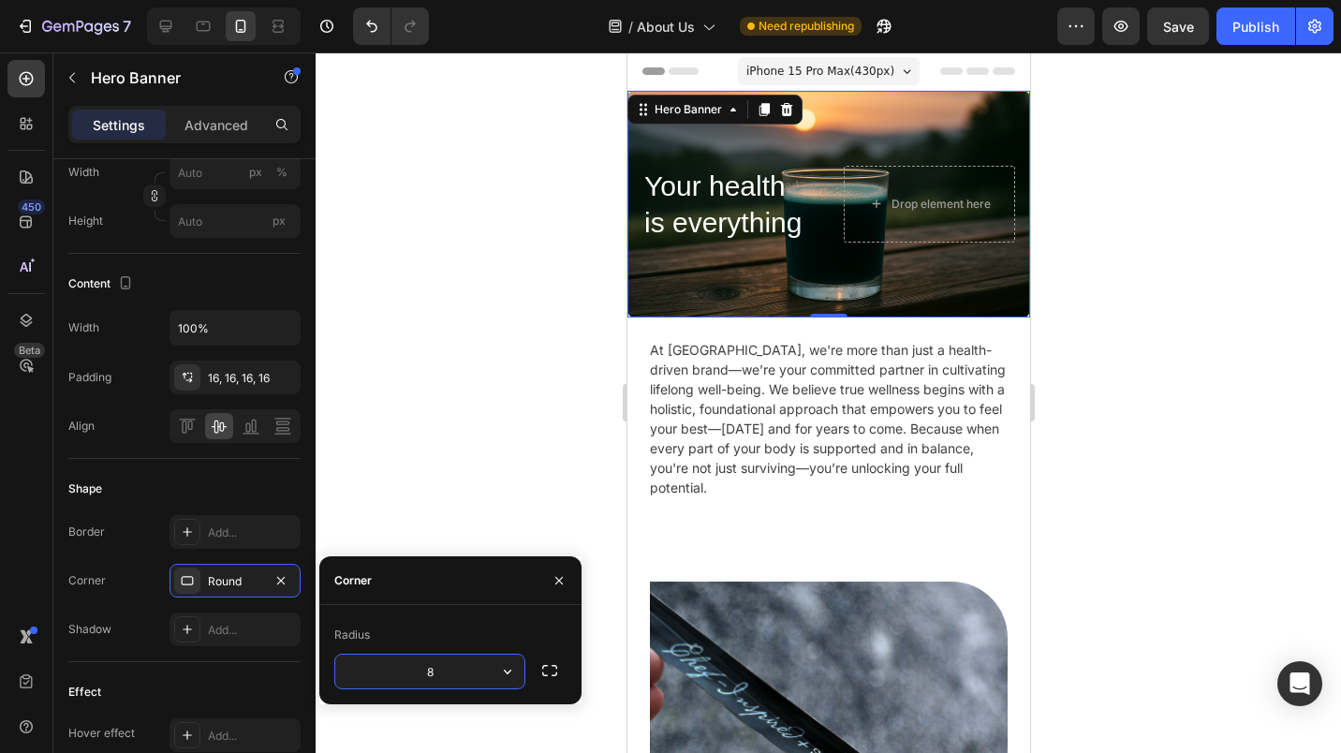
click at [395, 677] on input "8" at bounding box center [429, 672] width 189 height 34
type input "6"
click at [551, 663] on icon "button" at bounding box center [549, 670] width 19 height 19
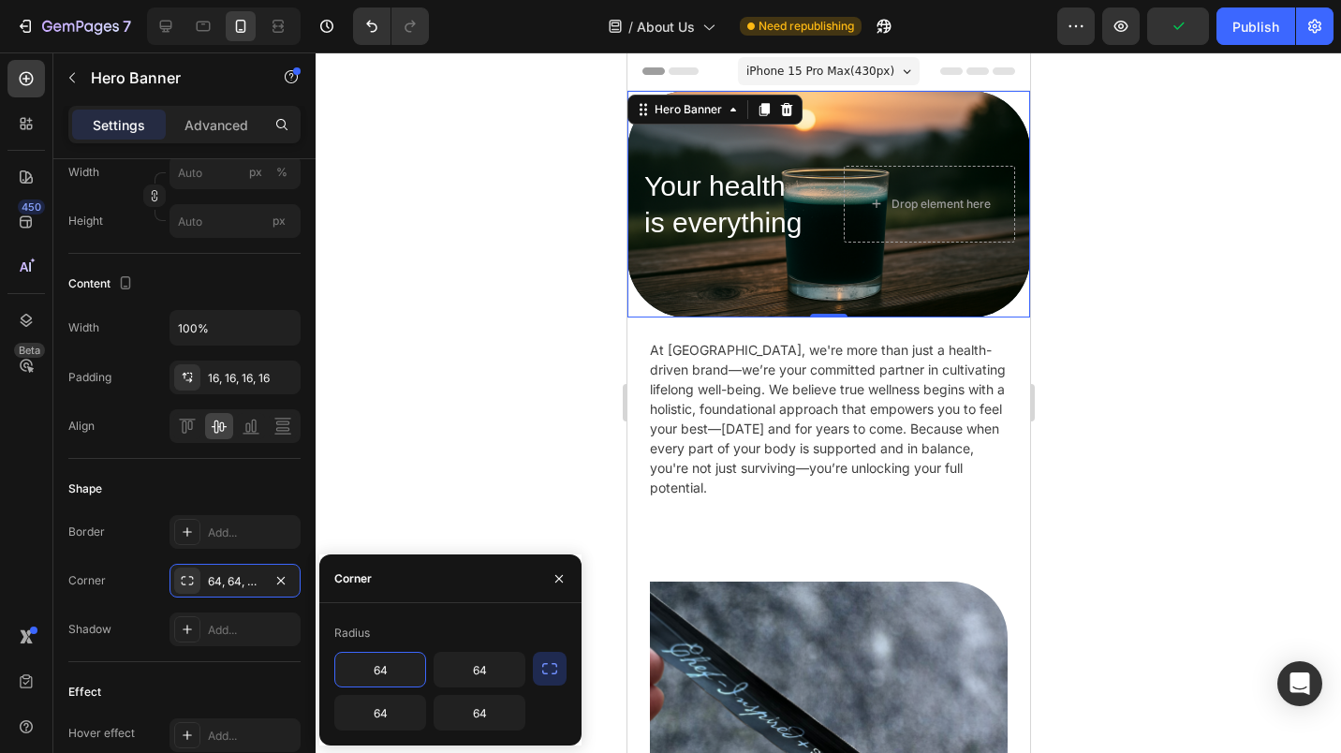
click at [389, 675] on input "64" at bounding box center [380, 670] width 90 height 34
type input "0"
click at [465, 680] on input "64" at bounding box center [480, 670] width 90 height 34
type input "0"
click at [399, 720] on input "64" at bounding box center [380, 713] width 90 height 34
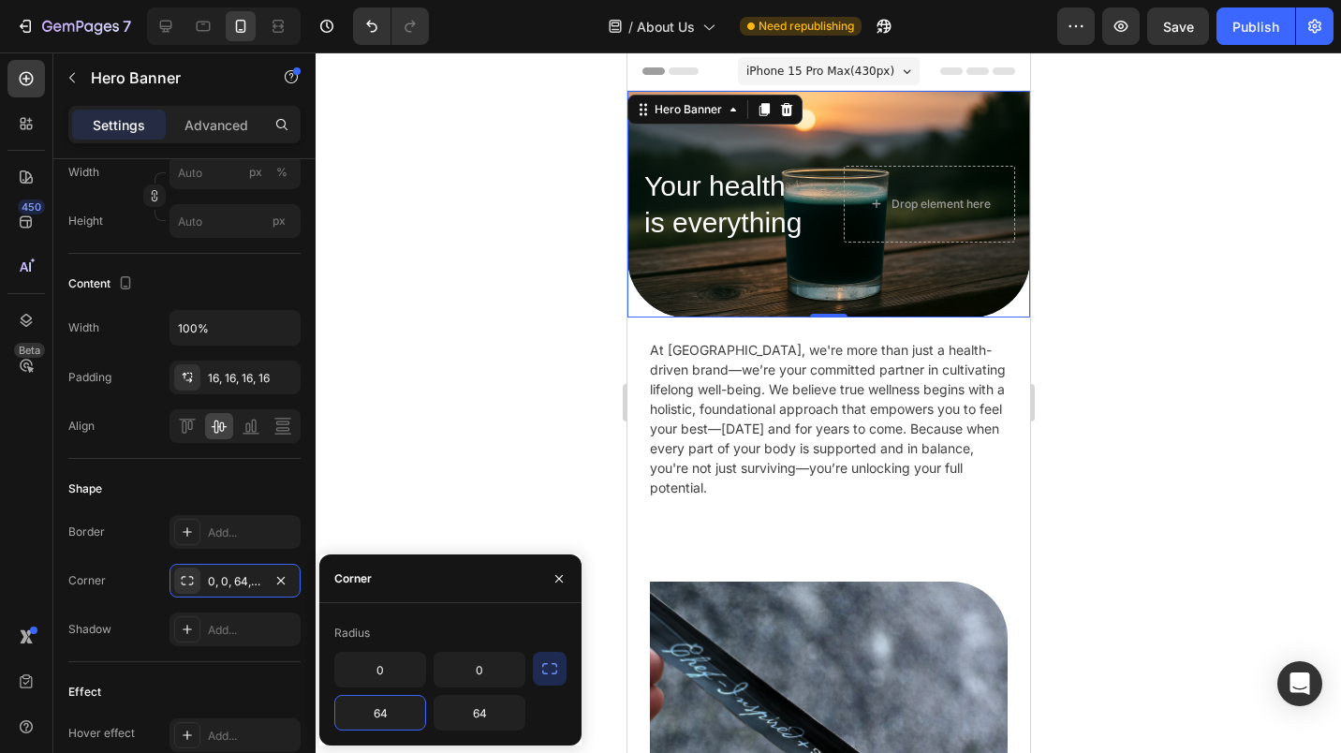
type input "0"
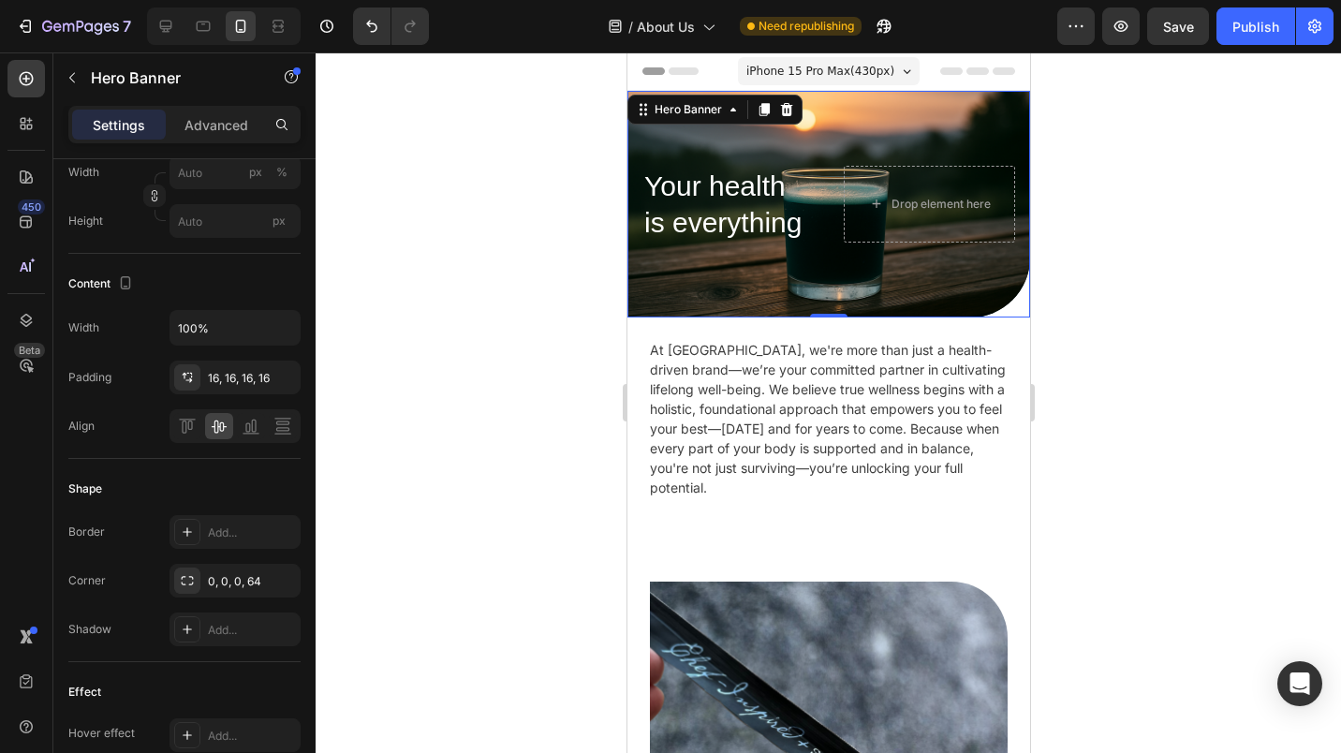
click at [1117, 378] on div at bounding box center [829, 402] width 1026 height 701
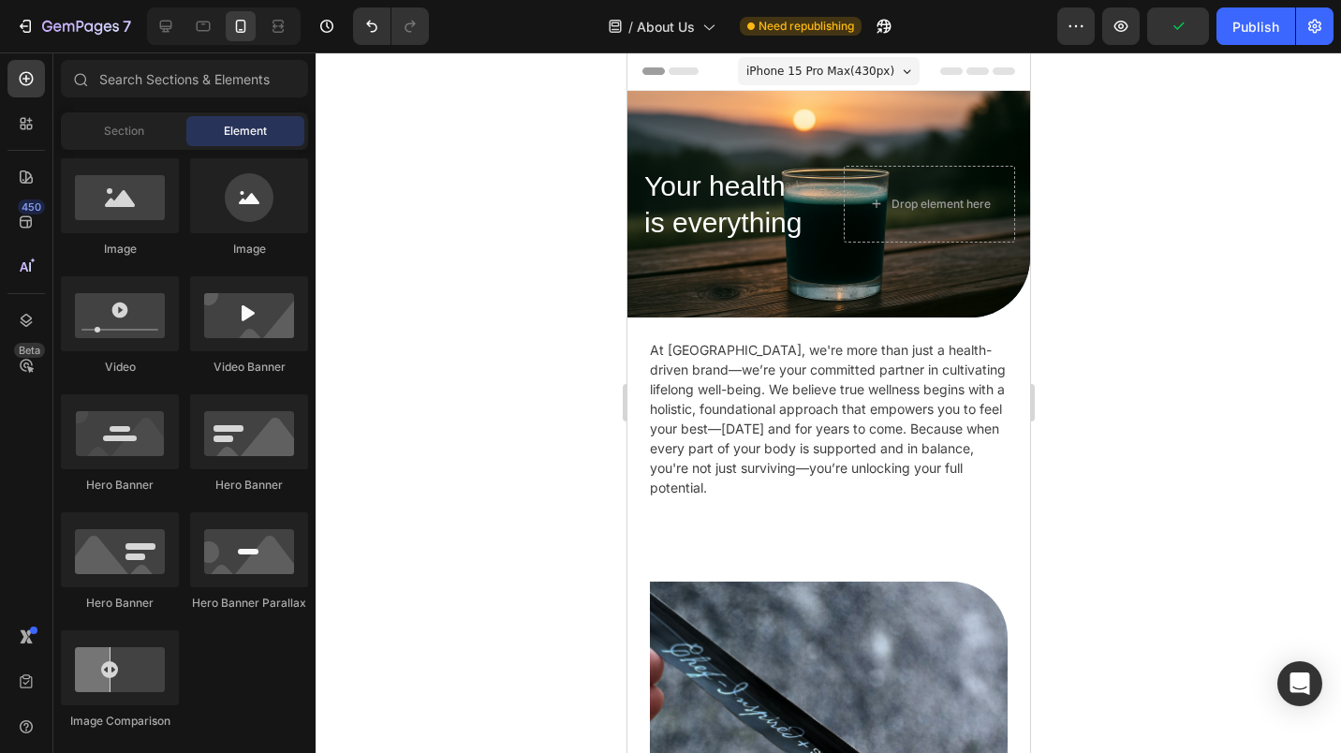
click at [1248, 28] on div "Publish" at bounding box center [1256, 27] width 47 height 20
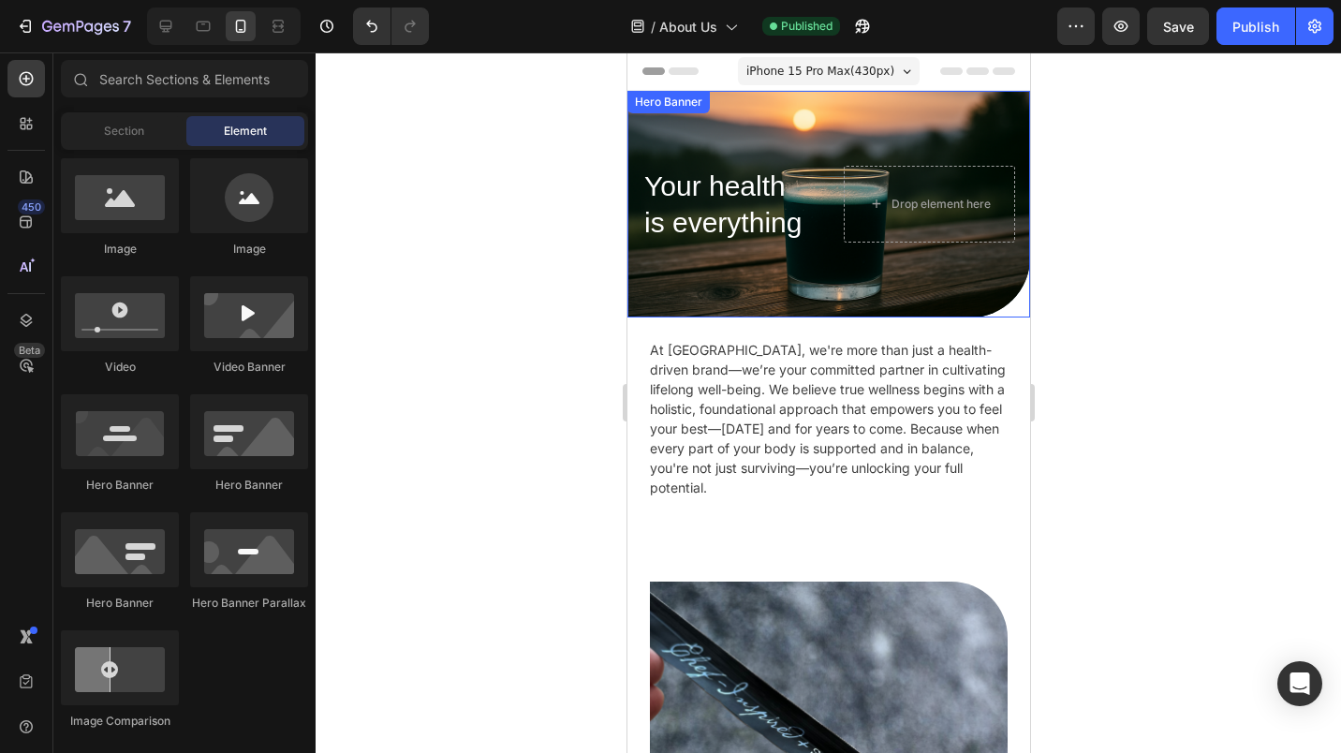
click at [978, 274] on div "Background Image" at bounding box center [828, 204] width 403 height 227
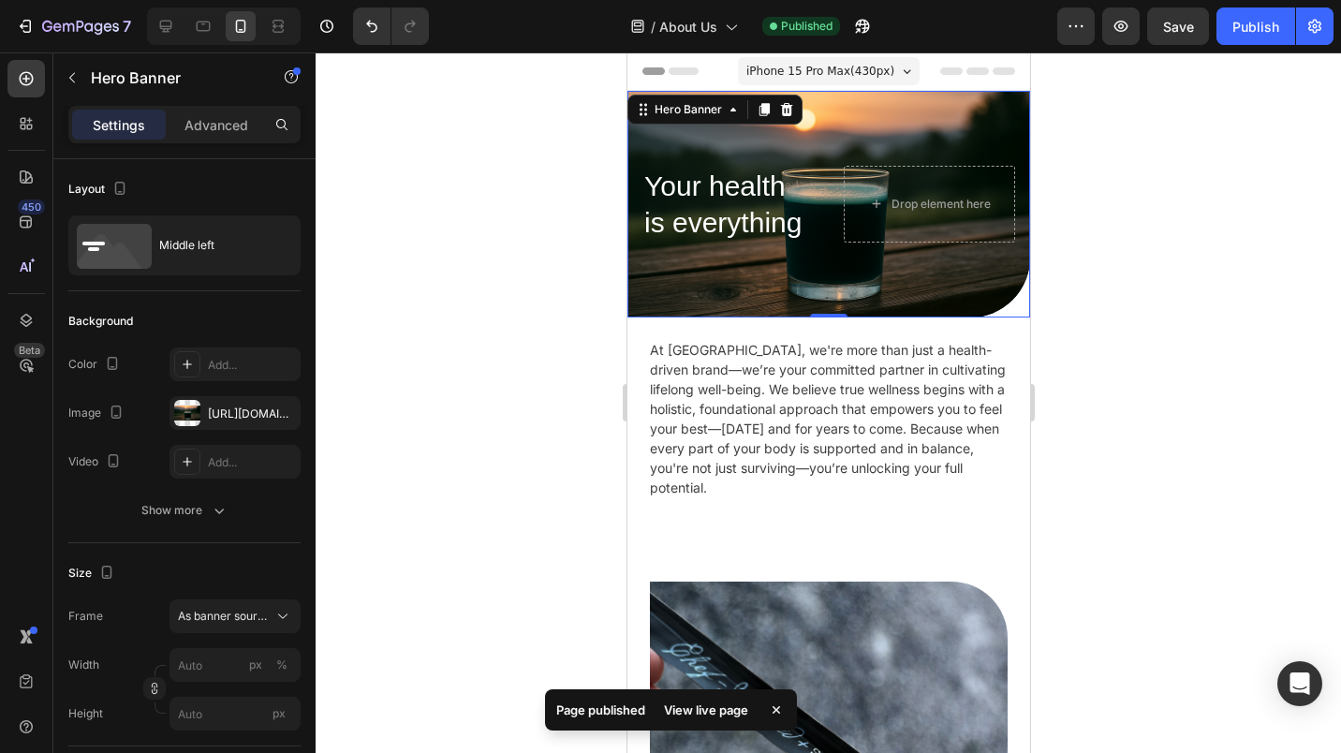
click at [234, 128] on p "Advanced" at bounding box center [217, 125] width 64 height 20
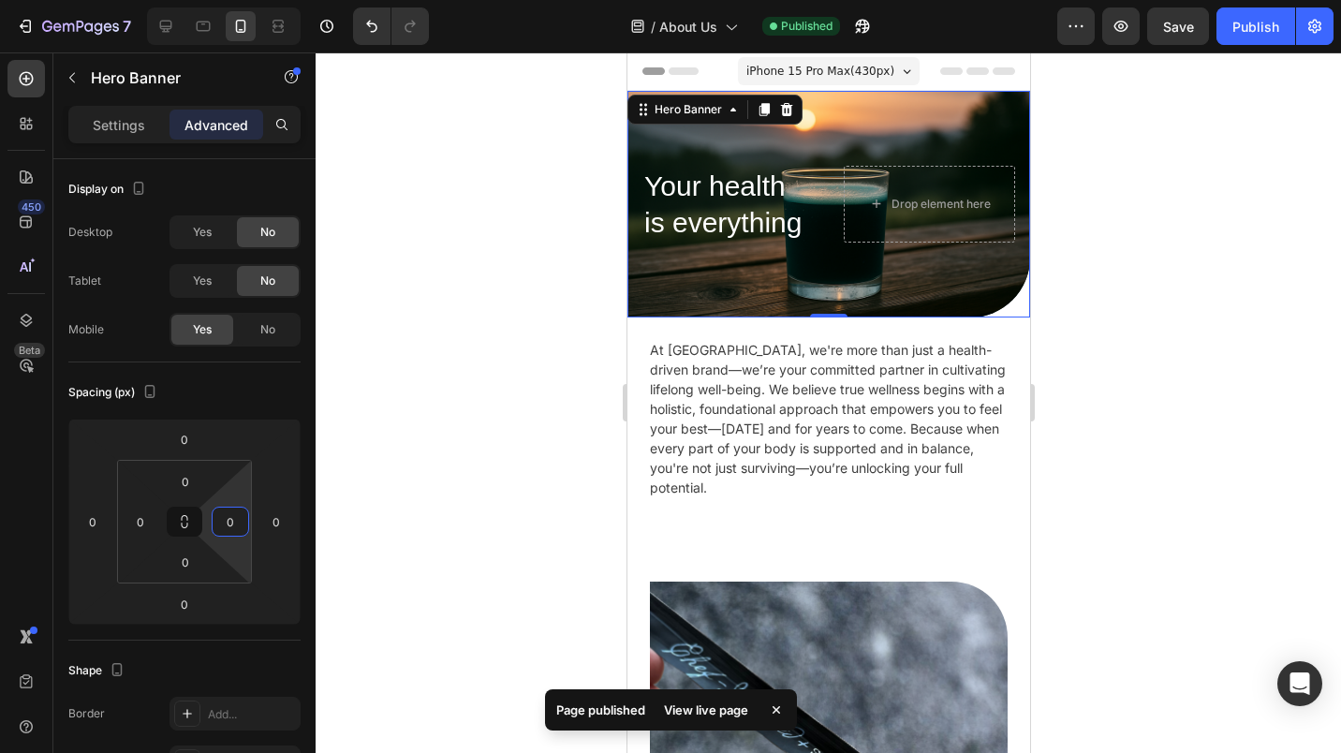
click at [223, 522] on input "0" at bounding box center [230, 522] width 28 height 28
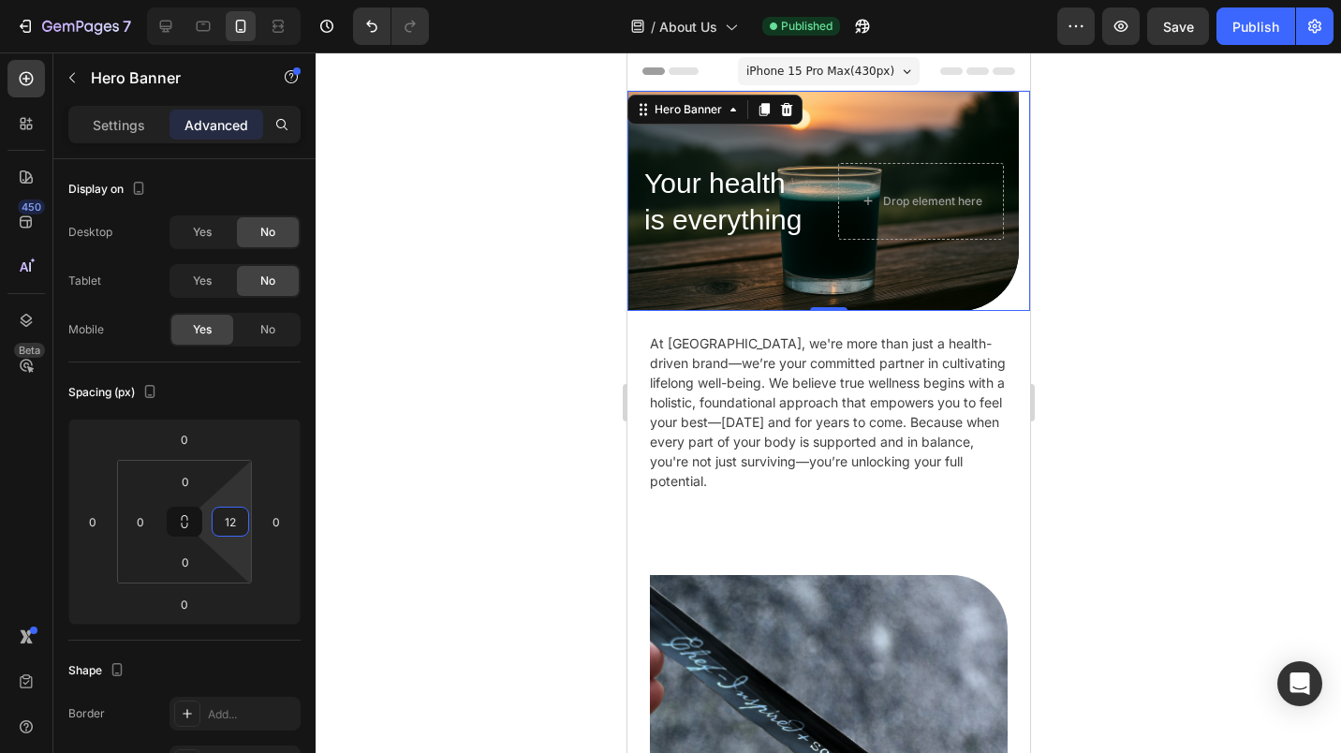
type input "12"
click at [810, 173] on div "Your health is everything Heading Drop element here" at bounding box center [823, 201] width 392 height 107
click at [118, 134] on div "Settings" at bounding box center [119, 125] width 94 height 30
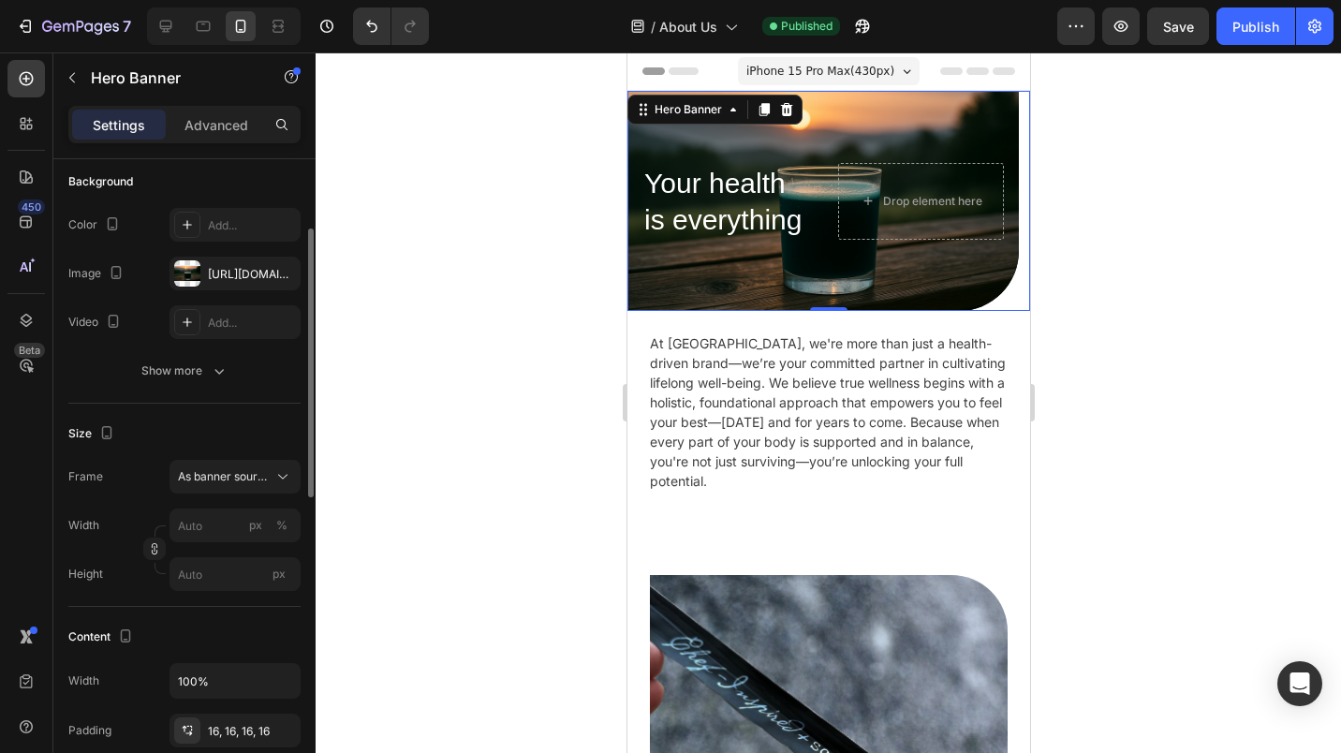
scroll to position [139, 0]
click at [824, 253] on div "Your health is everything Heading Drop element here" at bounding box center [823, 201] width 392 height 107
click at [794, 240] on h2 "Your health is everything" at bounding box center [725, 201] width 166 height 77
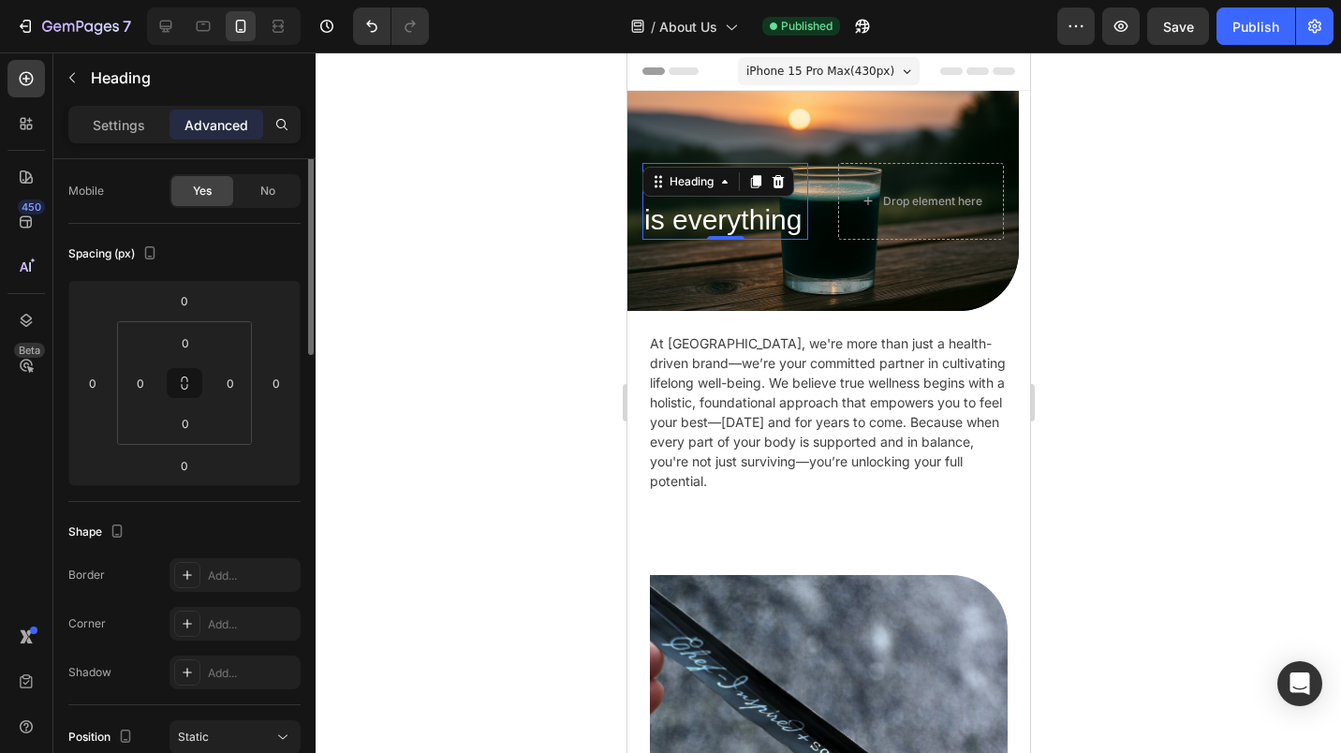
scroll to position [0, 0]
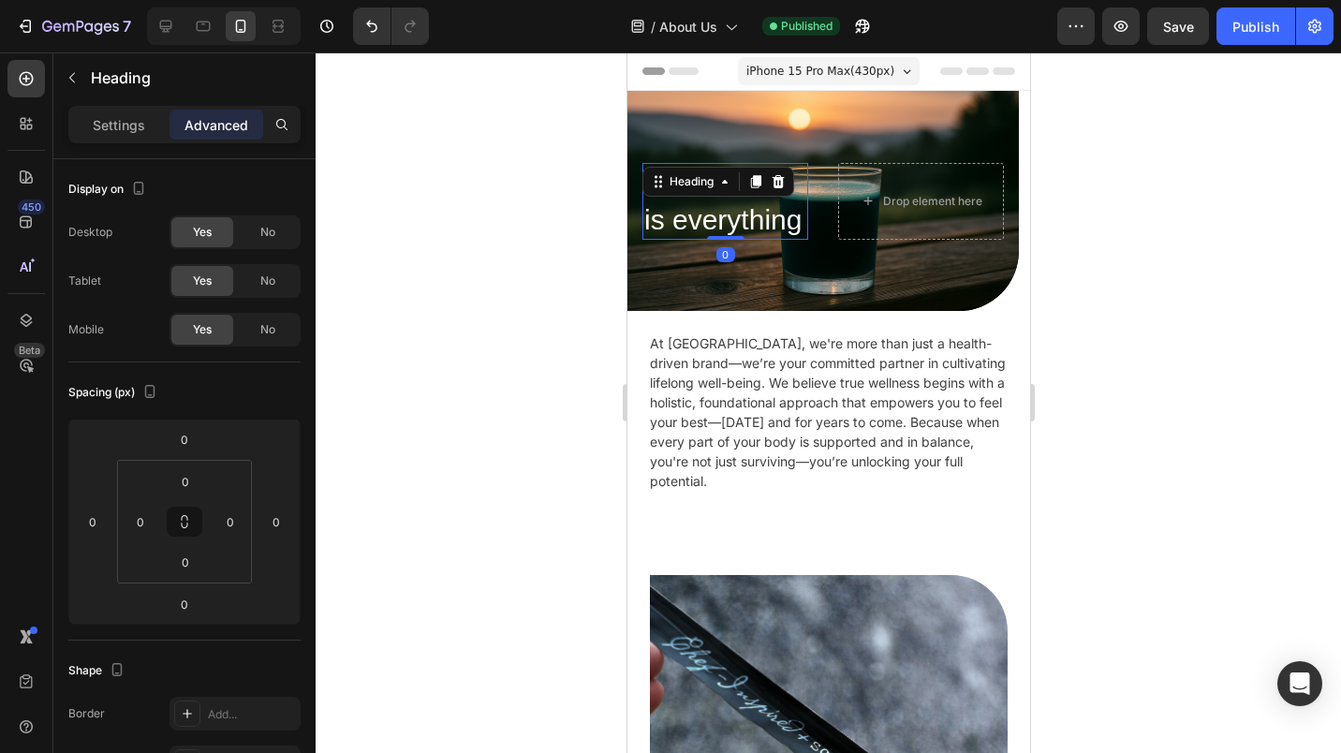
click at [128, 132] on p "Settings" at bounding box center [119, 125] width 52 height 20
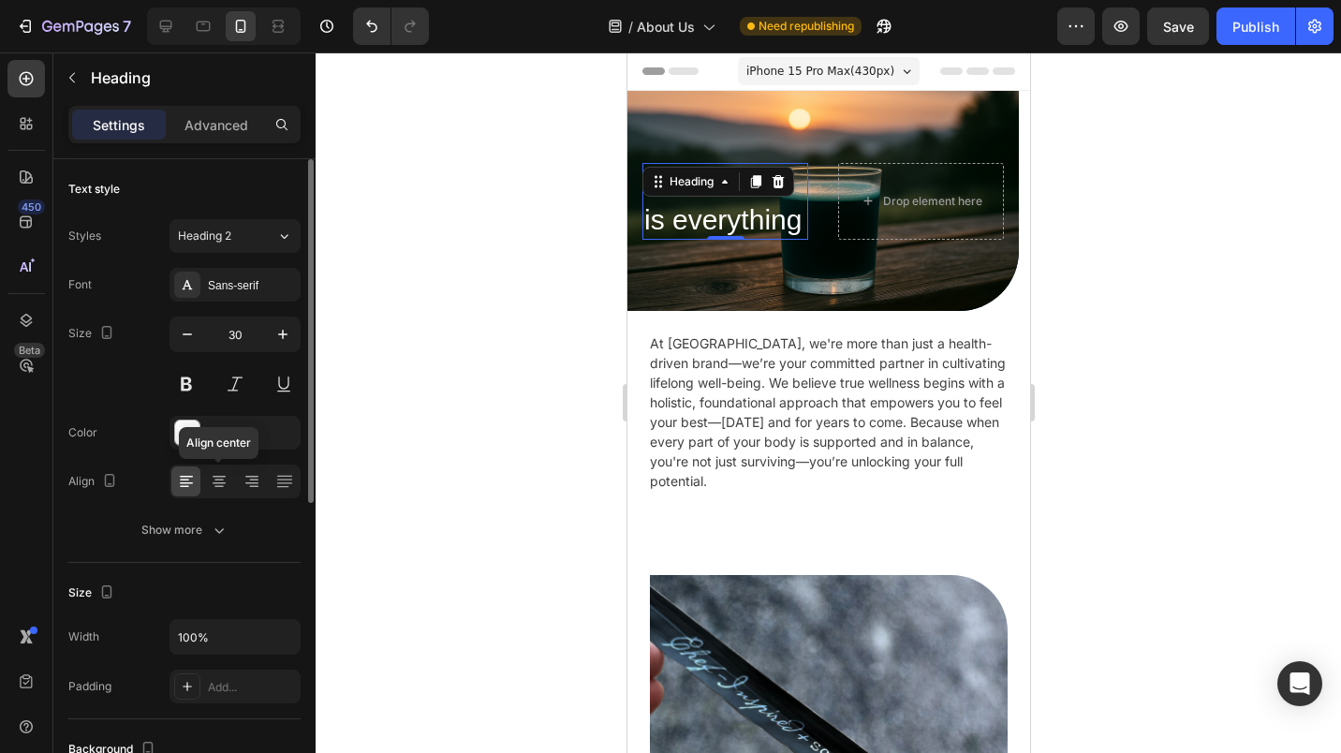
scroll to position [1, 0]
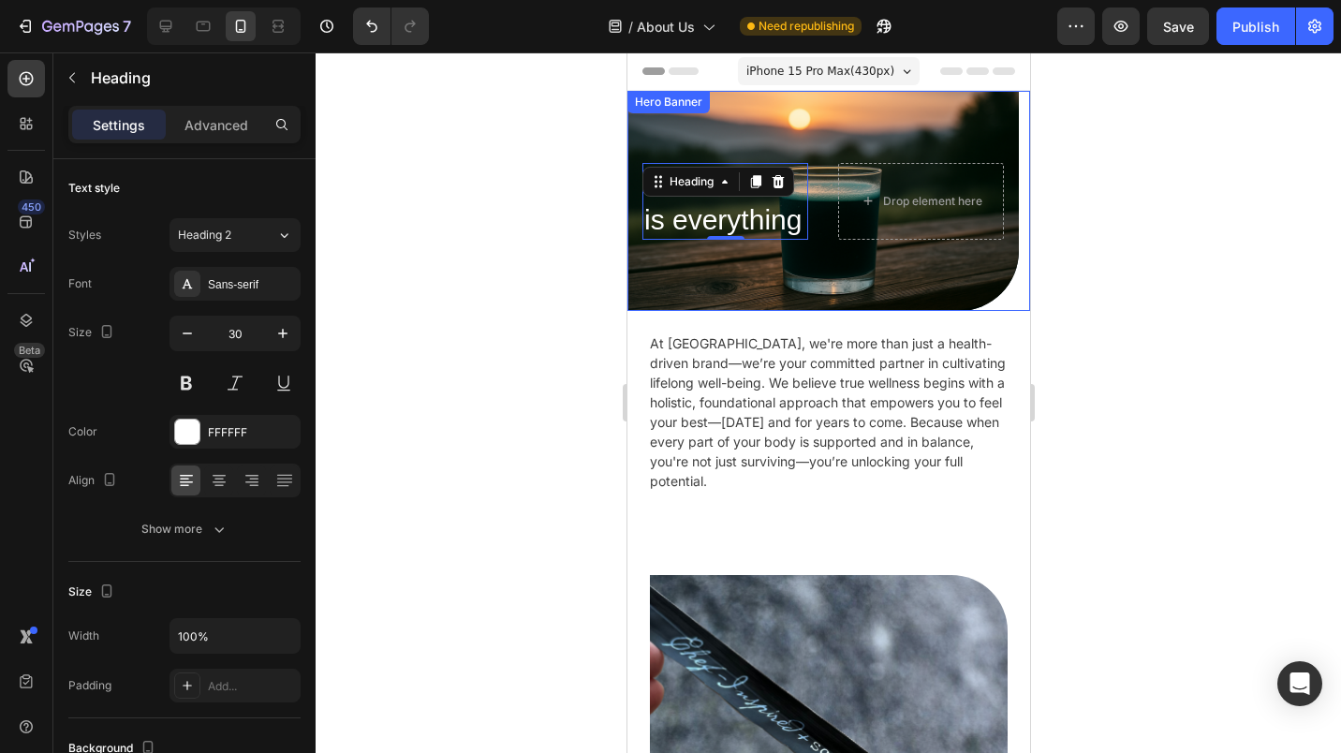
click at [812, 148] on div "Your health is everything Heading 0 Drop element here" at bounding box center [823, 201] width 392 height 107
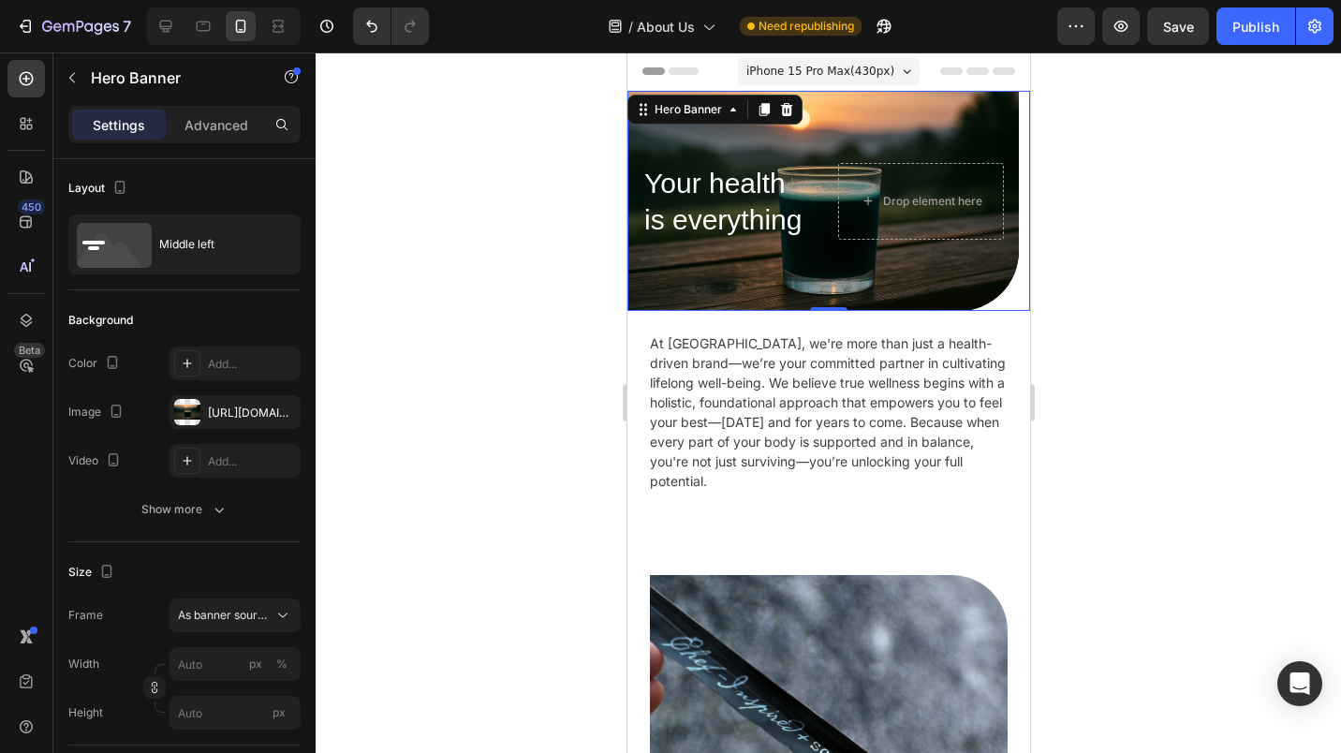
scroll to position [0, 0]
click at [841, 163] on div "Drop element here" at bounding box center [920, 201] width 166 height 77
click at [234, 256] on div "Middle left" at bounding box center [216, 242] width 114 height 43
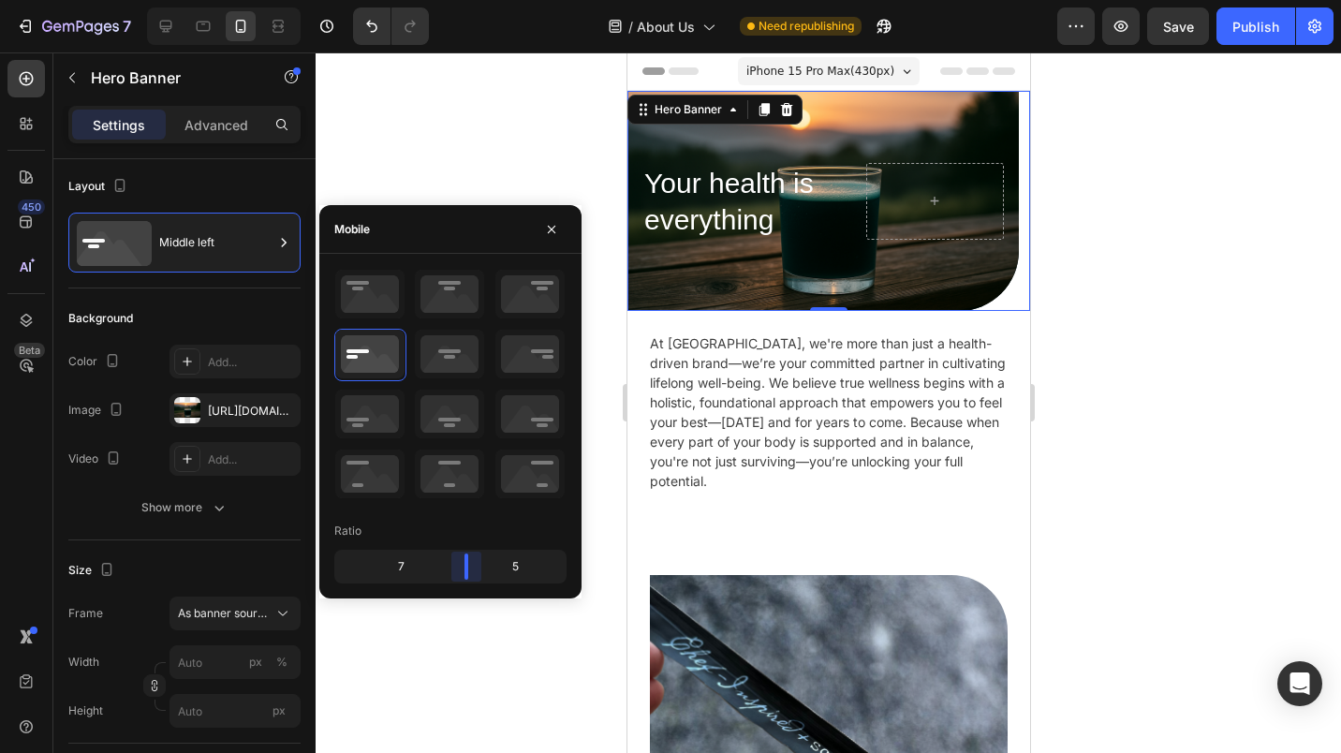
drag, startPoint x: 439, startPoint y: 569, endPoint x: 472, endPoint y: 566, distance: 33.0
click at [472, 0] on body "7 Version history / About Us Need republishing Preview Save Publish 450 Beta Se…" at bounding box center [670, 0] width 1341 height 0
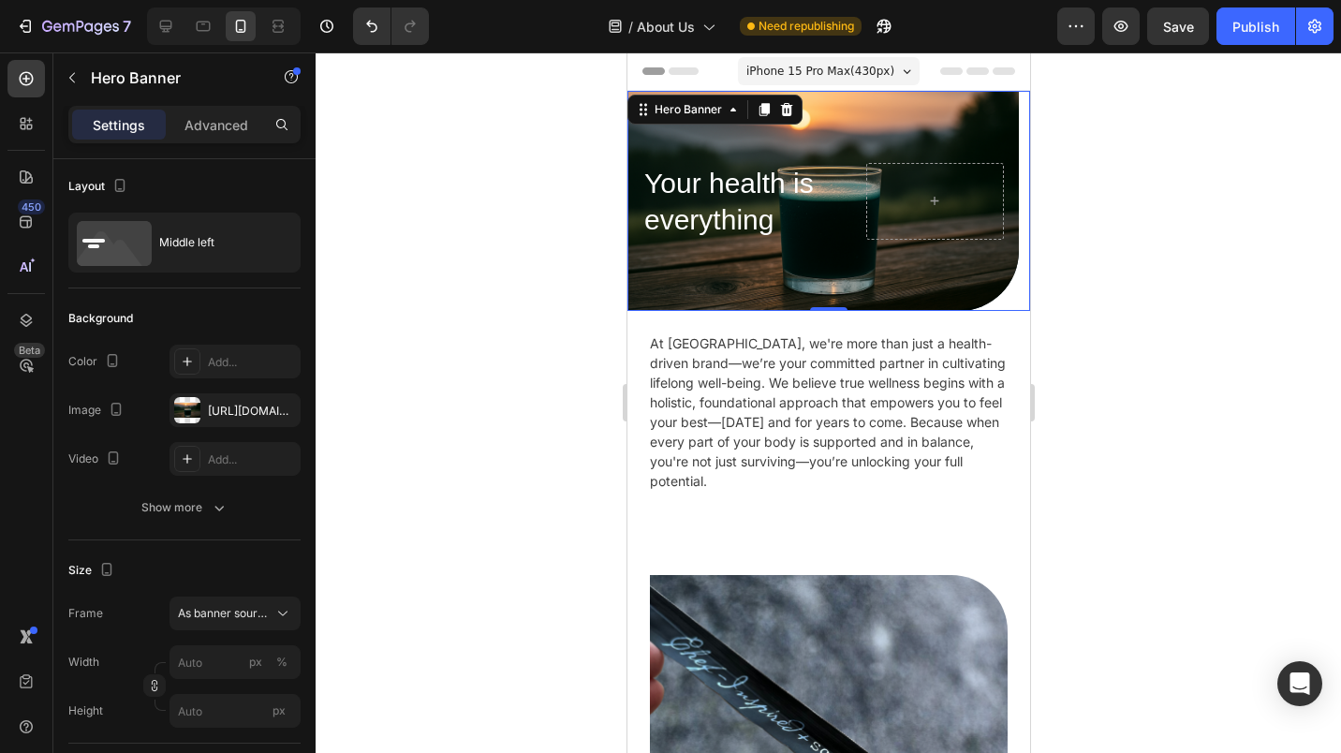
click at [1079, 299] on div at bounding box center [829, 402] width 1026 height 701
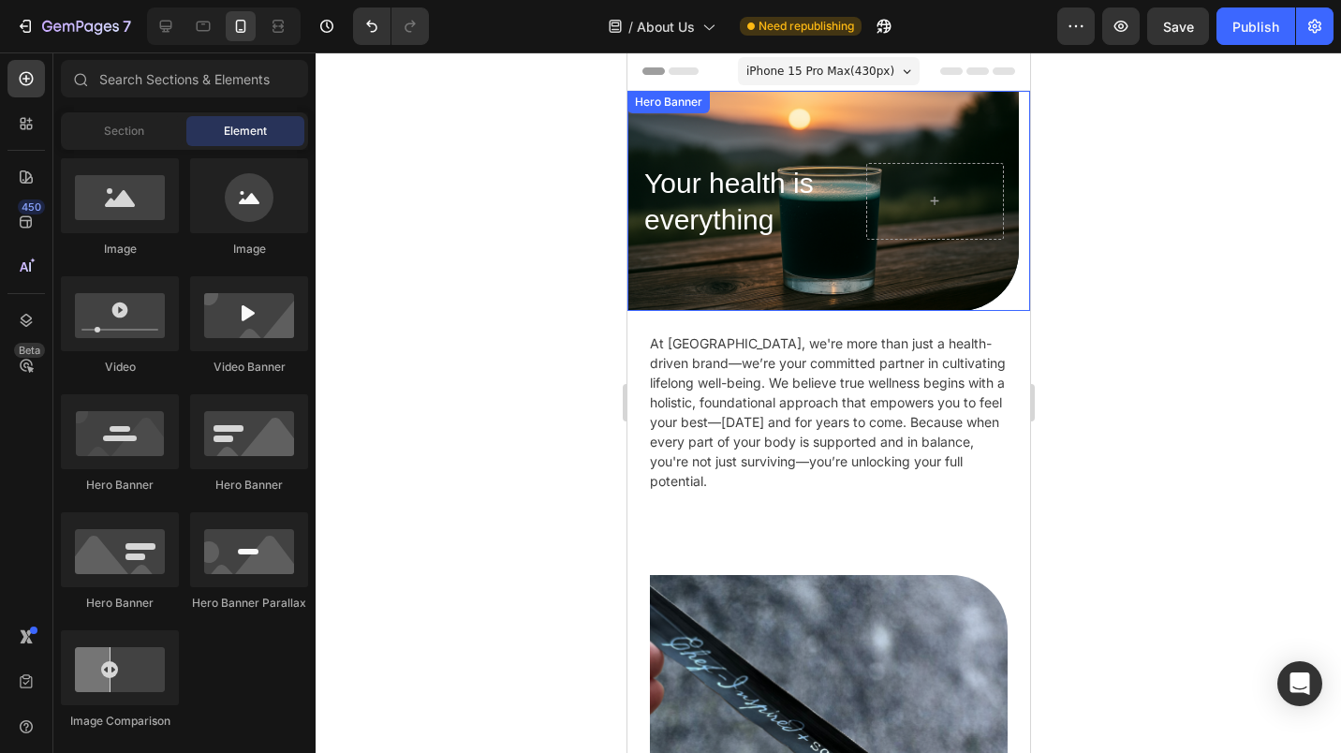
click at [990, 285] on div "Background Image" at bounding box center [823, 201] width 392 height 220
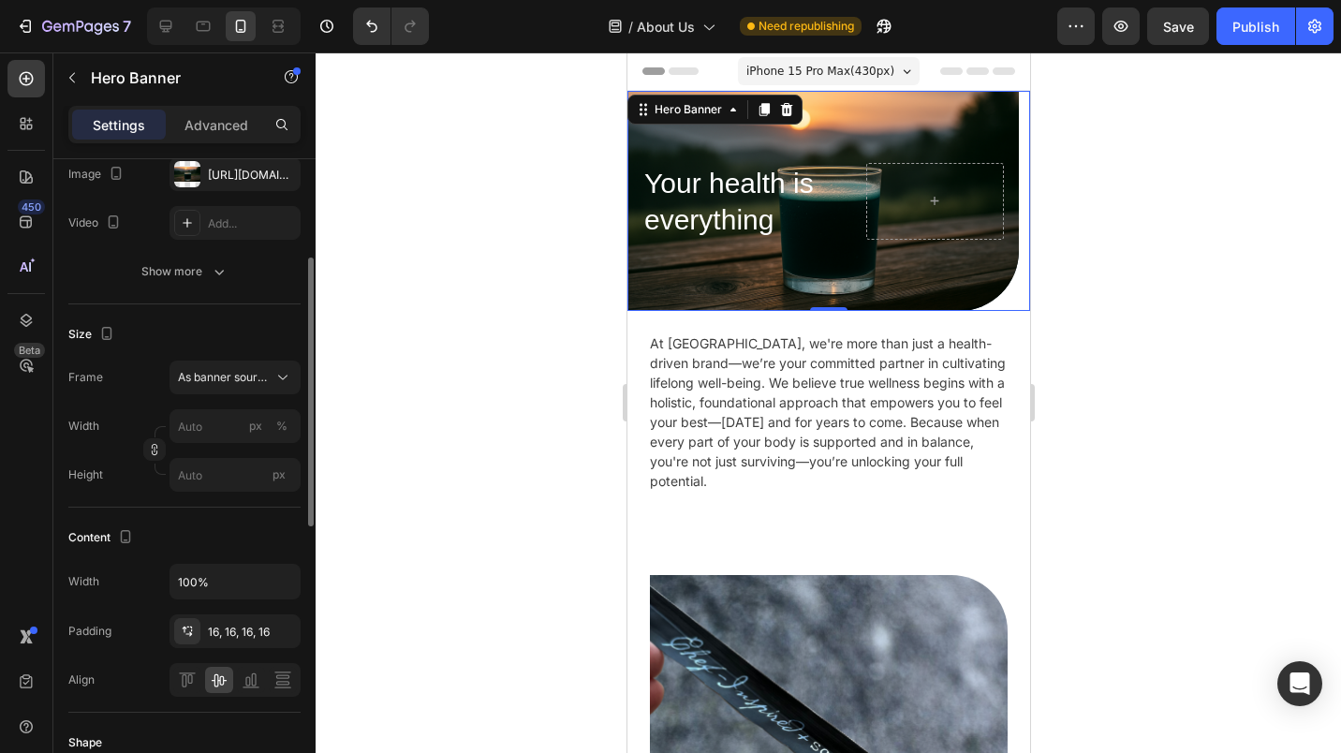
scroll to position [259, 0]
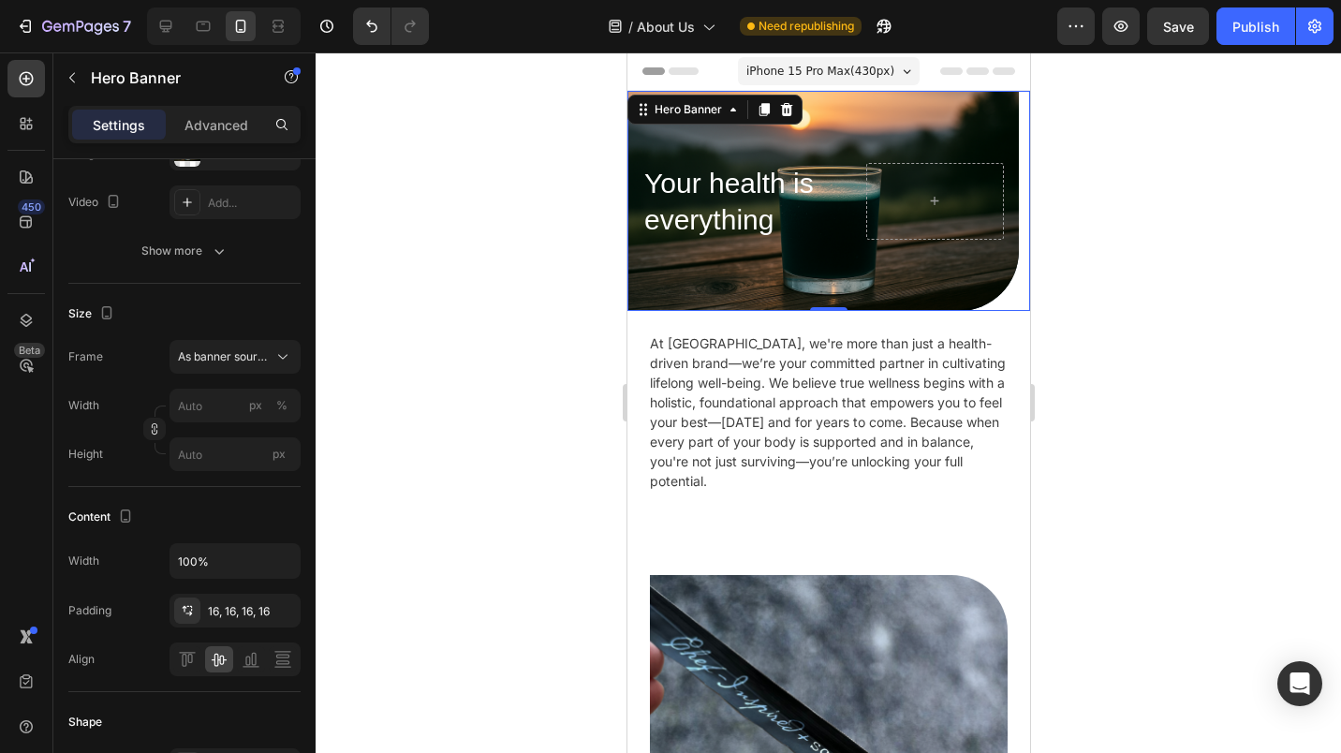
click at [218, 613] on div "16, 16, 16, 16" at bounding box center [252, 611] width 88 height 17
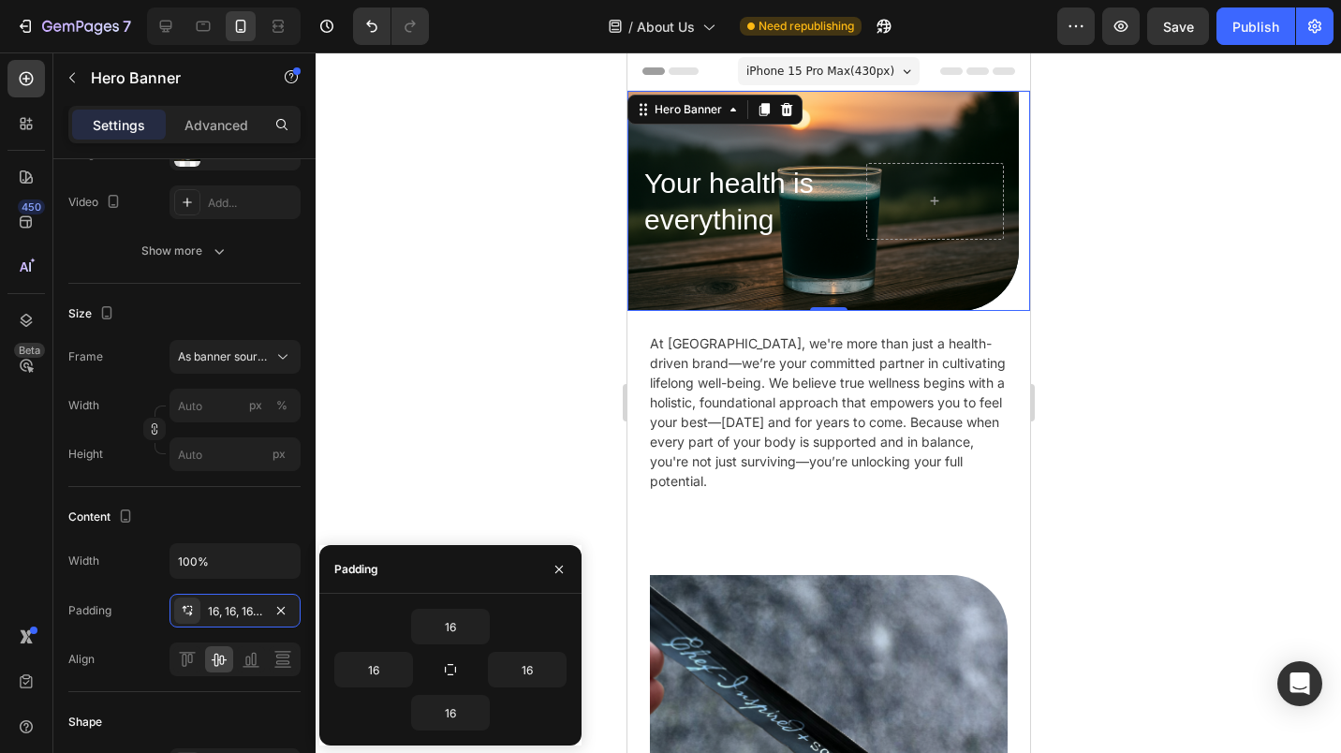
click at [281, 616] on icon "button" at bounding box center [281, 610] width 15 height 15
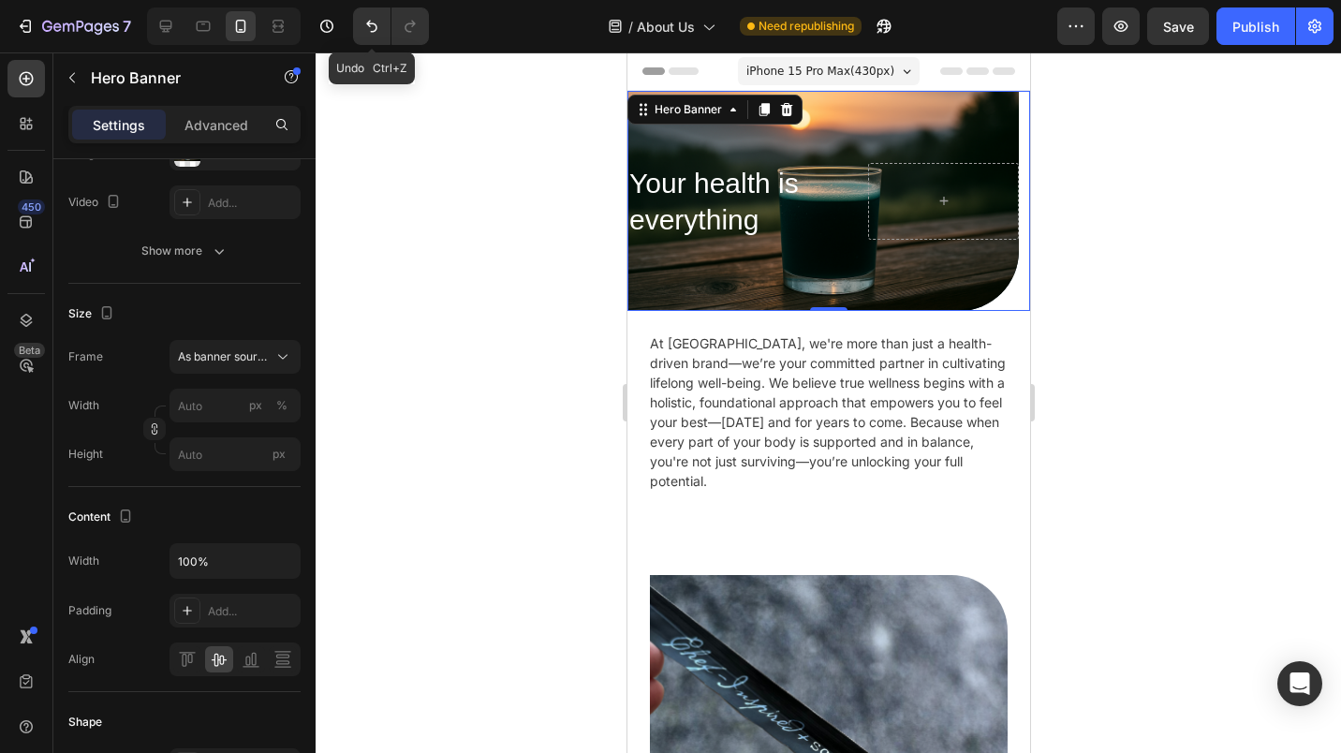
click at [376, 30] on icon "Undo/Redo" at bounding box center [371, 27] width 11 height 12
click at [1004, 240] on div "Your health is everything Heading Hero Banner 0" at bounding box center [828, 201] width 403 height 220
click at [228, 129] on p "Advanced" at bounding box center [217, 125] width 64 height 20
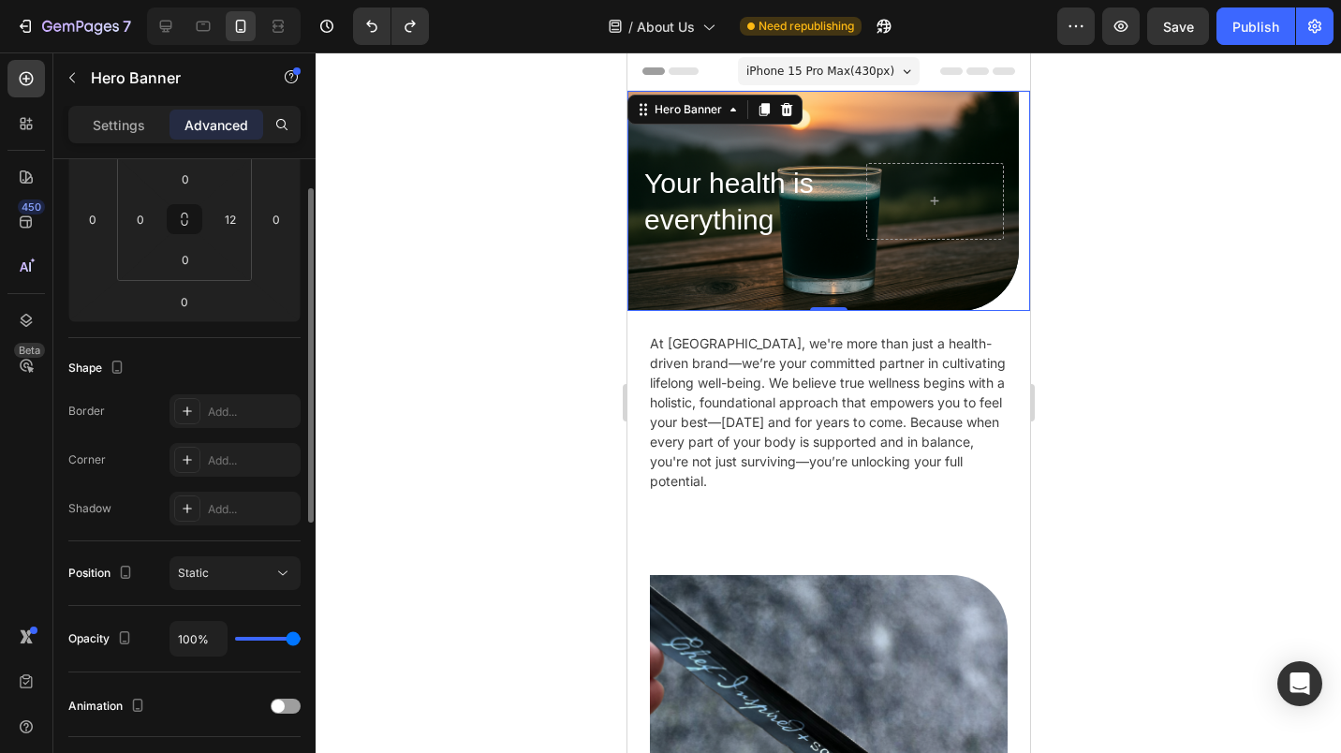
scroll to position [212, 0]
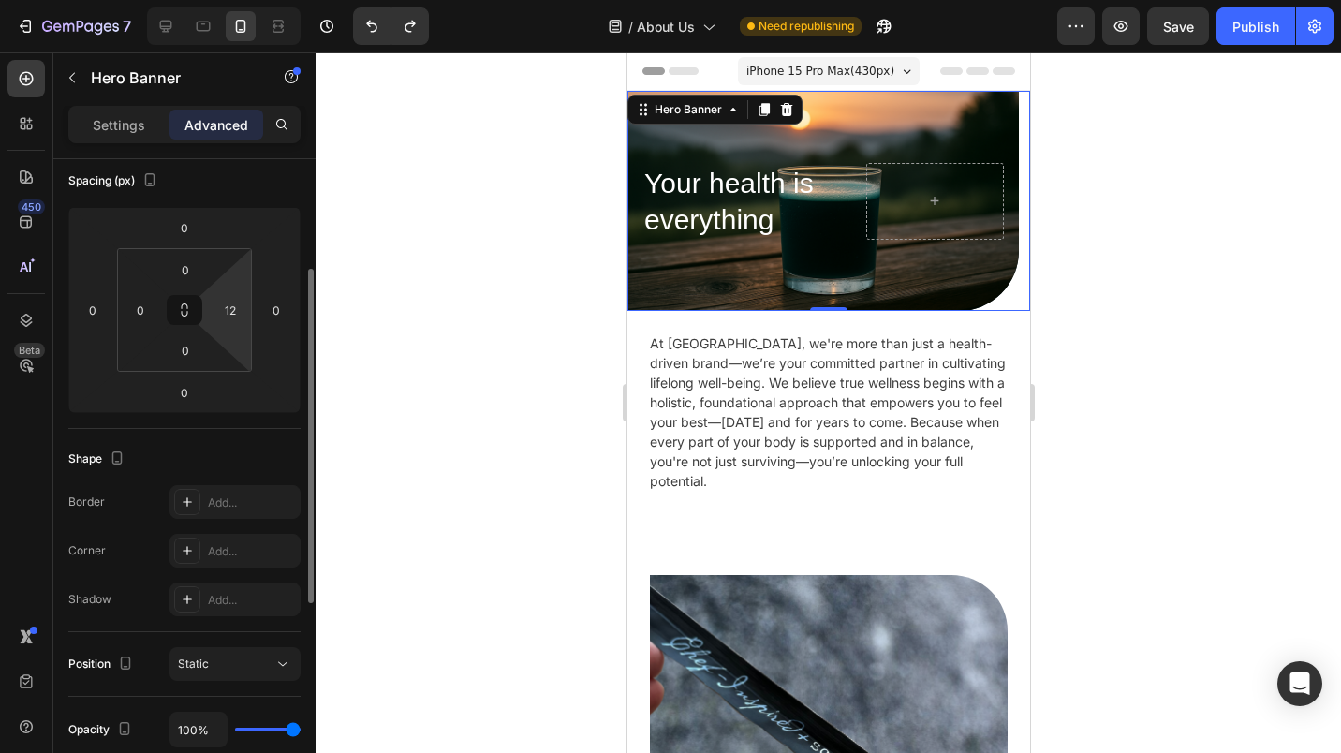
click at [224, 310] on input "12" at bounding box center [230, 310] width 28 height 28
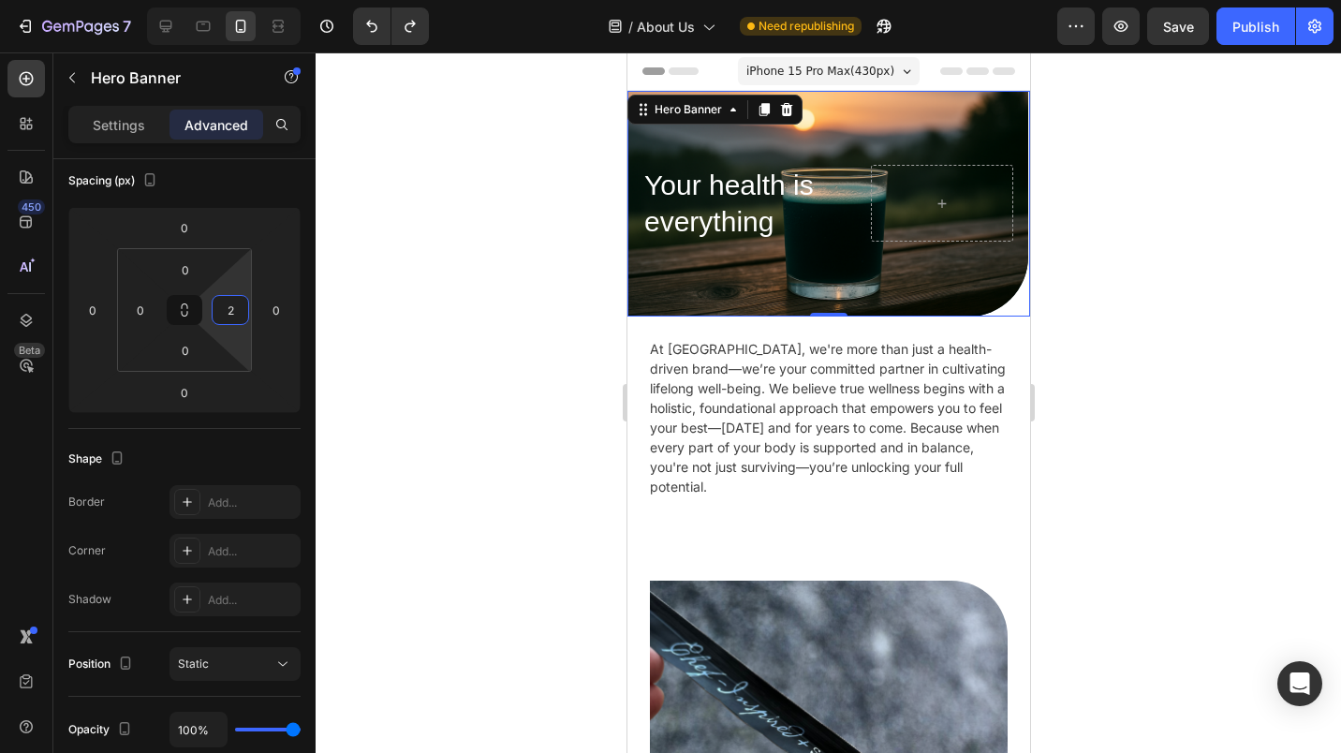
type input "24"
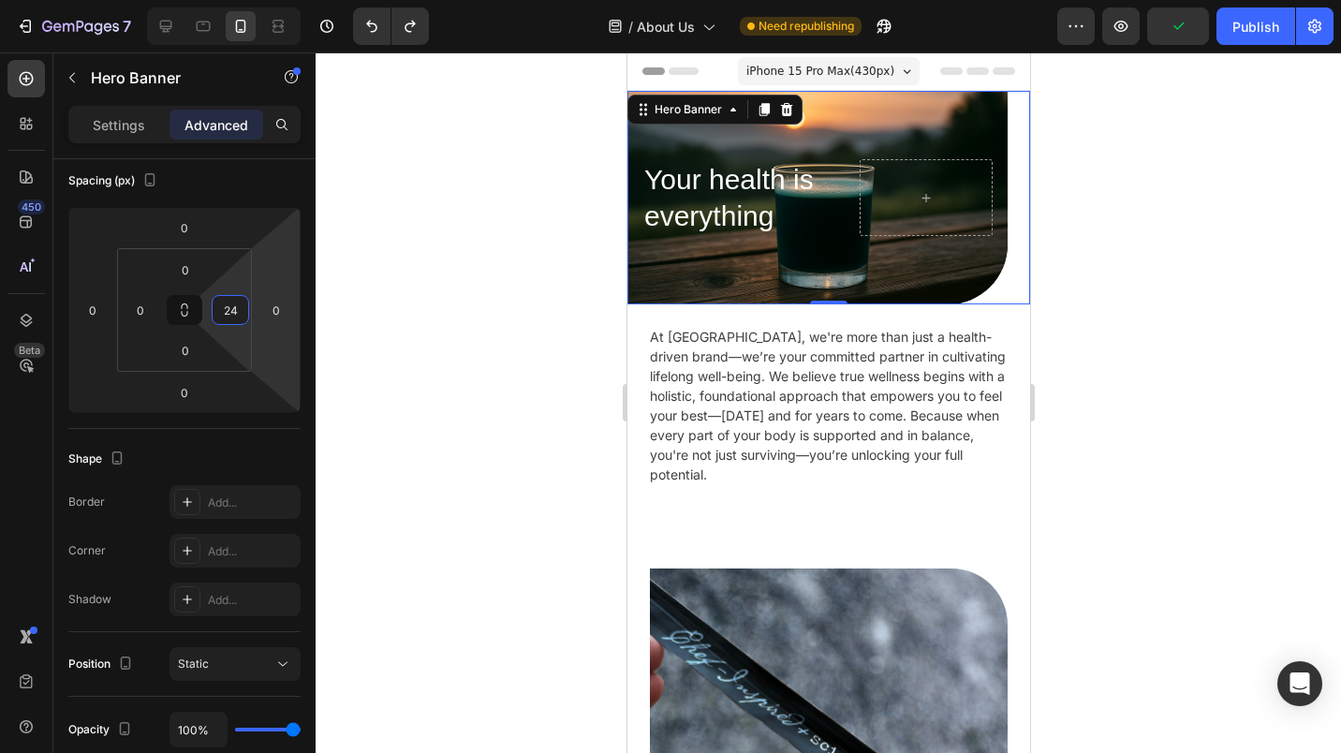
click at [1154, 276] on div at bounding box center [829, 402] width 1026 height 701
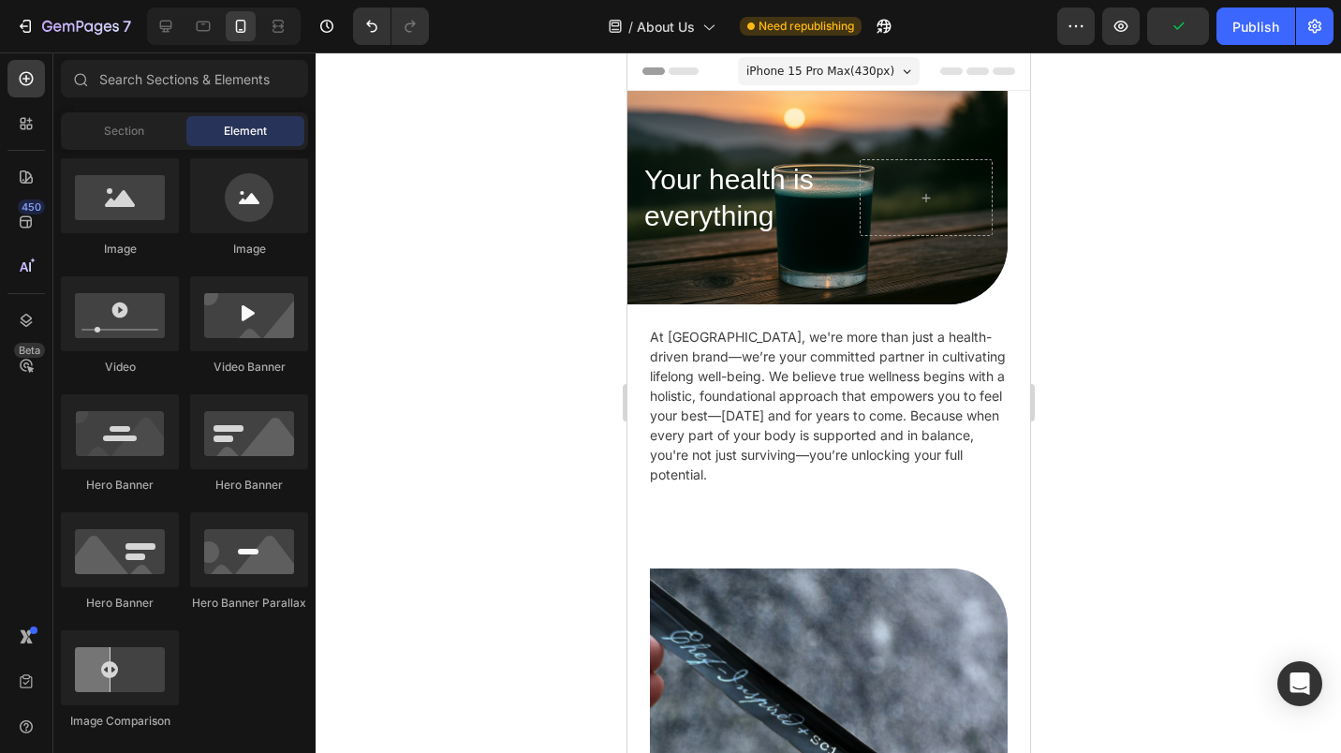
click at [1248, 38] on button "Publish" at bounding box center [1256, 25] width 79 height 37
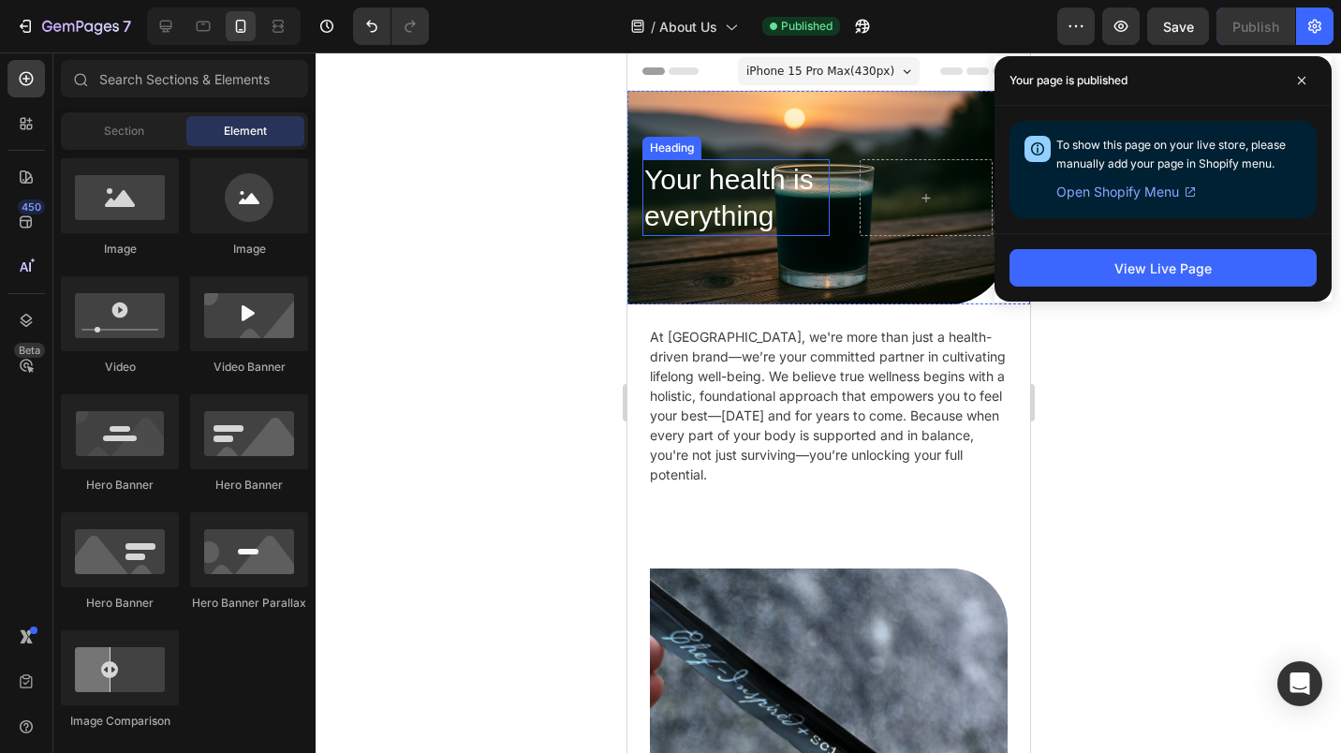
click at [762, 127] on div "Background Image" at bounding box center [817, 198] width 380 height 214
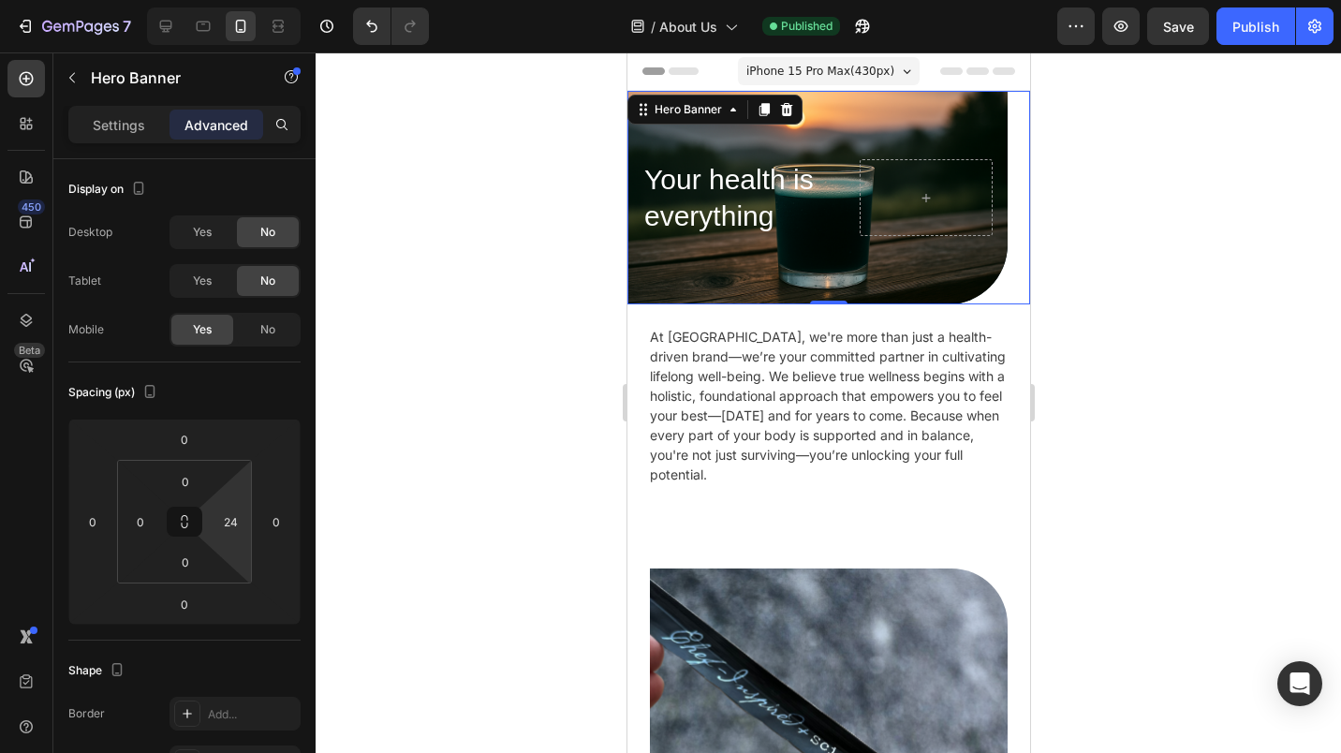
click at [230, 525] on input "24" at bounding box center [230, 522] width 28 height 28
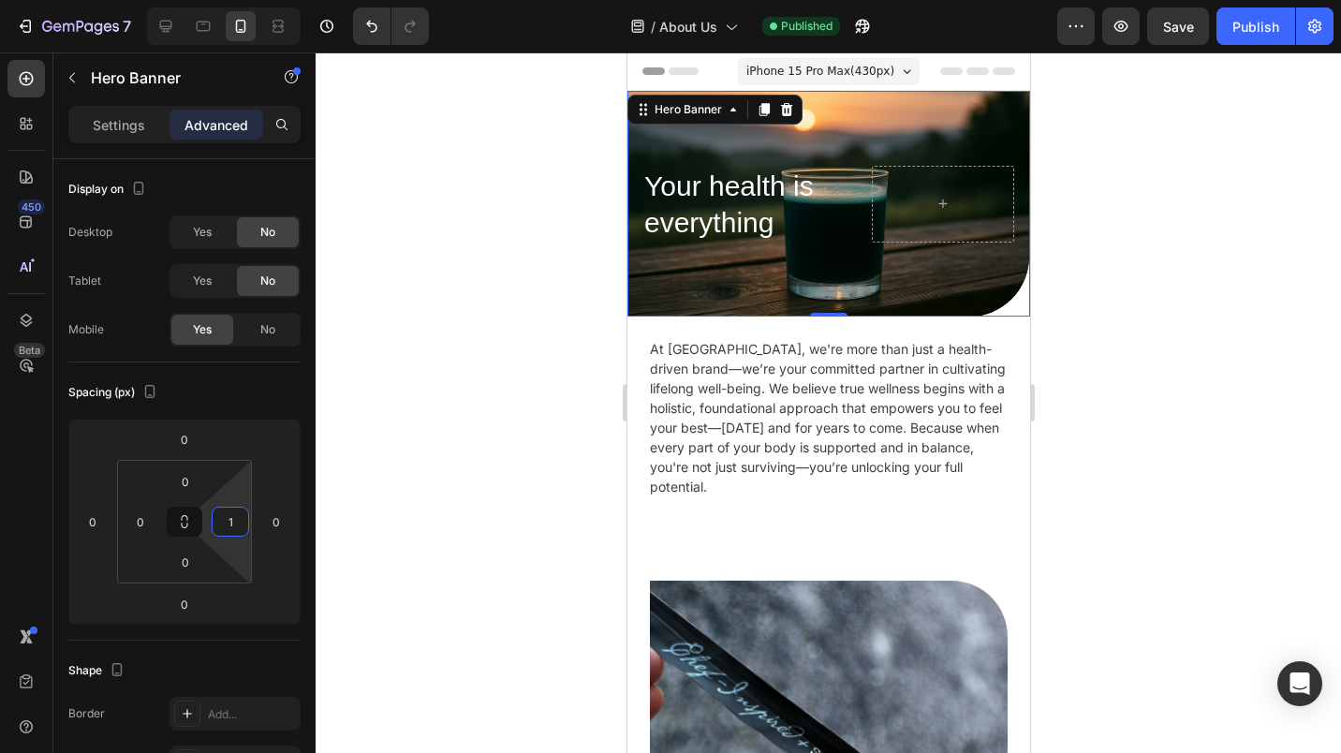
type input "16"
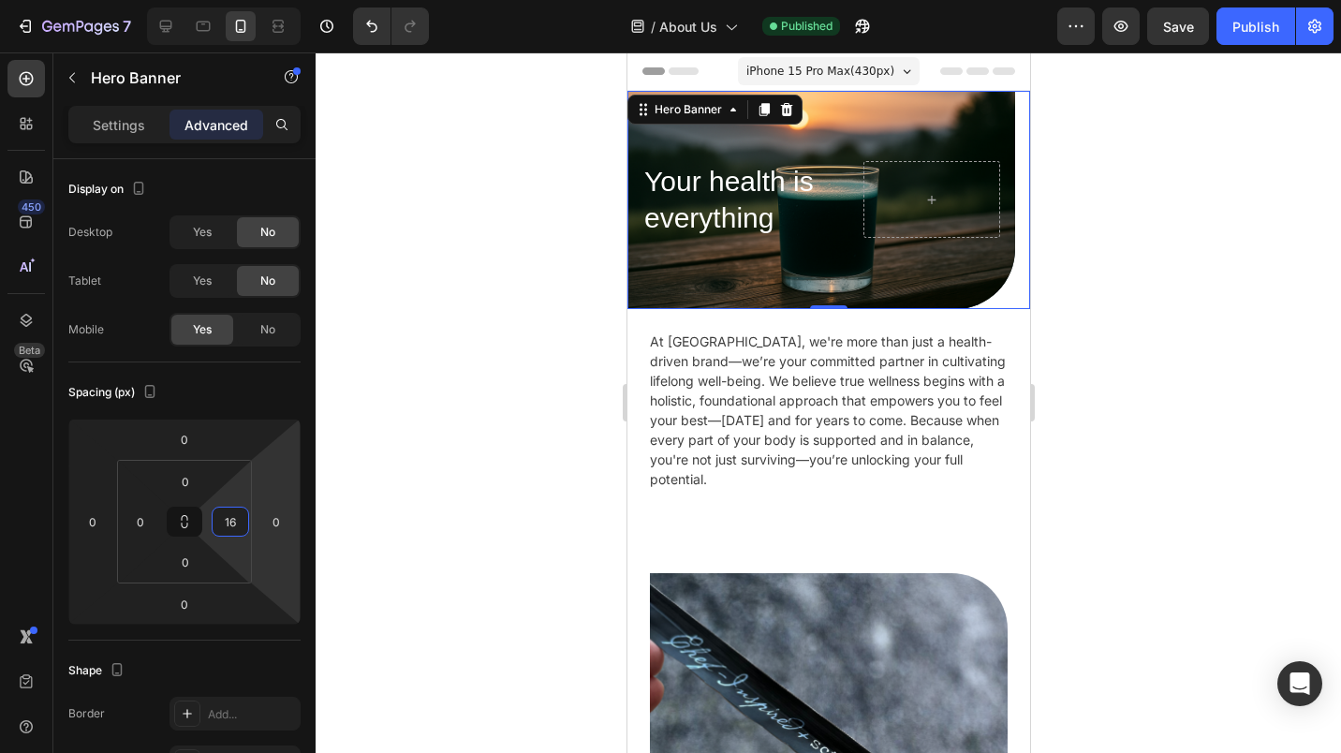
click at [460, 443] on div at bounding box center [829, 402] width 1026 height 701
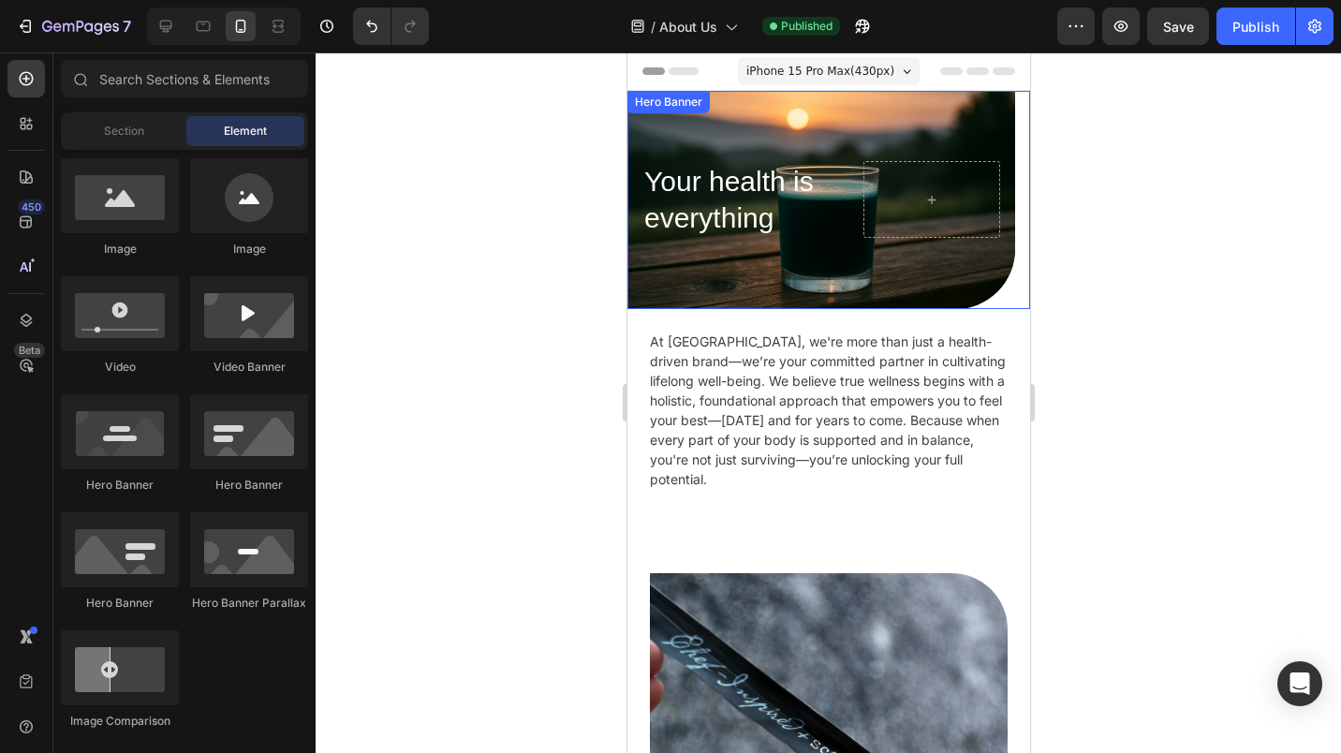
click at [1002, 229] on div "Your health is everything Heading Hero Banner" at bounding box center [828, 200] width 403 height 218
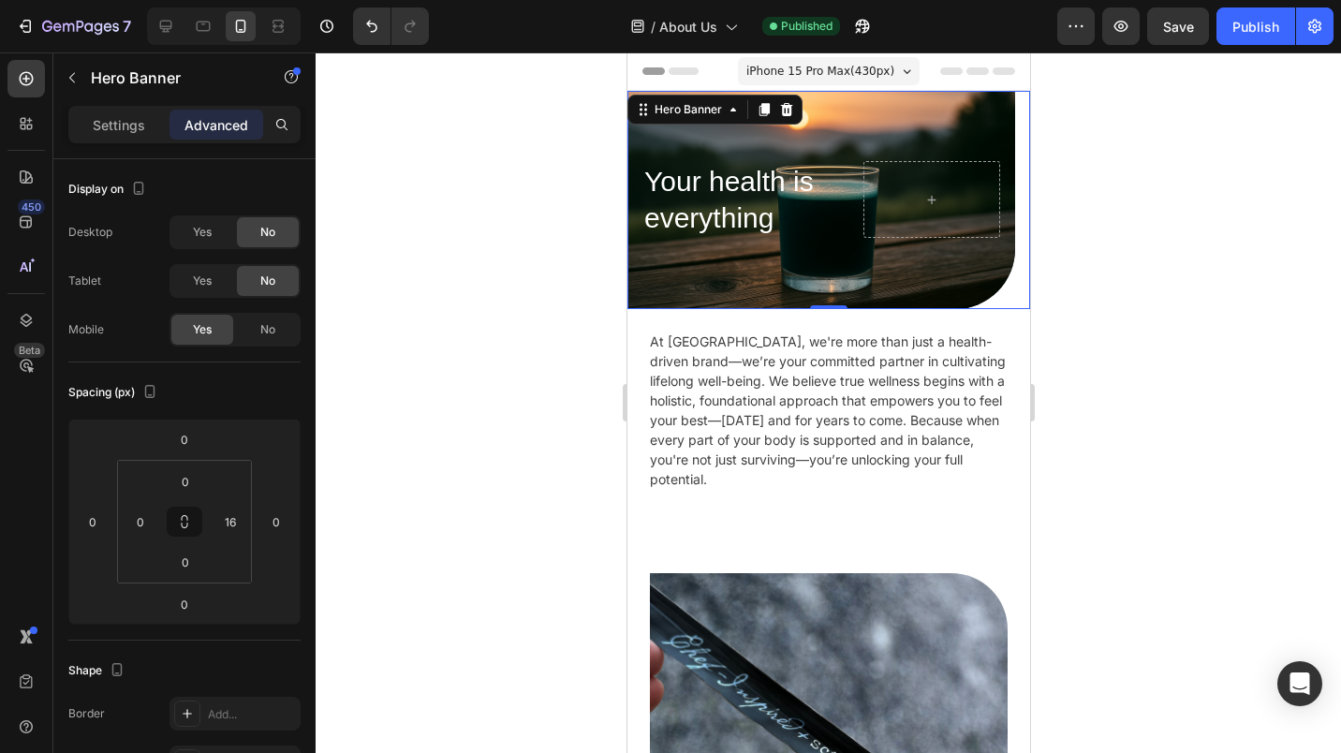
scroll to position [1, 0]
click at [996, 292] on div "Background Image" at bounding box center [821, 200] width 388 height 218
click at [1258, 11] on button "Publish" at bounding box center [1256, 25] width 79 height 37
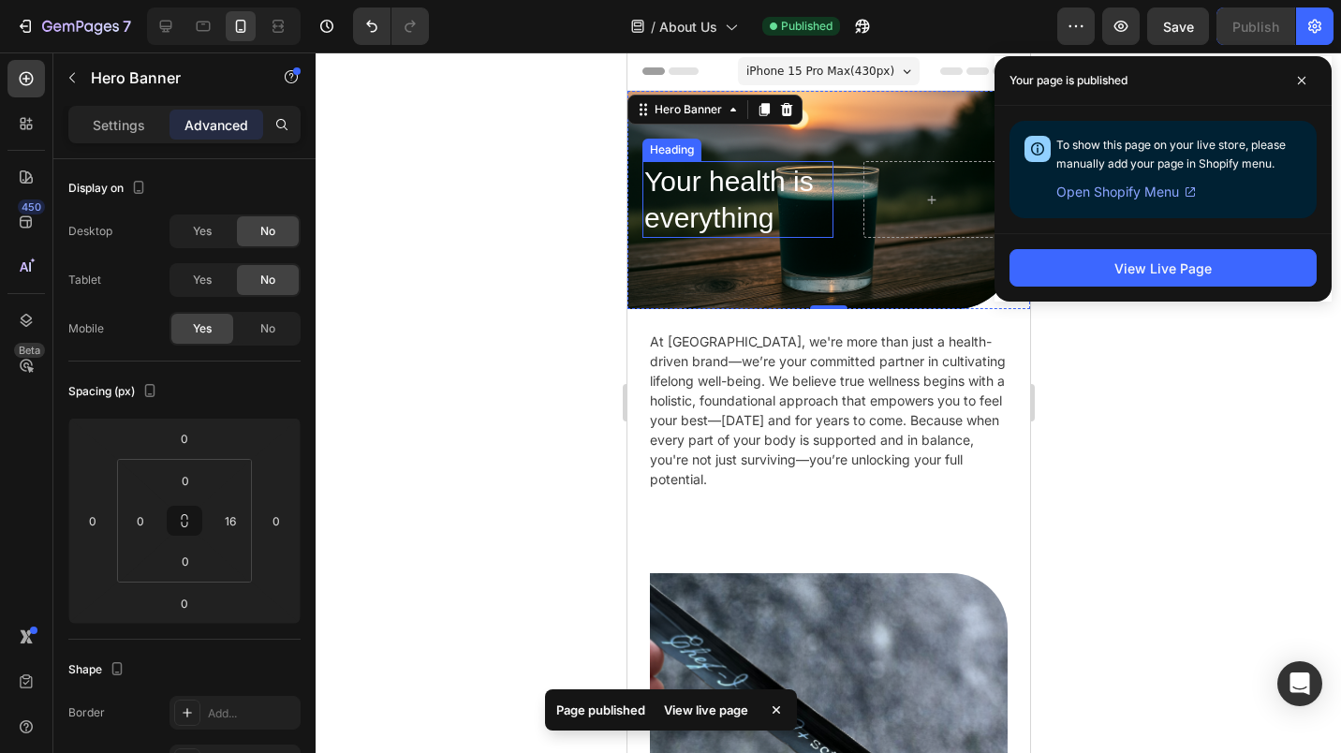
click at [798, 181] on h2 "Your health is everything" at bounding box center [737, 199] width 191 height 77
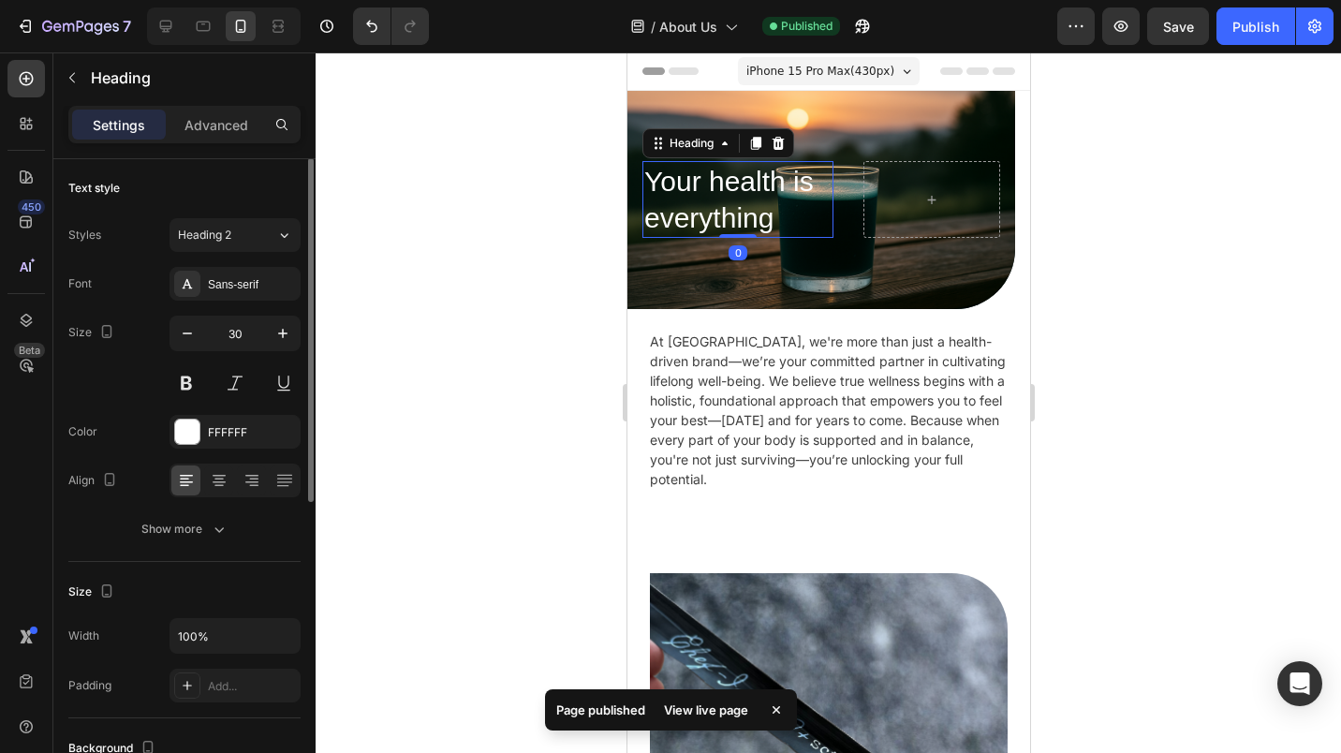
scroll to position [0, 0]
click at [792, 178] on h2 "Your health is everything" at bounding box center [737, 199] width 191 height 77
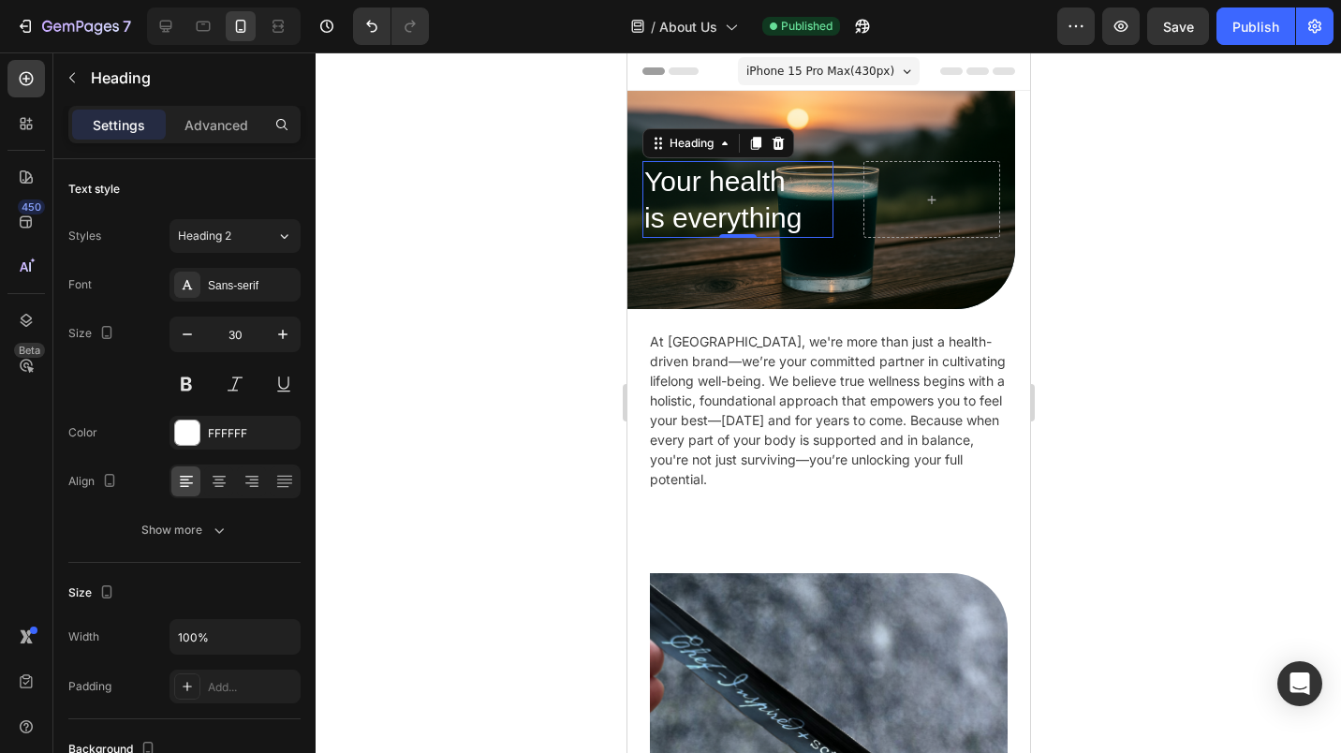
click at [1217, 234] on div at bounding box center [829, 402] width 1026 height 701
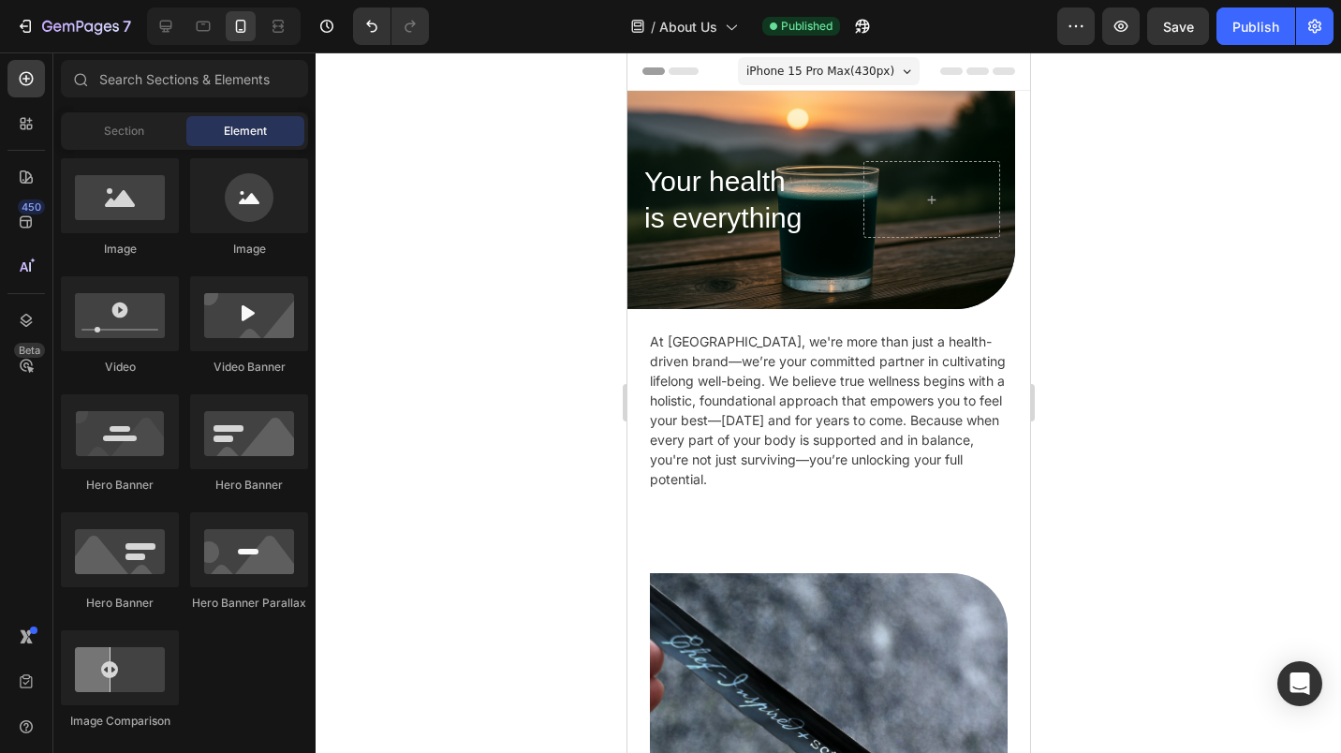
click at [1270, 22] on div "Publish" at bounding box center [1256, 27] width 47 height 20
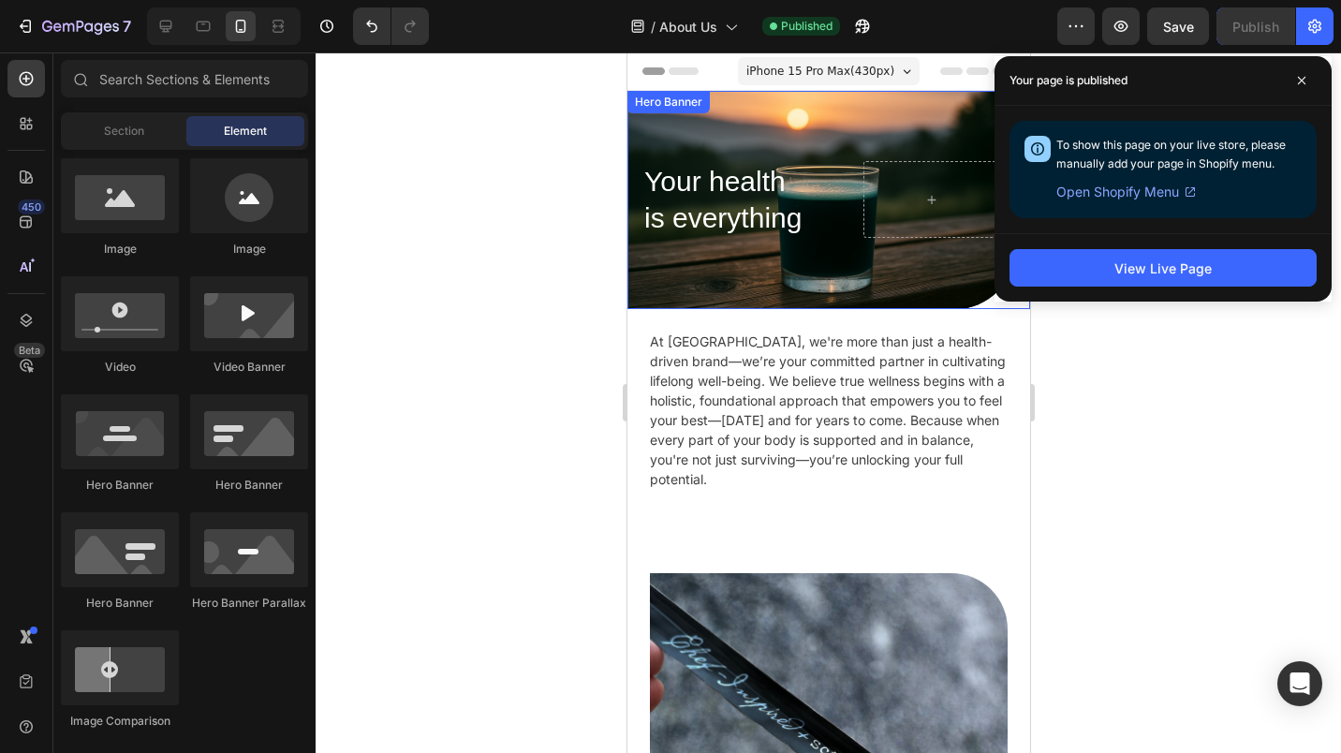
click at [838, 159] on div "Your health is everything Heading" at bounding box center [821, 199] width 388 height 107
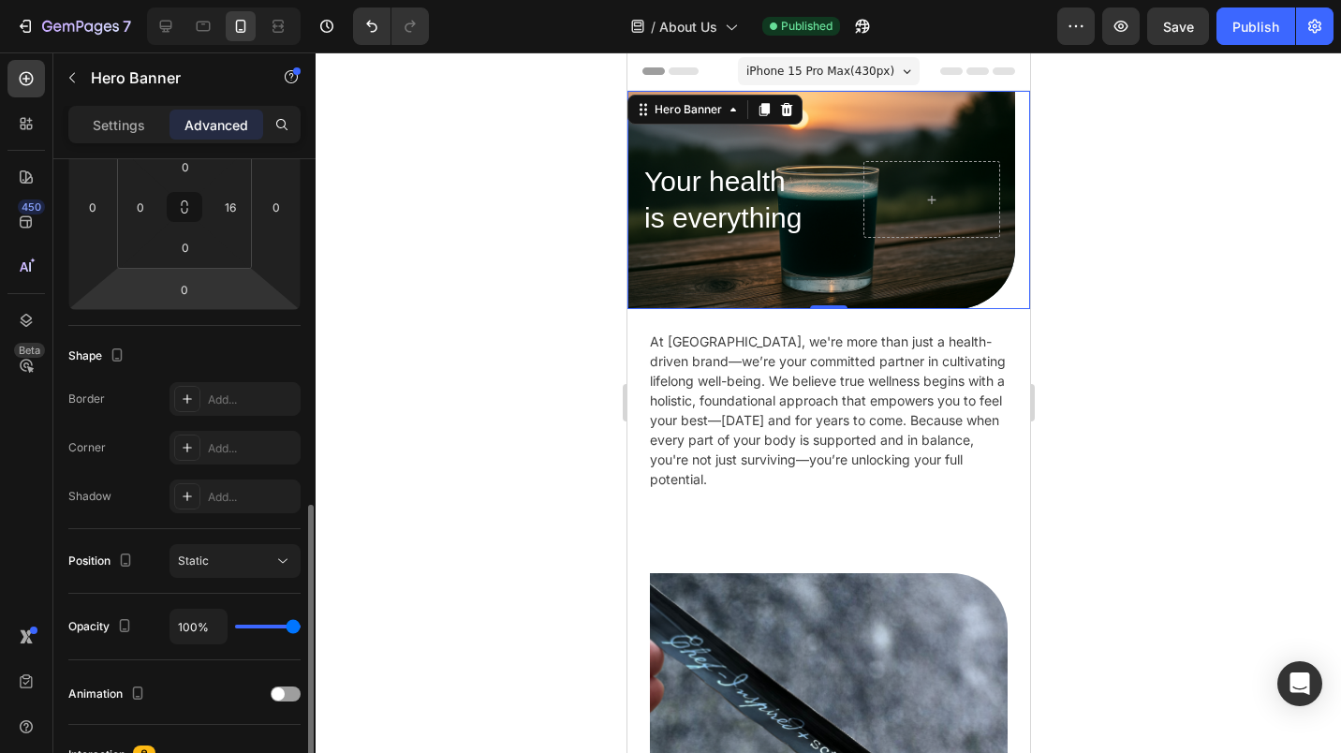
scroll to position [441, 0]
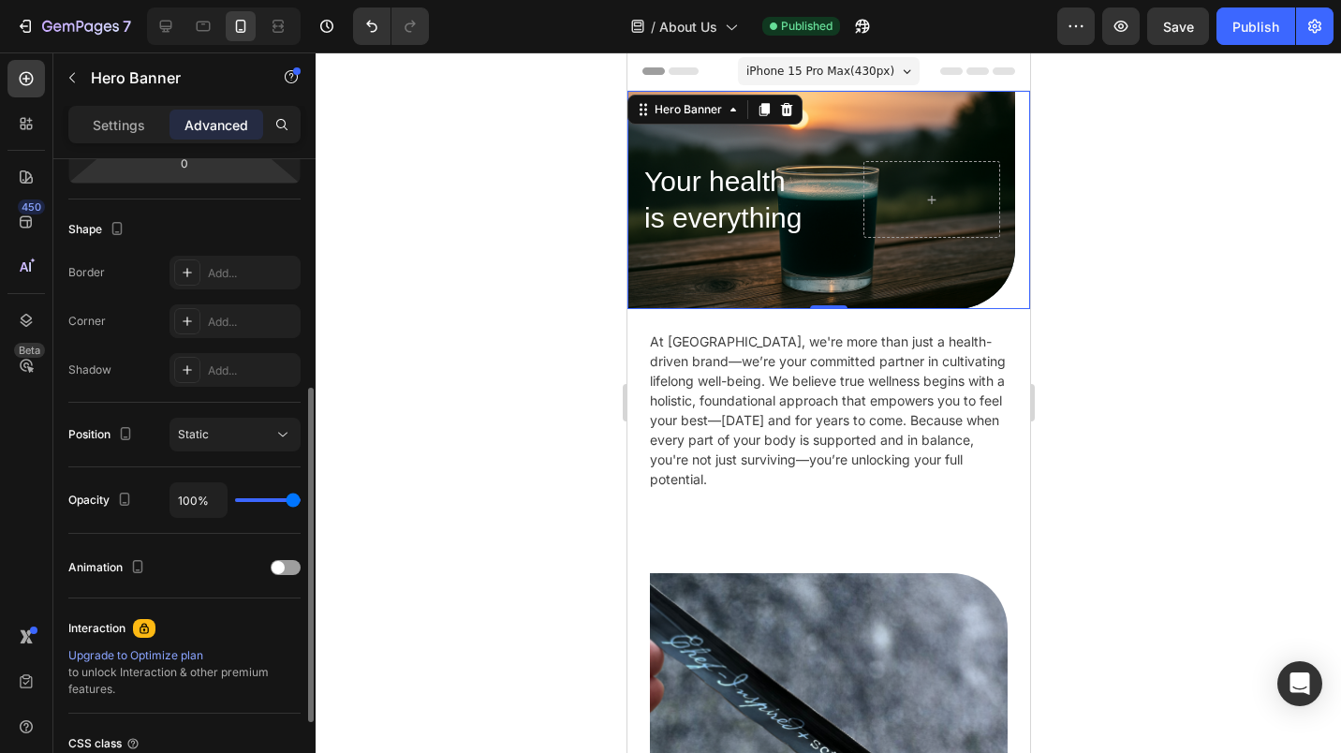
click at [789, 146] on div "Your health is everything Heading" at bounding box center [821, 199] width 388 height 107
click at [129, 123] on p "Settings" at bounding box center [119, 125] width 52 height 20
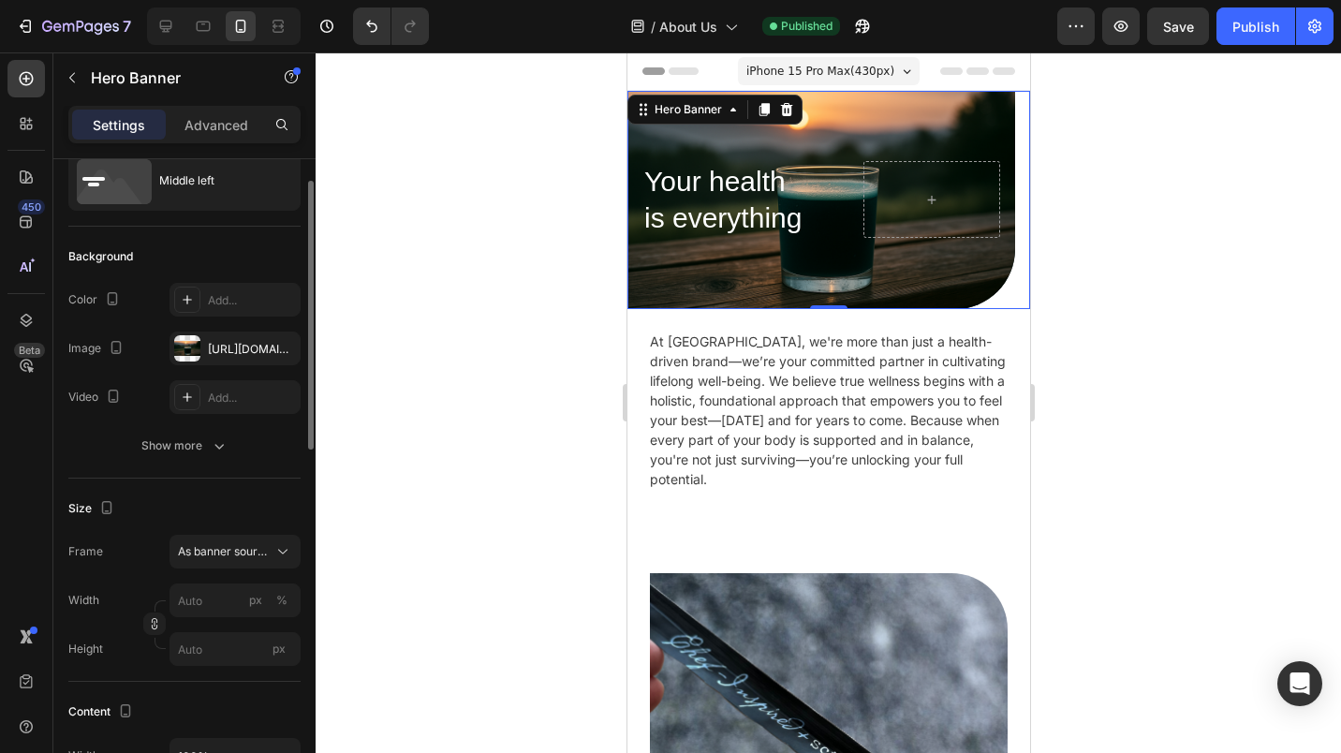
scroll to position [61, 0]
click at [208, 454] on div "Show more" at bounding box center [184, 449] width 87 height 19
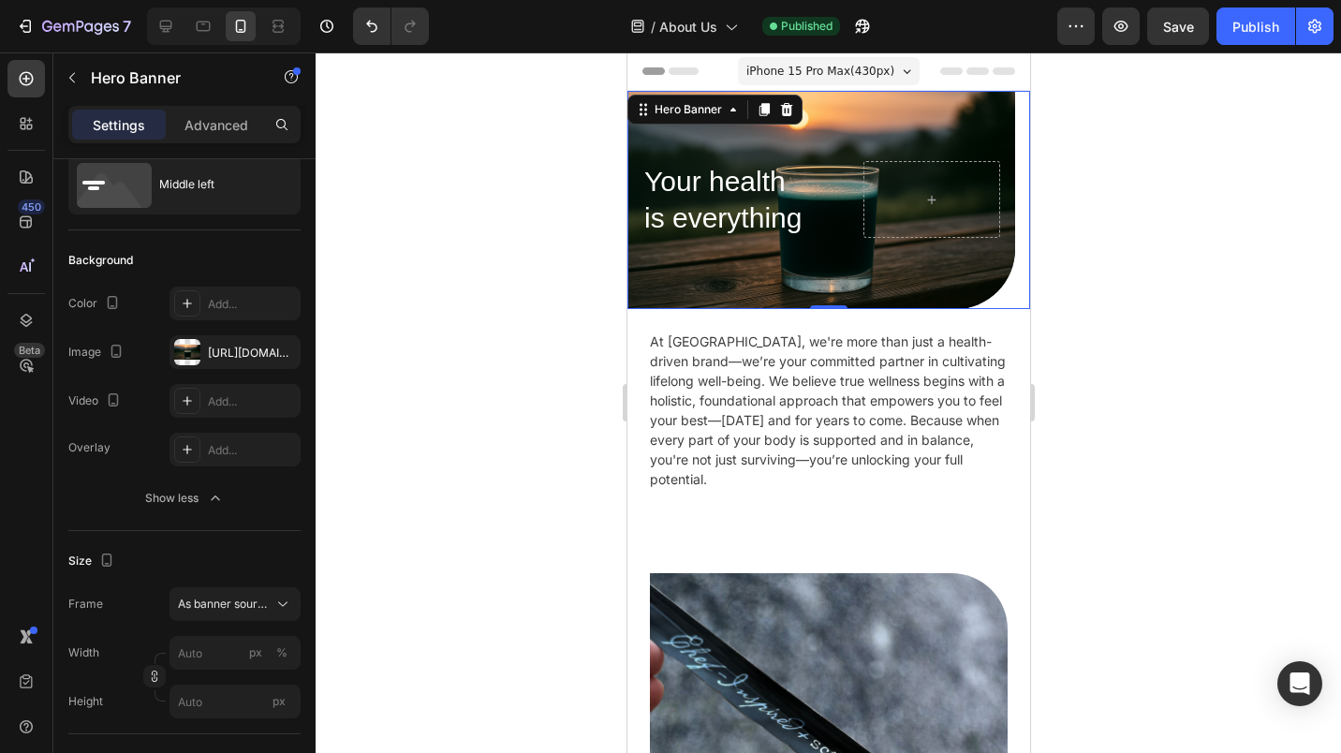
click at [231, 354] on div "[URL][DOMAIN_NAME]" at bounding box center [252, 353] width 88 height 17
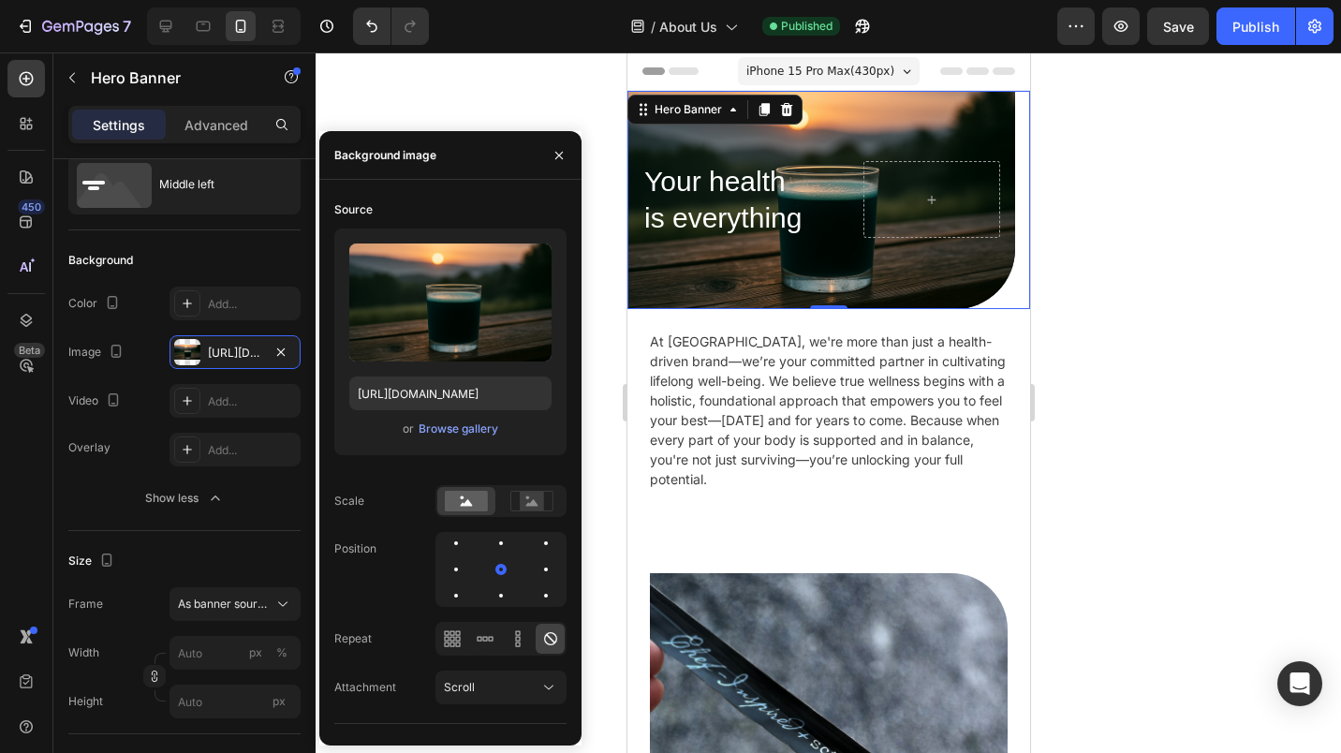
click at [467, 584] on div at bounding box center [456, 595] width 22 height 22
click at [467, 558] on div at bounding box center [456, 569] width 22 height 22
click at [540, 590] on div at bounding box center [546, 595] width 22 height 22
click at [490, 567] on div at bounding box center [501, 569] width 22 height 22
click at [467, 584] on div at bounding box center [456, 595] width 22 height 22
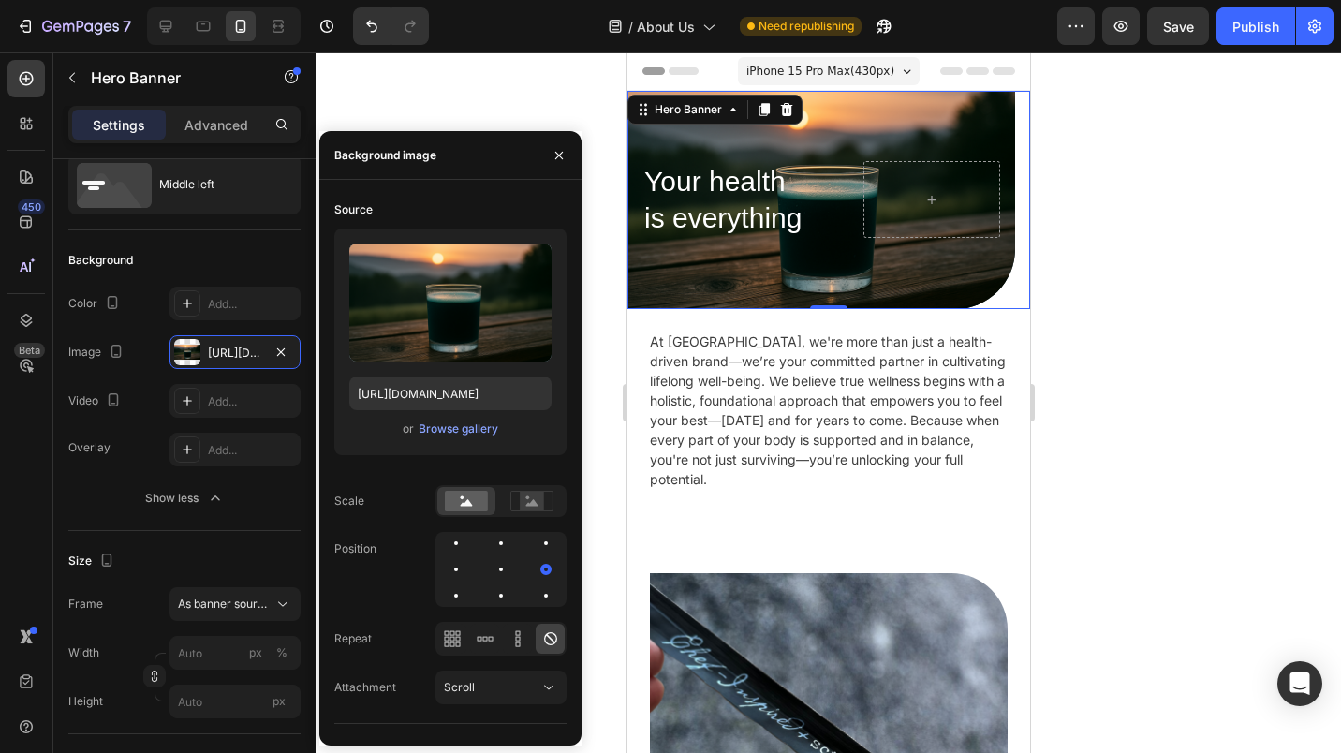
scroll to position [72, 0]
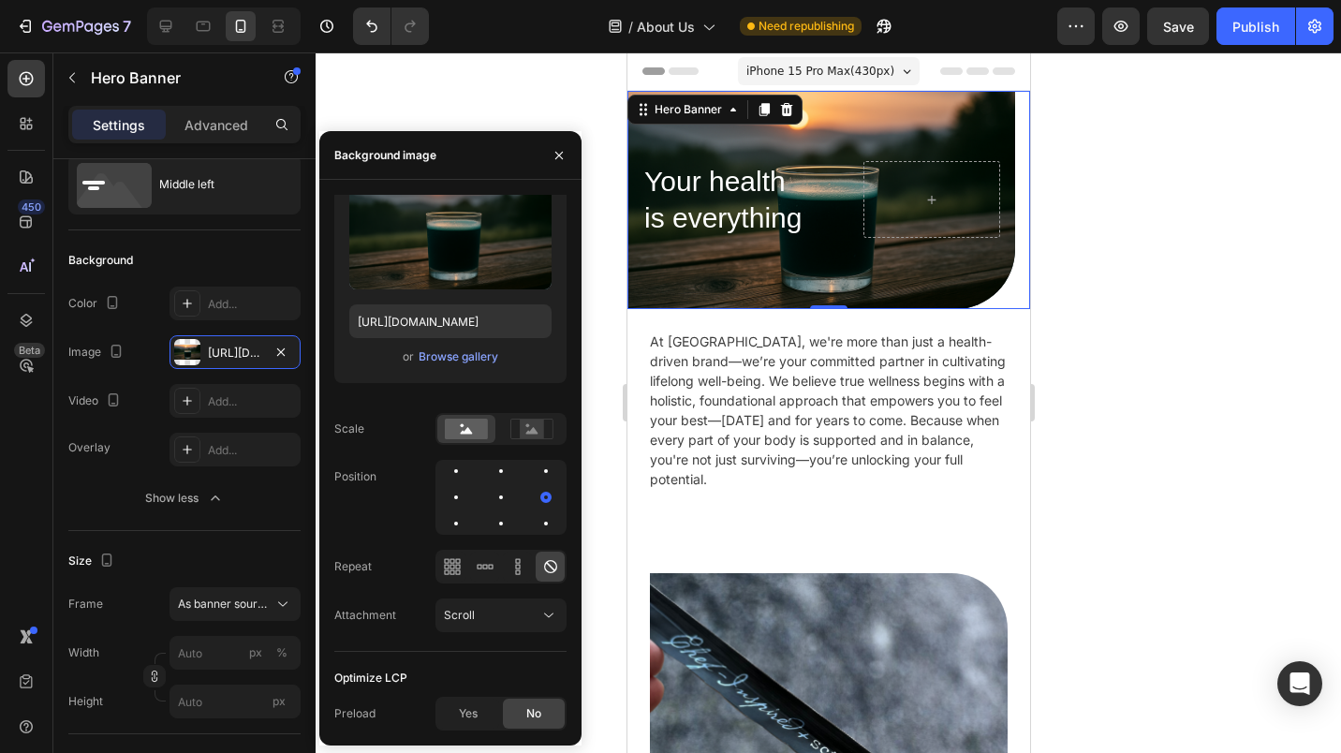
click at [468, 710] on span "Yes" at bounding box center [468, 713] width 19 height 17
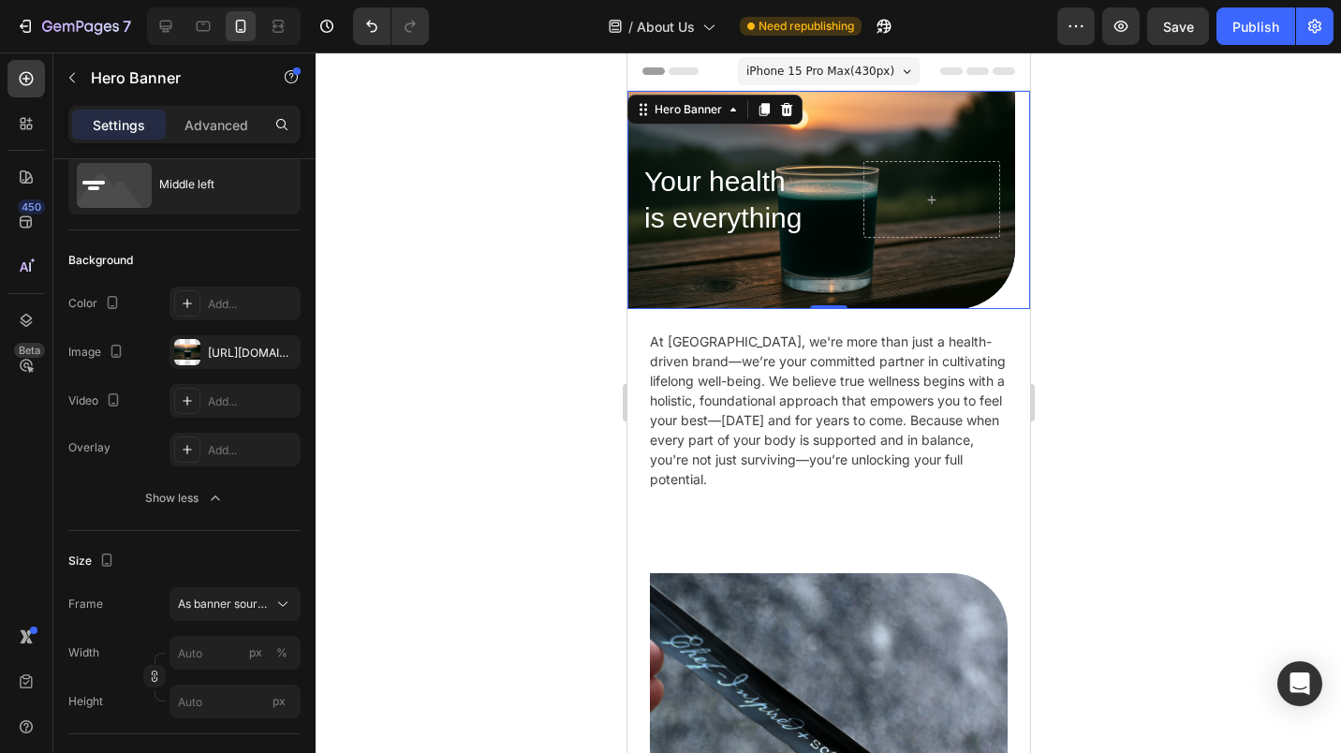
click at [1250, 14] on button "Publish" at bounding box center [1256, 25] width 79 height 37
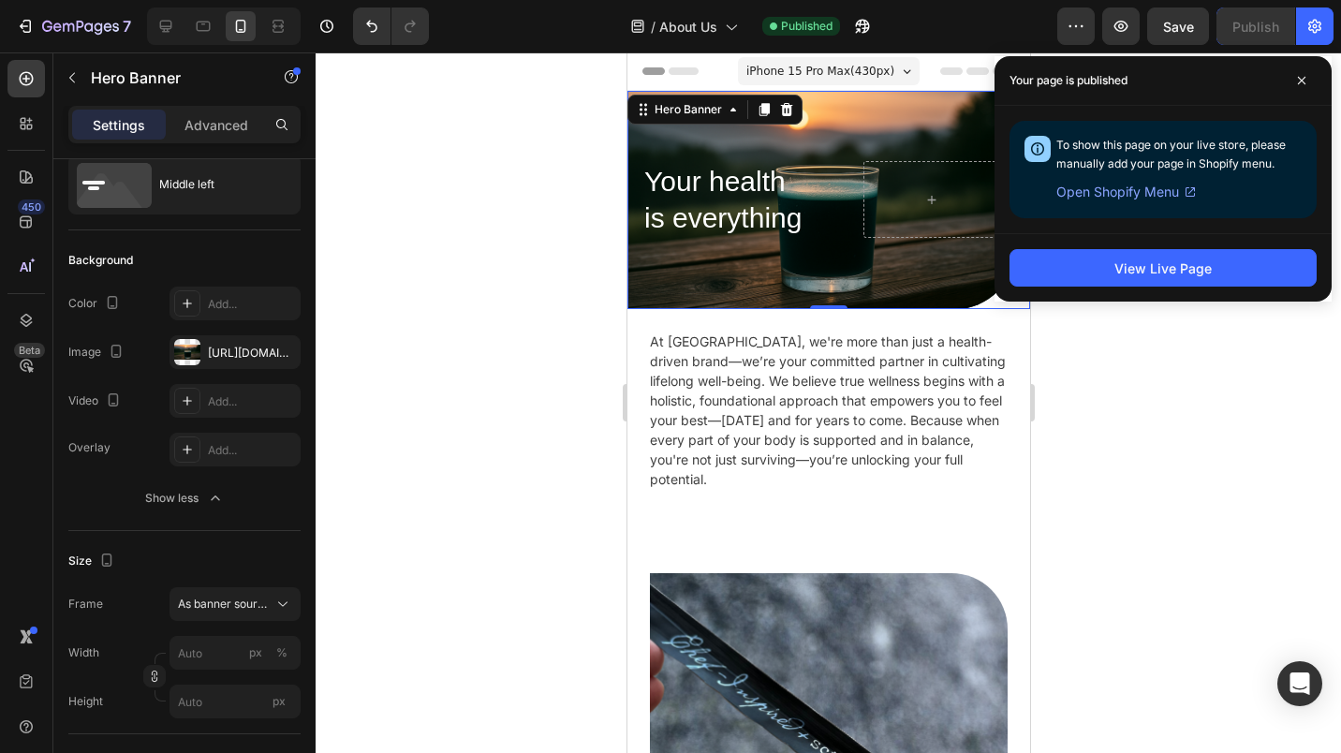
click at [843, 183] on div "Your health is everything Heading" at bounding box center [821, 199] width 388 height 107
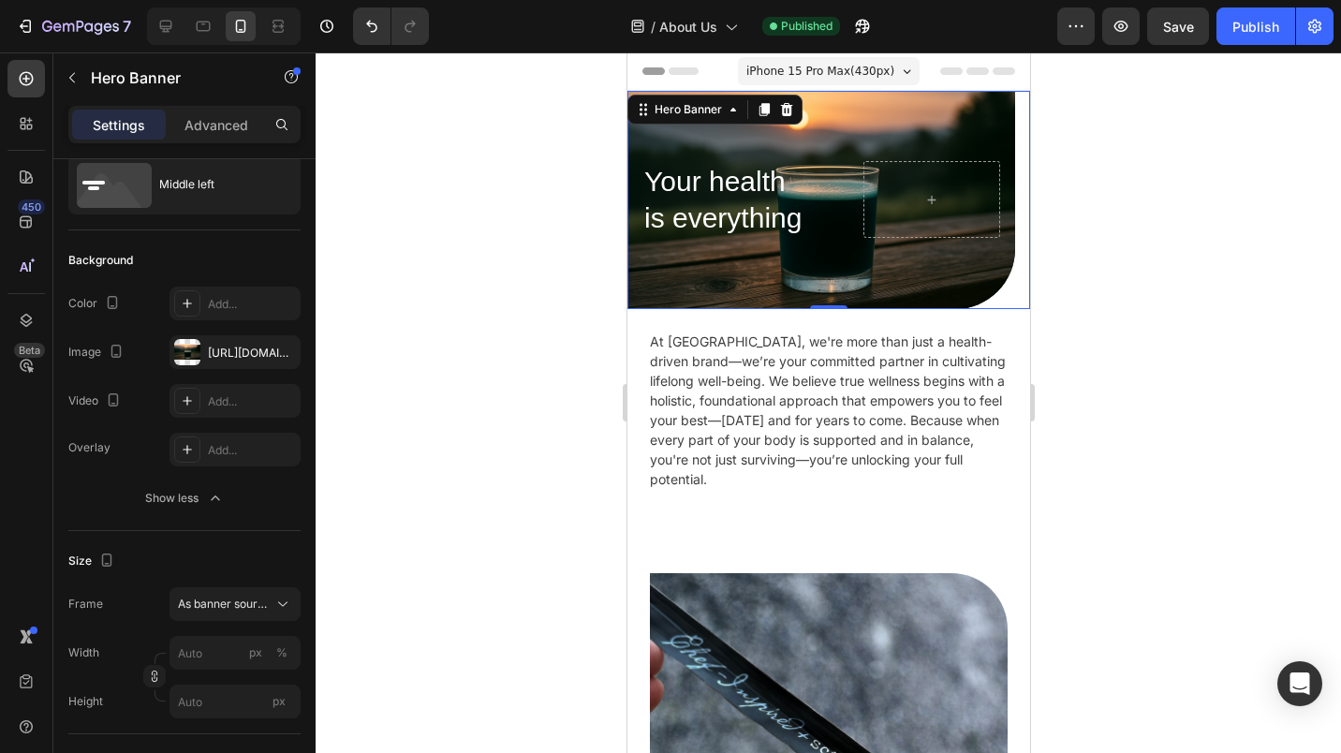
click at [191, 360] on div at bounding box center [187, 352] width 26 height 26
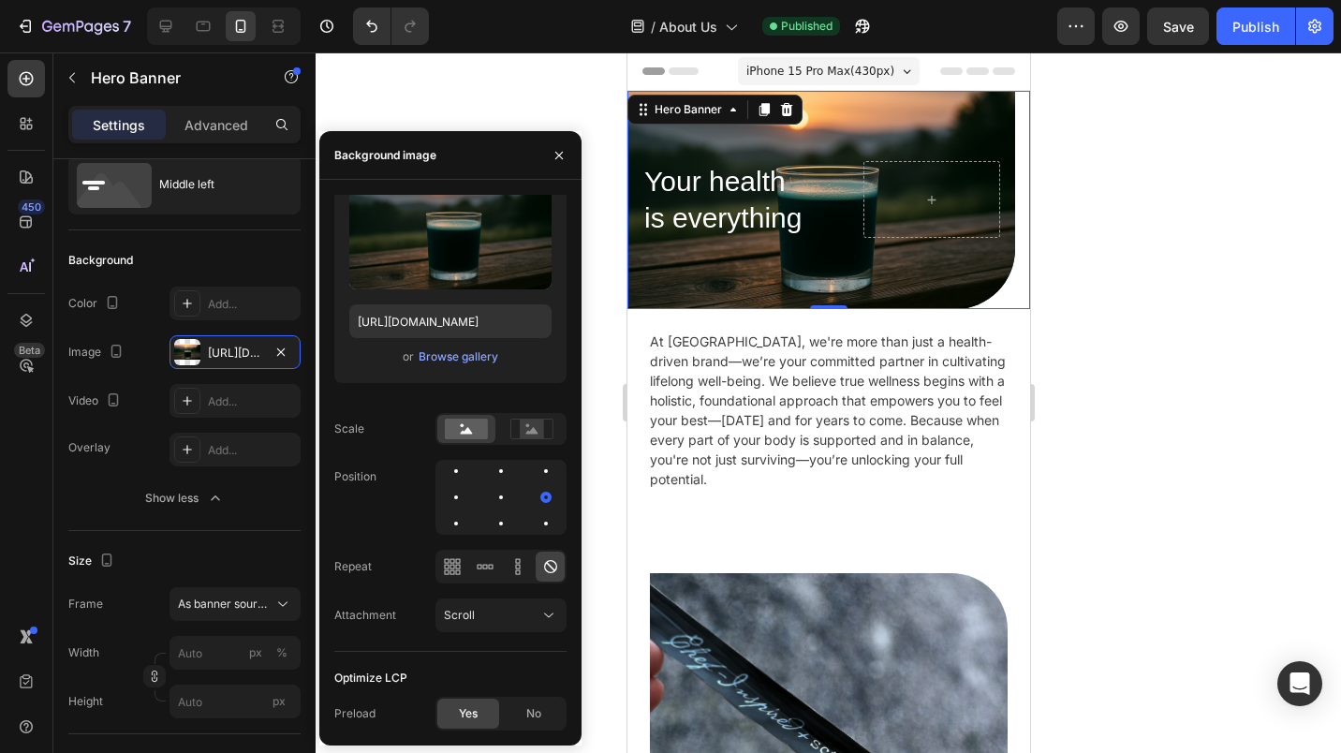
click at [500, 498] on div at bounding box center [501, 497] width 4 height 4
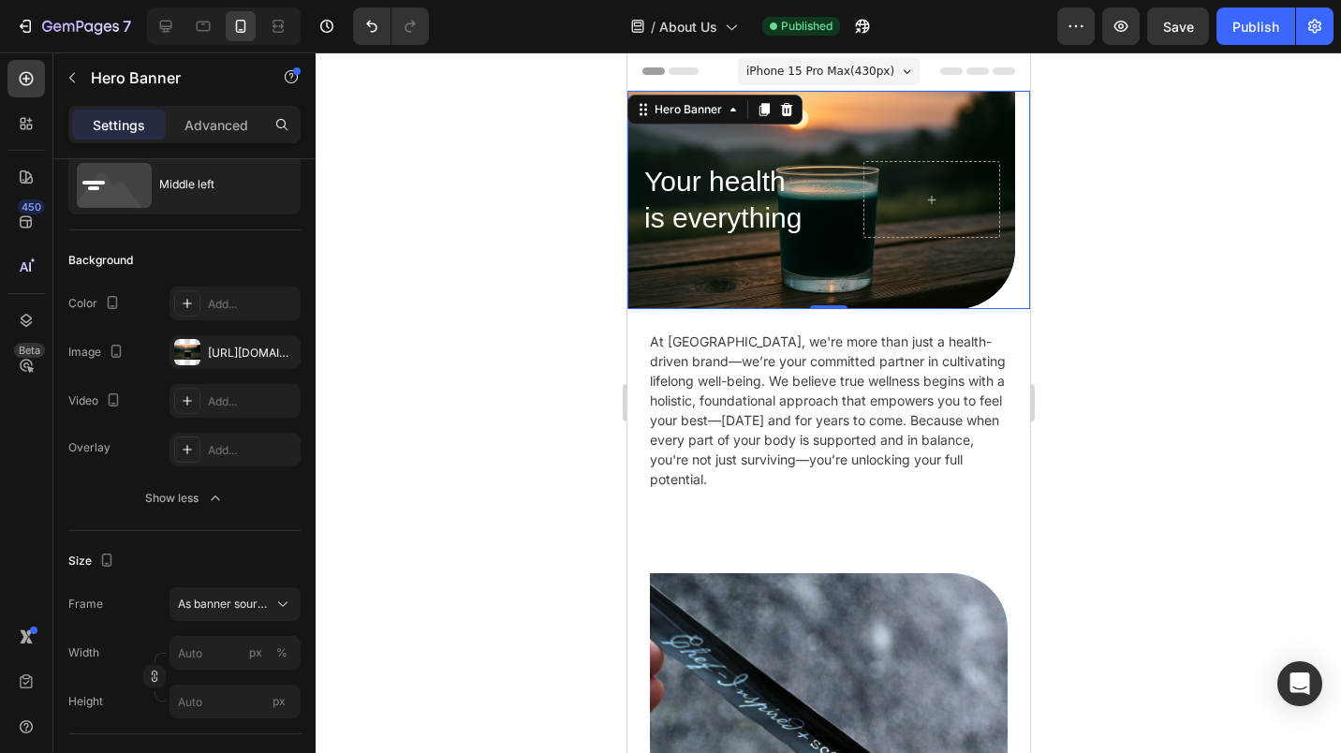
click at [1087, 436] on div at bounding box center [829, 402] width 1026 height 701
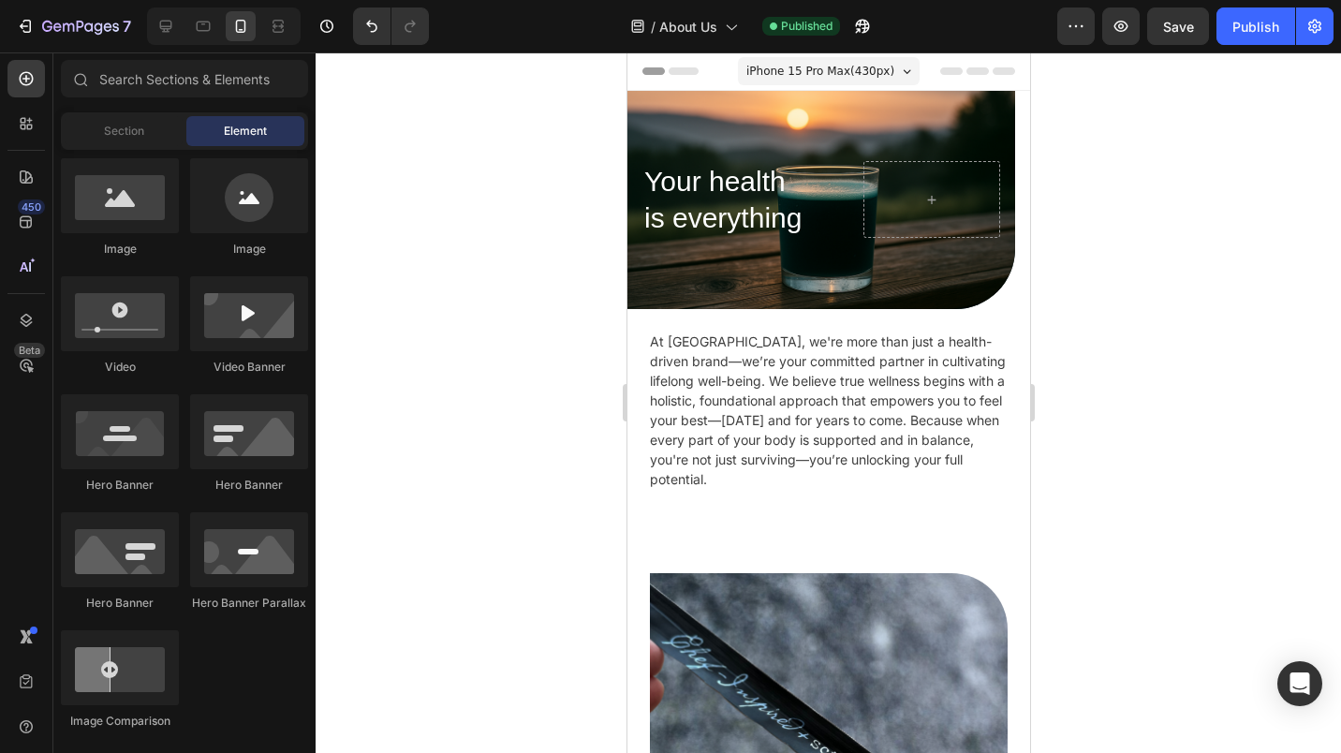
click at [1236, 31] on div "Publish" at bounding box center [1256, 27] width 47 height 20
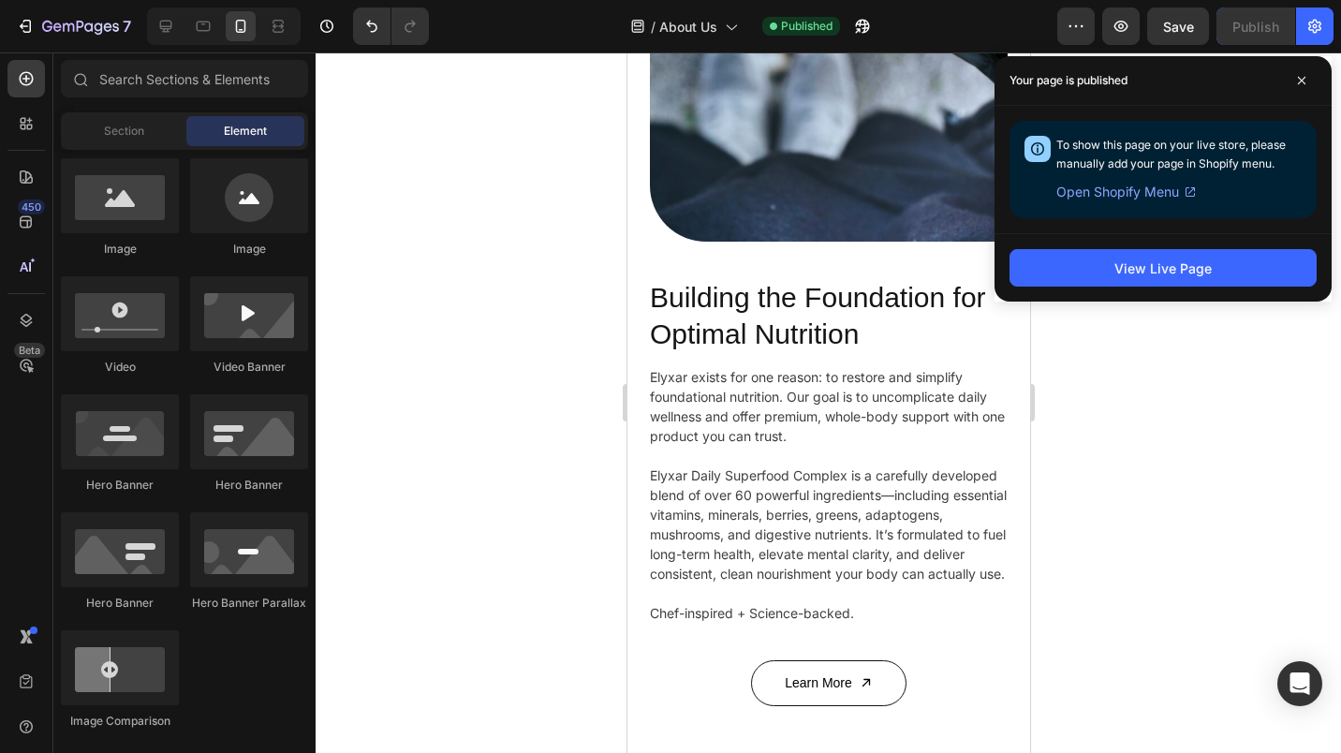
scroll to position [802, 0]
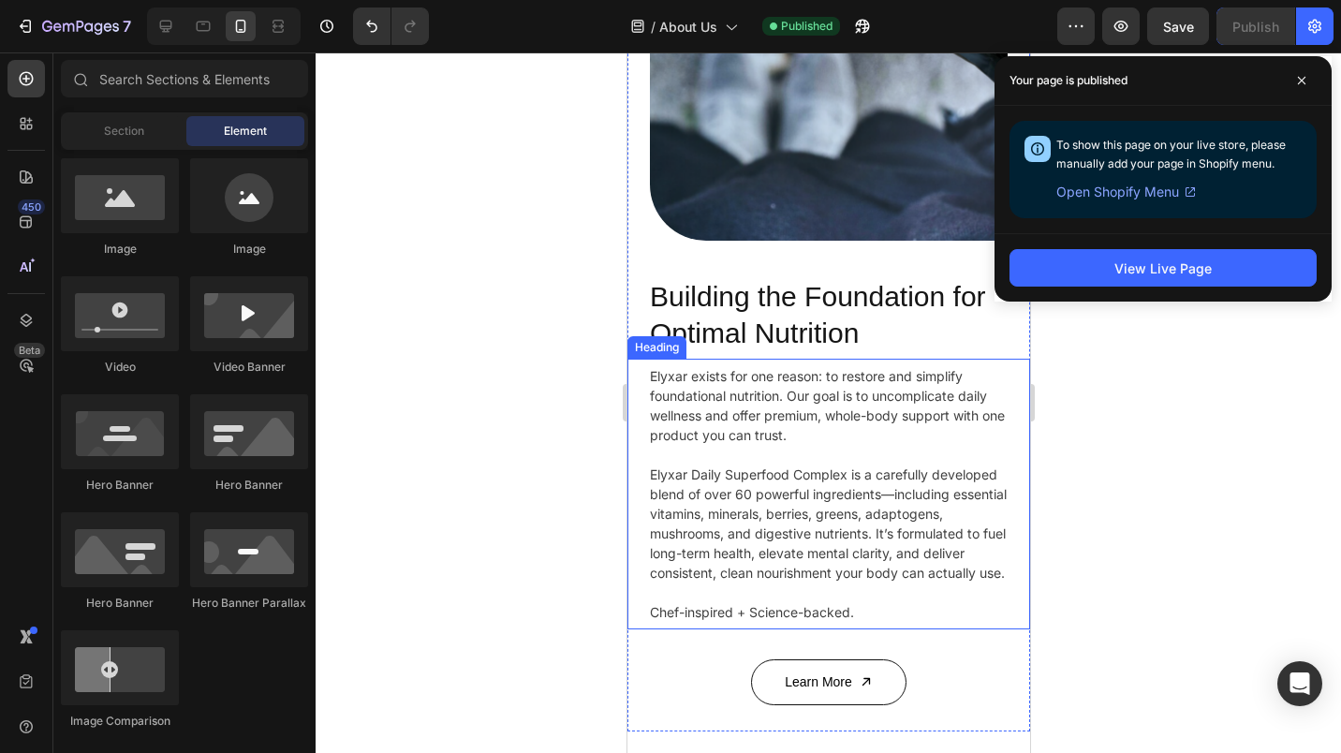
click at [886, 495] on h2 "Elyxar exists for one reason: to restore and simplify foundational nutrition. O…" at bounding box center [828, 494] width 358 height 271
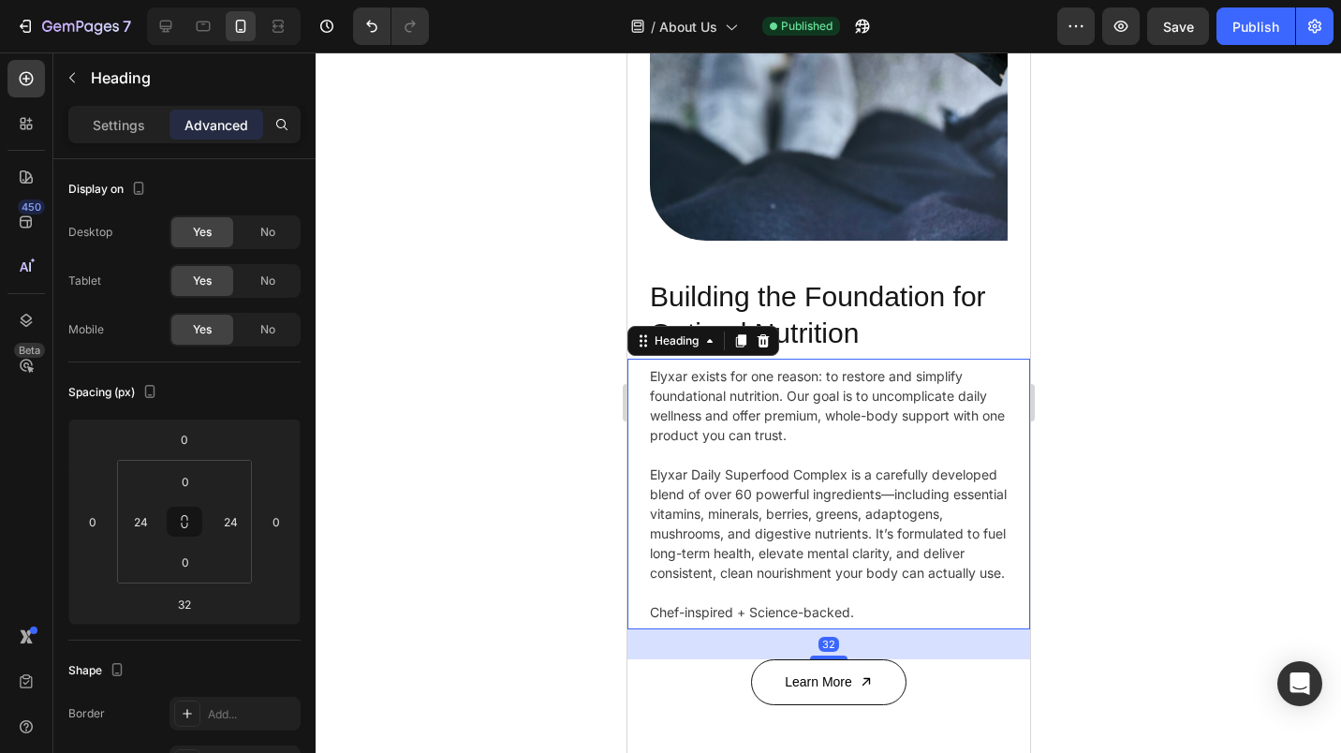
click at [889, 495] on h2 "Elyxar exists for one reason: to restore and simplify foundational nutrition. O…" at bounding box center [828, 494] width 358 height 271
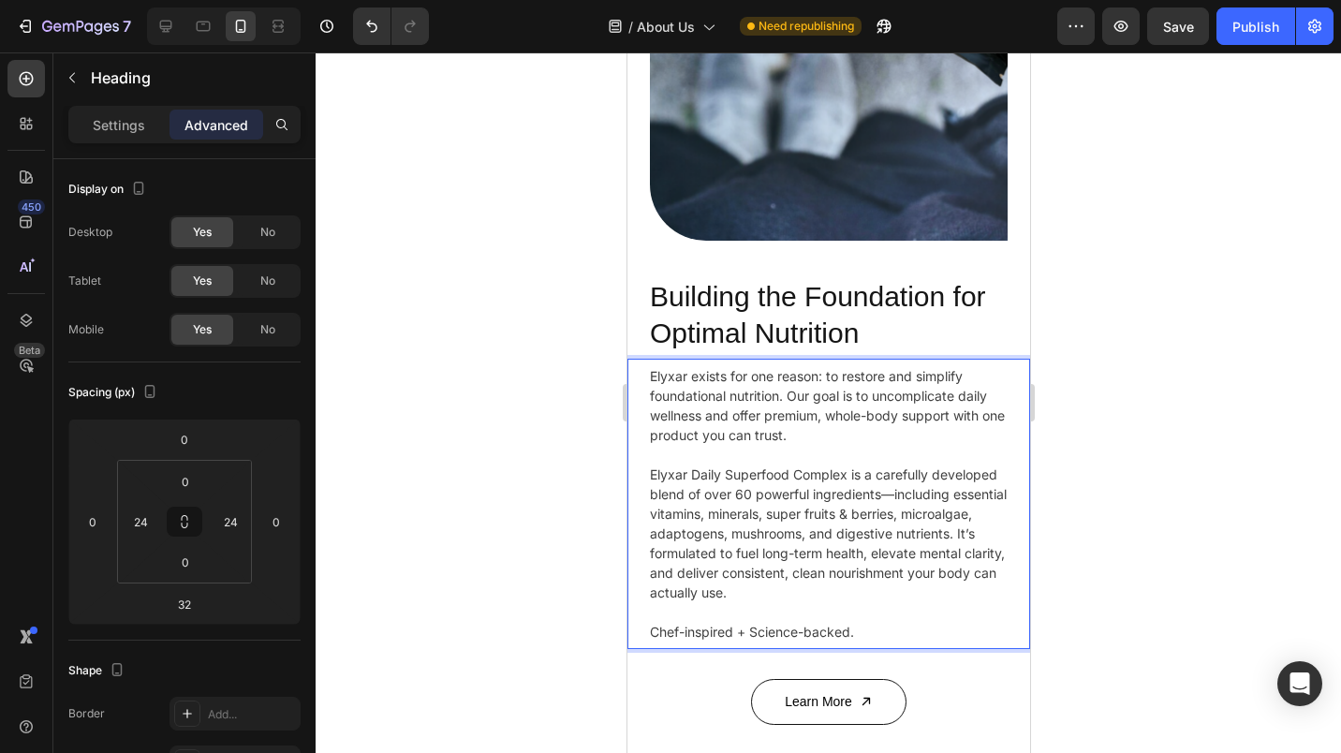
click at [1242, 22] on div "Publish" at bounding box center [1256, 27] width 47 height 20
